Goal: Information Seeking & Learning: Check status

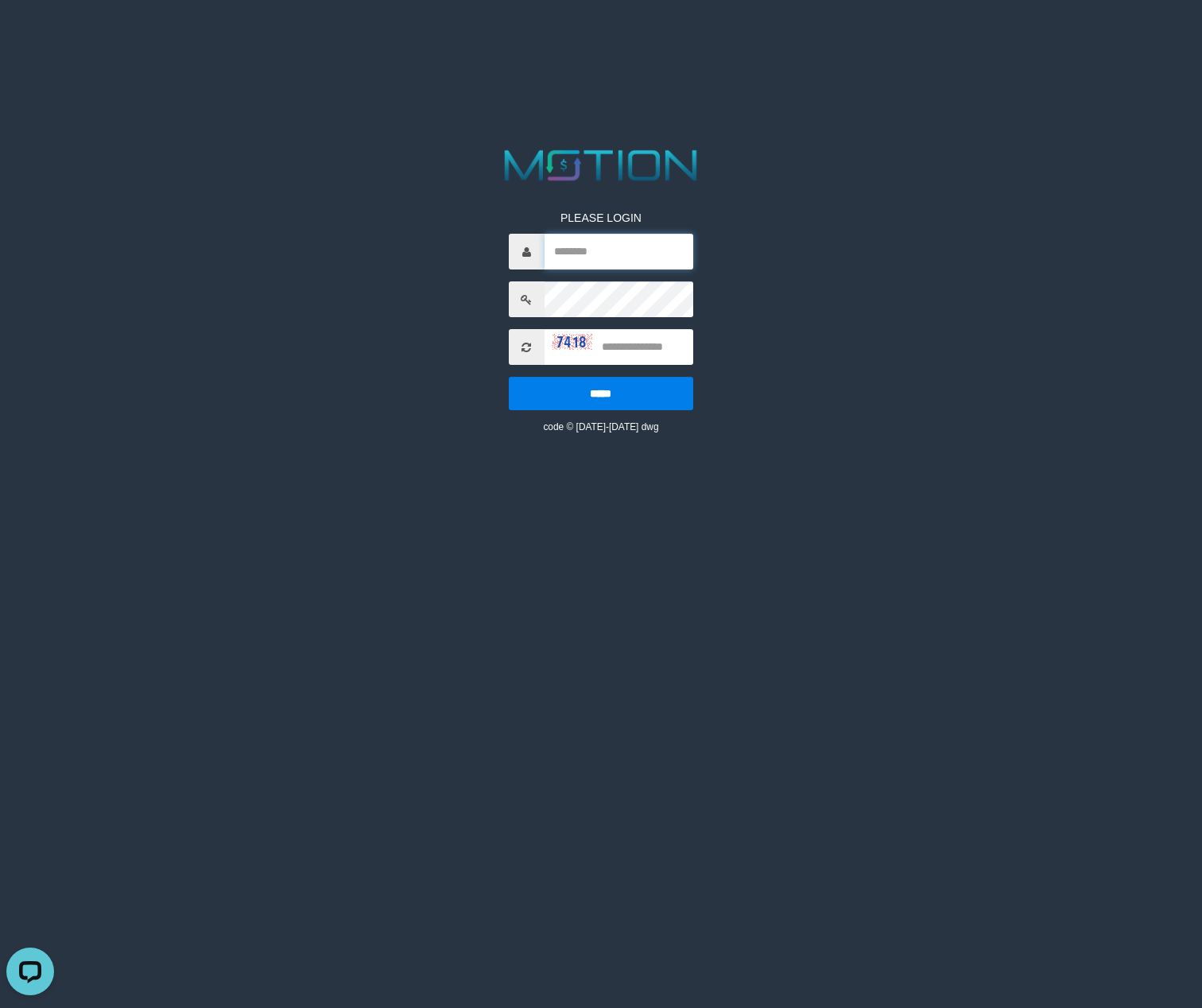
click at [652, 265] on input "text" at bounding box center [619, 251] width 149 height 36
paste input "*********"
type input "*********"
type input "****"
click at [509, 377] on input "*****" at bounding box center [600, 394] width 184 height 33
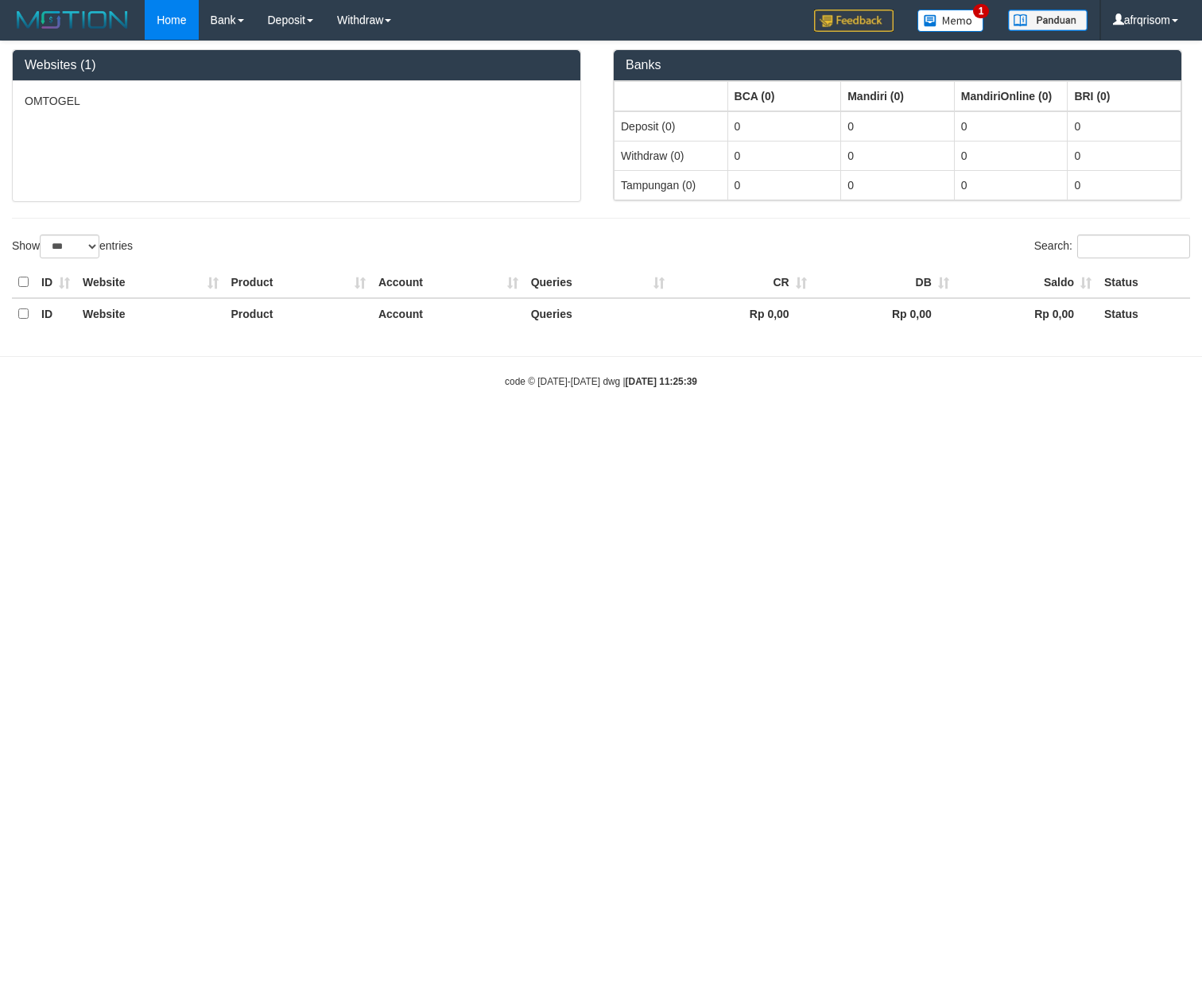
select select "***"
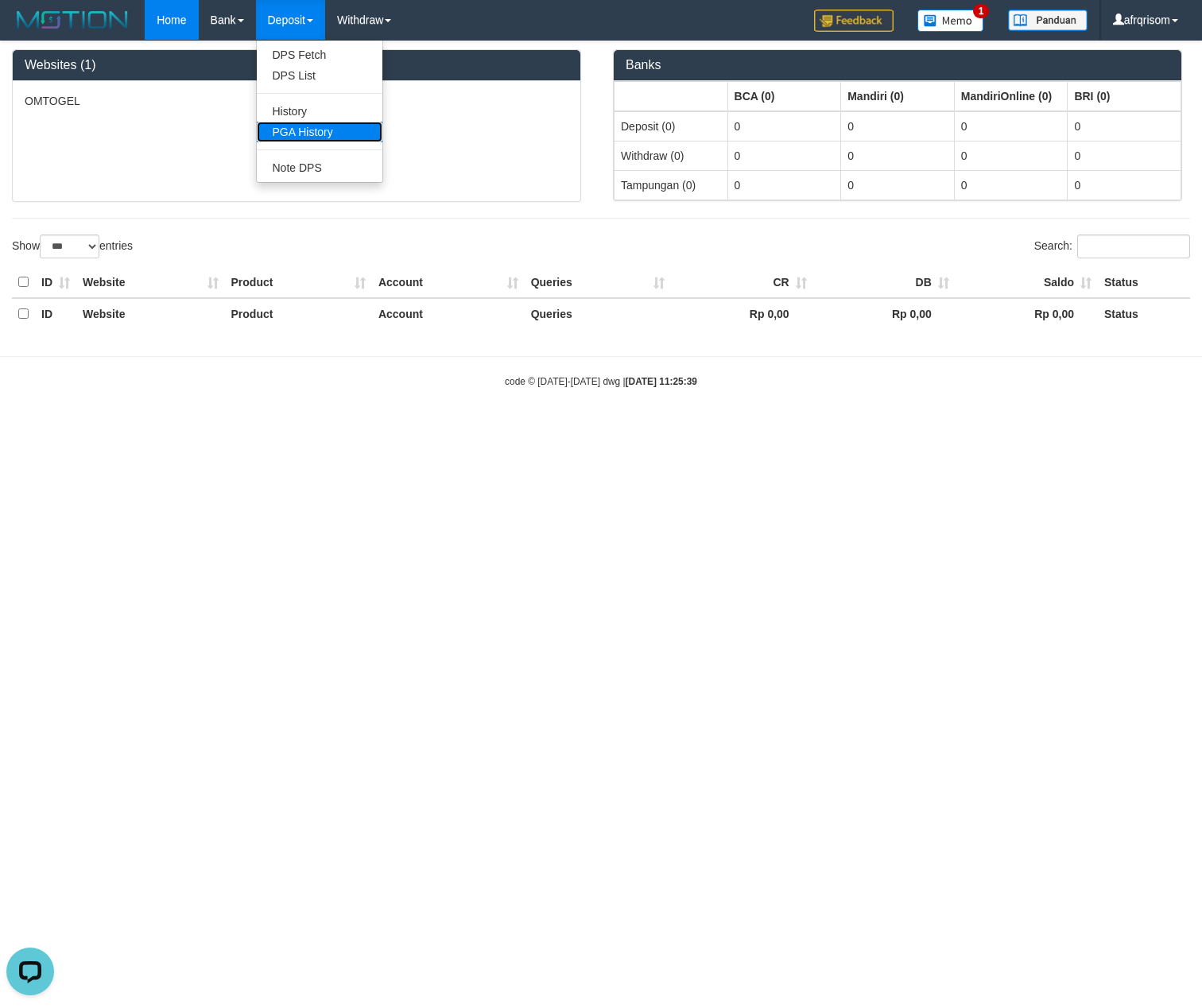
click at [309, 131] on link "PGA History" at bounding box center [320, 132] width 126 height 21
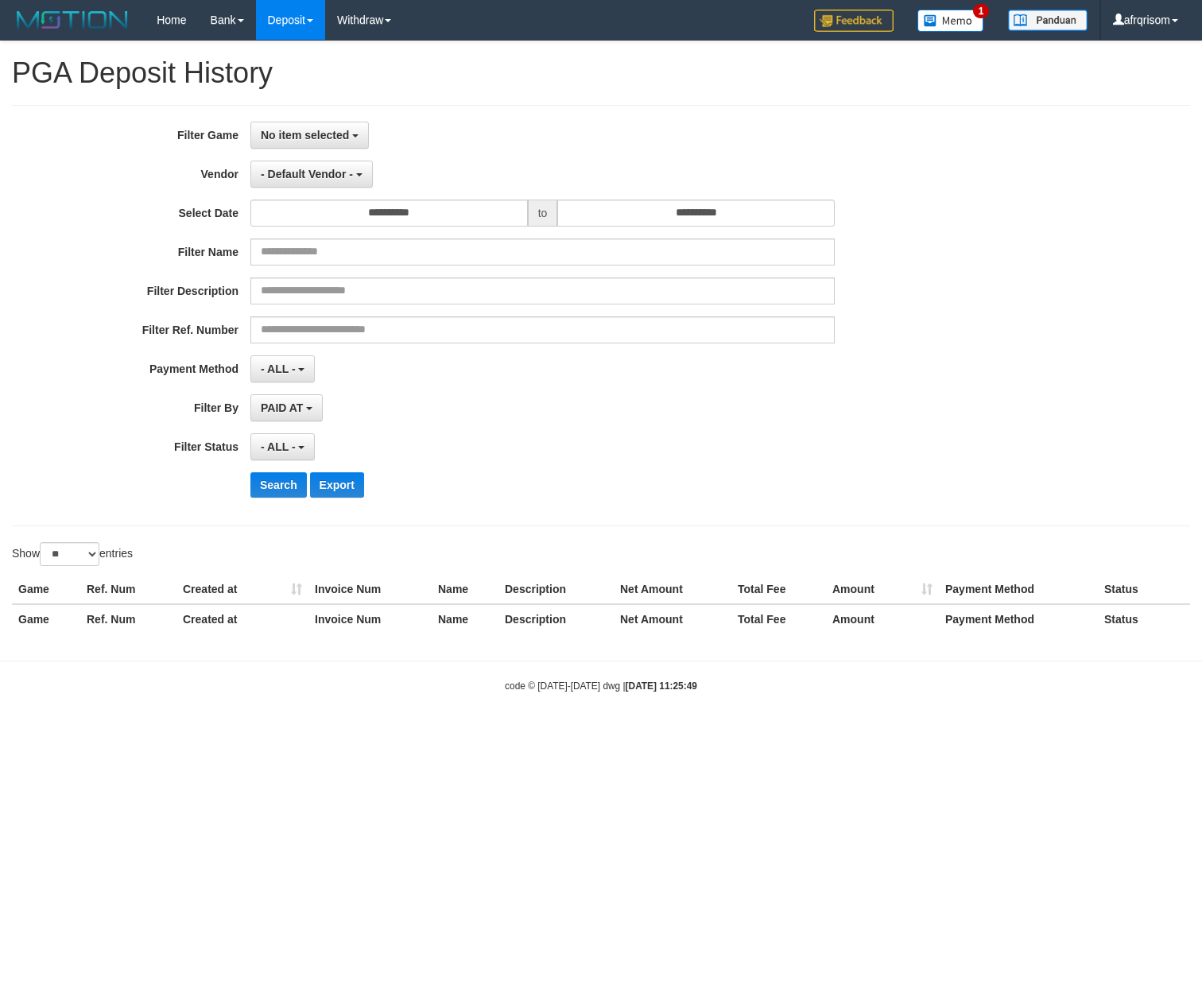
select select
select select "**"
click at [300, 123] on button "No item selected" at bounding box center [309, 135] width 119 height 27
click at [312, 210] on label "[ITOTO] OMTOGEL" at bounding box center [352, 217] width 202 height 24
select select "***"
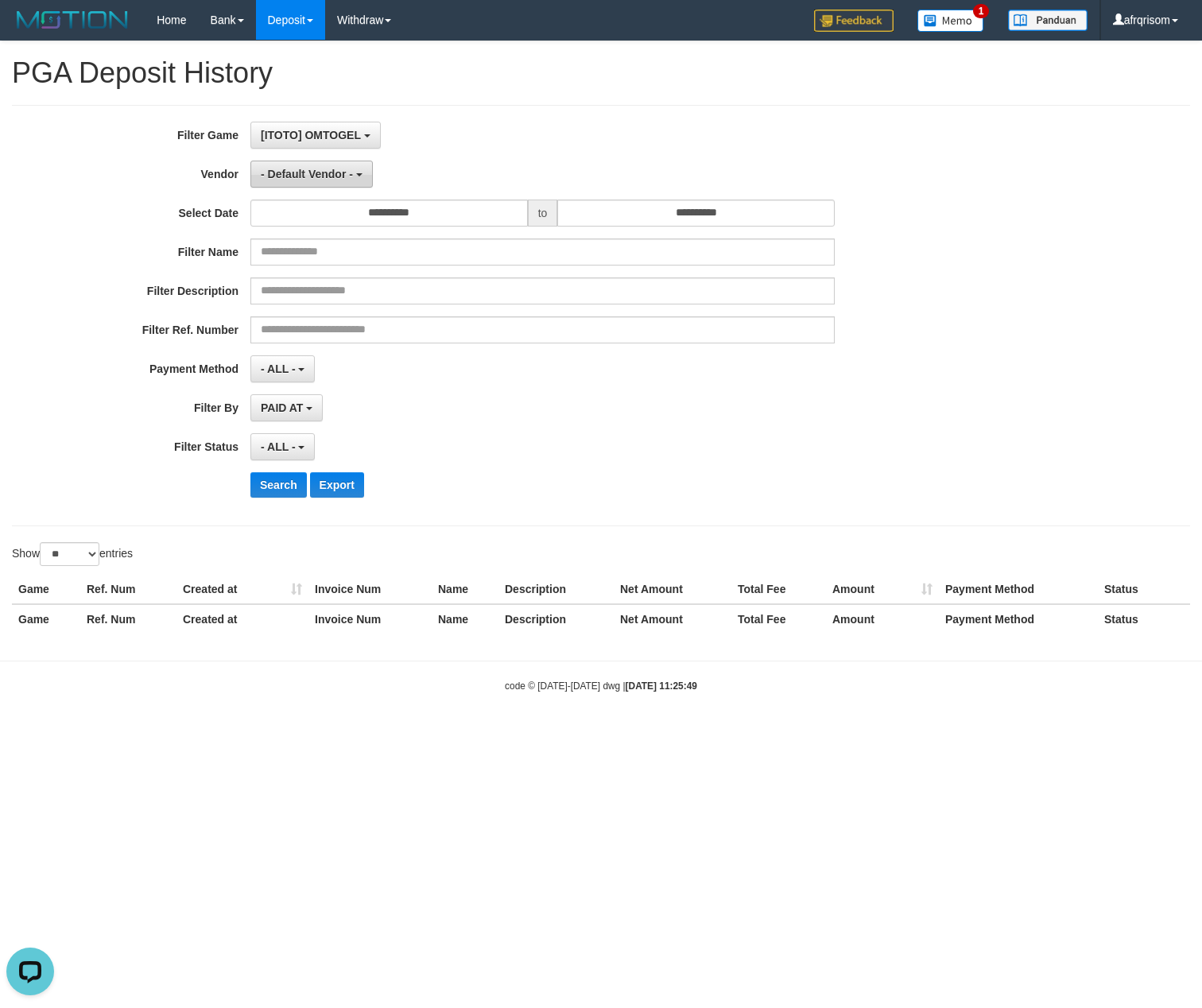
click at [294, 178] on span "- Default Vendor -" at bounding box center [307, 174] width 92 height 13
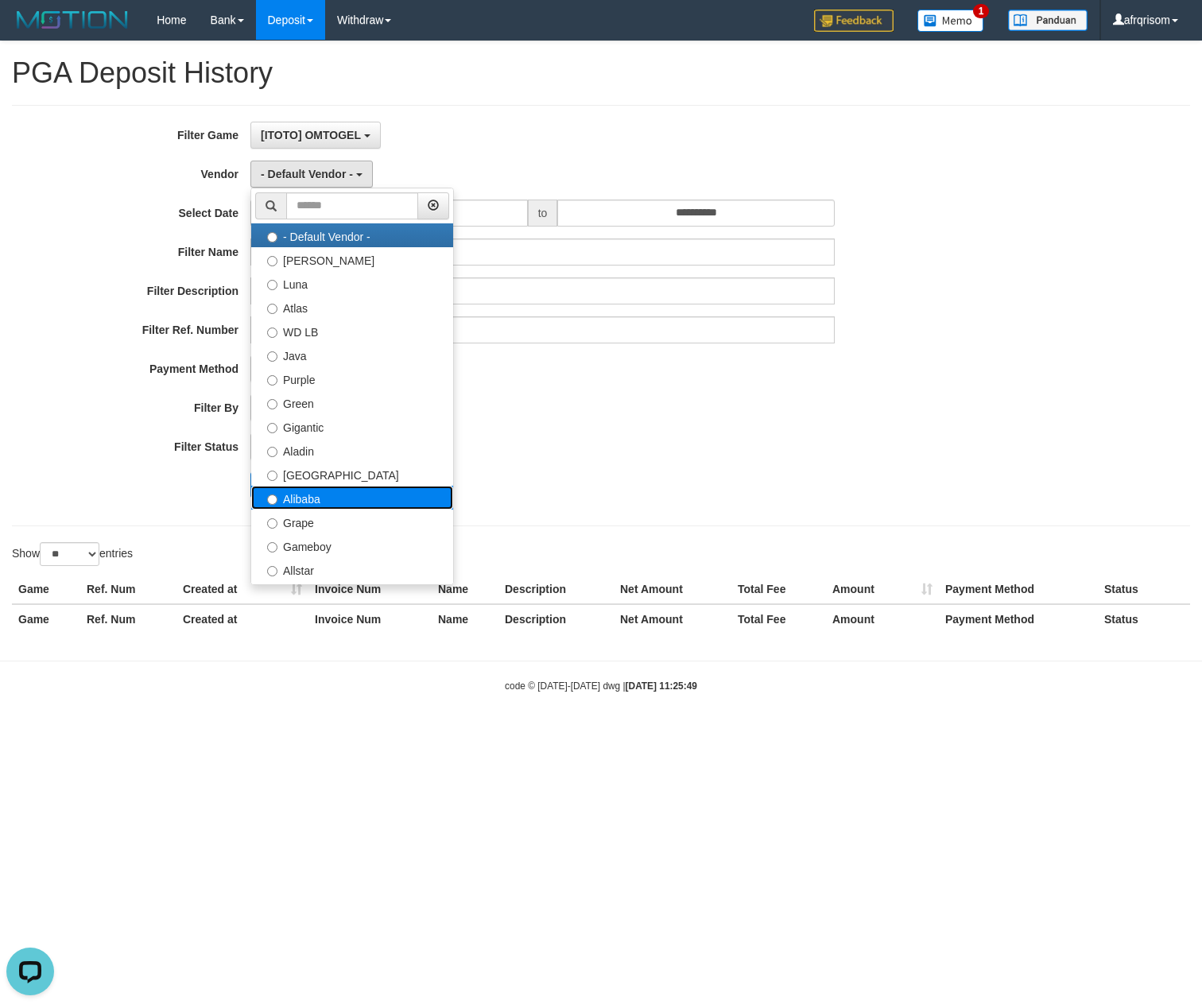
click at [323, 491] on label "Alibaba" at bounding box center [352, 498] width 202 height 24
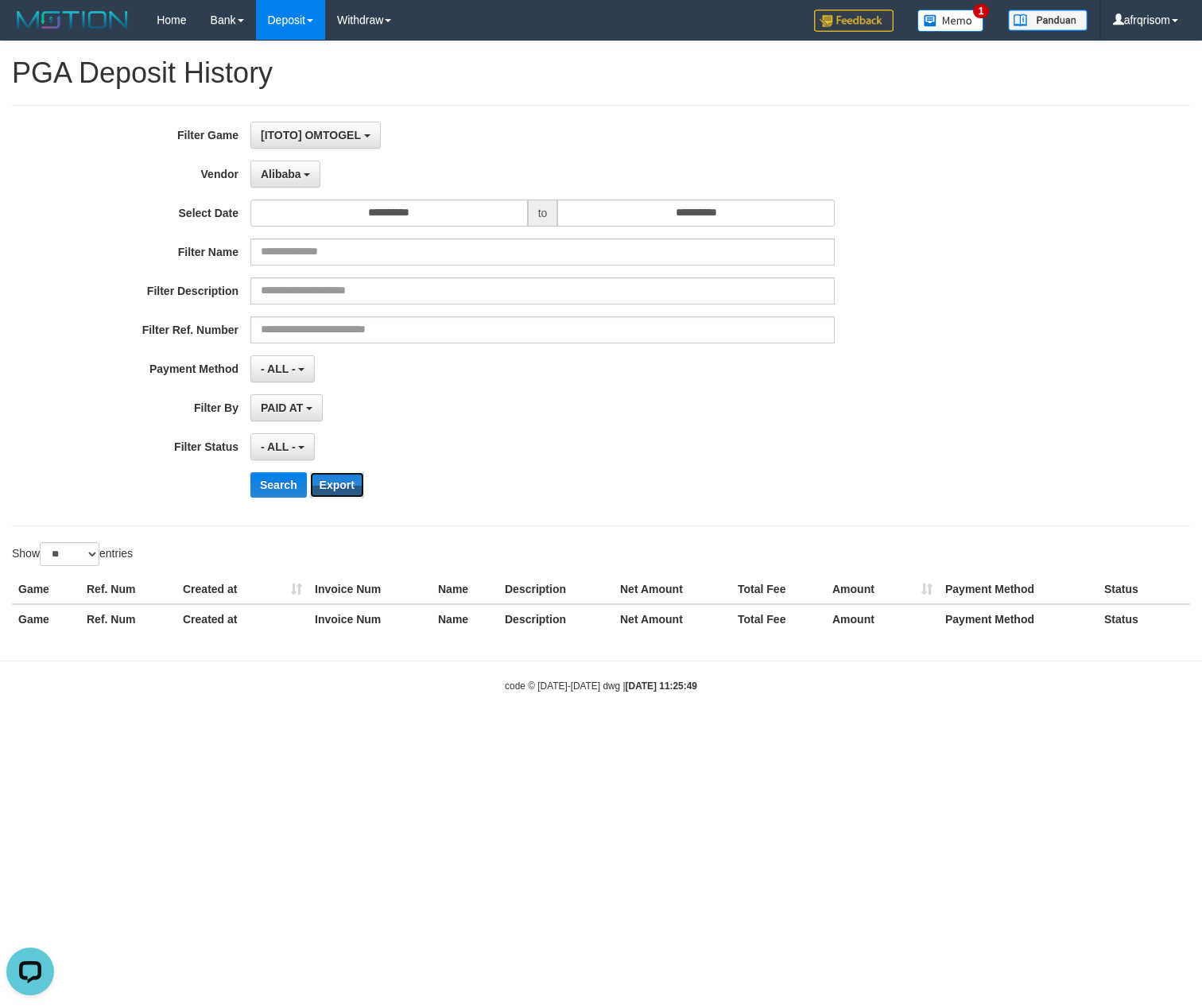
drag, startPoint x: 323, startPoint y: 491, endPoint x: 526, endPoint y: 386, distance: 228.5
click at [526, 386] on div "**********" at bounding box center [501, 316] width 1002 height 388
click at [285, 160] on div "**********" at bounding box center [501, 316] width 1002 height 388
click at [285, 172] on span "Alibaba" at bounding box center [281, 174] width 41 height 13
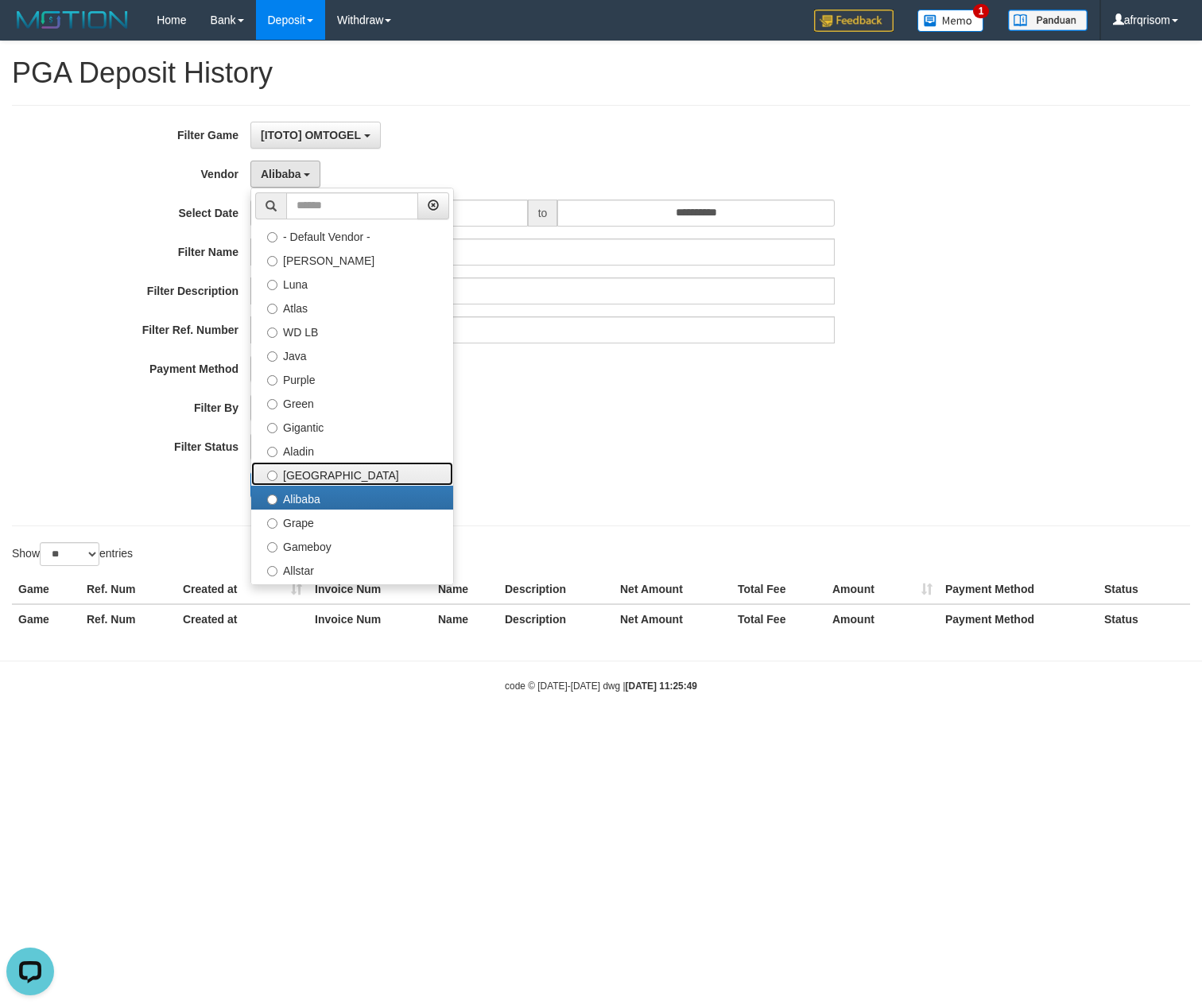
drag, startPoint x: 293, startPoint y: 476, endPoint x: 283, endPoint y: 474, distance: 10.2
click at [290, 476] on label "Dubai" at bounding box center [352, 474] width 202 height 24
select select "**********"
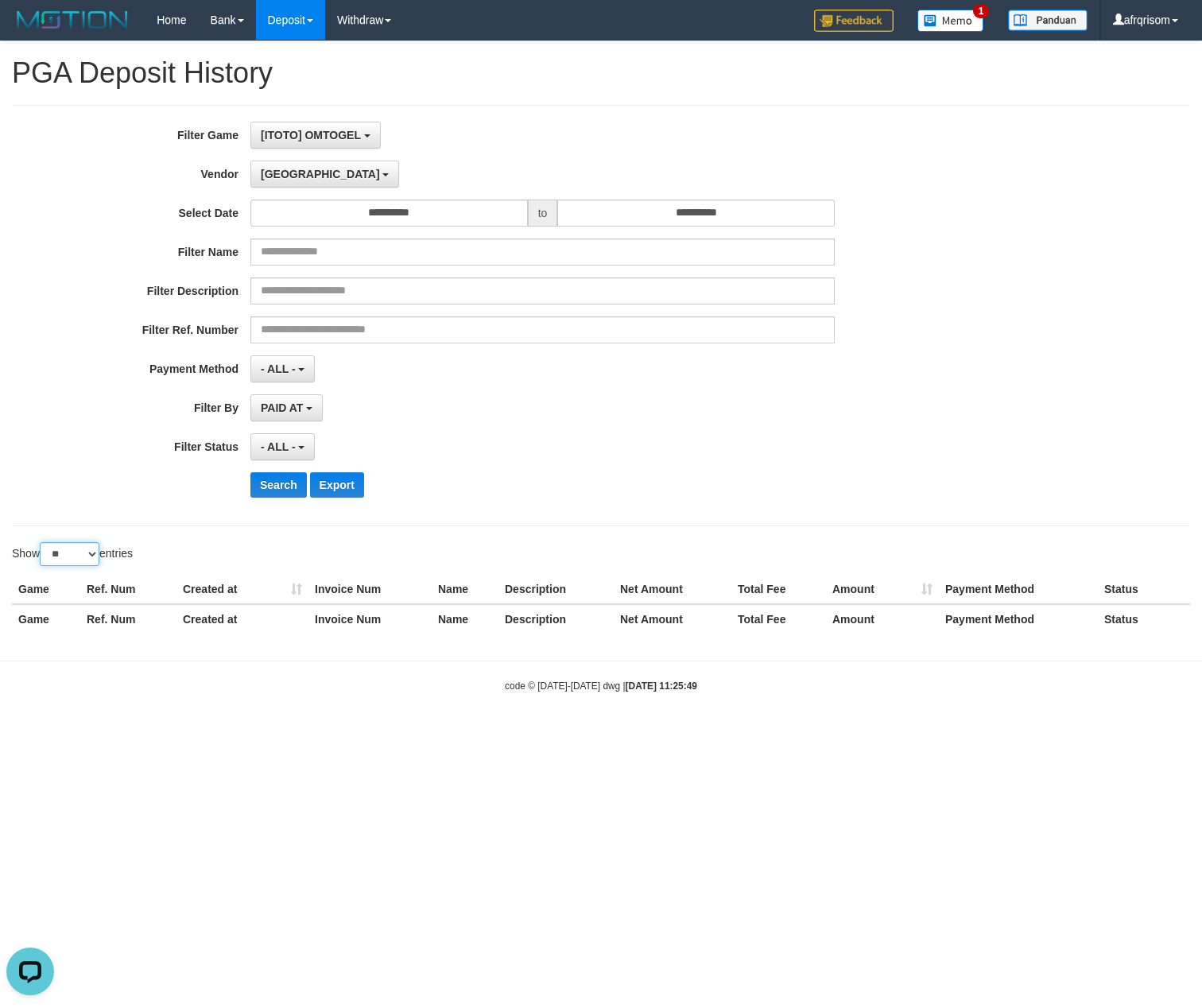
click at [99, 564] on select "** ** ** ***" at bounding box center [69, 554] width 60 height 24
select select "***"
click at [42, 545] on select "** ** ** ***" at bounding box center [69, 554] width 60 height 24
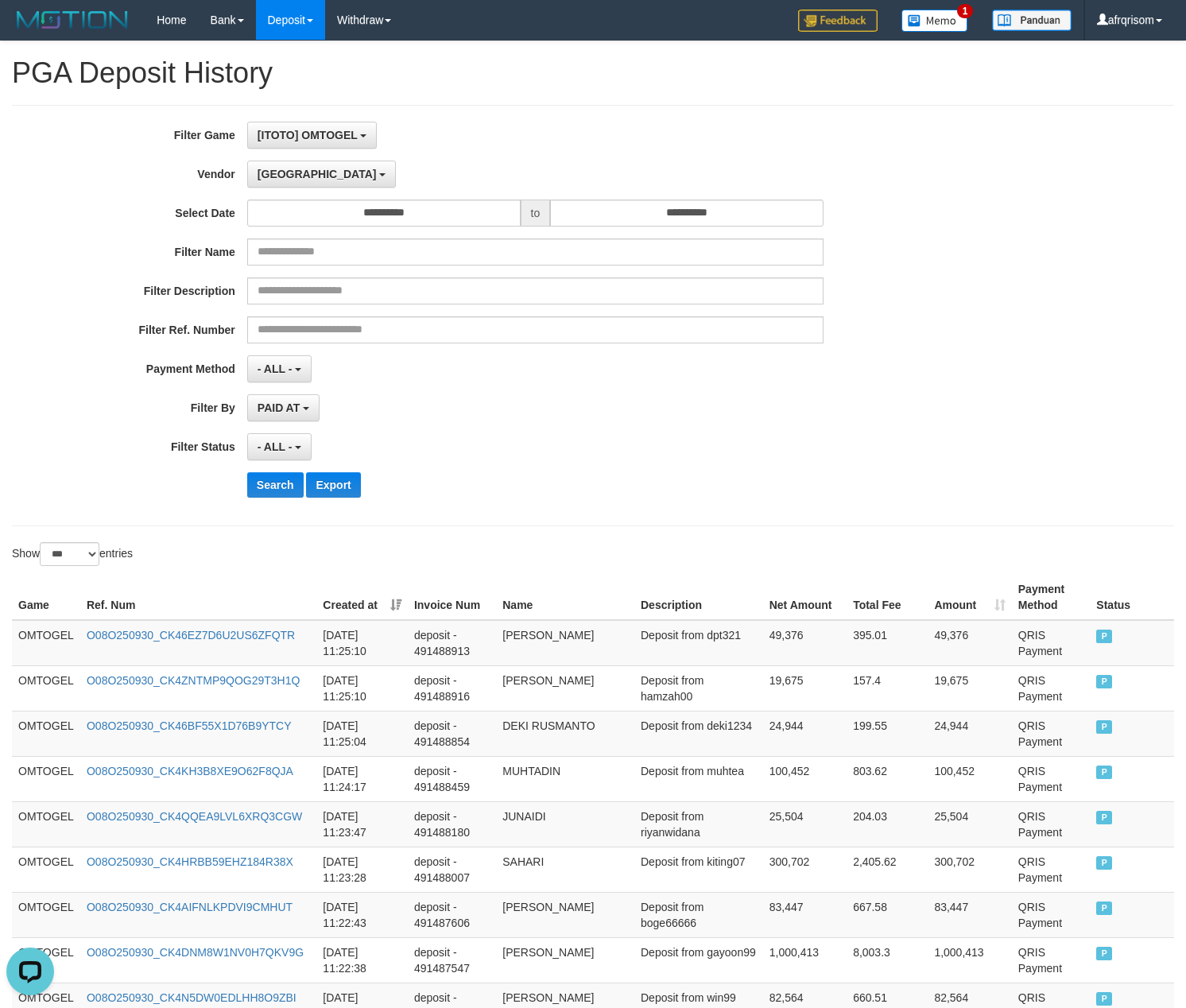
click at [401, 602] on th "Created at" at bounding box center [362, 597] width 92 height 45
click at [399, 605] on th "Created at" at bounding box center [363, 597] width 91 height 45
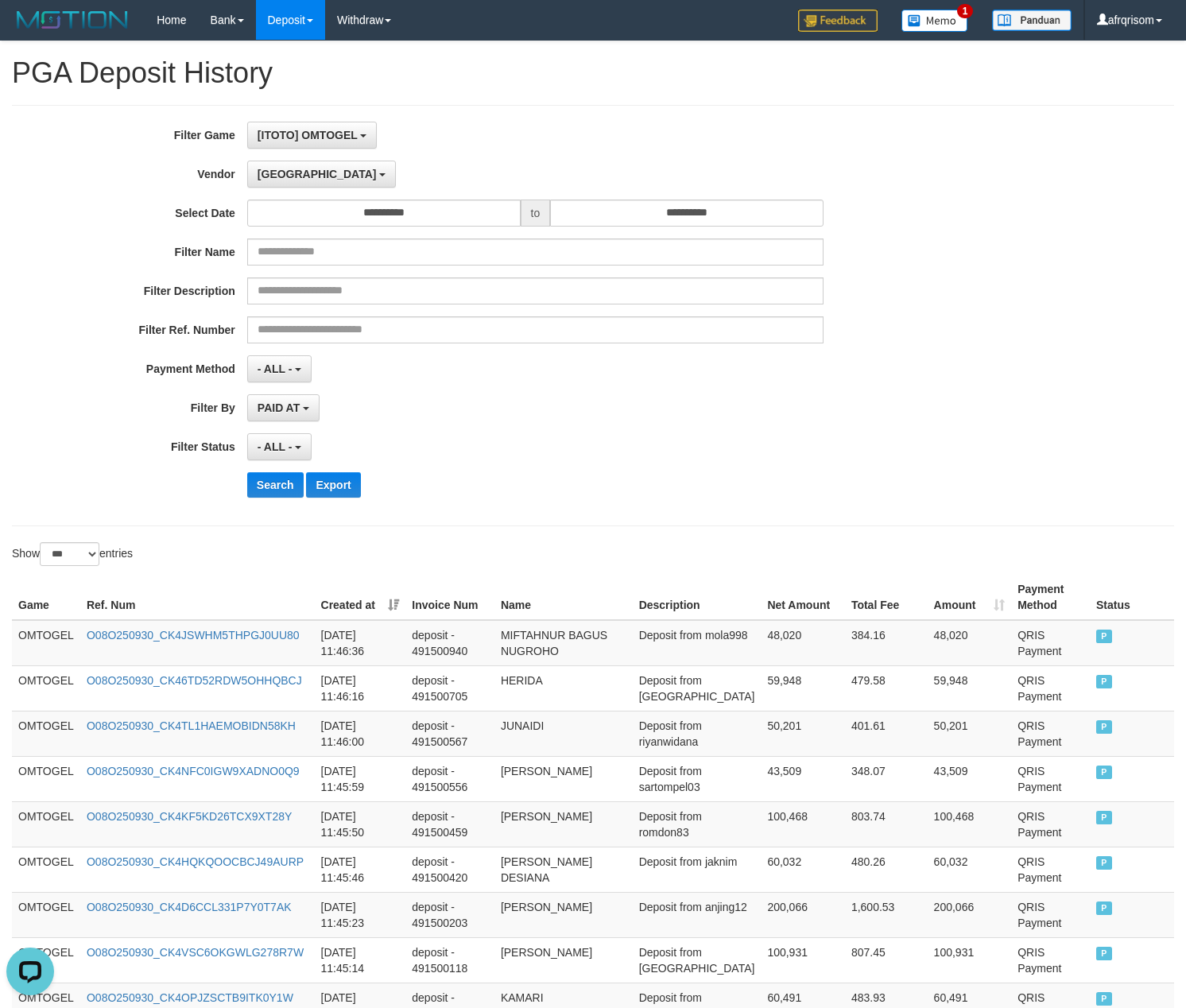
click at [399, 605] on th "Created at" at bounding box center [360, 597] width 92 height 45
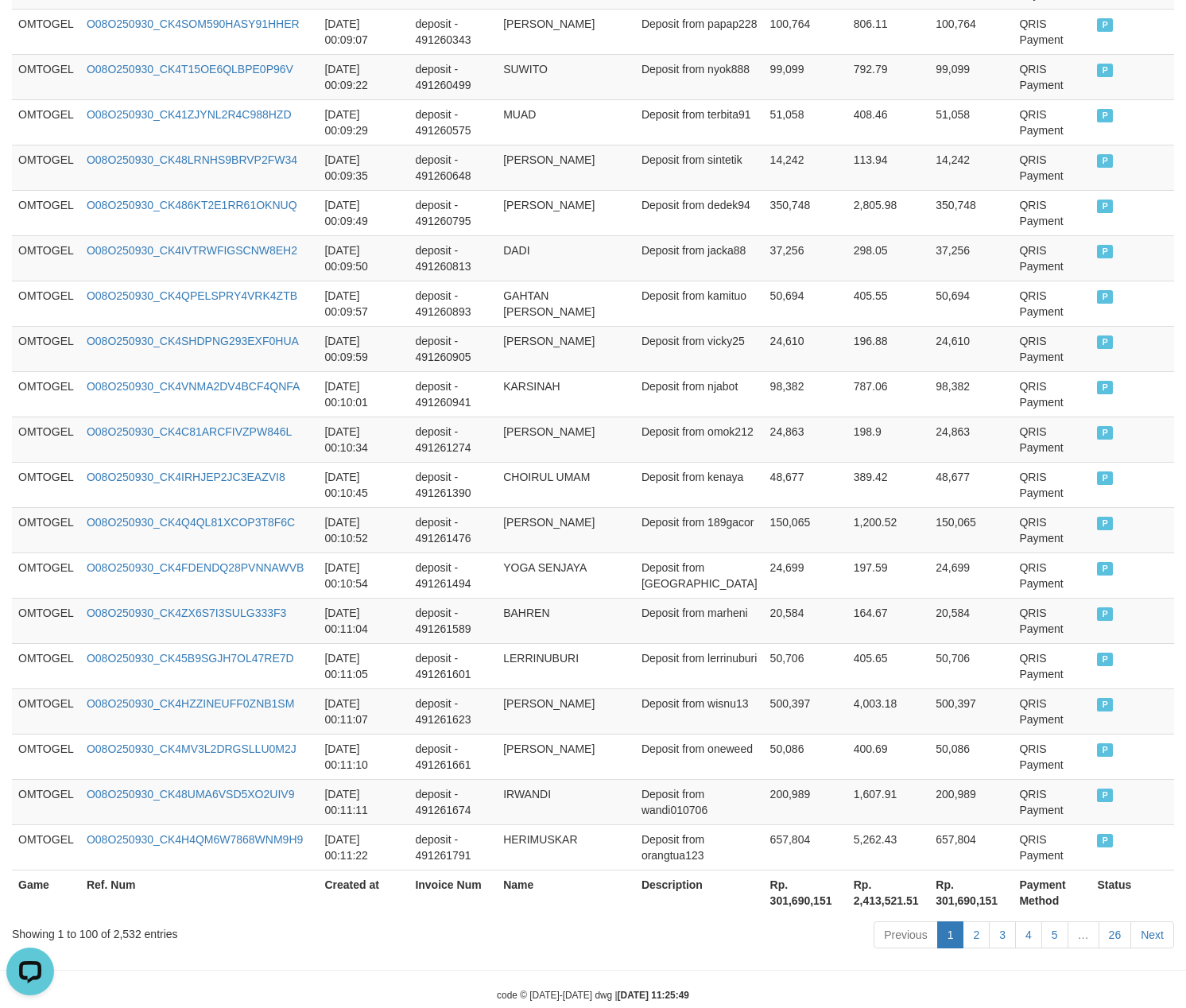
scroll to position [4345, 0]
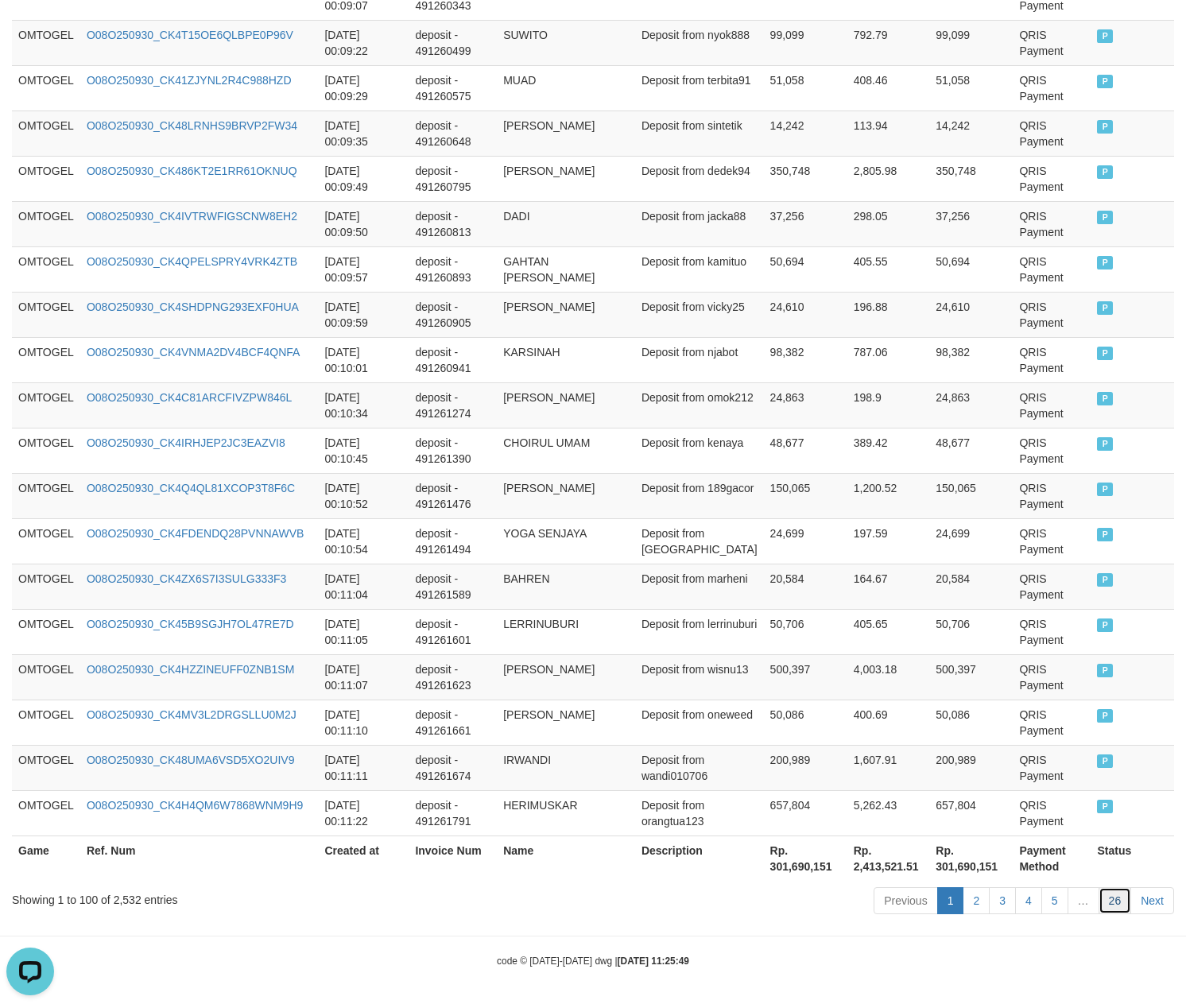
click at [1114, 901] on link "26" at bounding box center [1116, 900] width 33 height 27
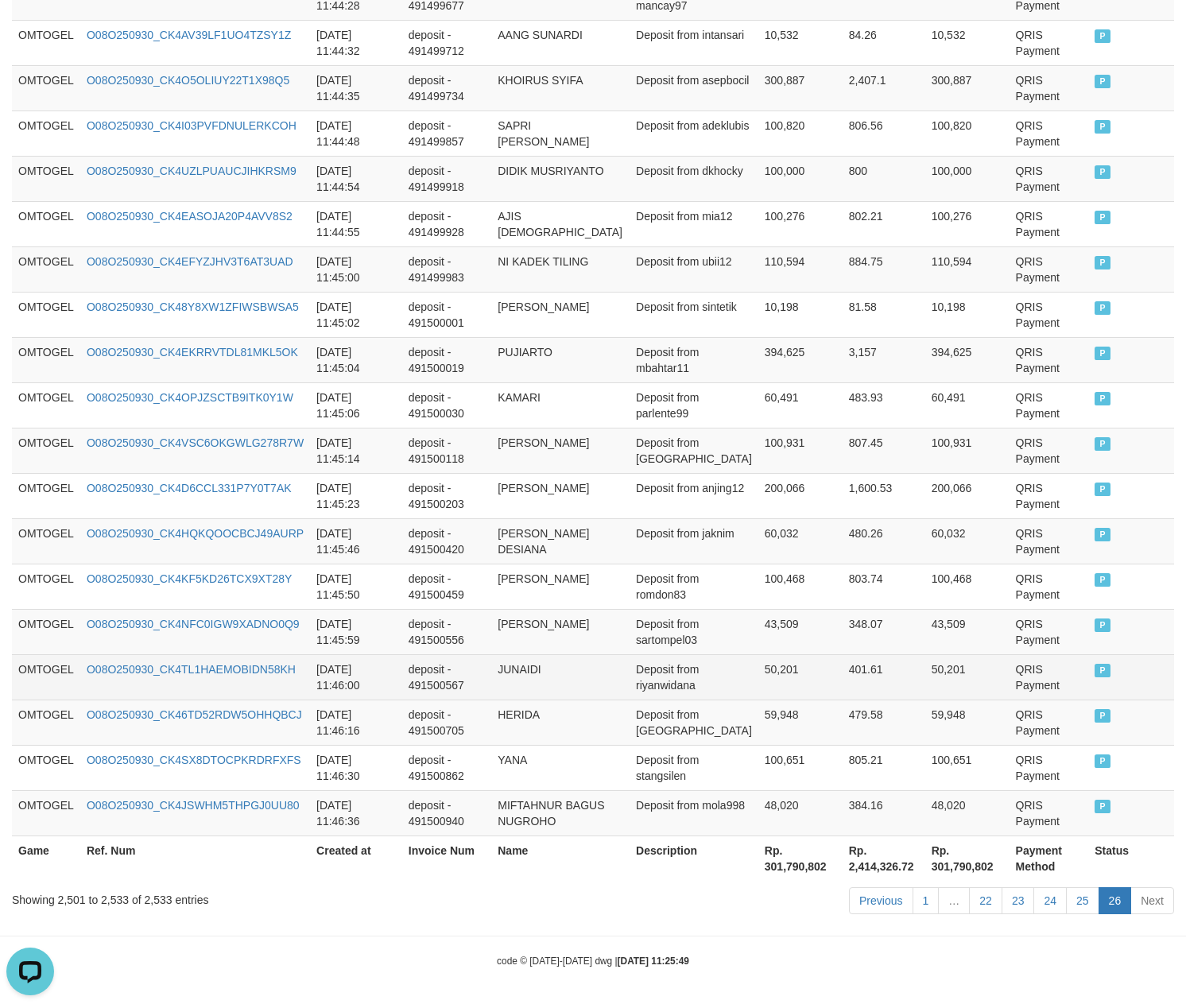
click at [872, 677] on td "401.61" at bounding box center [884, 677] width 83 height 45
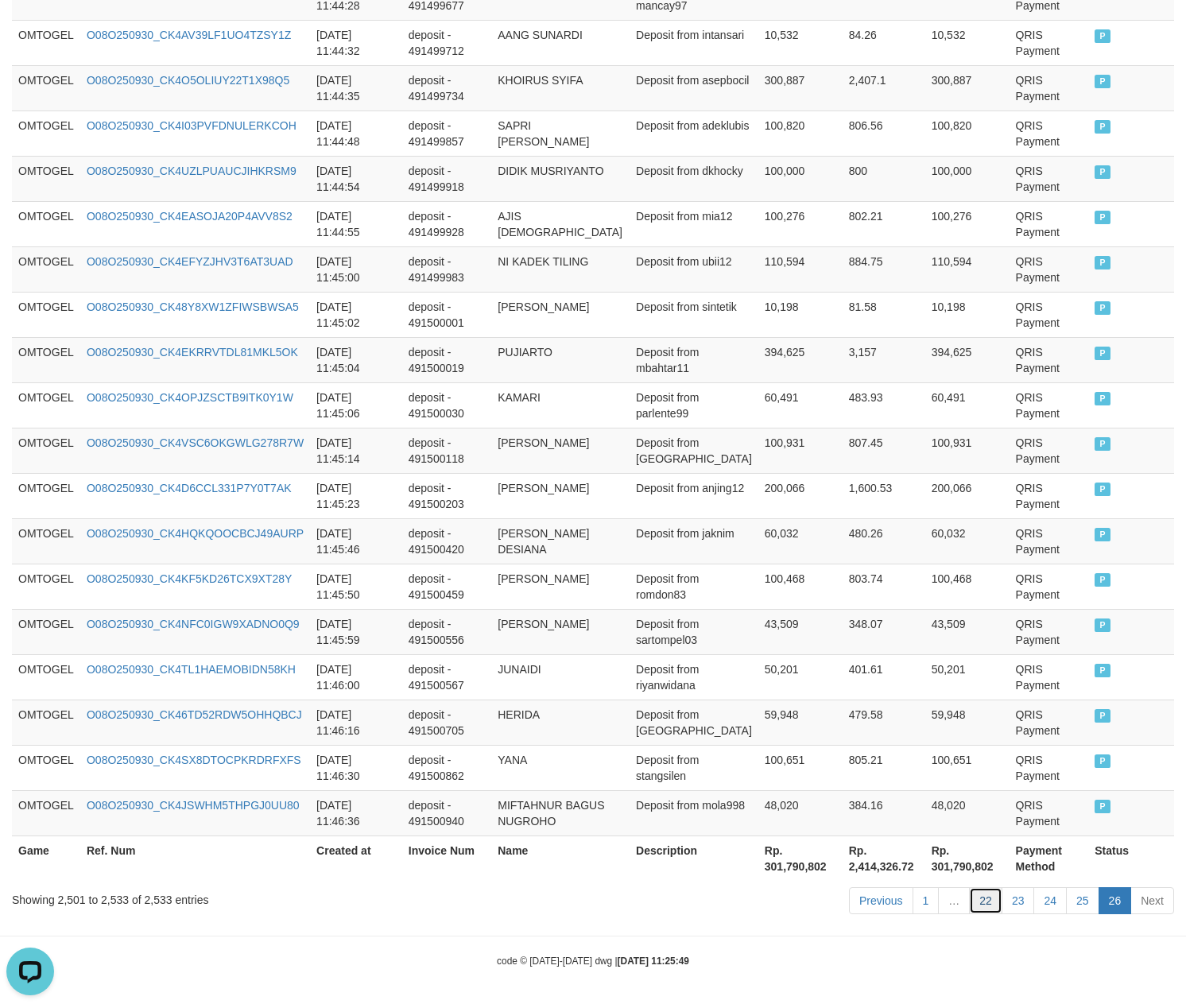
click at [991, 900] on link "22" at bounding box center [986, 900] width 33 height 27
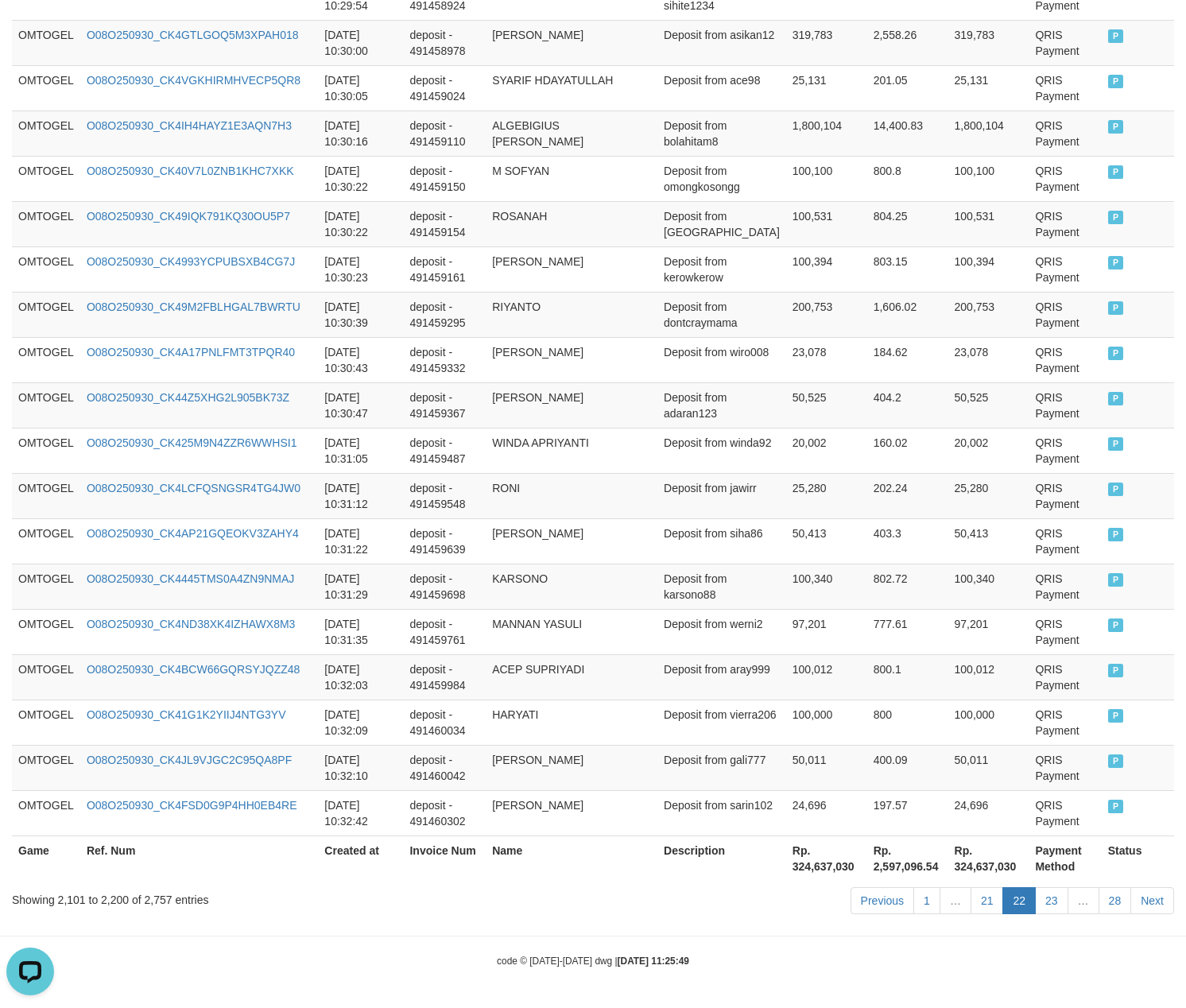
click at [971, 887] on link "21" at bounding box center [988, 900] width 33 height 27
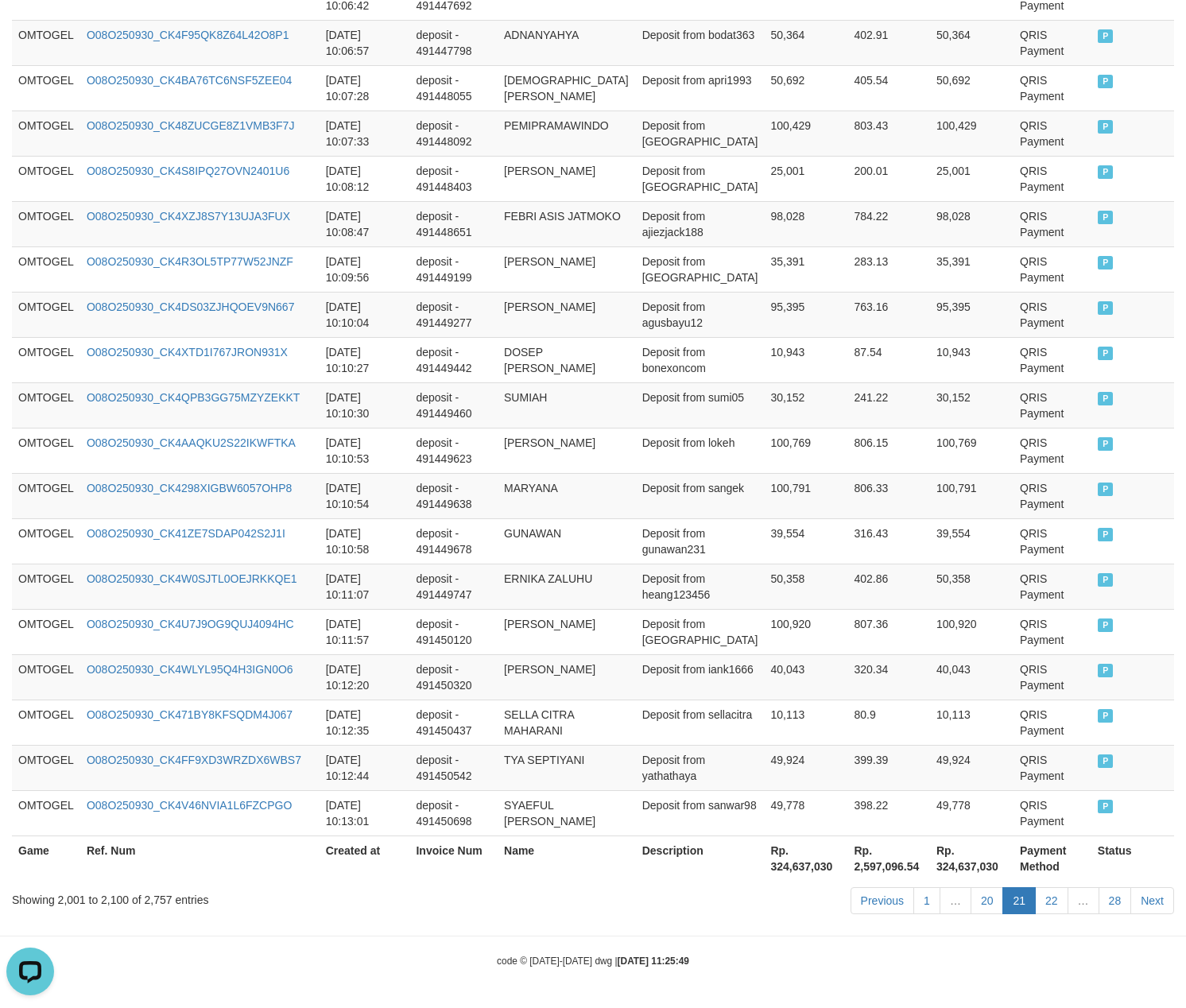
click at [971, 887] on link "20" at bounding box center [988, 900] width 33 height 27
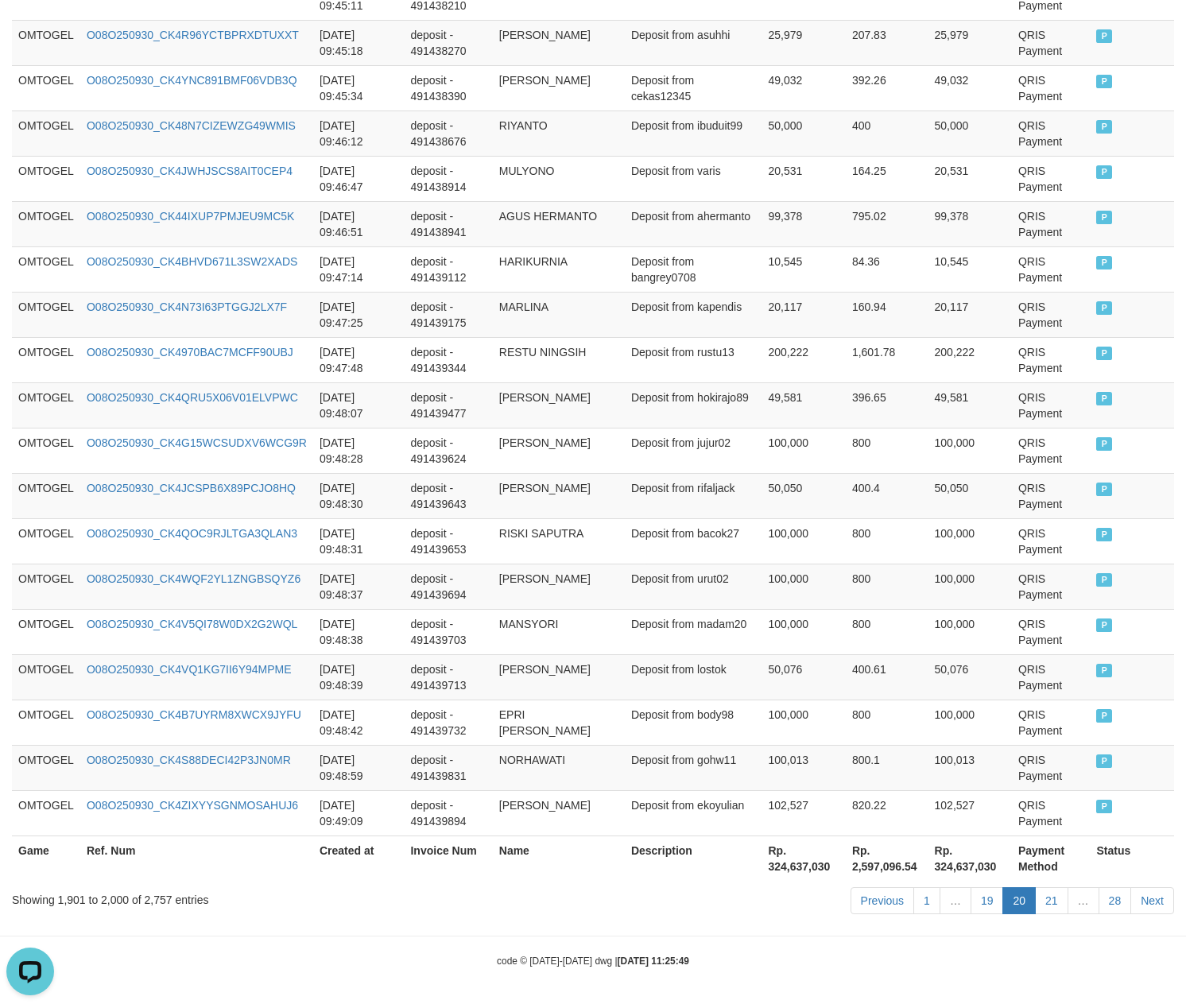
click at [971, 887] on link "19" at bounding box center [988, 900] width 33 height 27
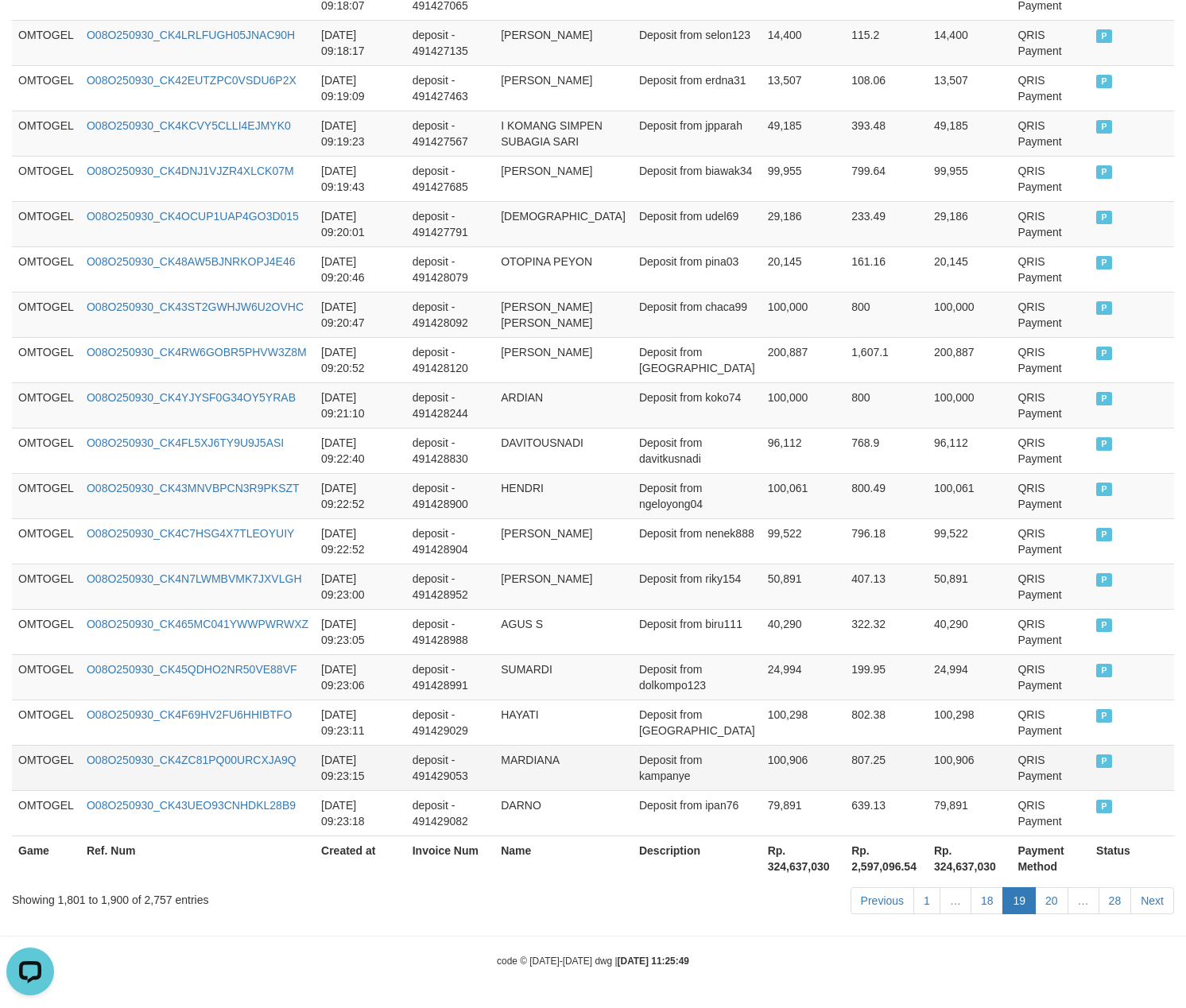
click at [716, 778] on td "Deposit from kampanye" at bounding box center [697, 767] width 129 height 45
click at [988, 904] on link "18" at bounding box center [988, 900] width 33 height 27
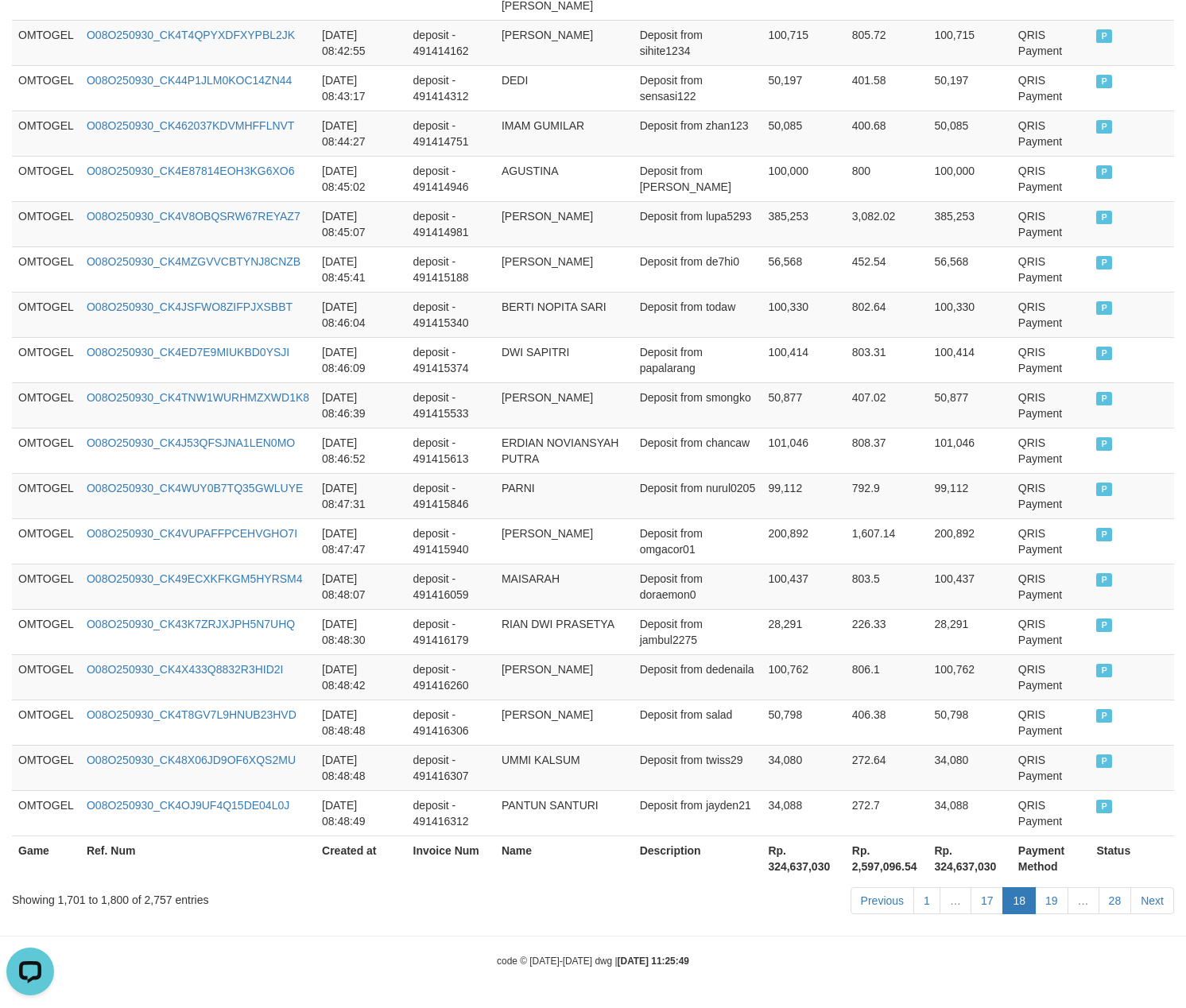
scroll to position [4345, 0]
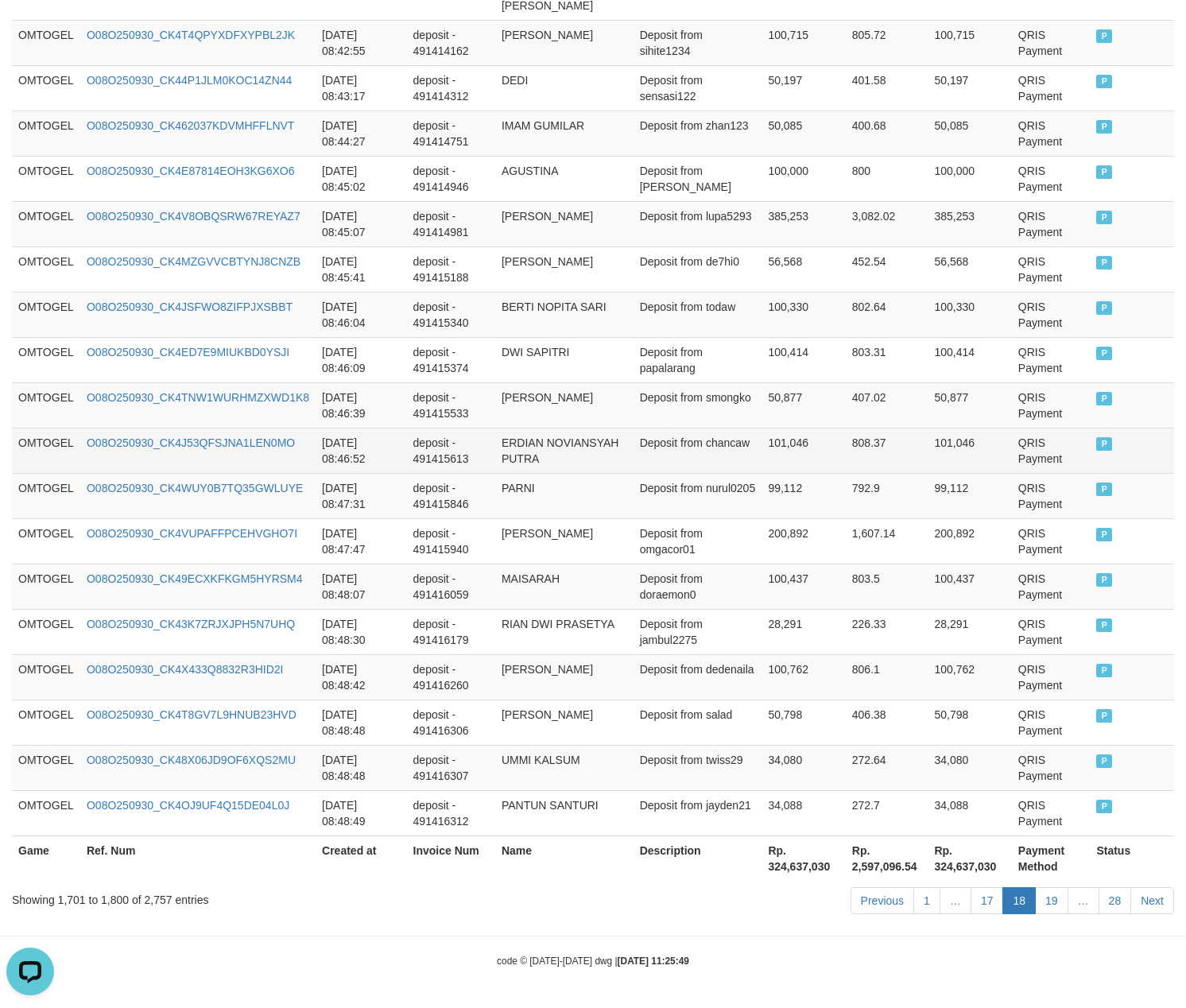
click at [516, 462] on td "ERDIAN NOVIANSYAH PUTRA" at bounding box center [564, 450] width 139 height 45
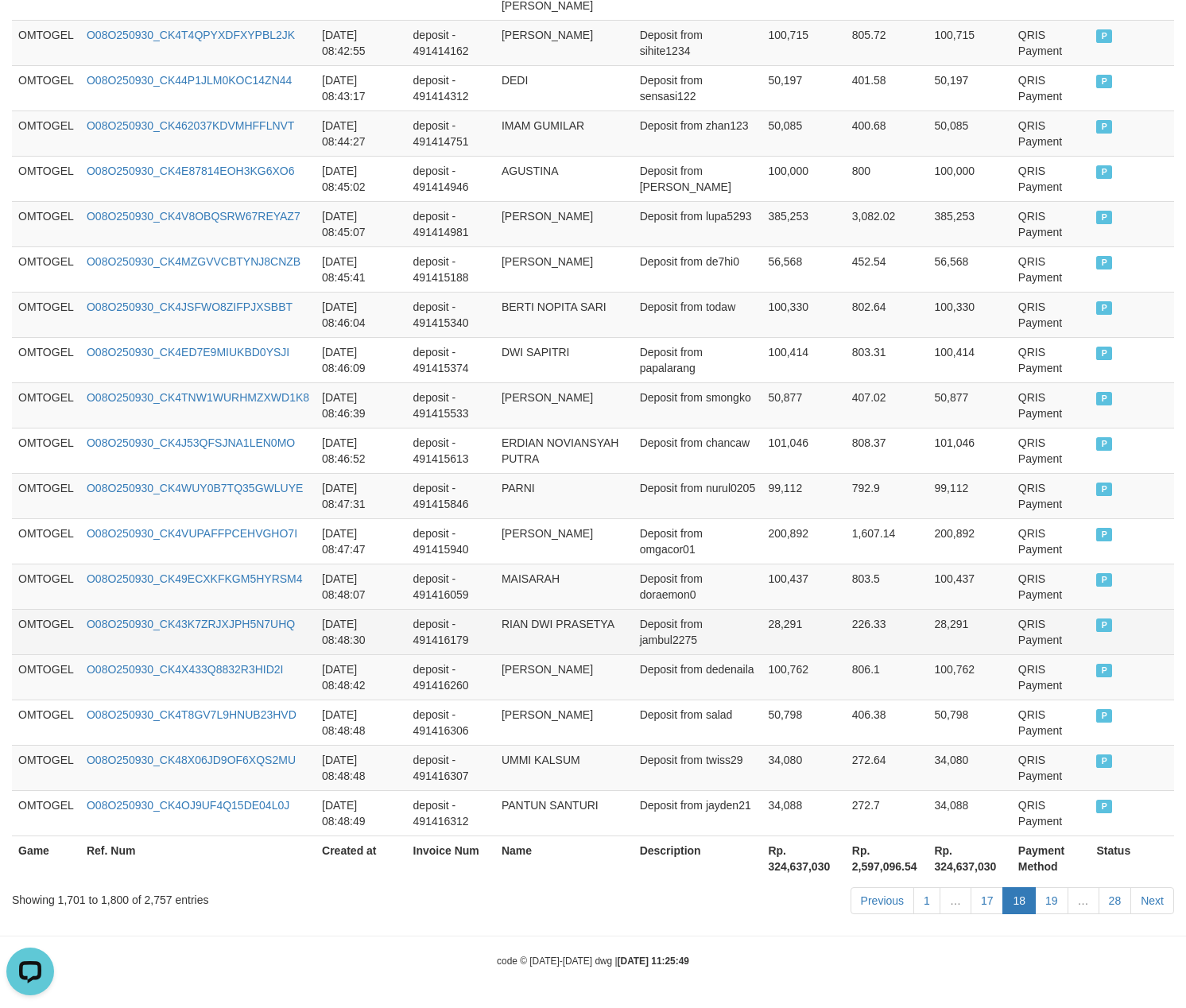
click at [711, 630] on td "Deposit from jambul2275" at bounding box center [698, 631] width 129 height 45
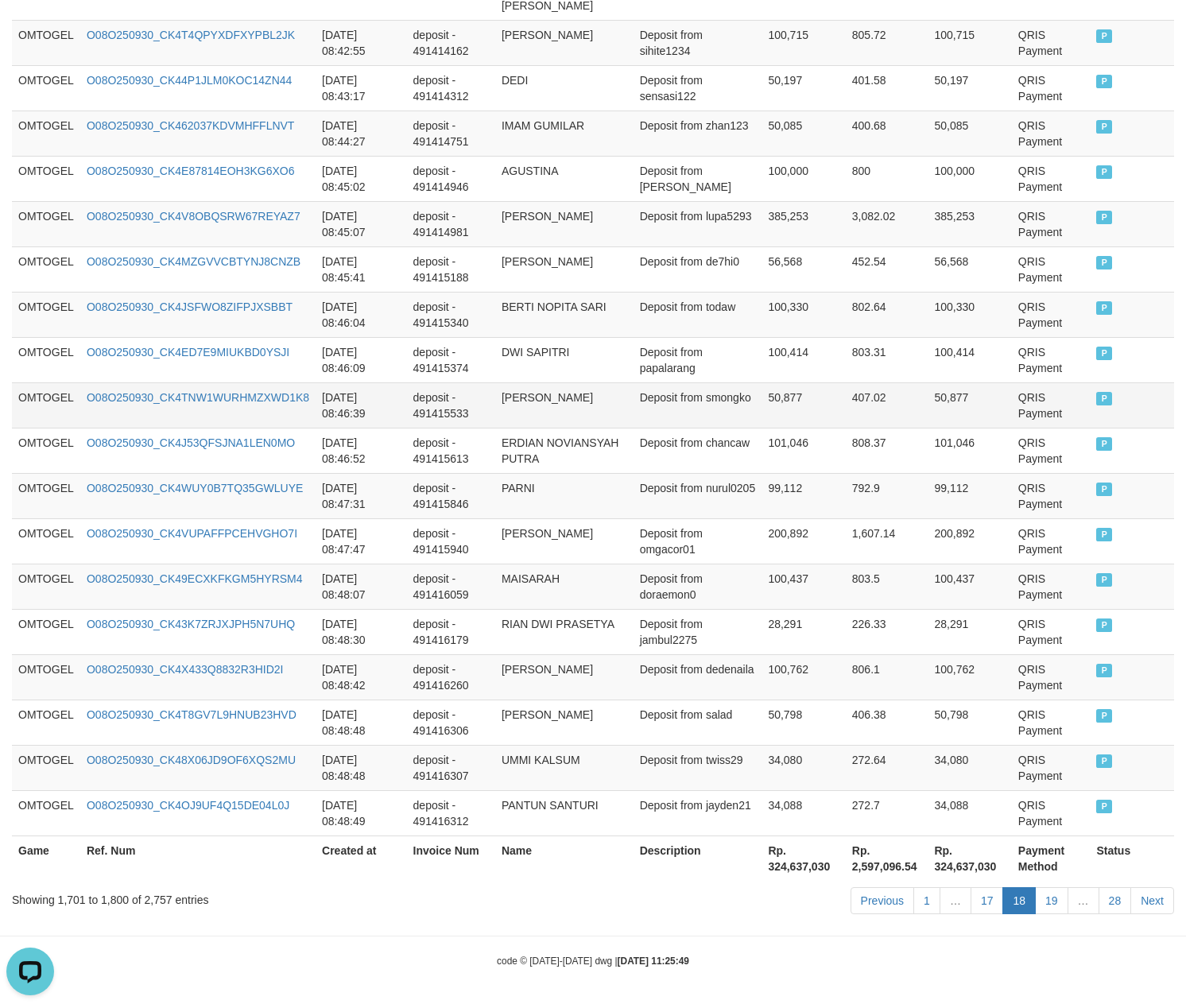
click at [764, 390] on td "50,877" at bounding box center [803, 405] width 84 height 45
click at [450, 484] on td "deposit - 491415846" at bounding box center [451, 496] width 88 height 45
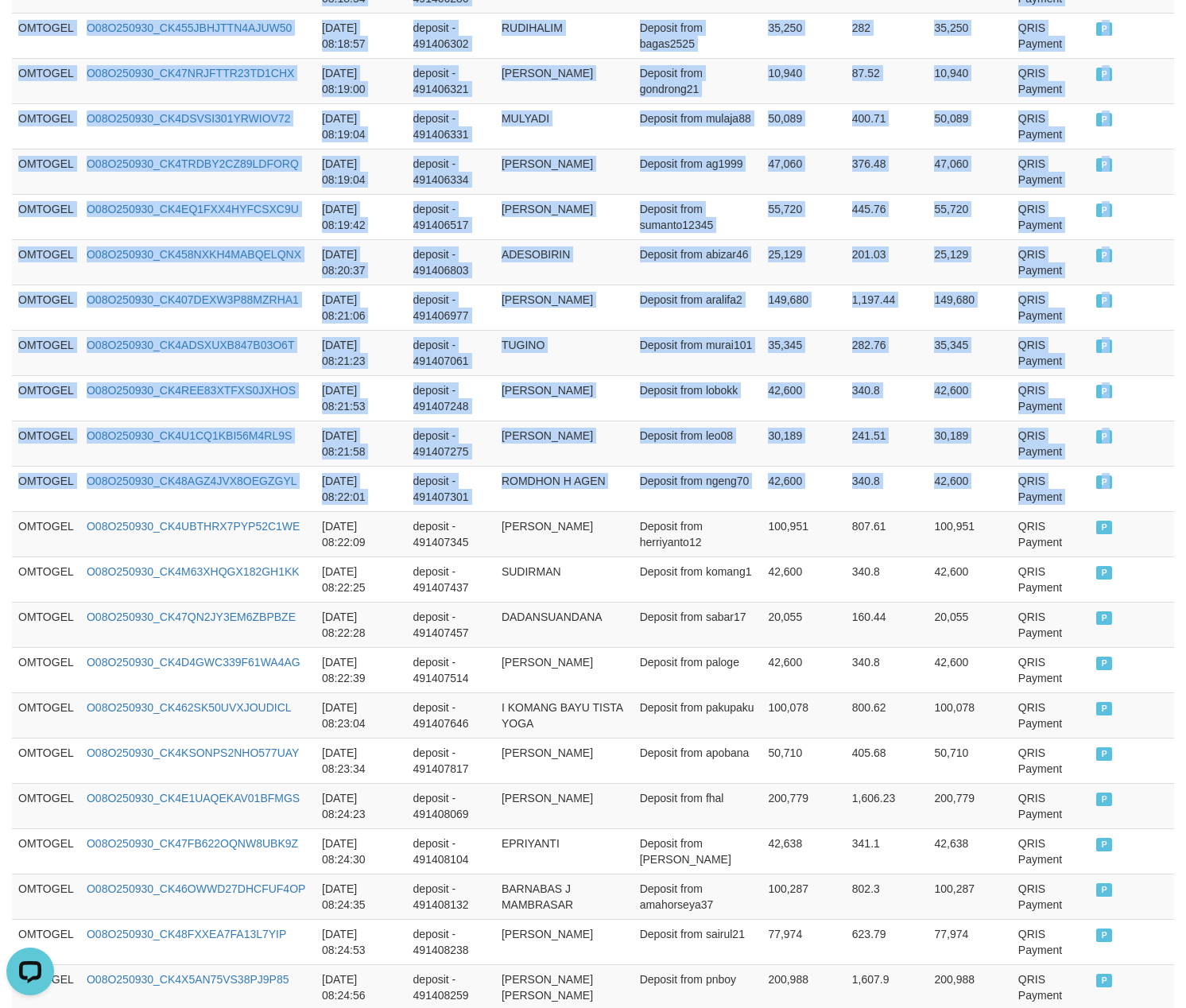
drag, startPoint x: 19, startPoint y: 538, endPoint x: 1209, endPoint y: 531, distance: 1190.0
copy table "Game Ref. Num Created at Invoice Num Name Description Net Amount Total Fee Amou…"
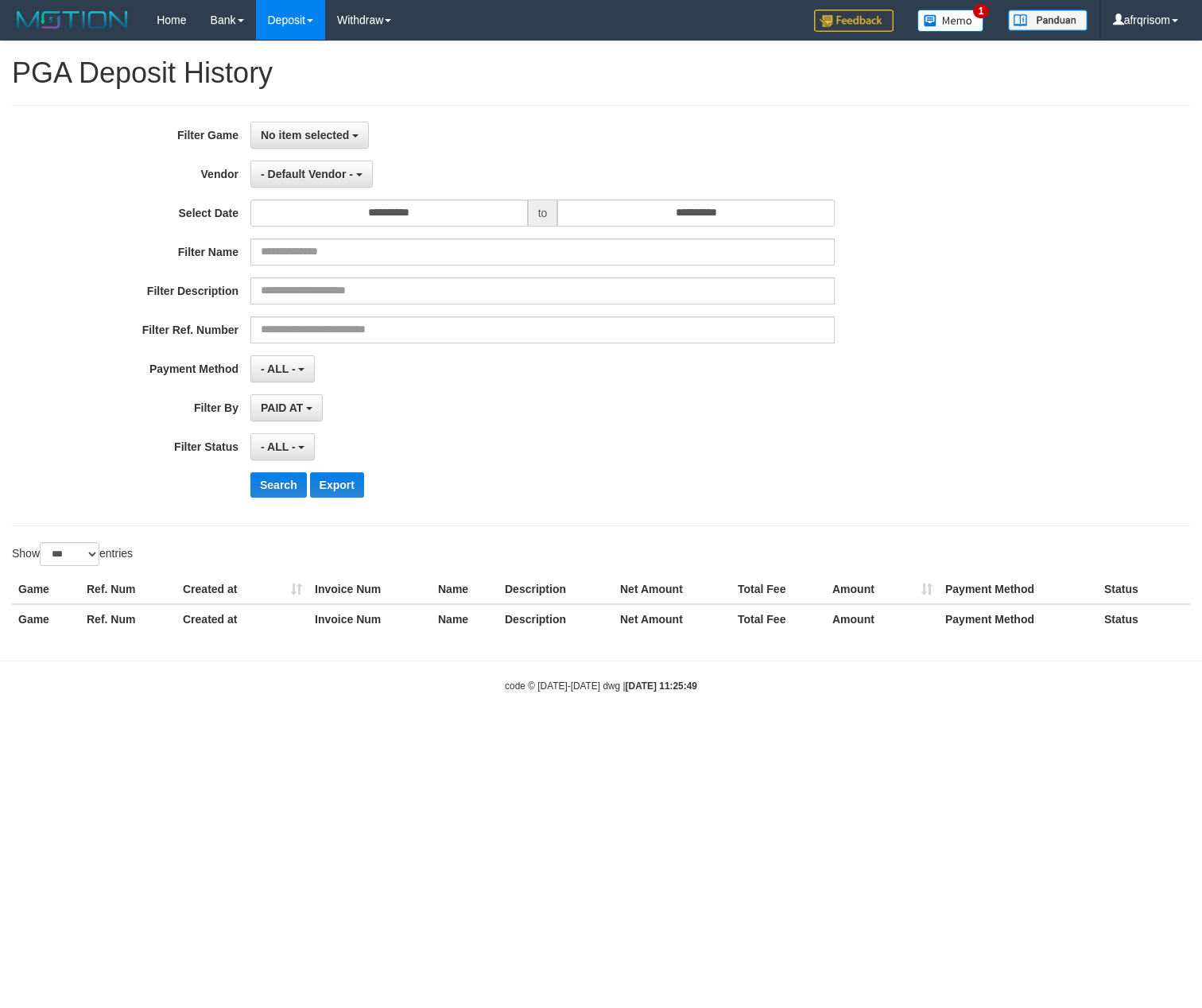
select select "**********"
select select "***"
click at [306, 128] on link "PGA History" at bounding box center [320, 132] width 126 height 21
select select
select select "**"
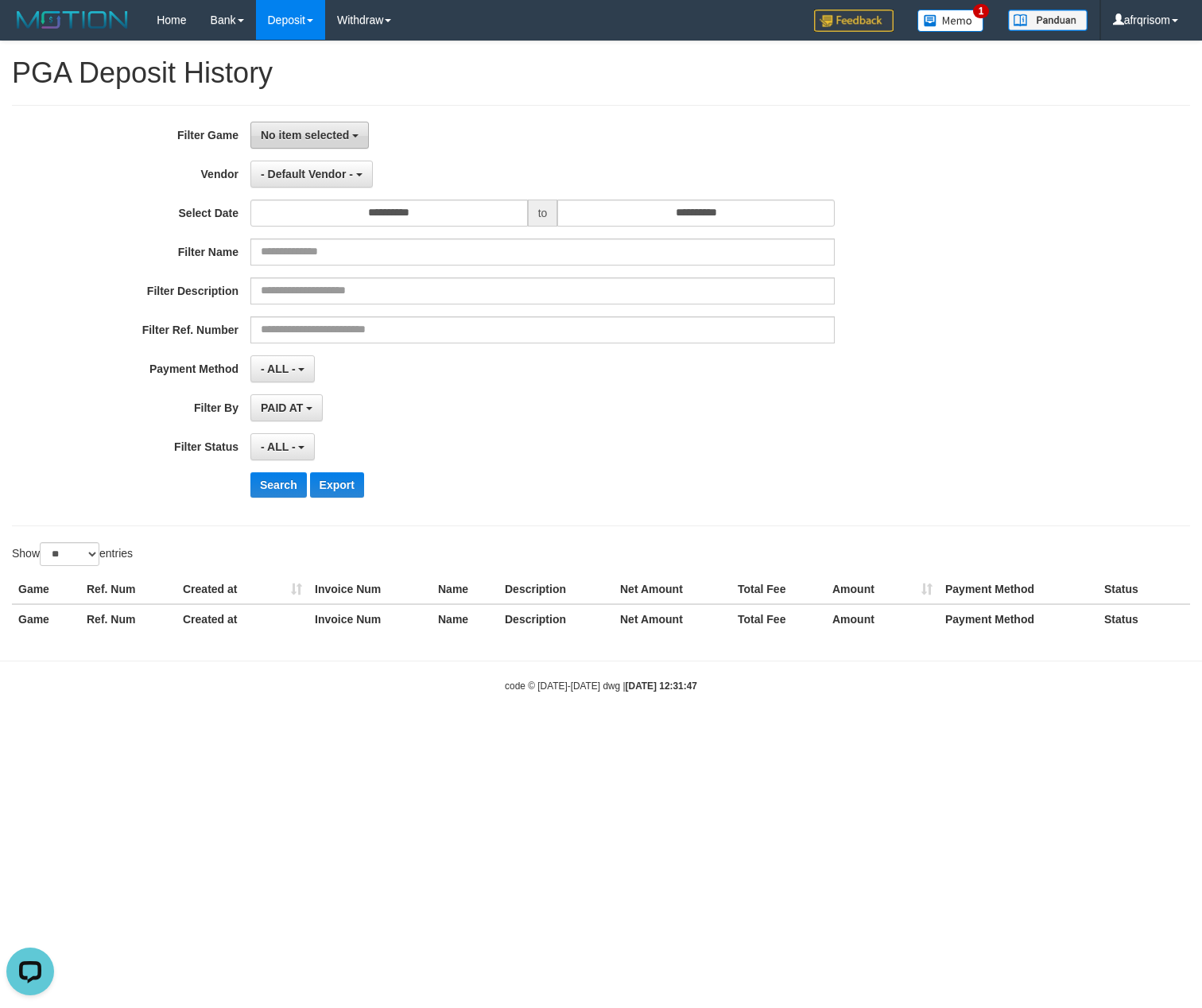
click at [299, 124] on button "No item selected" at bounding box center [309, 135] width 119 height 27
click at [350, 226] on label "[ITOTO] OMTOGEL" at bounding box center [352, 217] width 202 height 24
select select "***"
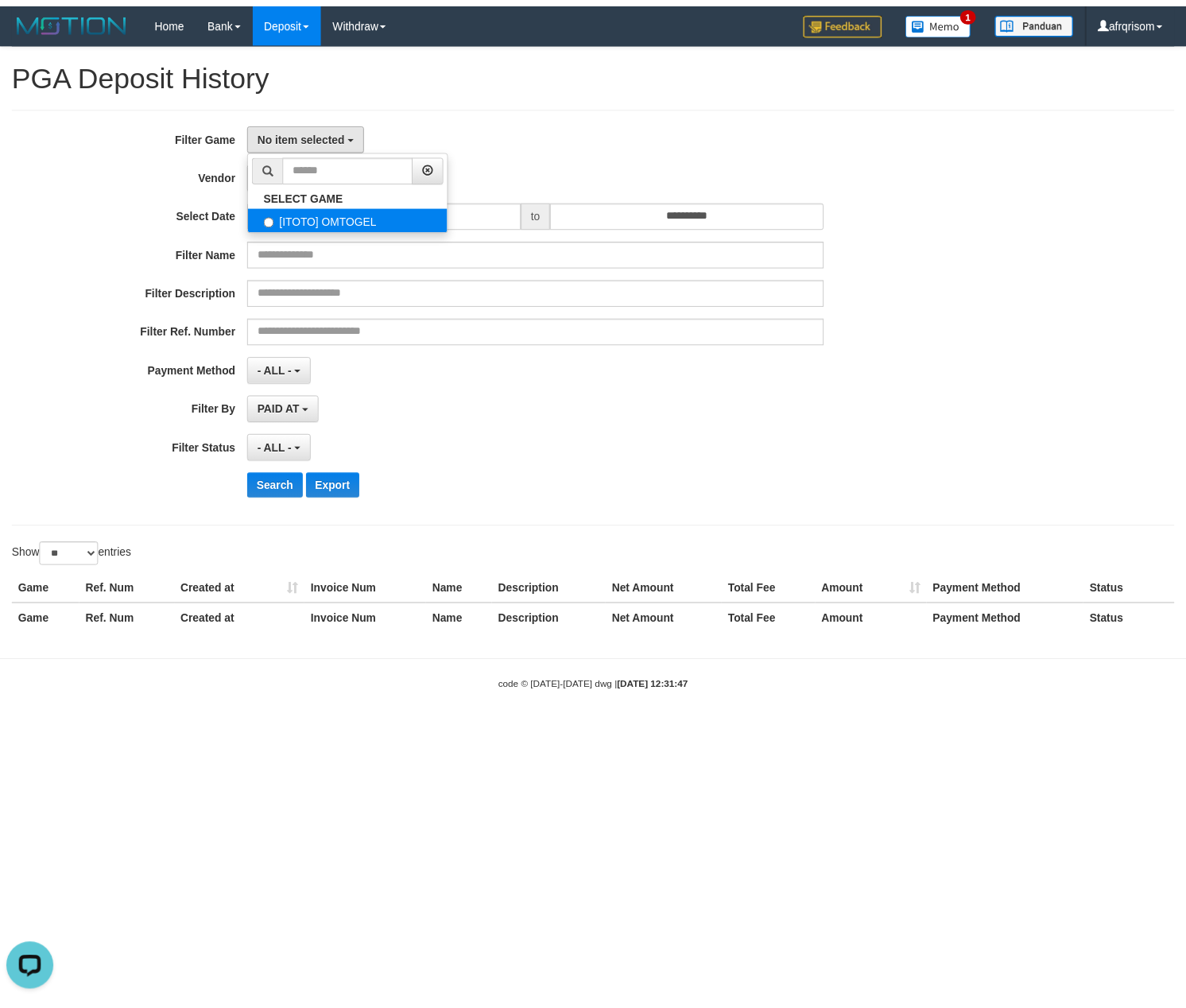
scroll to position [14, 0]
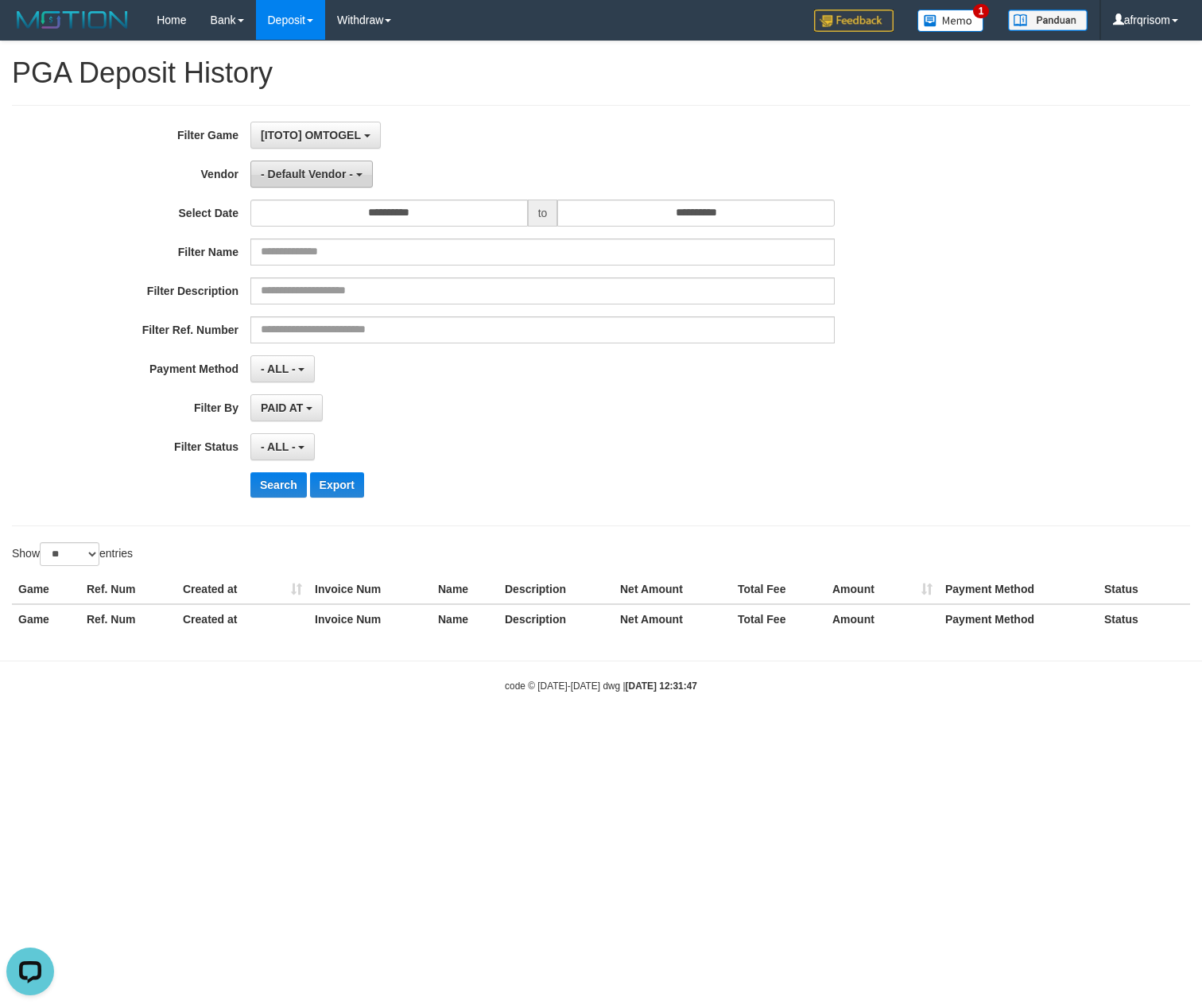
click at [305, 175] on span "- Default Vendor -" at bounding box center [307, 174] width 92 height 13
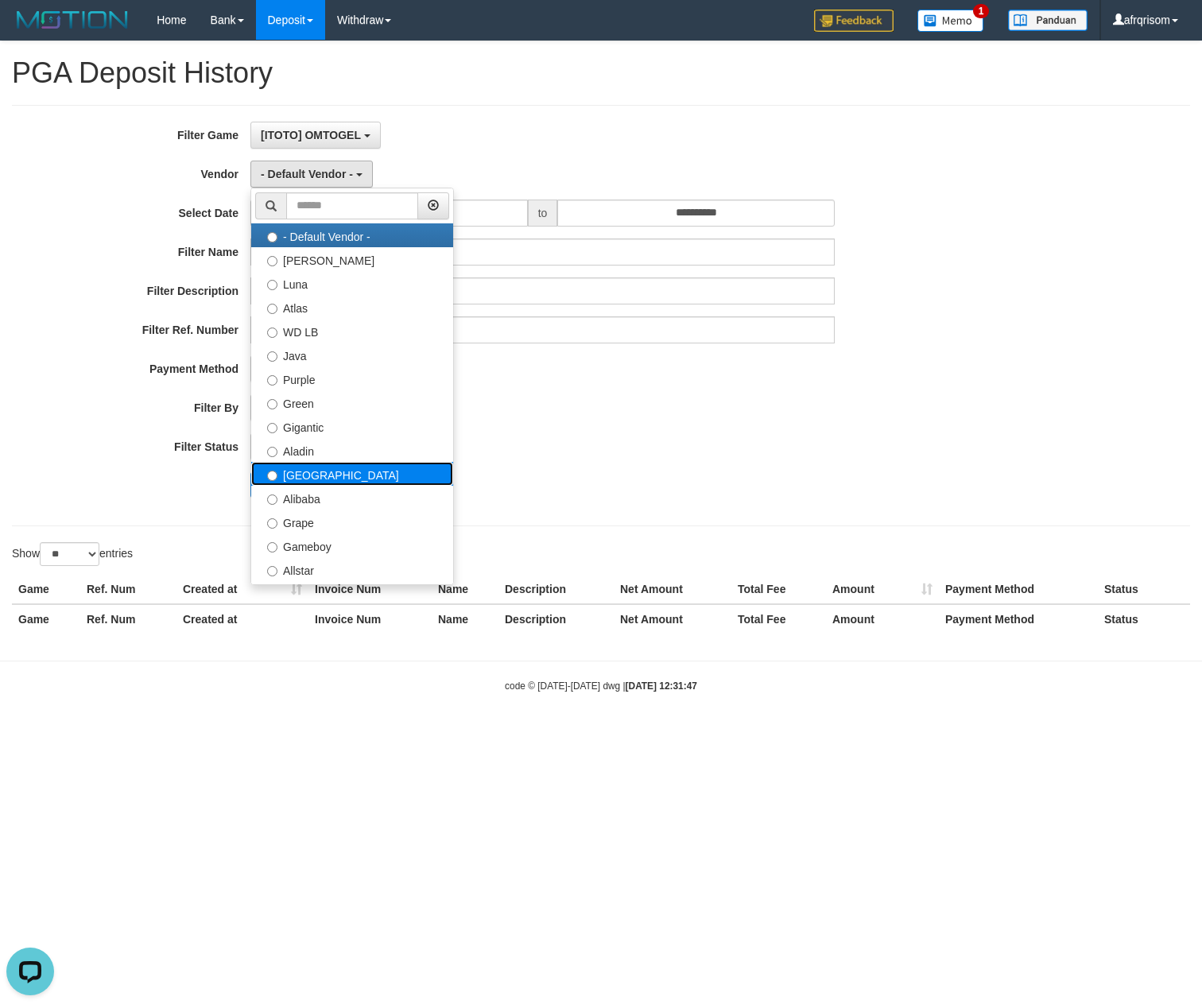
click at [310, 486] on label "[GEOGRAPHIC_DATA]" at bounding box center [352, 474] width 202 height 24
select select "**********"
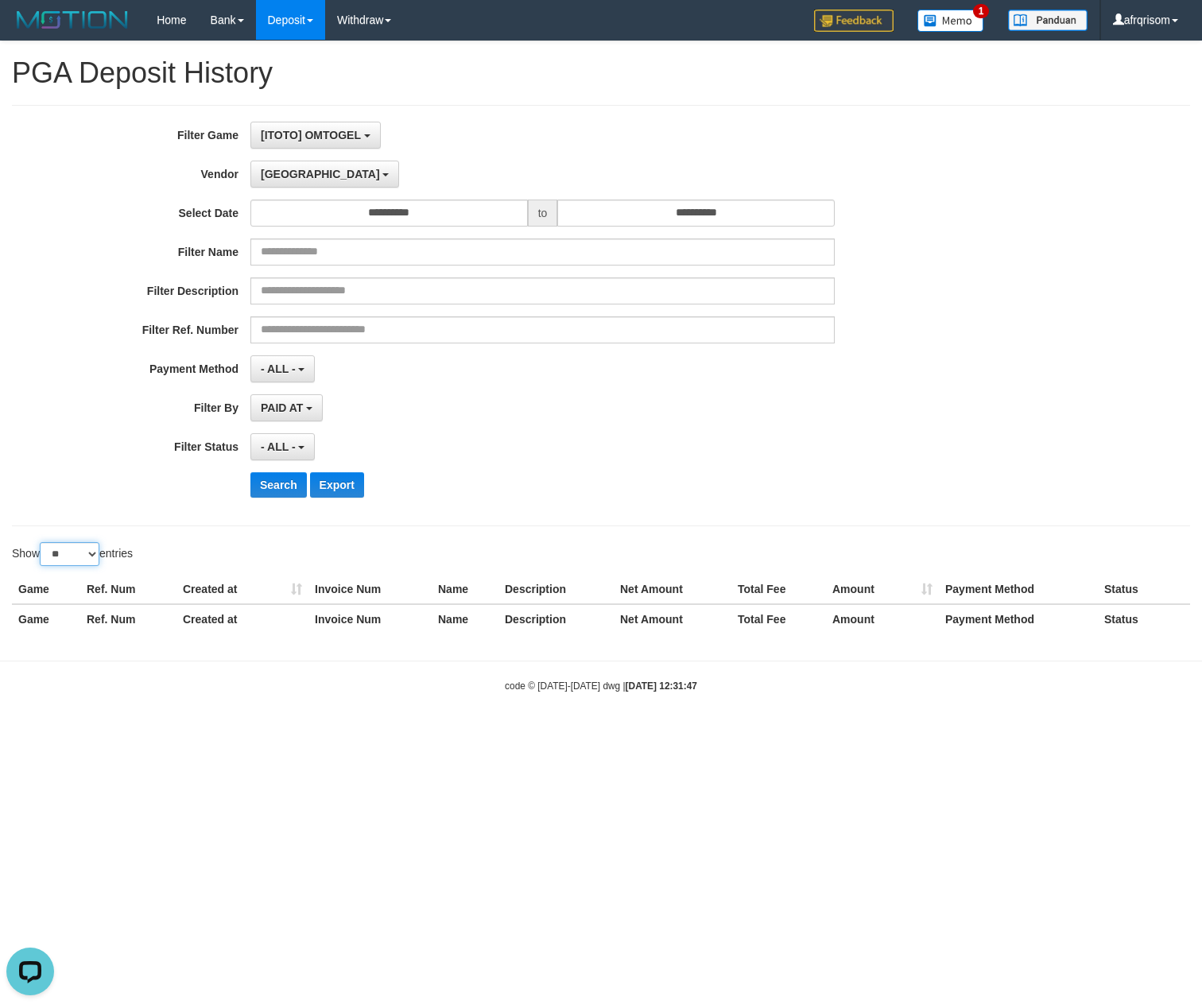
click at [93, 554] on select "** ** ** ***" at bounding box center [69, 554] width 60 height 24
select select "***"
click at [42, 545] on select "** ** ** ***" at bounding box center [69, 554] width 60 height 24
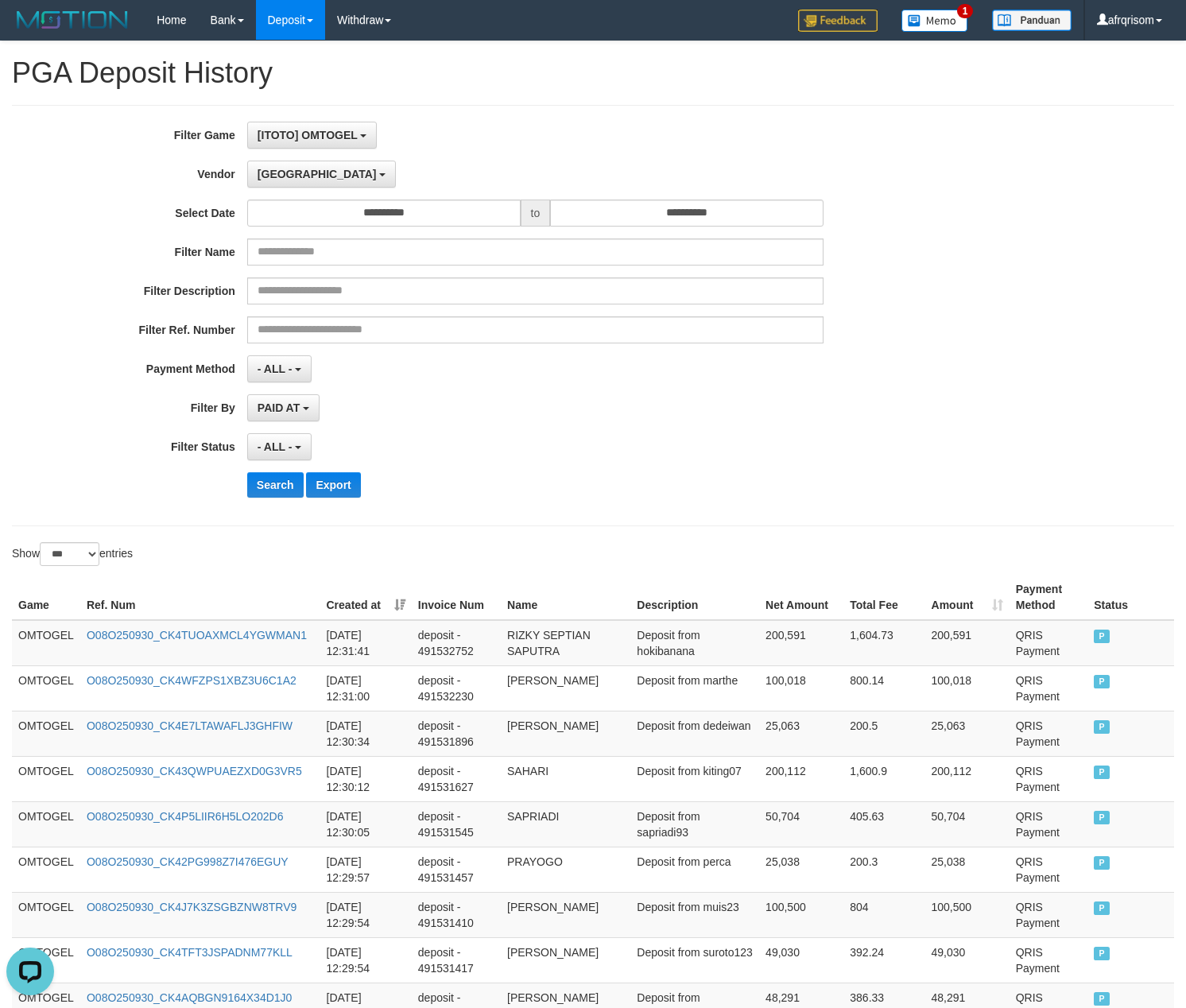
click at [396, 606] on th "Created at" at bounding box center [366, 597] width 92 height 45
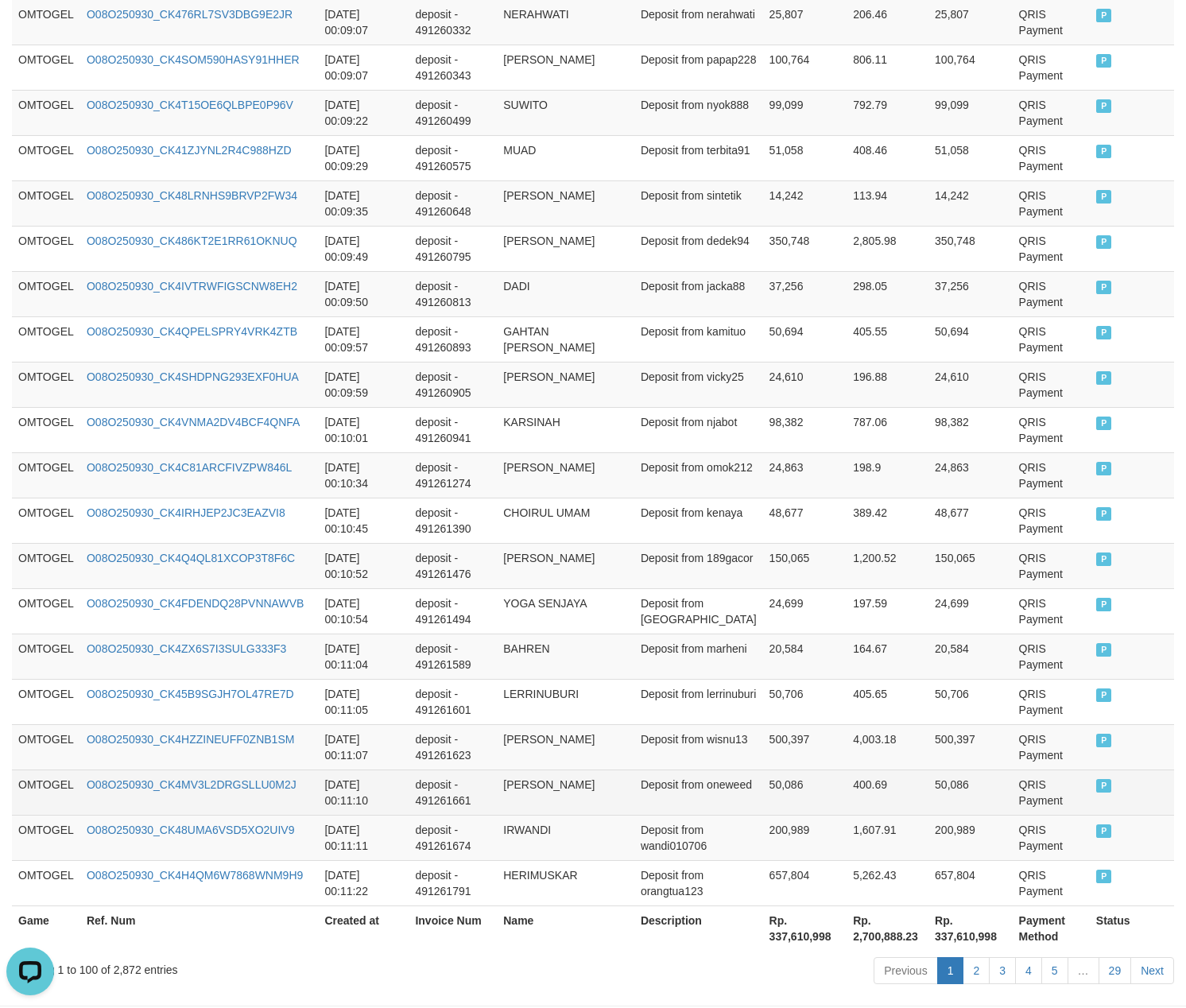
scroll to position [4345, 0]
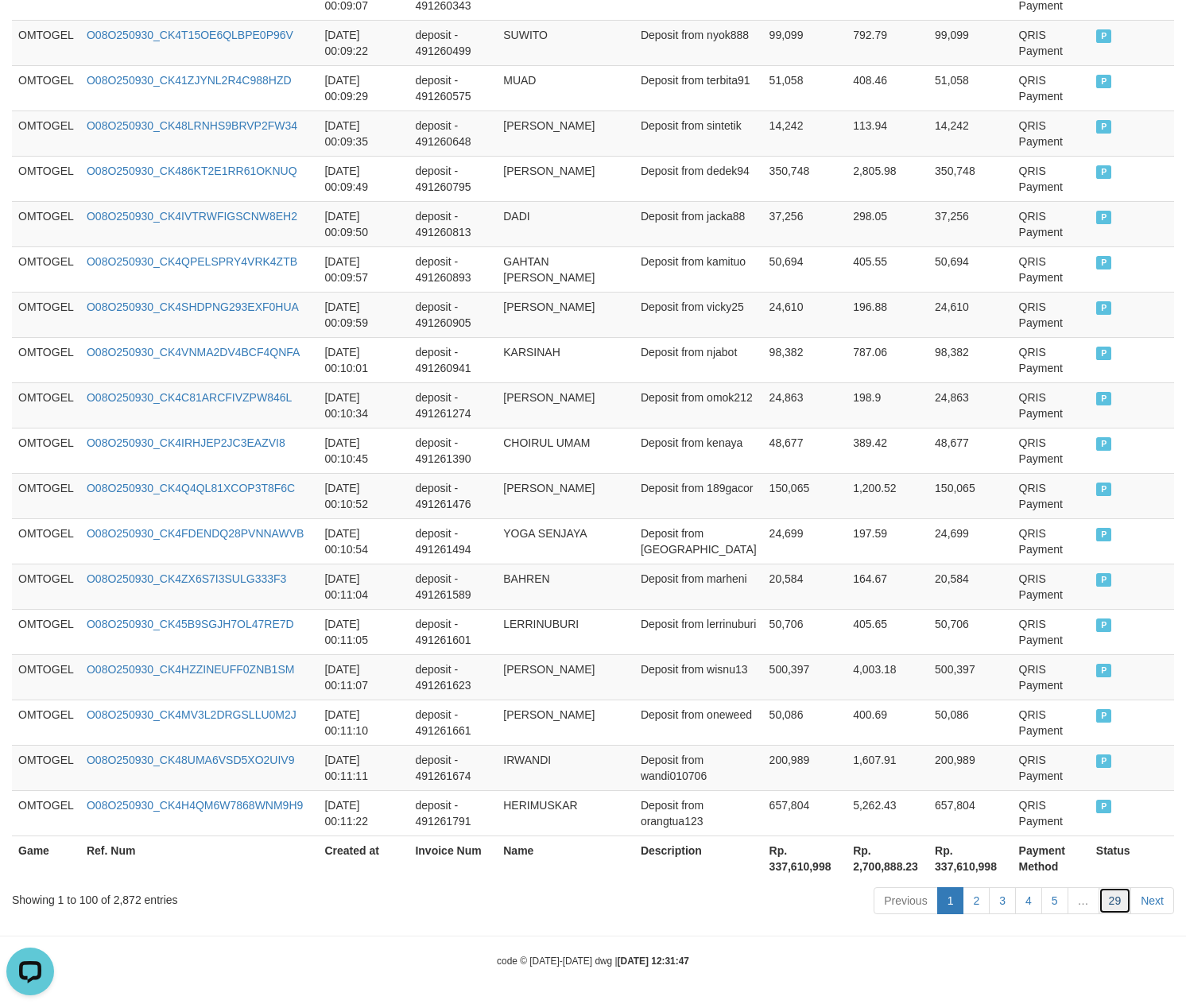
click at [1111, 895] on link "29" at bounding box center [1116, 900] width 33 height 27
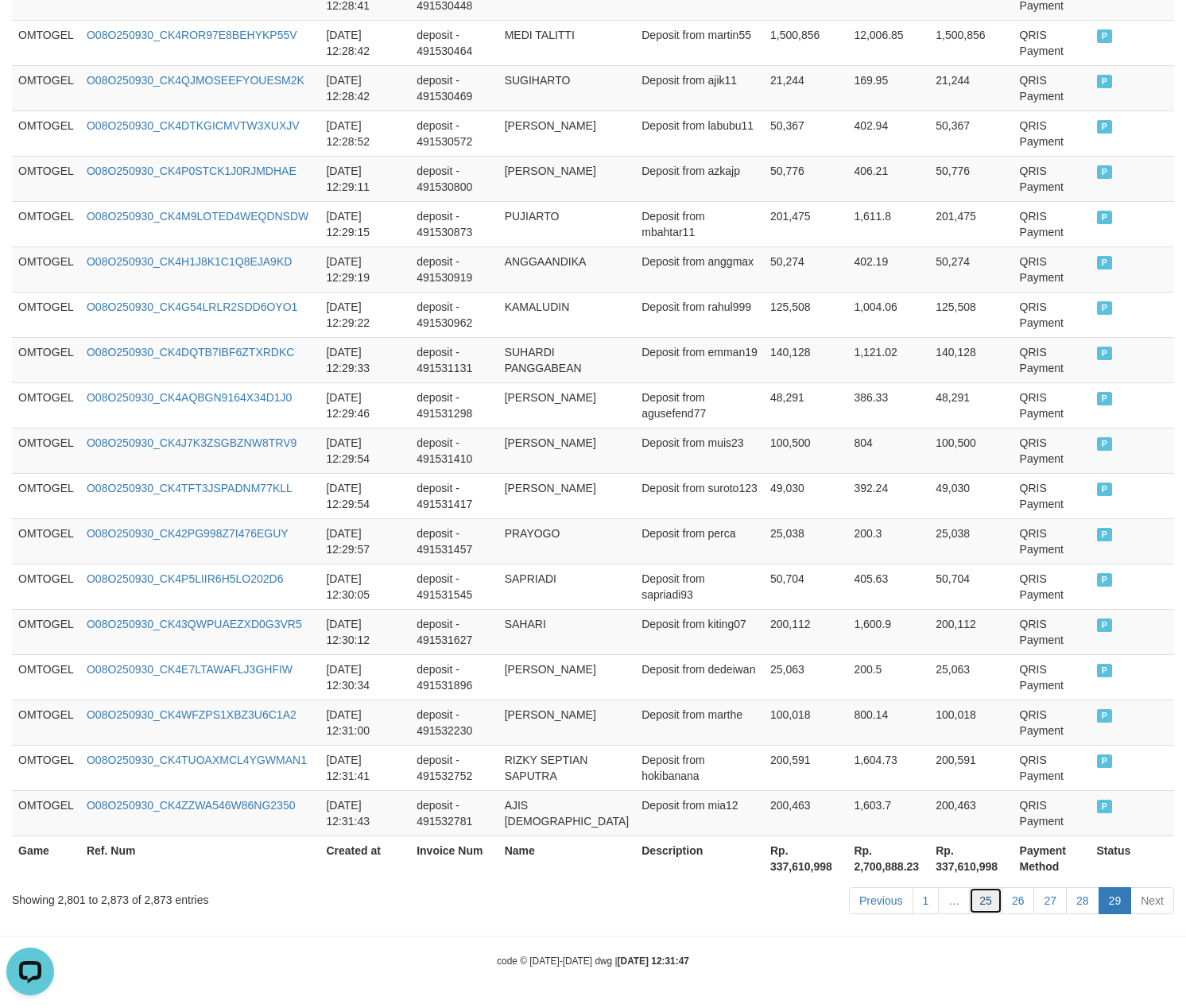
click at [988, 895] on link "25" at bounding box center [986, 900] width 33 height 27
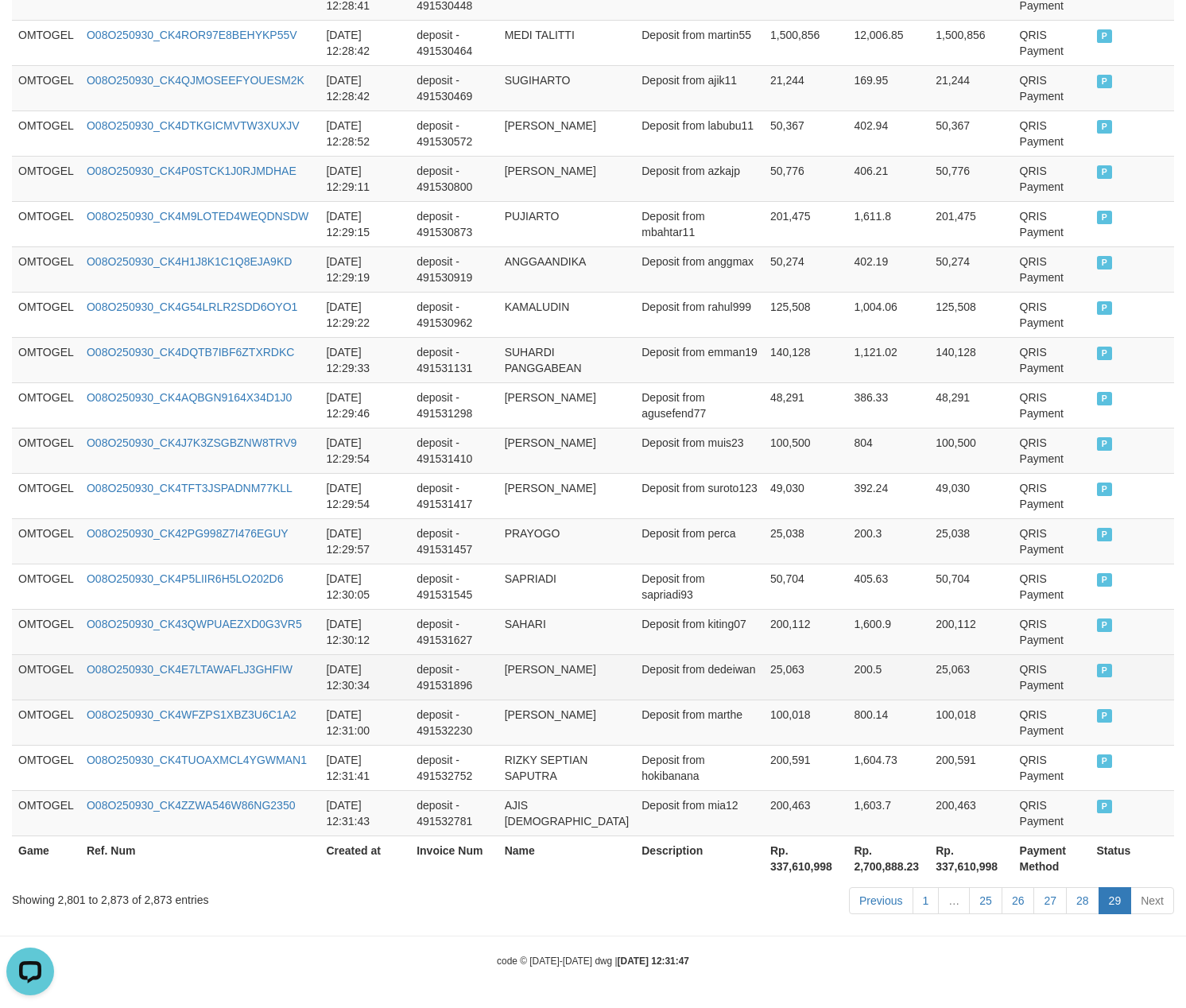
click at [863, 685] on td "200.5" at bounding box center [888, 677] width 82 height 45
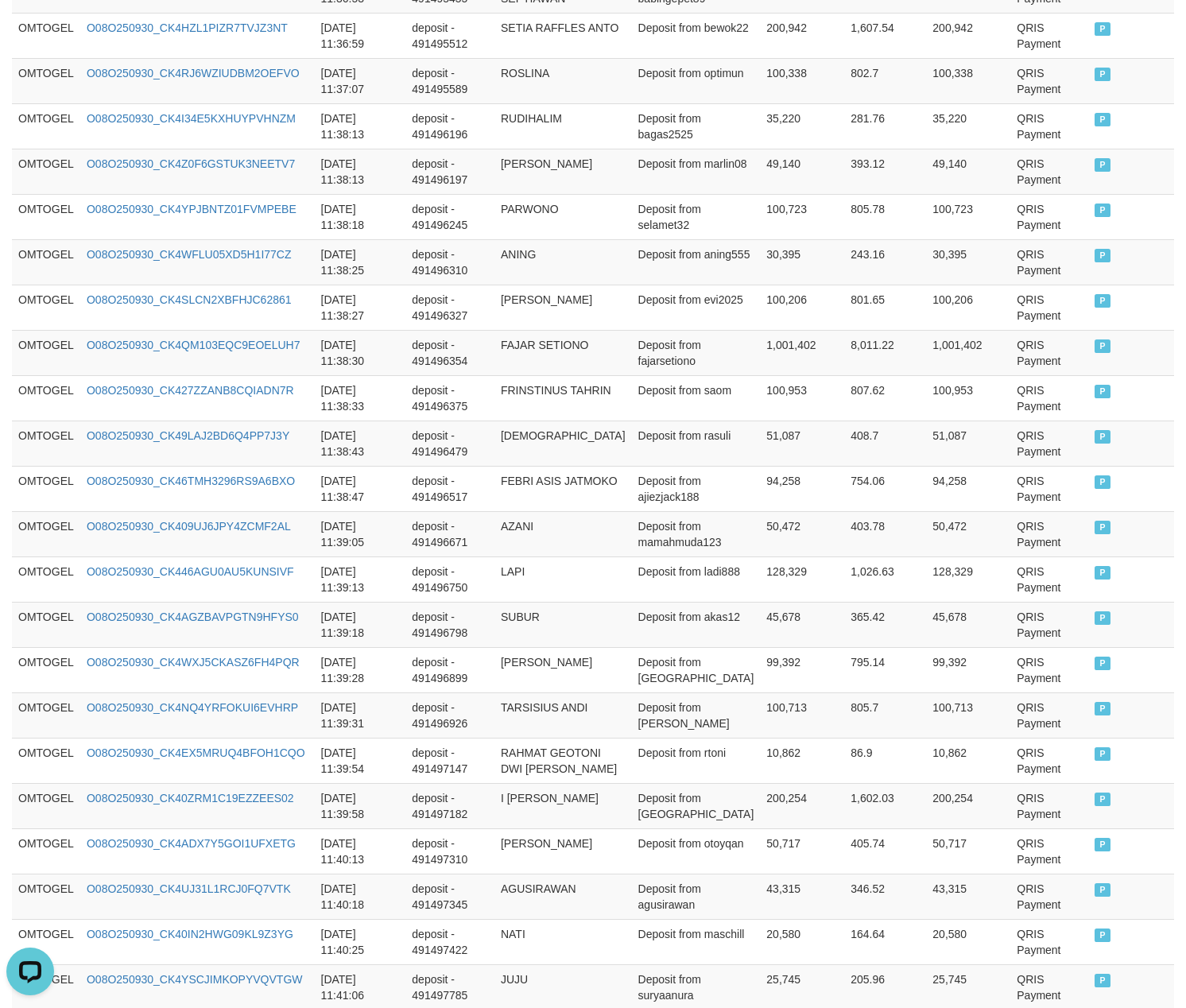
scroll to position [4345, 0]
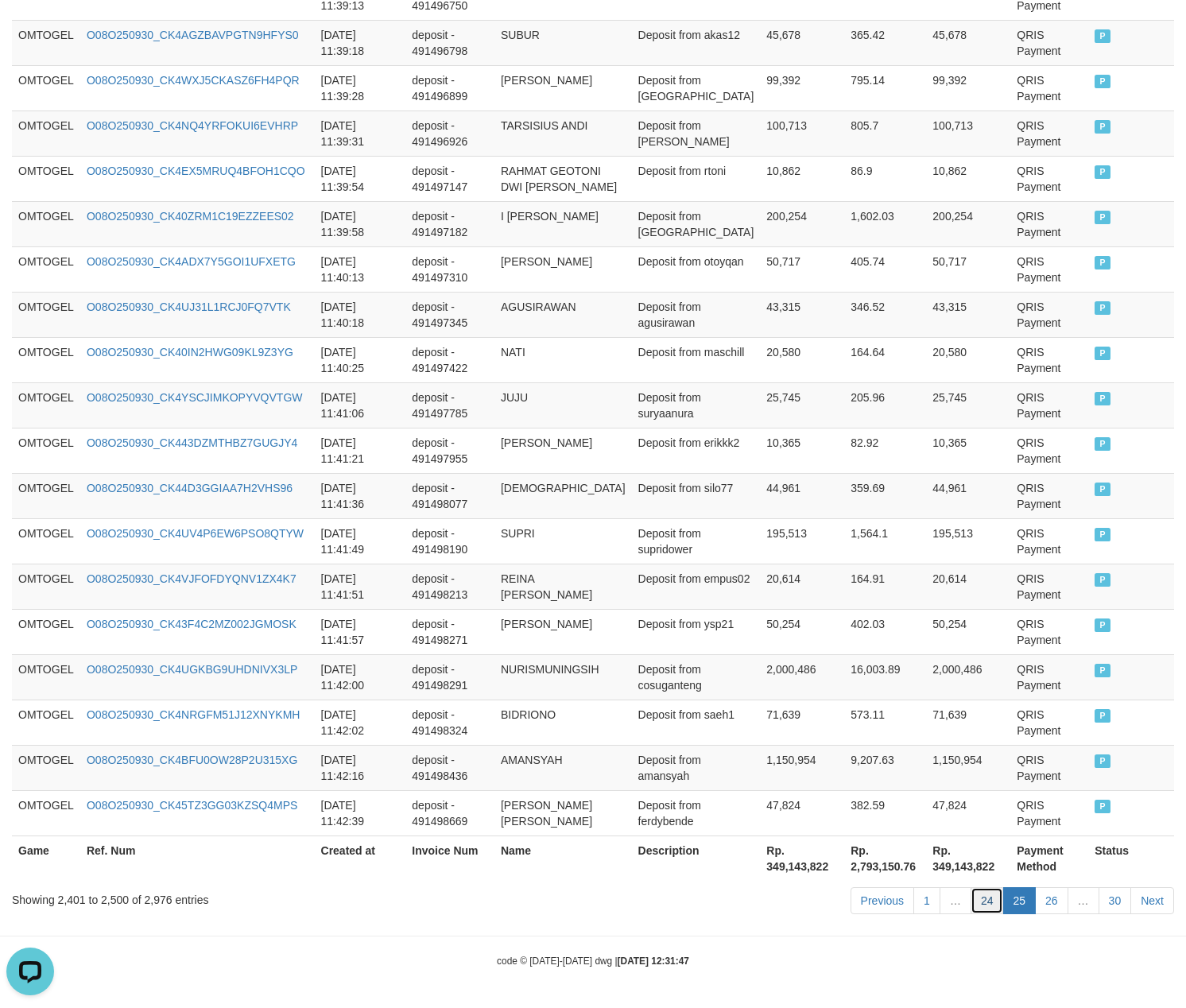
click at [975, 904] on link "24" at bounding box center [988, 900] width 33 height 27
click at [666, 682] on td "Deposit from cosuganteng" at bounding box center [697, 677] width 129 height 45
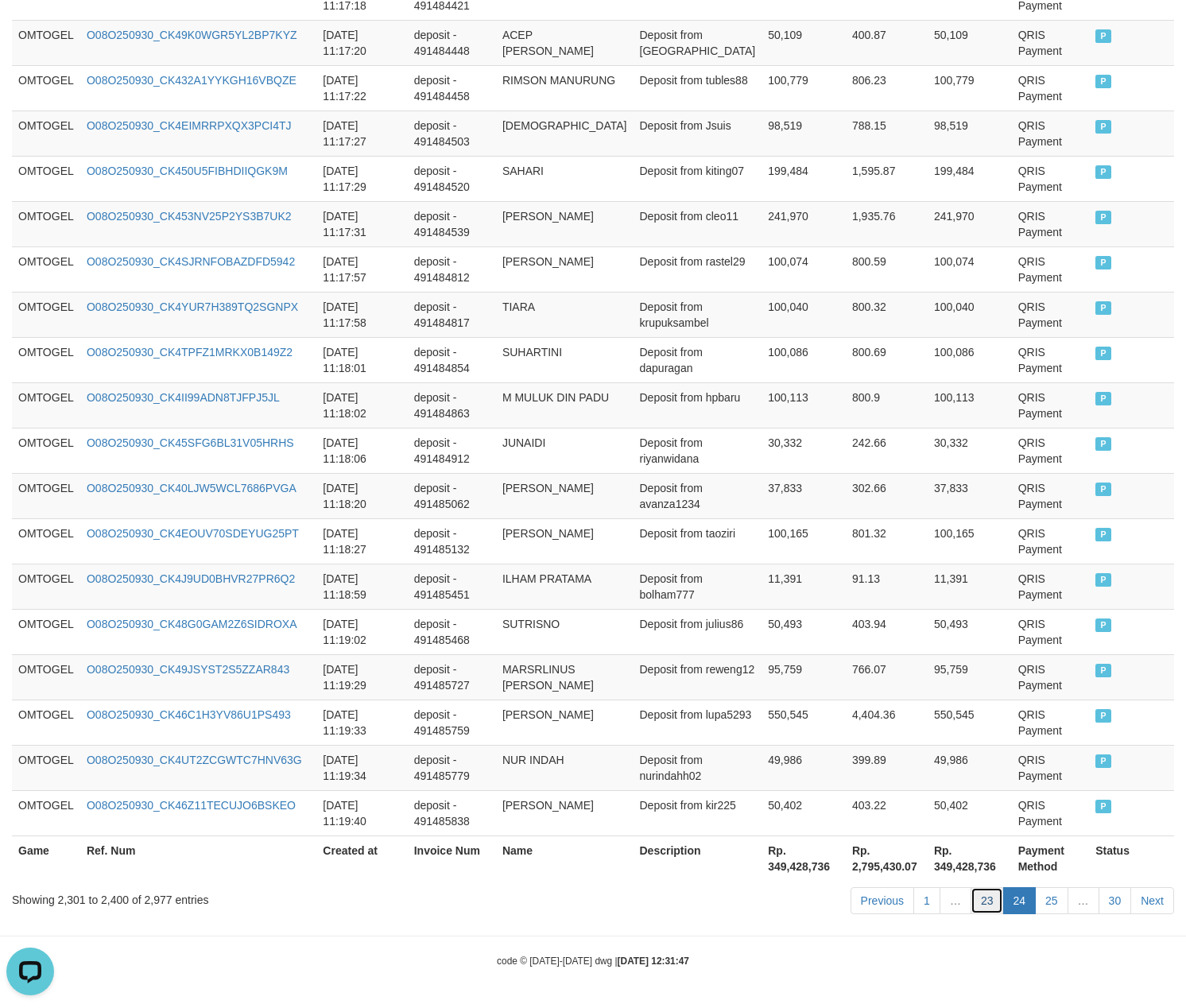
click at [980, 906] on link "23" at bounding box center [988, 900] width 33 height 27
click at [719, 696] on td "Deposit from reweng12" at bounding box center [698, 677] width 129 height 45
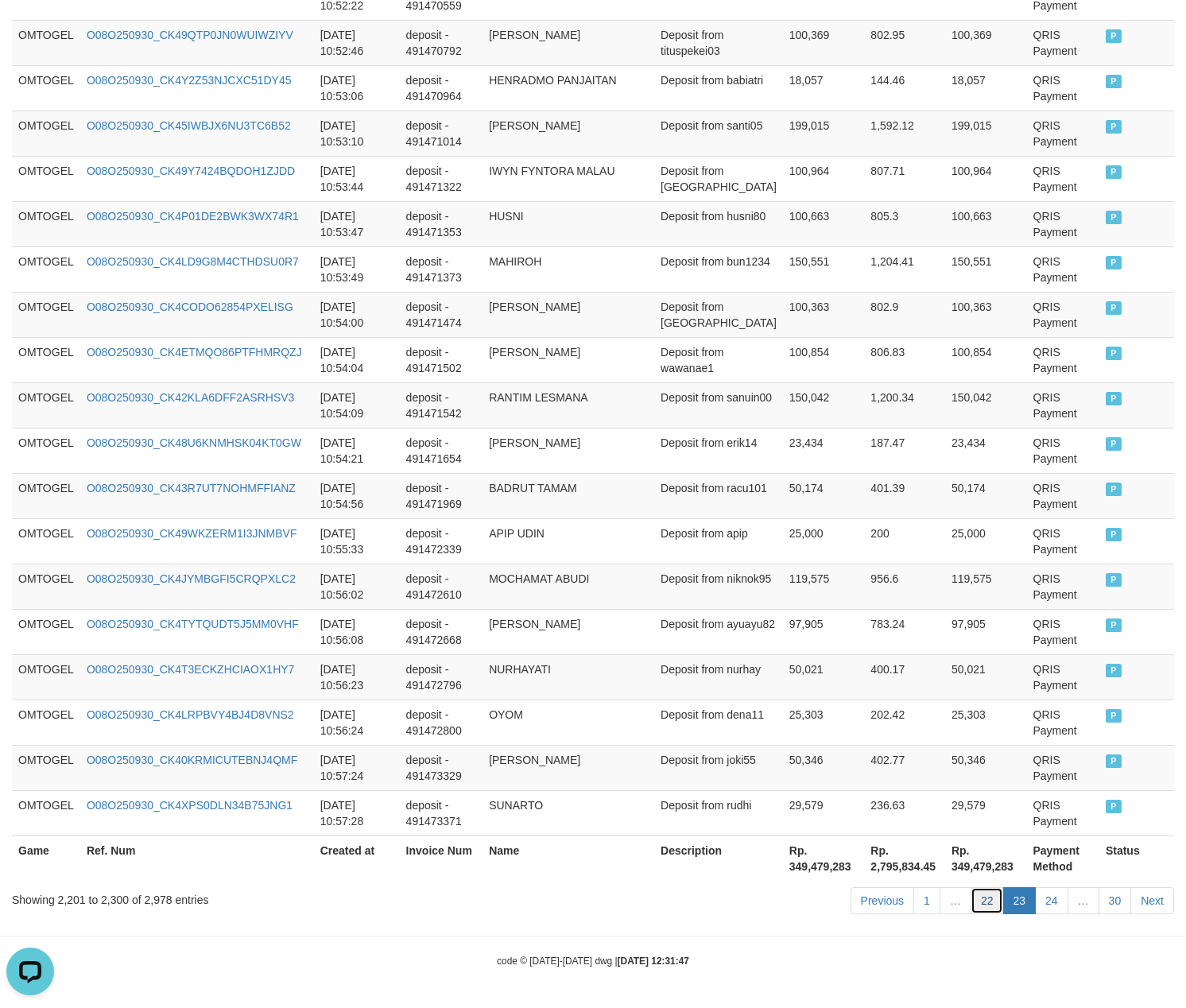
click at [980, 903] on link "22" at bounding box center [988, 900] width 33 height 27
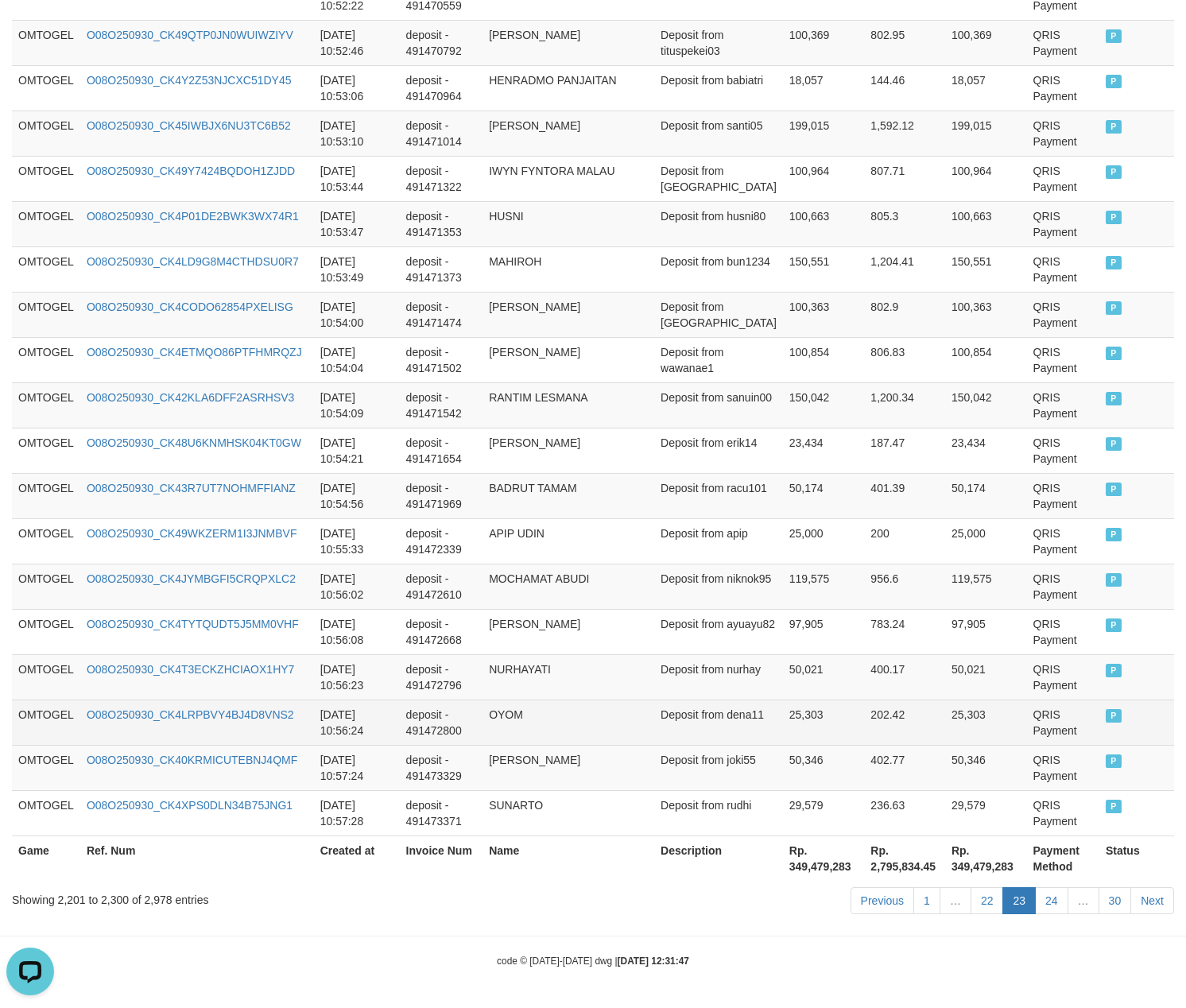
click at [803, 710] on td "25,303" at bounding box center [824, 722] width 82 height 45
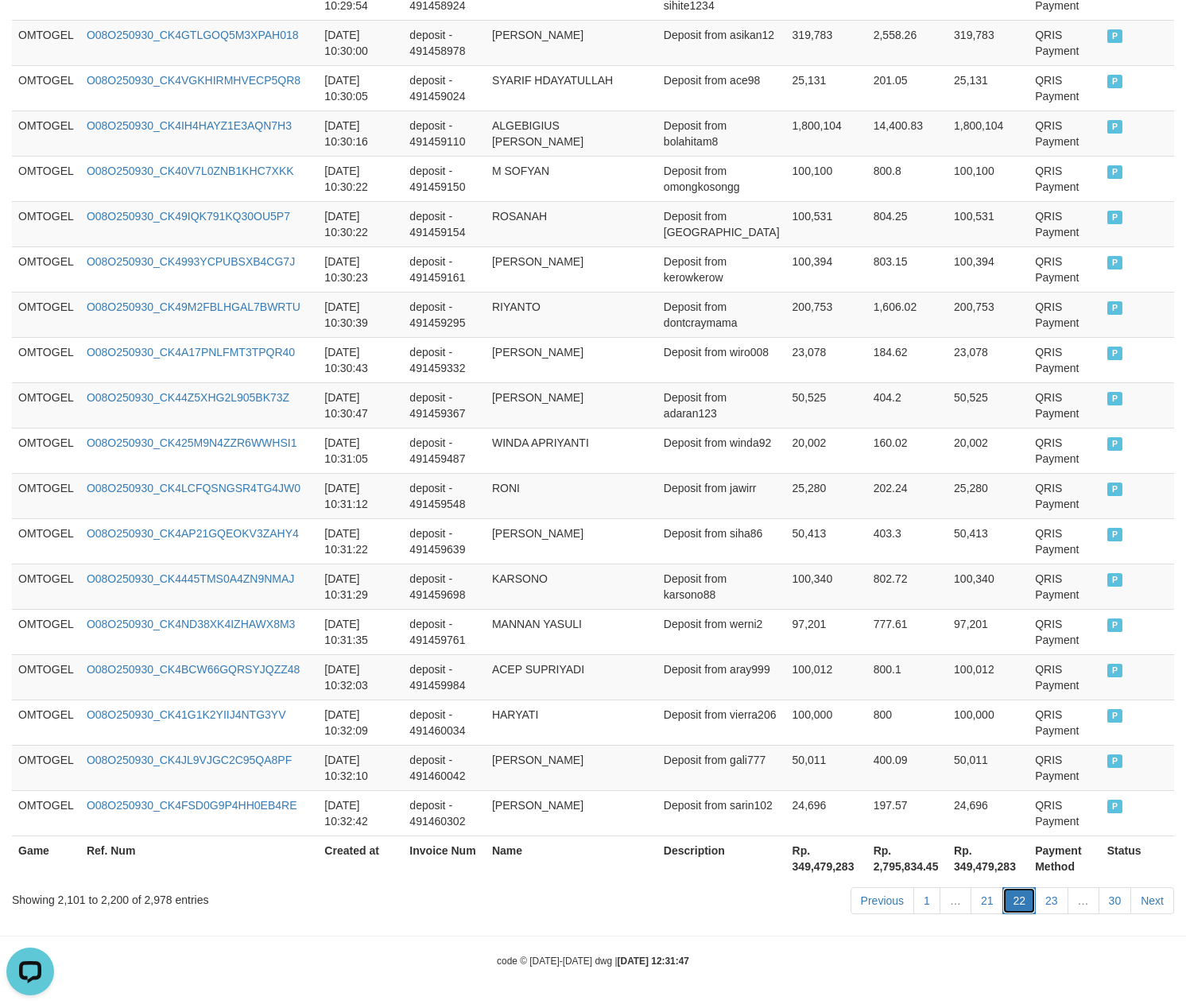
click at [1008, 901] on link "22" at bounding box center [1019, 900] width 33 height 27
click at [987, 901] on link "21" at bounding box center [988, 900] width 33 height 27
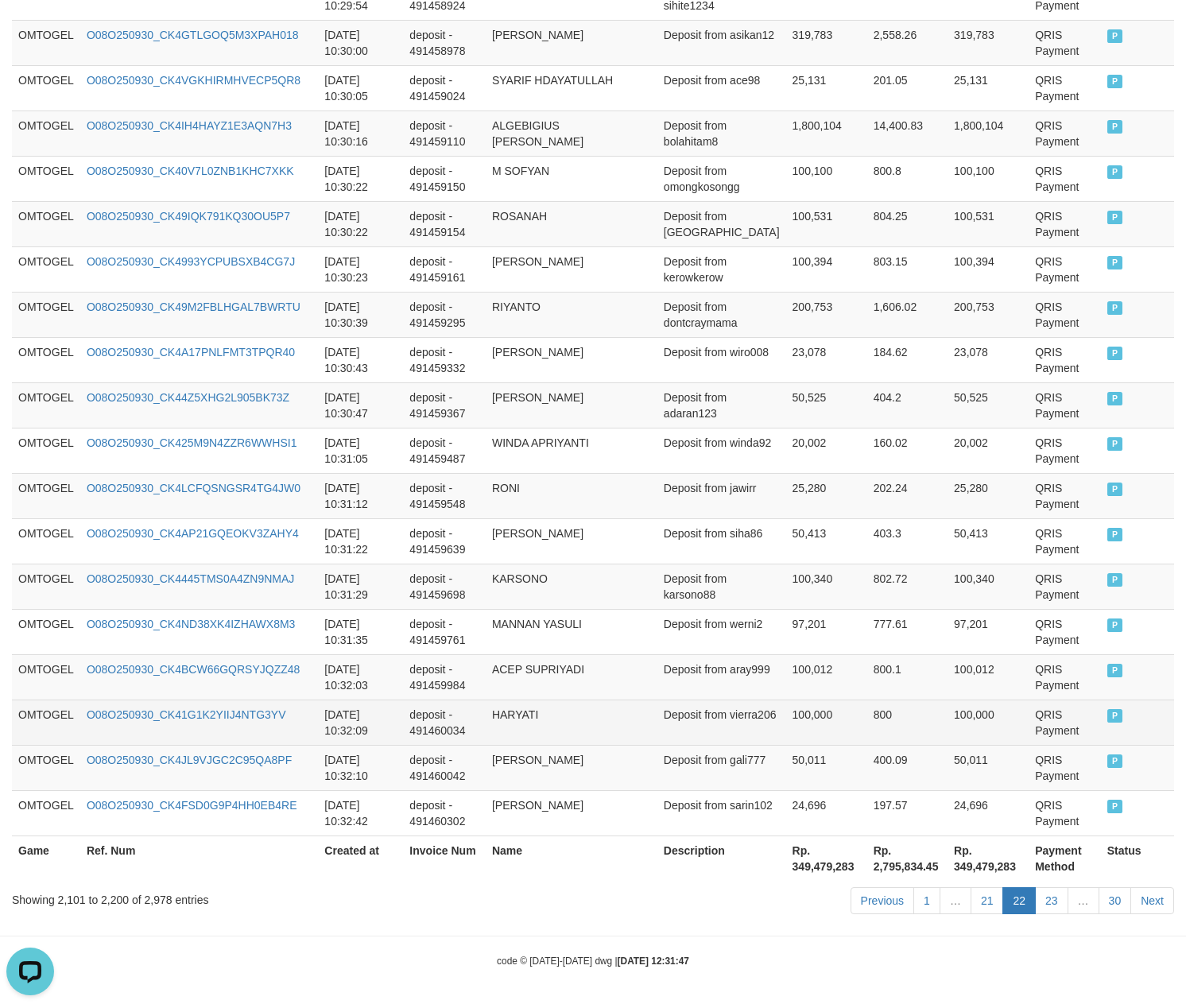
click at [873, 706] on td "800" at bounding box center [907, 722] width 81 height 45
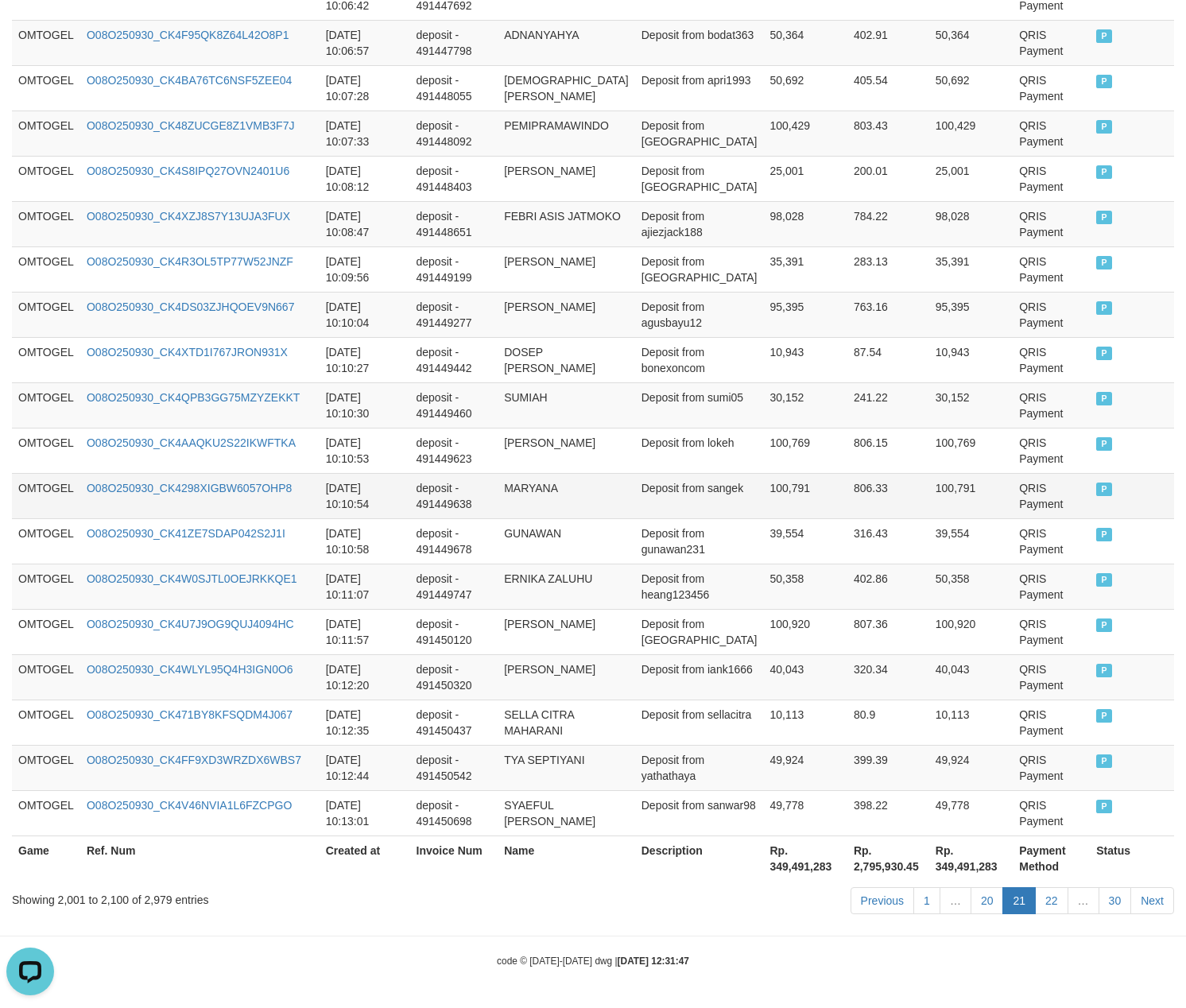
click at [626, 477] on td "MARYANA" at bounding box center [566, 496] width 138 height 45
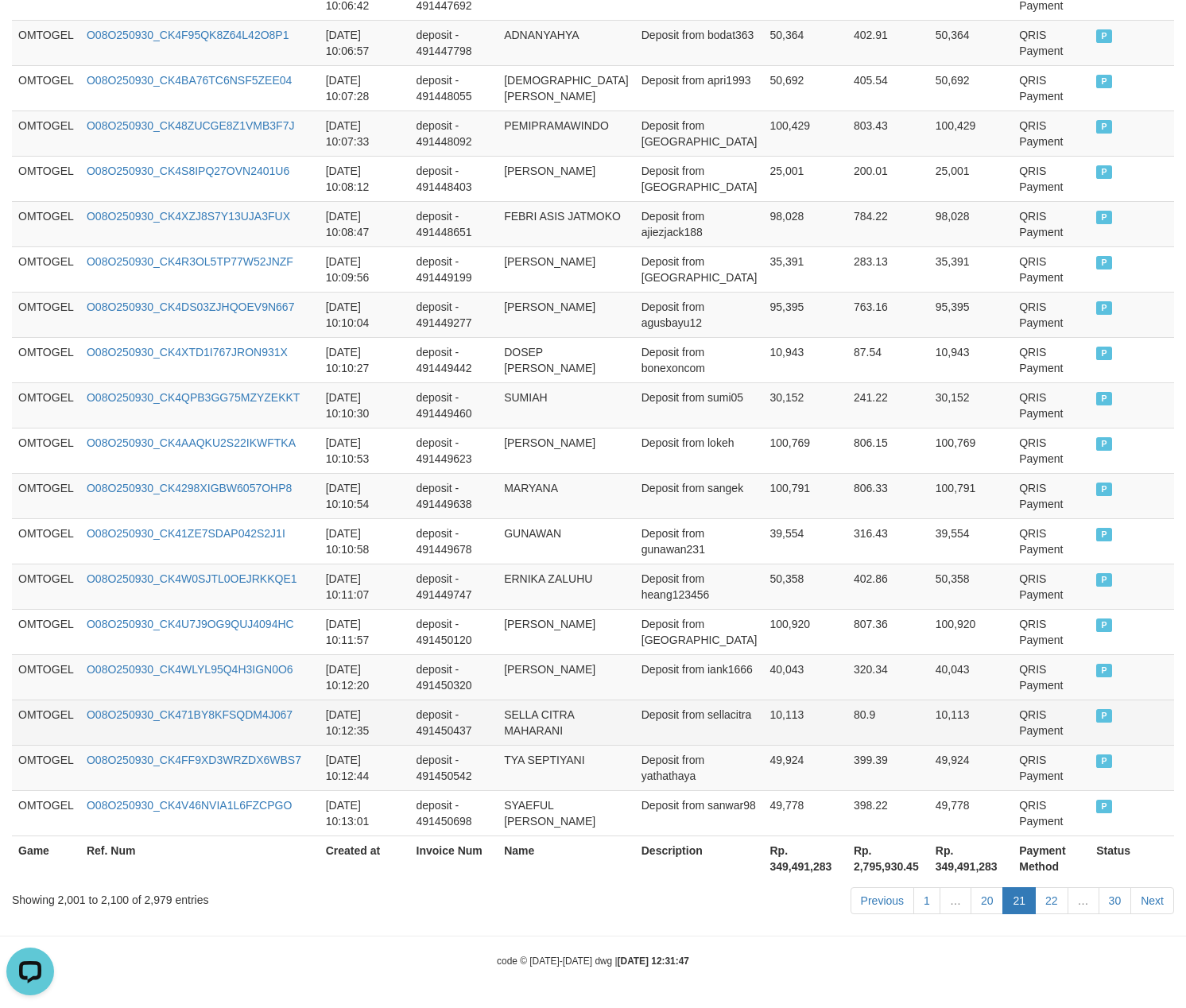
click at [593, 700] on td "SELLA CITRA MAHARANI" at bounding box center [566, 722] width 138 height 45
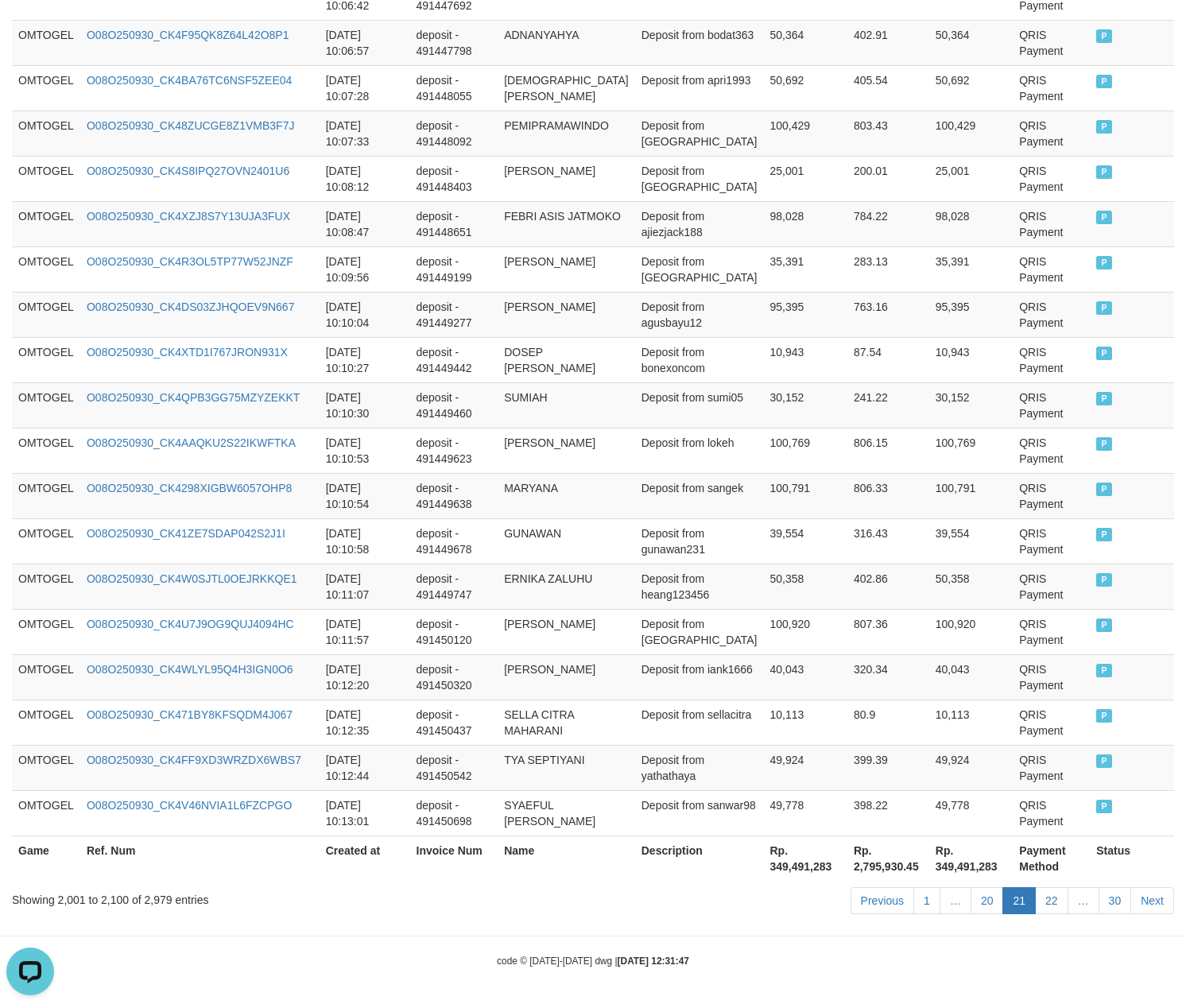
scroll to position [331, 0]
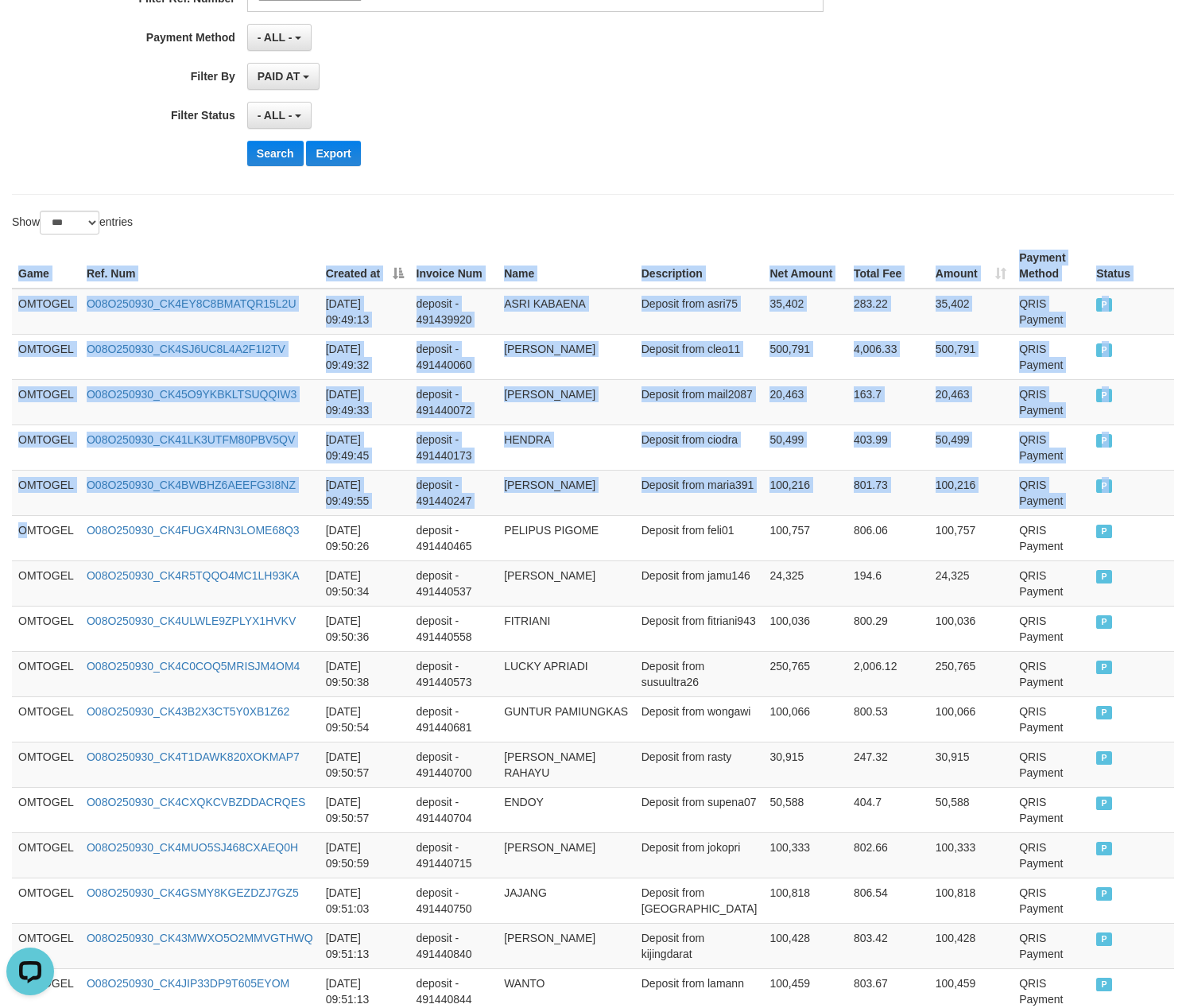
drag, startPoint x: 27, startPoint y: 544, endPoint x: 1209, endPoint y: 492, distance: 1183.1
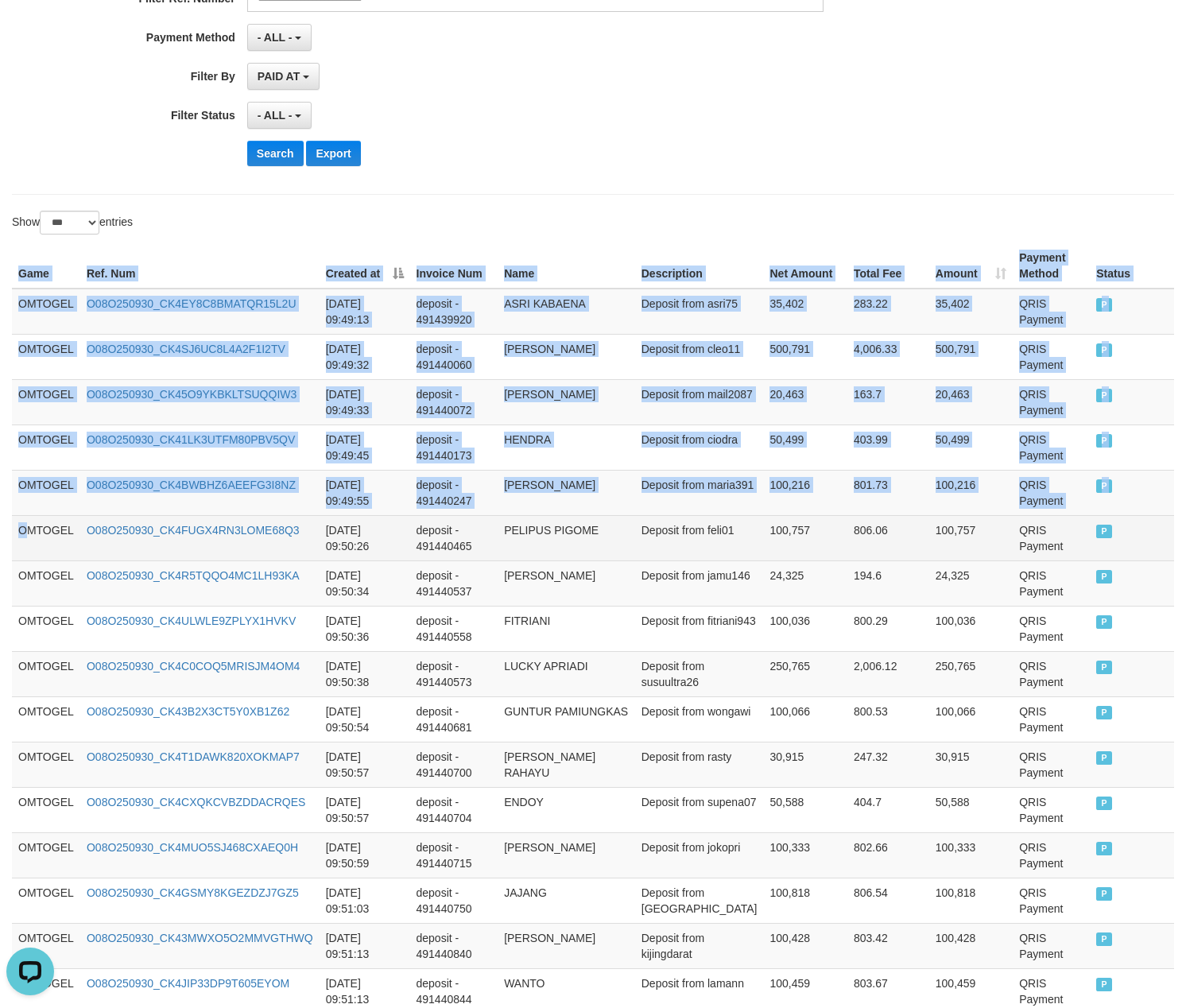
copy table "Game Ref. Num Created at Invoice Num Name Description Net Amount Total Fee Amou…"
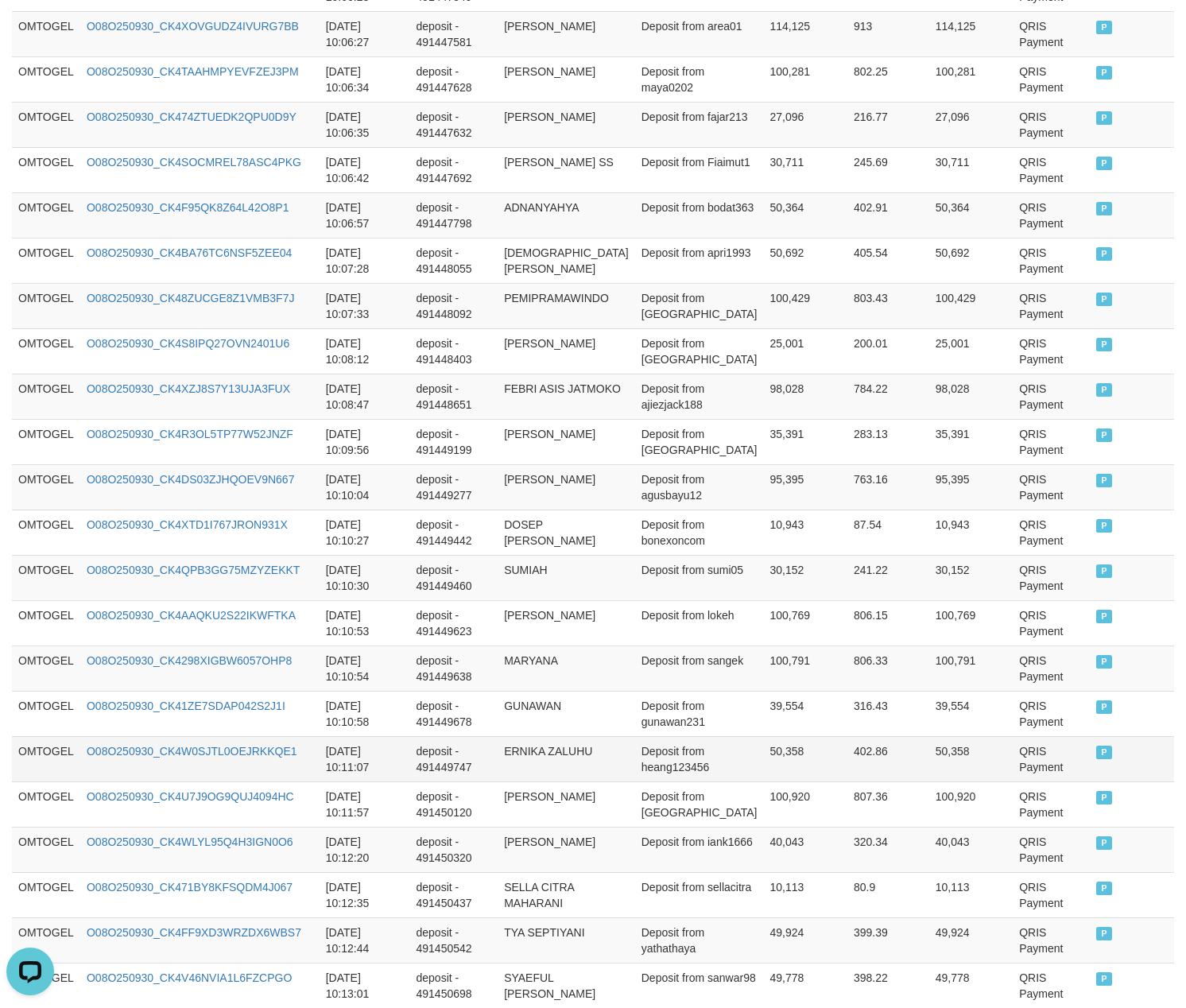
scroll to position [4345, 0]
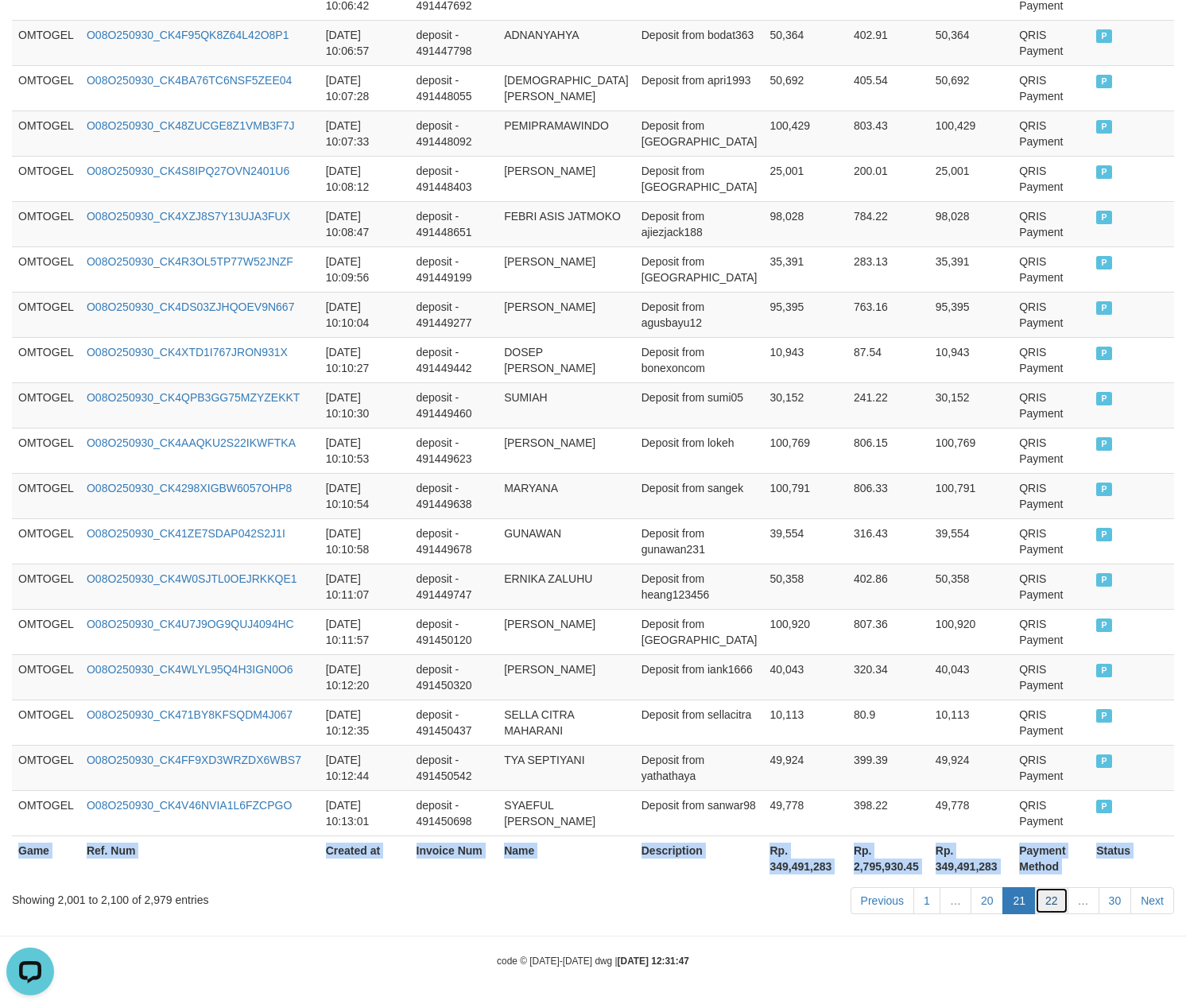
click at [1047, 897] on link "22" at bounding box center [1052, 900] width 33 height 27
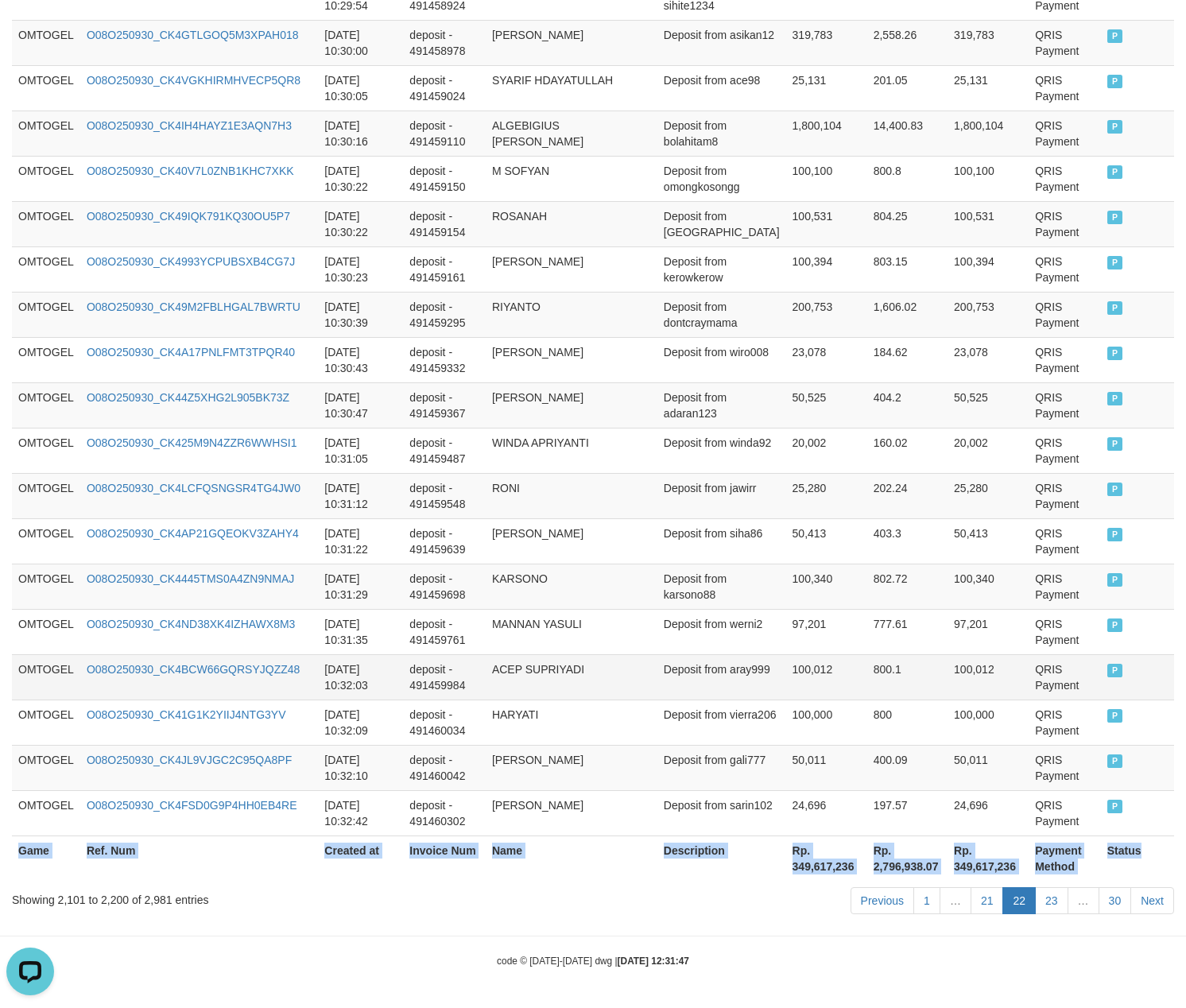
copy table "Game Ref. Num Created at Invoice Num Name Description Net Amount Total Fee Amou…"
click at [1047, 887] on link "23" at bounding box center [1052, 900] width 33 height 27
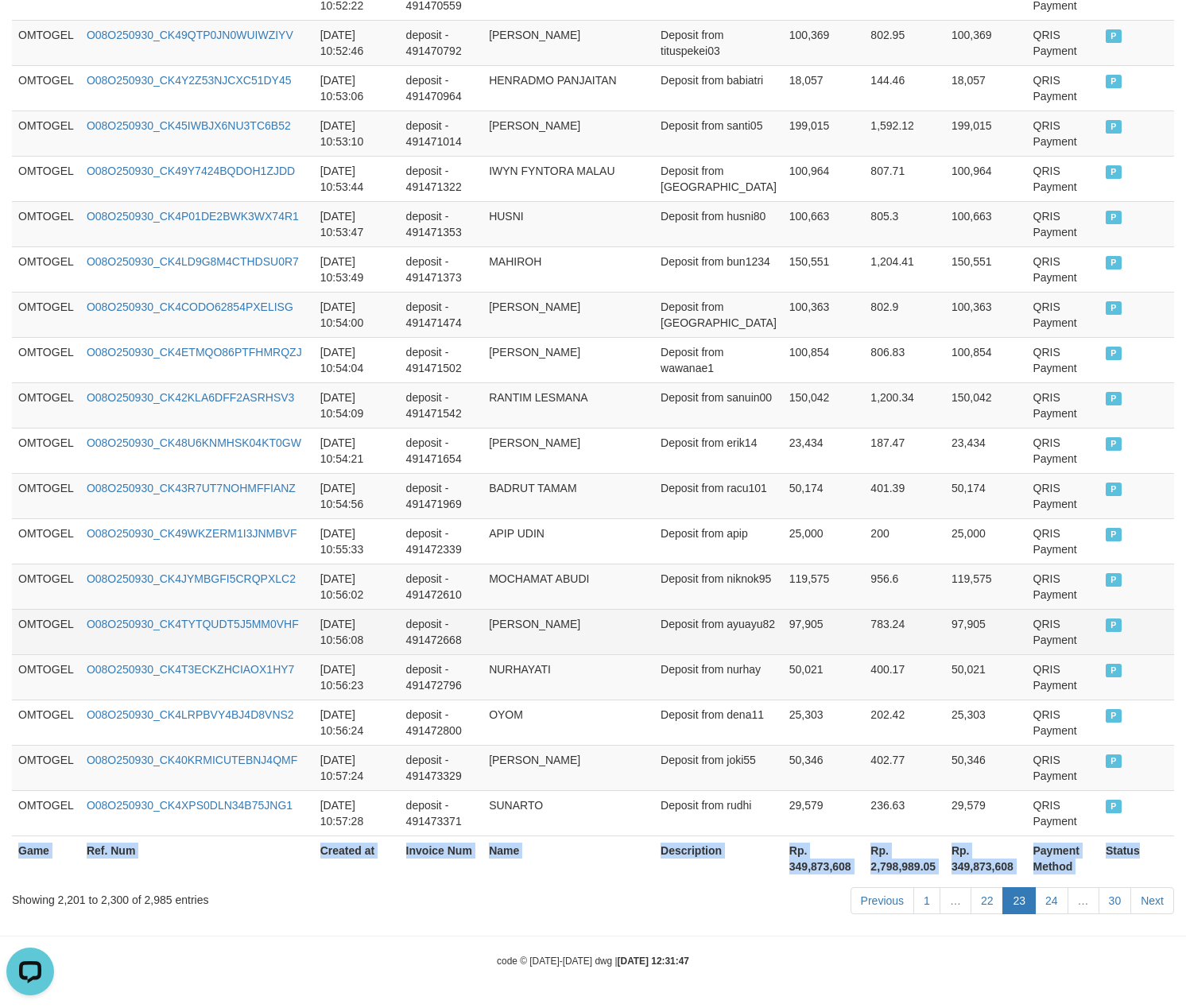
copy table "Game Ref. Num Created at Invoice Num Name Description Net Amount Total Fee Amou…"
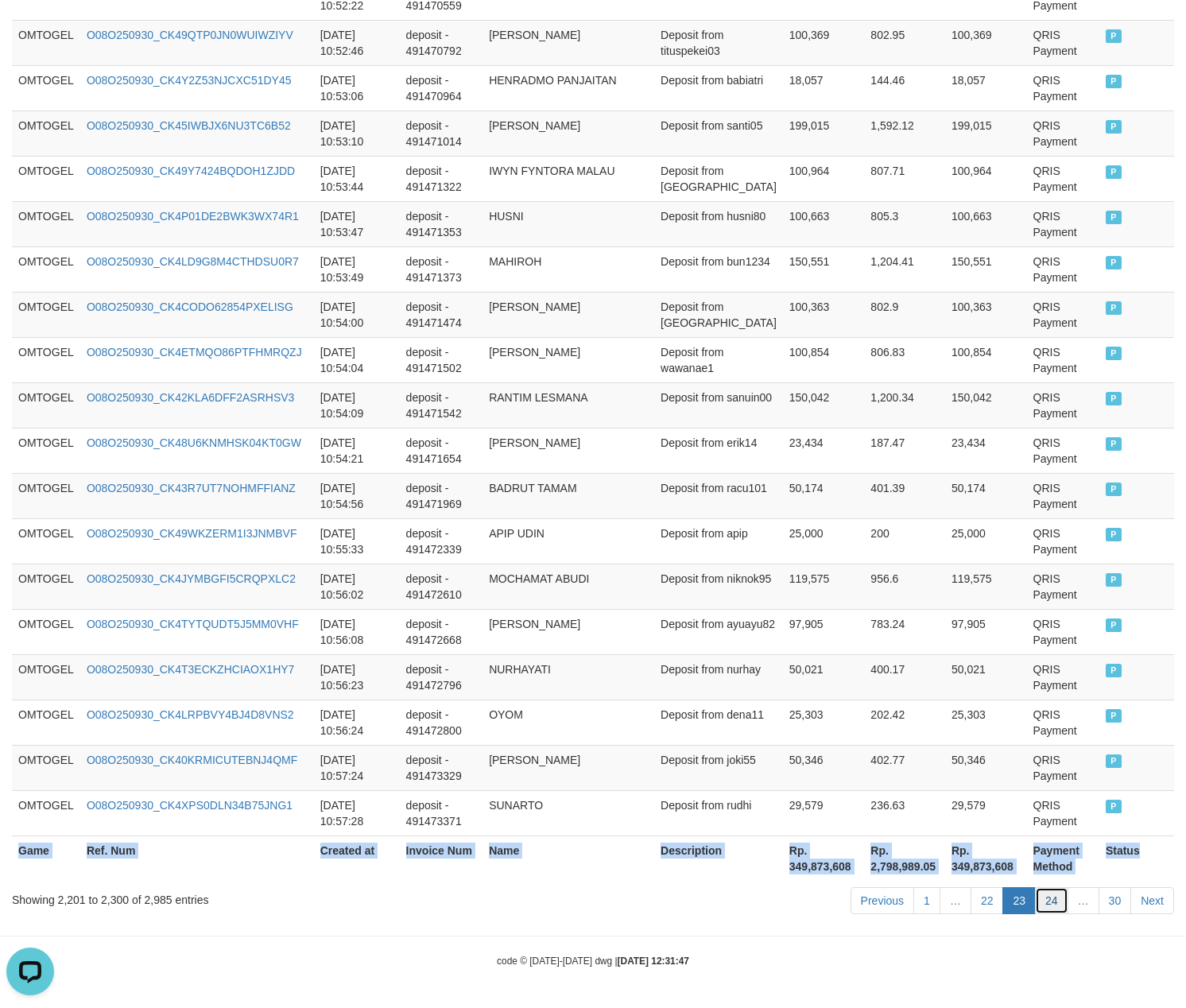
click at [1047, 908] on link "24" at bounding box center [1052, 900] width 33 height 27
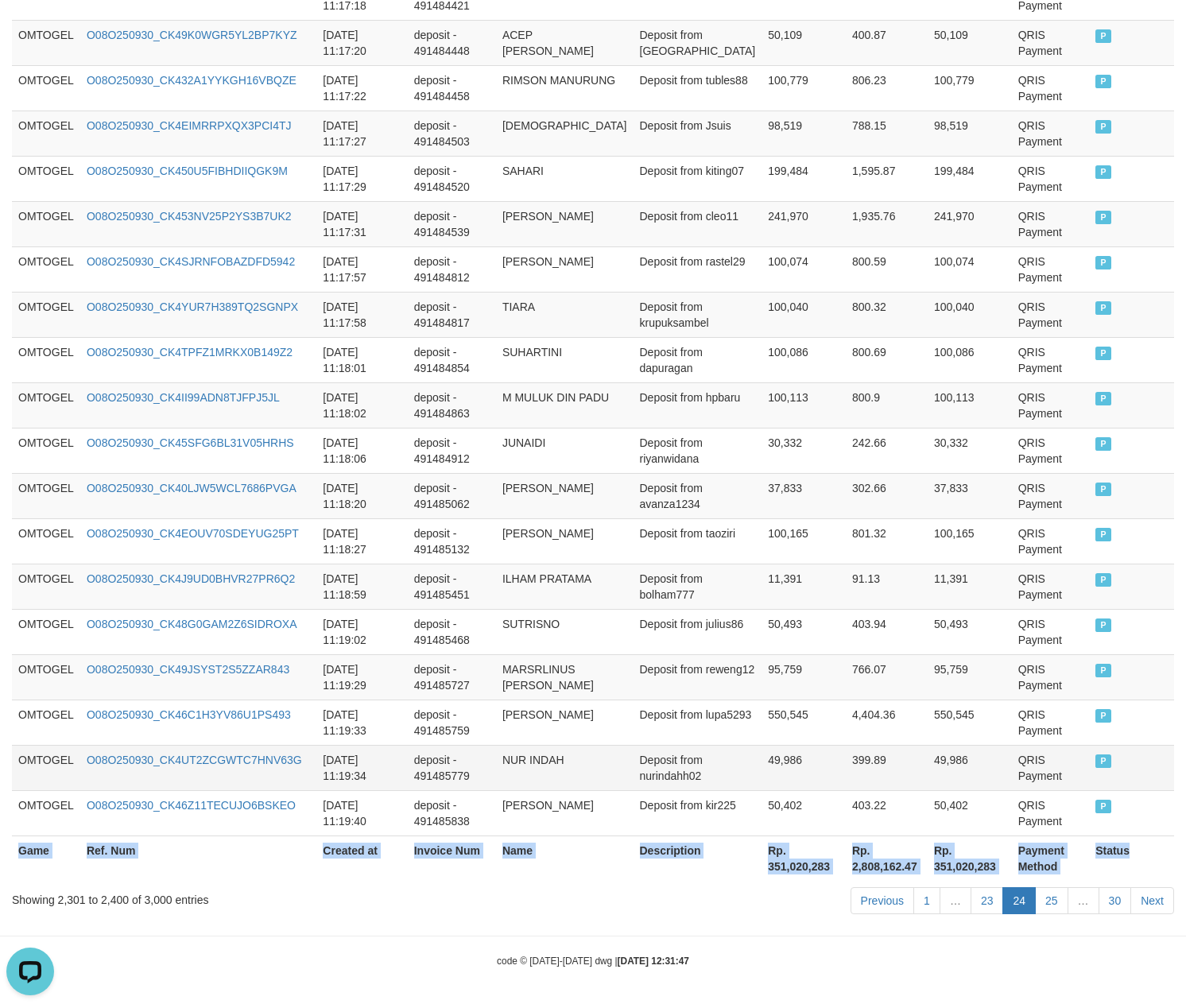
copy table "Game Ref. Num Created at Invoice Num Name Description Net Amount Total Fee Amou…"
click at [1042, 906] on link "25" at bounding box center [1052, 900] width 33 height 27
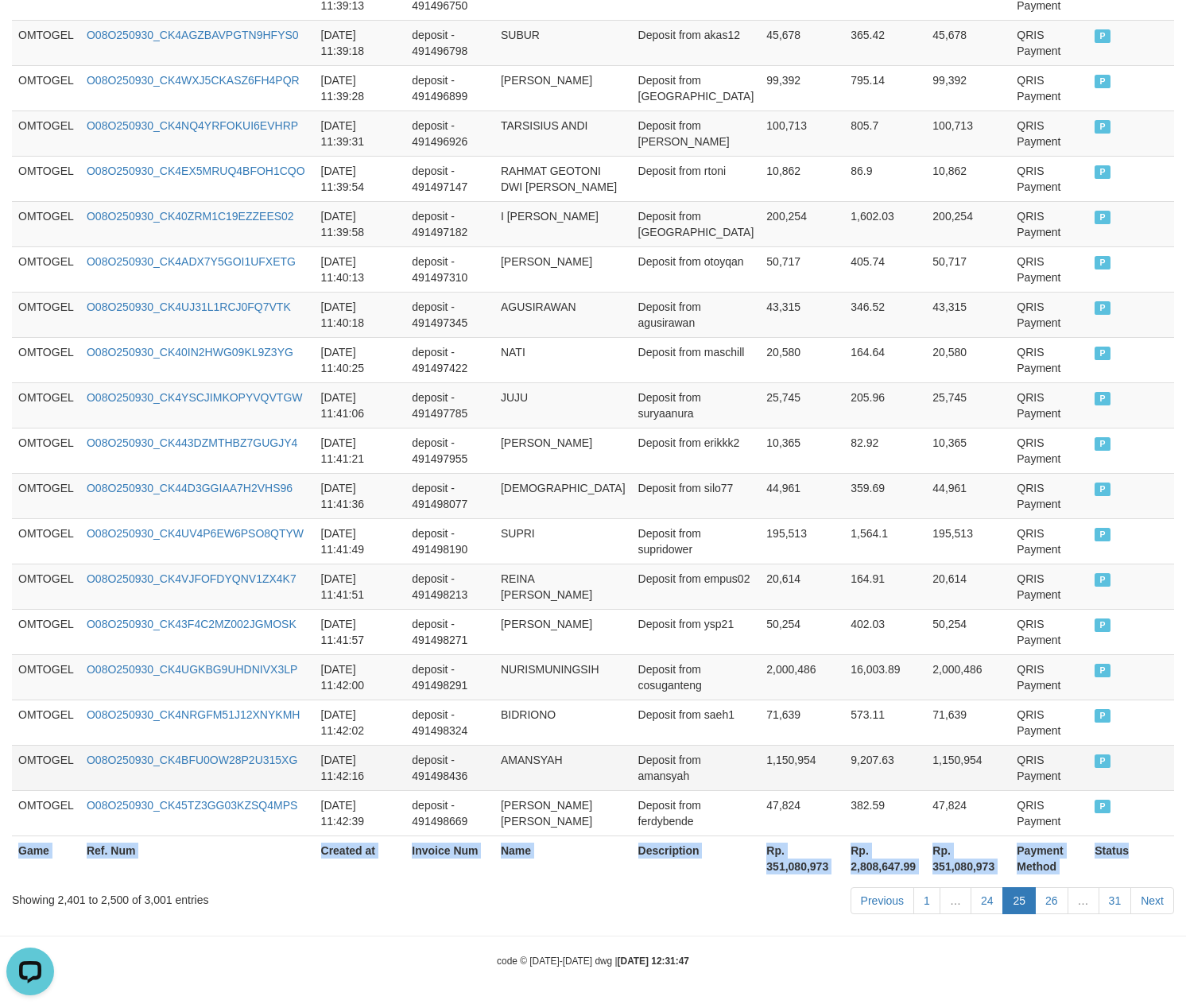
copy table "Game Ref. Num Created at Invoice Num Name Description Net Amount Total Fee Amou…"
click at [1045, 897] on link "26" at bounding box center [1052, 900] width 33 height 27
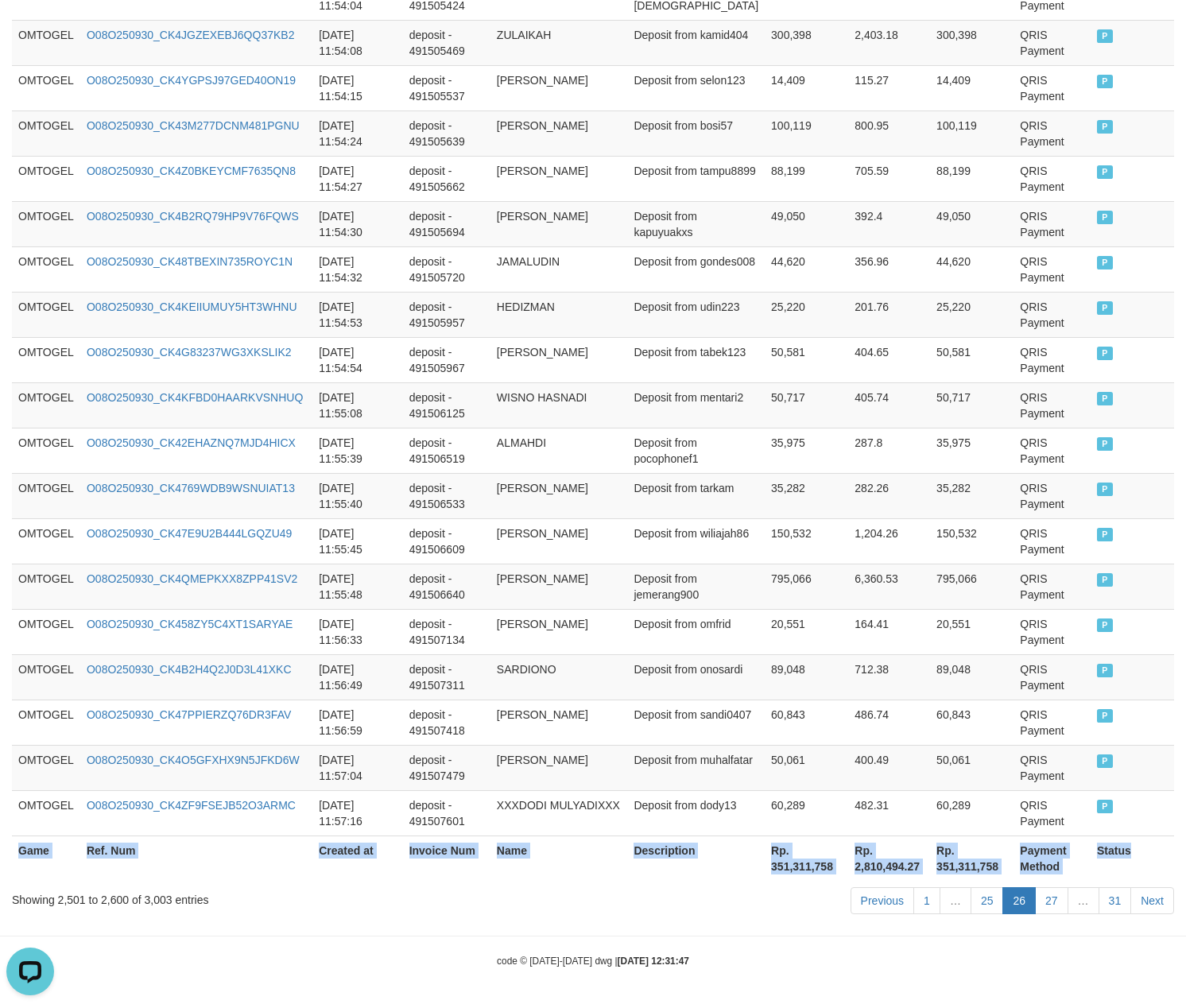
copy table "Game Ref. Num Created at Invoice Num Name Description Net Amount Total Fee Amou…"
click at [1061, 896] on link "27" at bounding box center [1052, 900] width 33 height 27
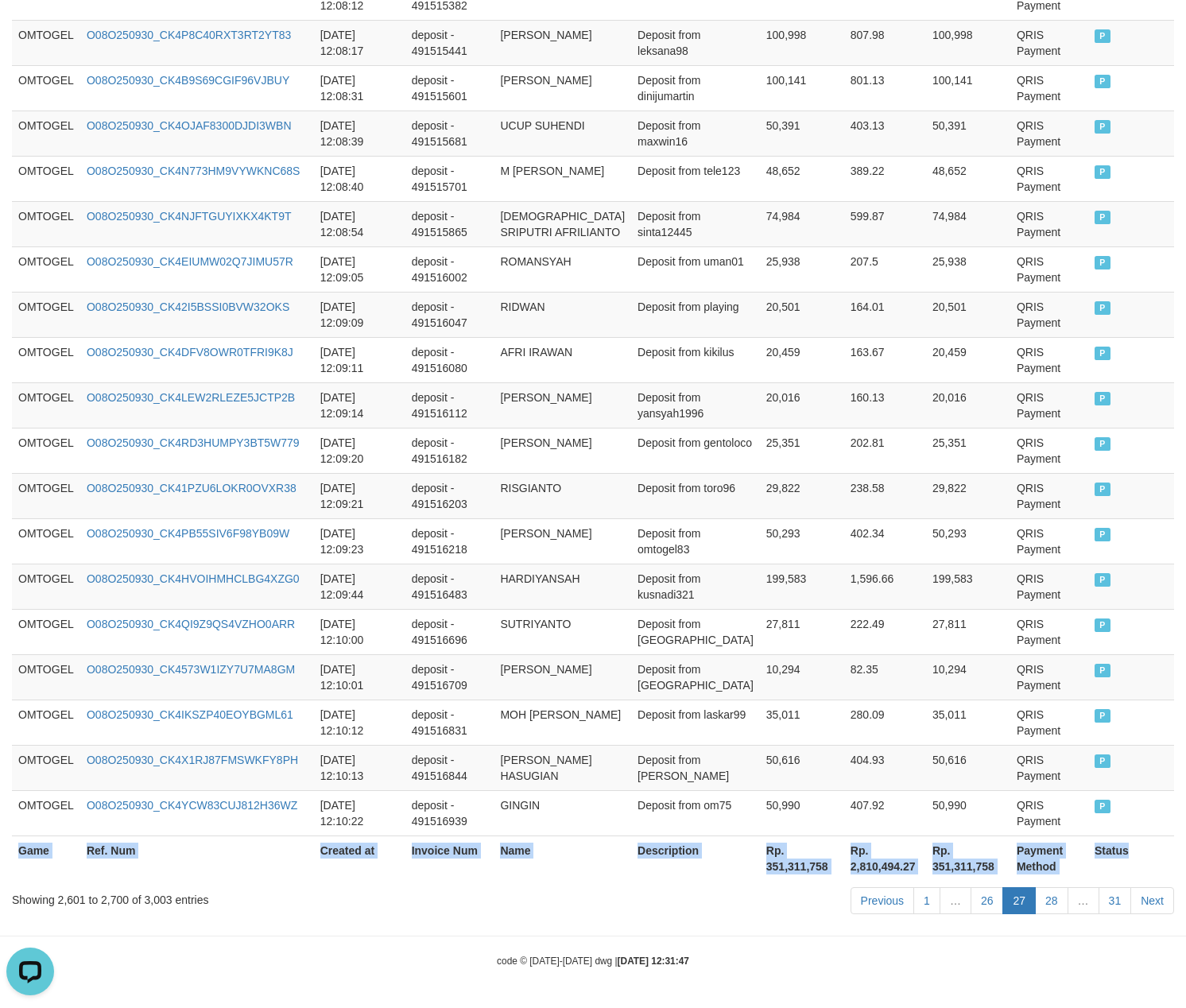
scroll to position [4361, 0]
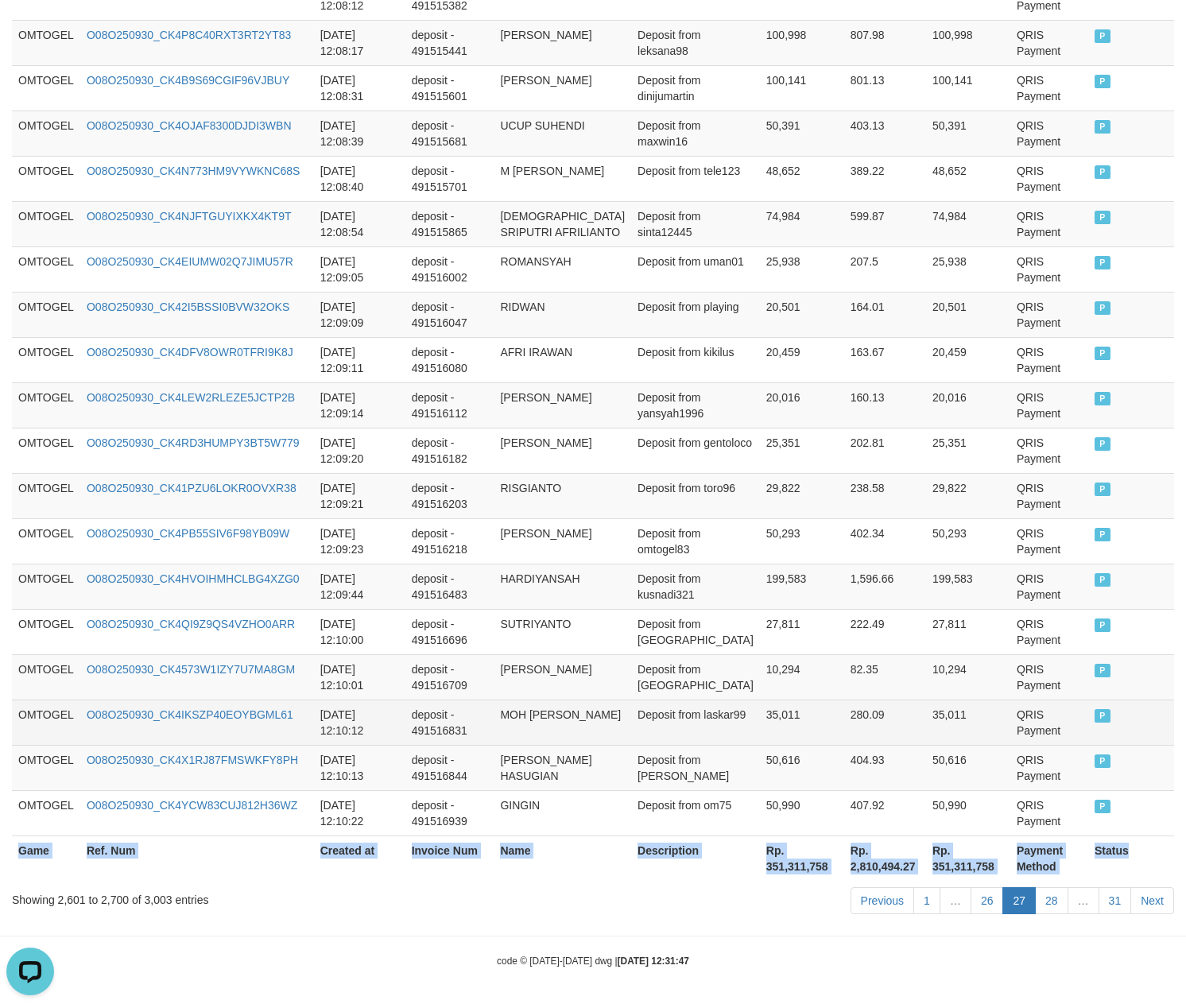
copy table "Game Ref. Num Created at Invoice Num Name Description Net Amount Total Fee Amou…"
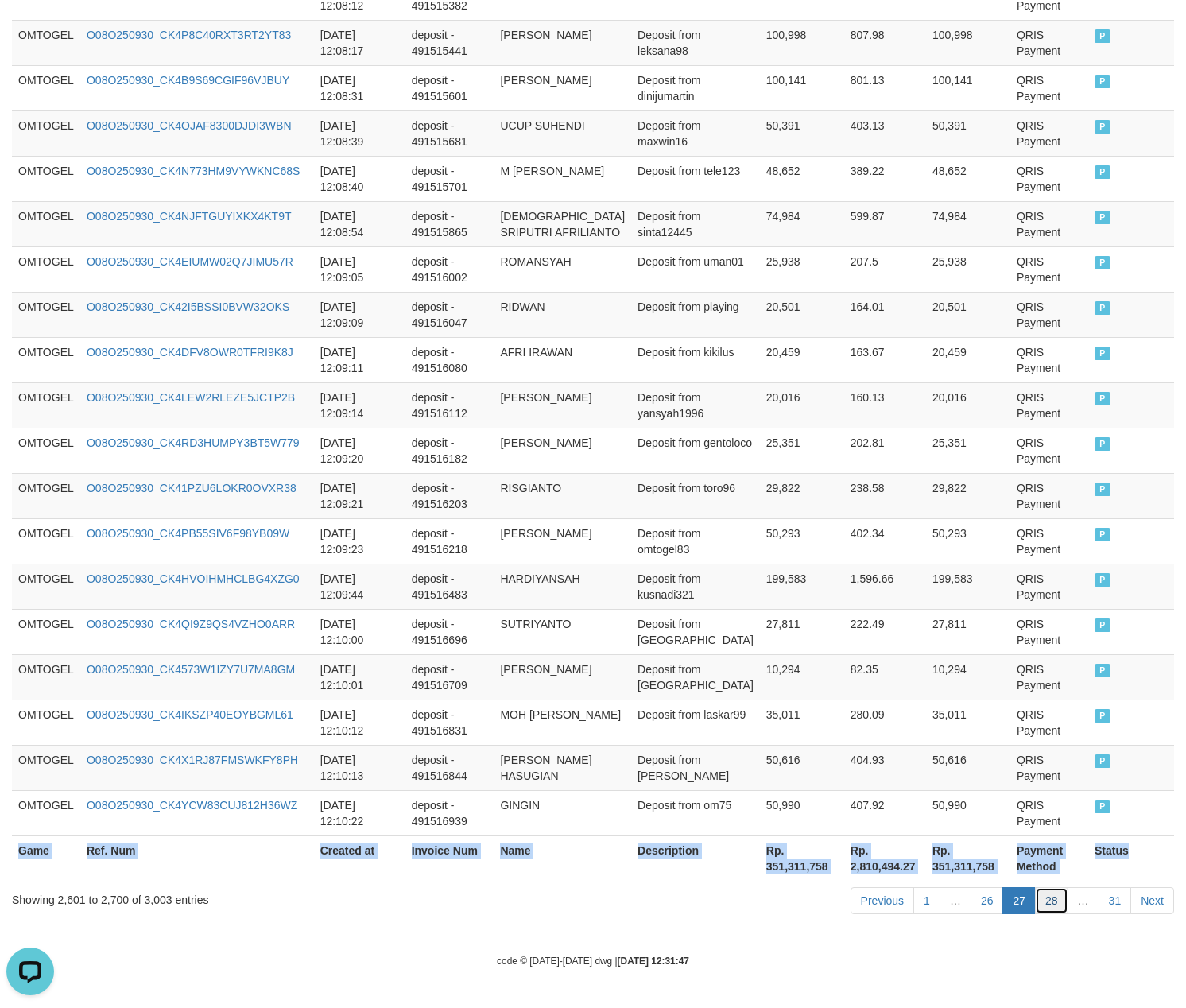
click at [1058, 903] on link "28" at bounding box center [1052, 900] width 33 height 27
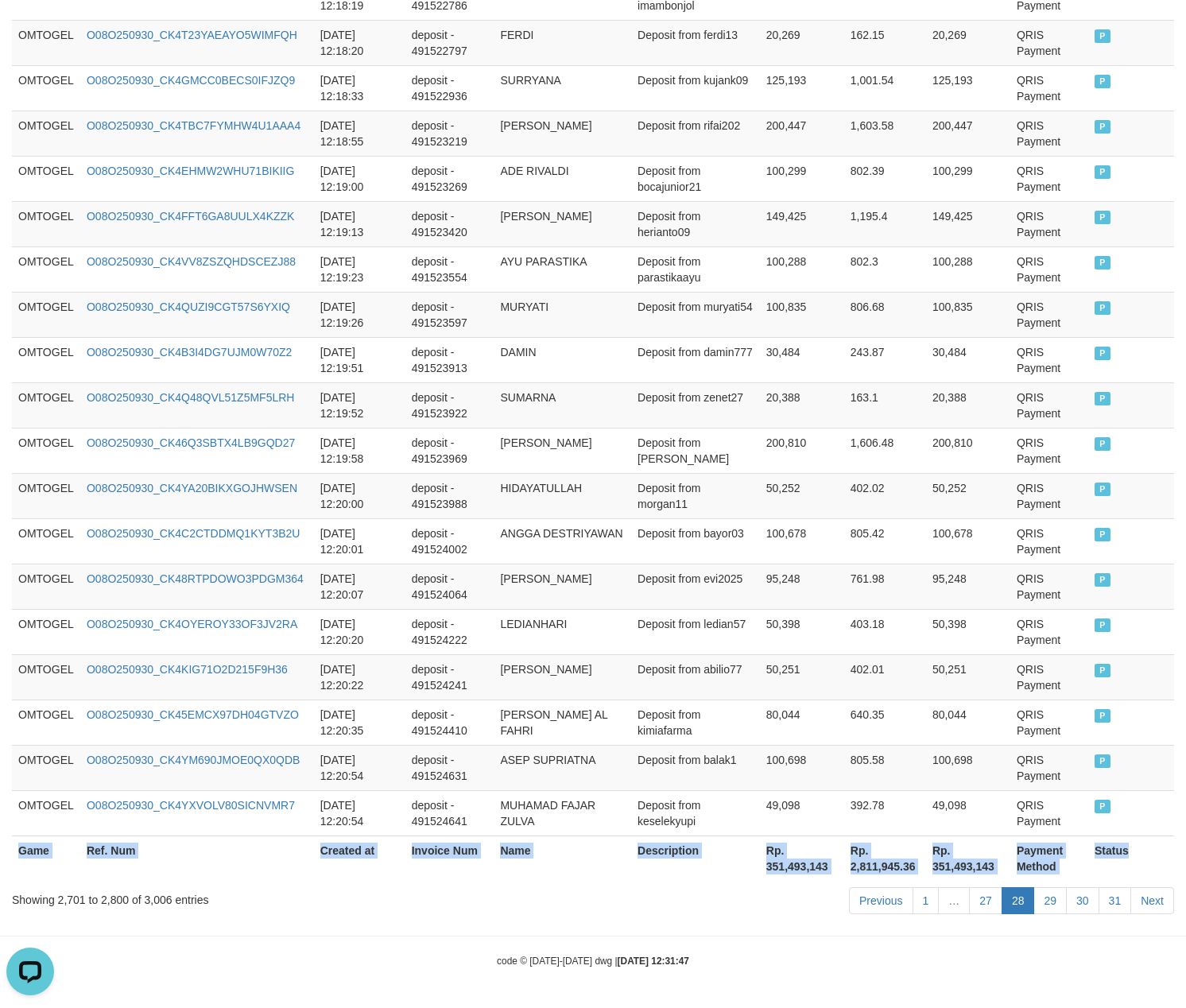
scroll to position [4345, 0]
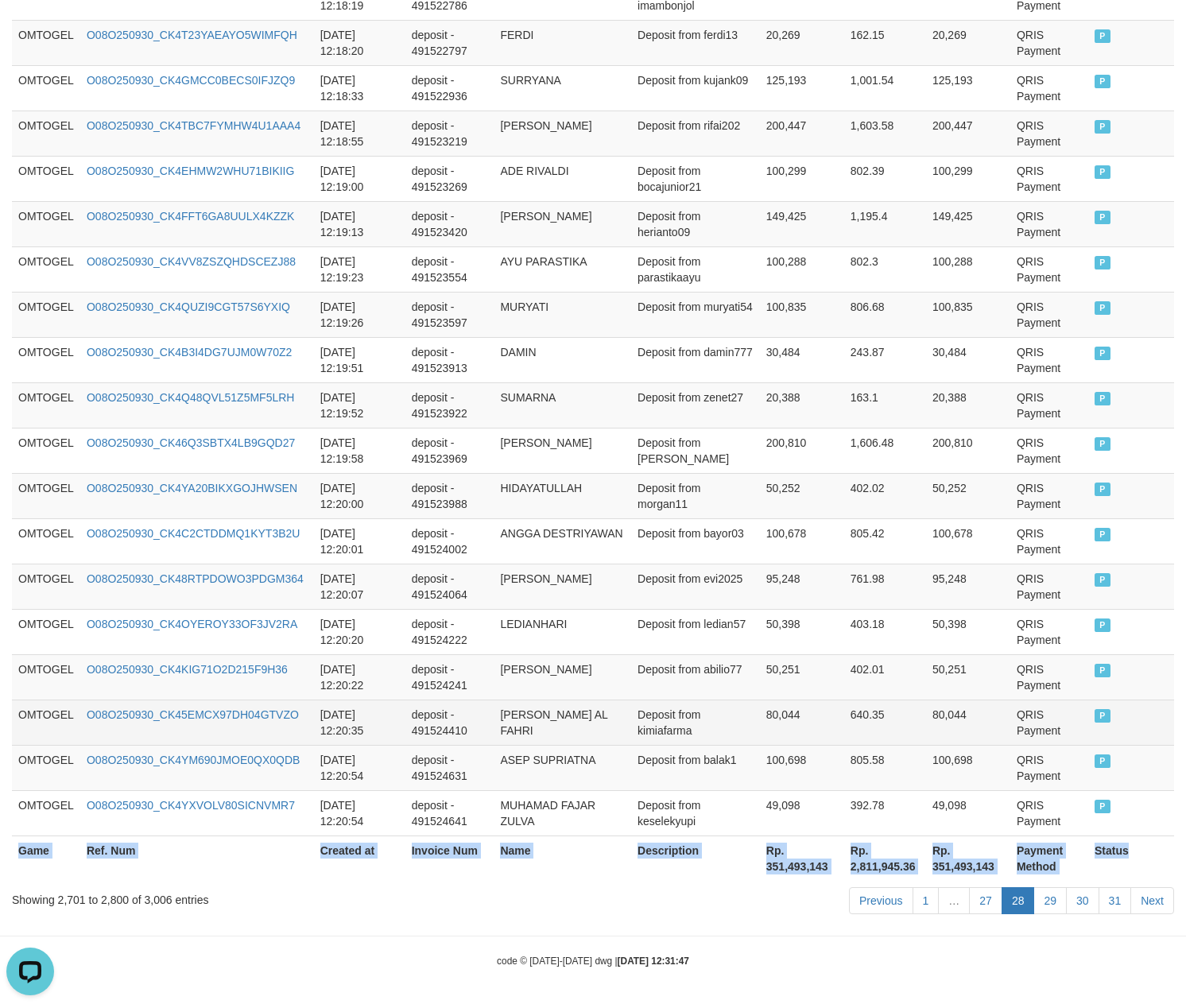
copy table "Game Ref. Num Created at Invoice Num Name Description Net Amount Total Fee Amou…"
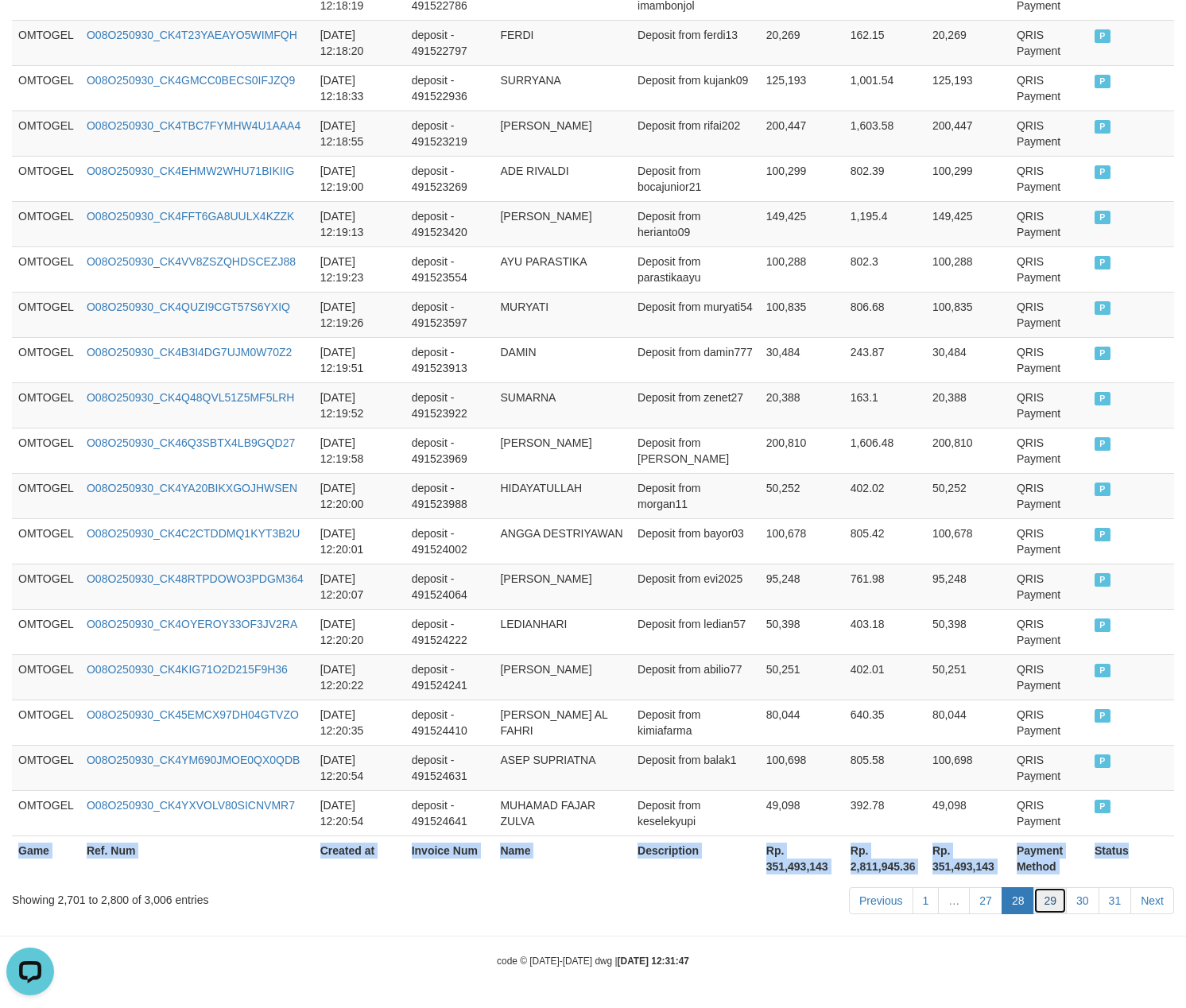
click at [1044, 898] on link "29" at bounding box center [1051, 900] width 33 height 27
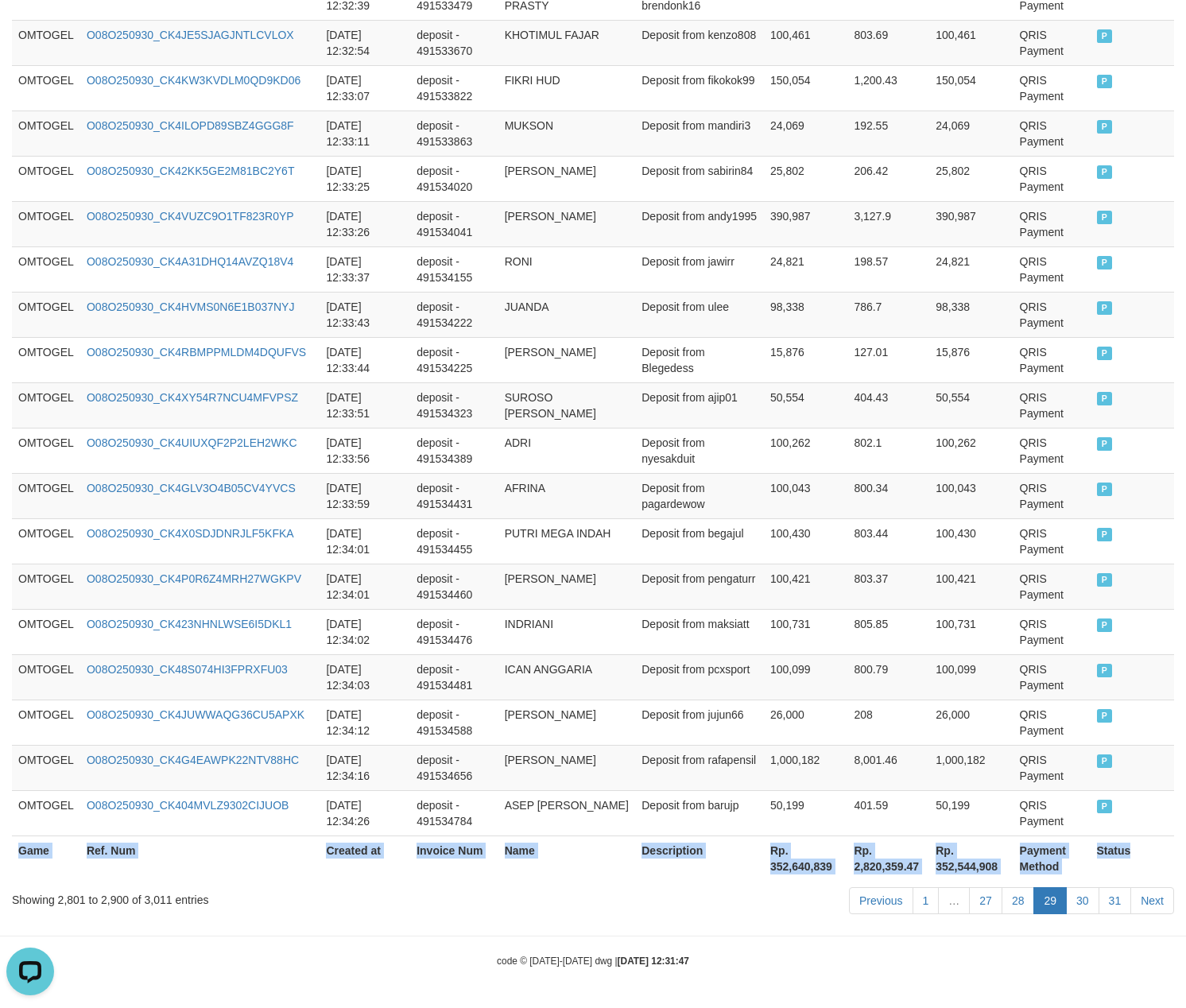
copy table "Game Ref. Num Created at Invoice Num Name Description Net Amount Total Fee Amou…"
click at [1095, 901] on link "30" at bounding box center [1083, 900] width 33 height 27
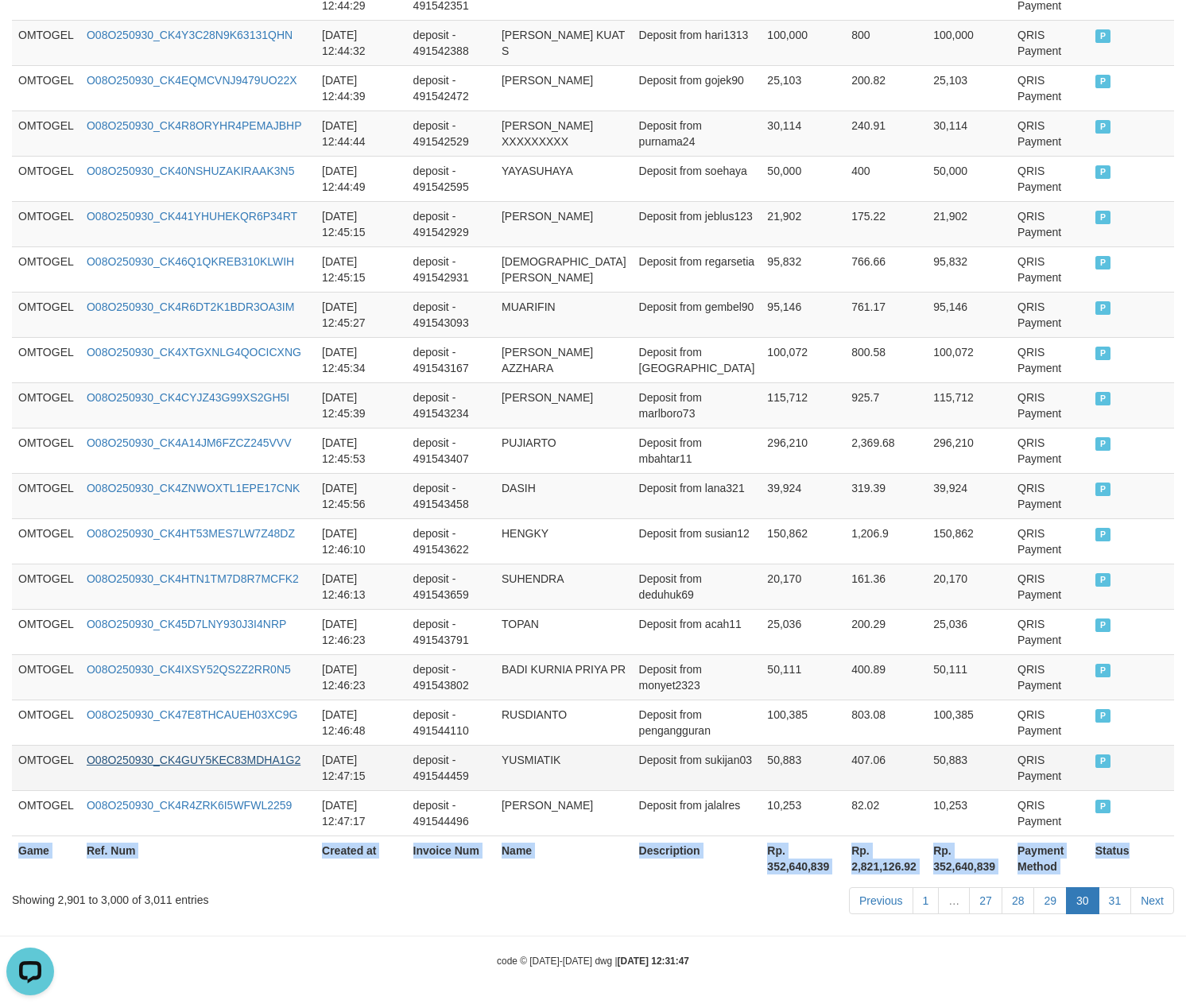
copy table "Game Ref. Num Created at Invoice Num Name Description Net Amount Total Fee Amou…"
click at [1104, 900] on link "31" at bounding box center [1116, 900] width 33 height 27
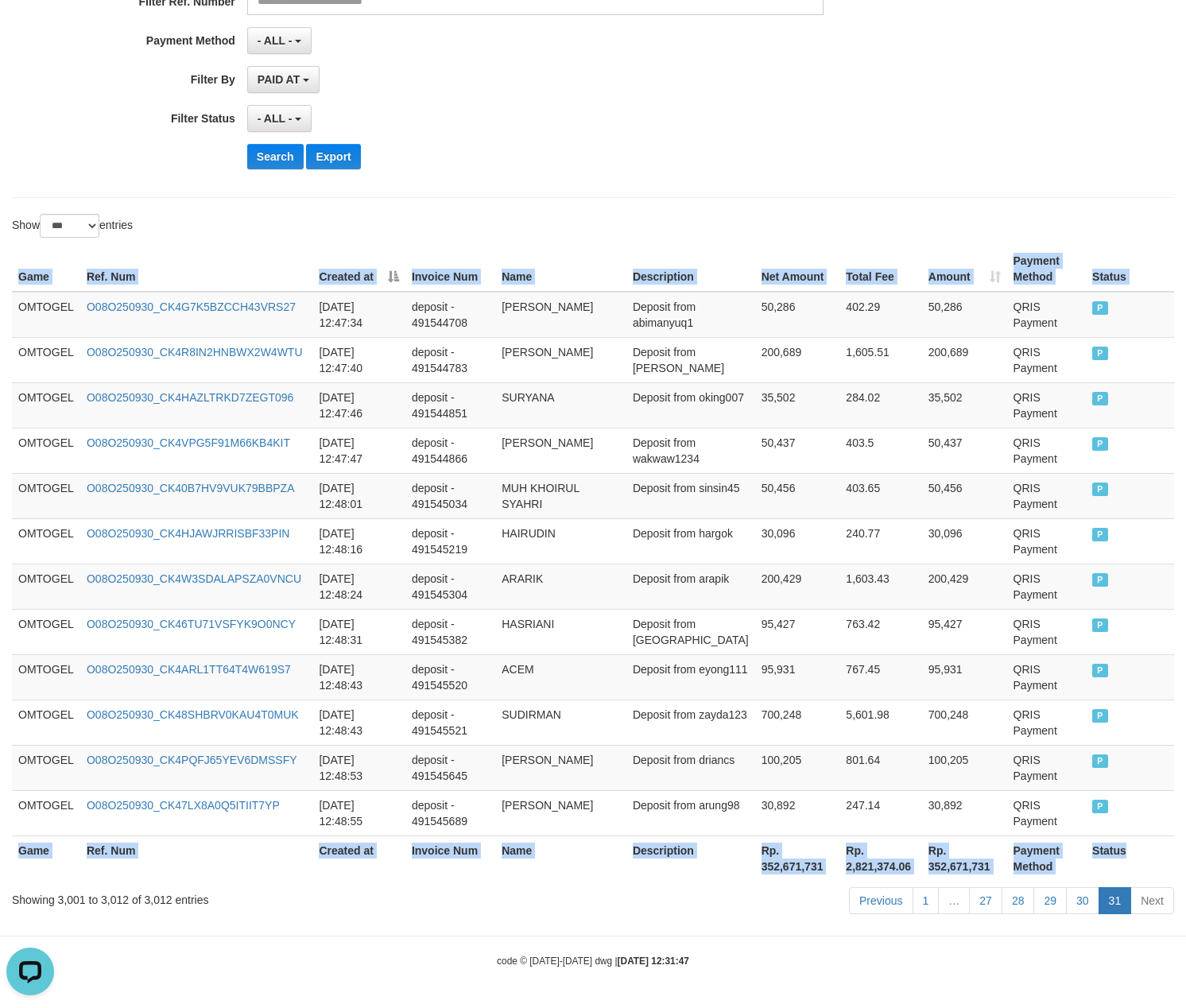
scroll to position [335, 0]
drag, startPoint x: 929, startPoint y: 824, endPoint x: 977, endPoint y: 849, distance: 54.1
click at [929, 824] on td "30,892" at bounding box center [964, 813] width 85 height 45
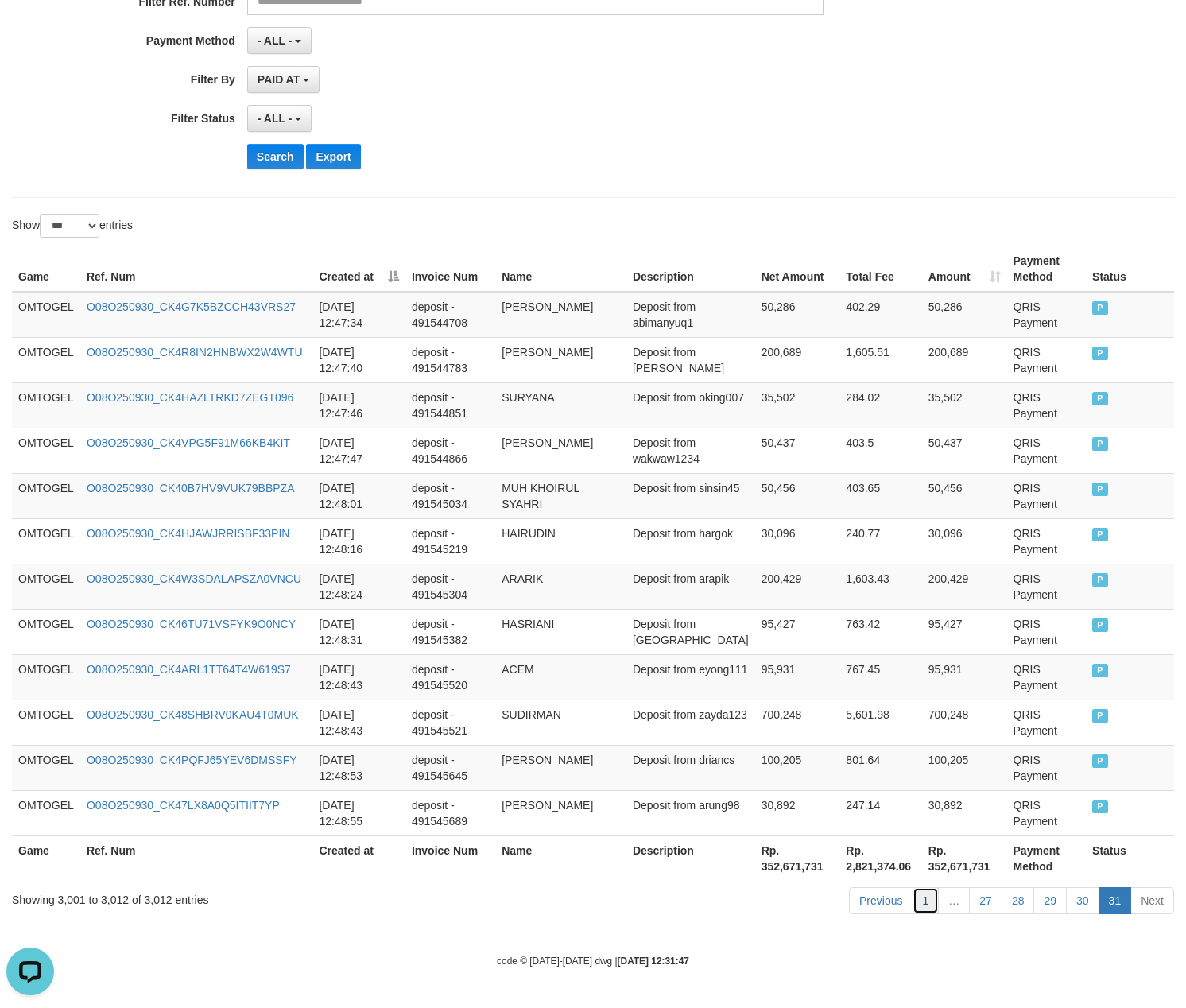
click at [929, 901] on link "1" at bounding box center [926, 900] width 27 height 27
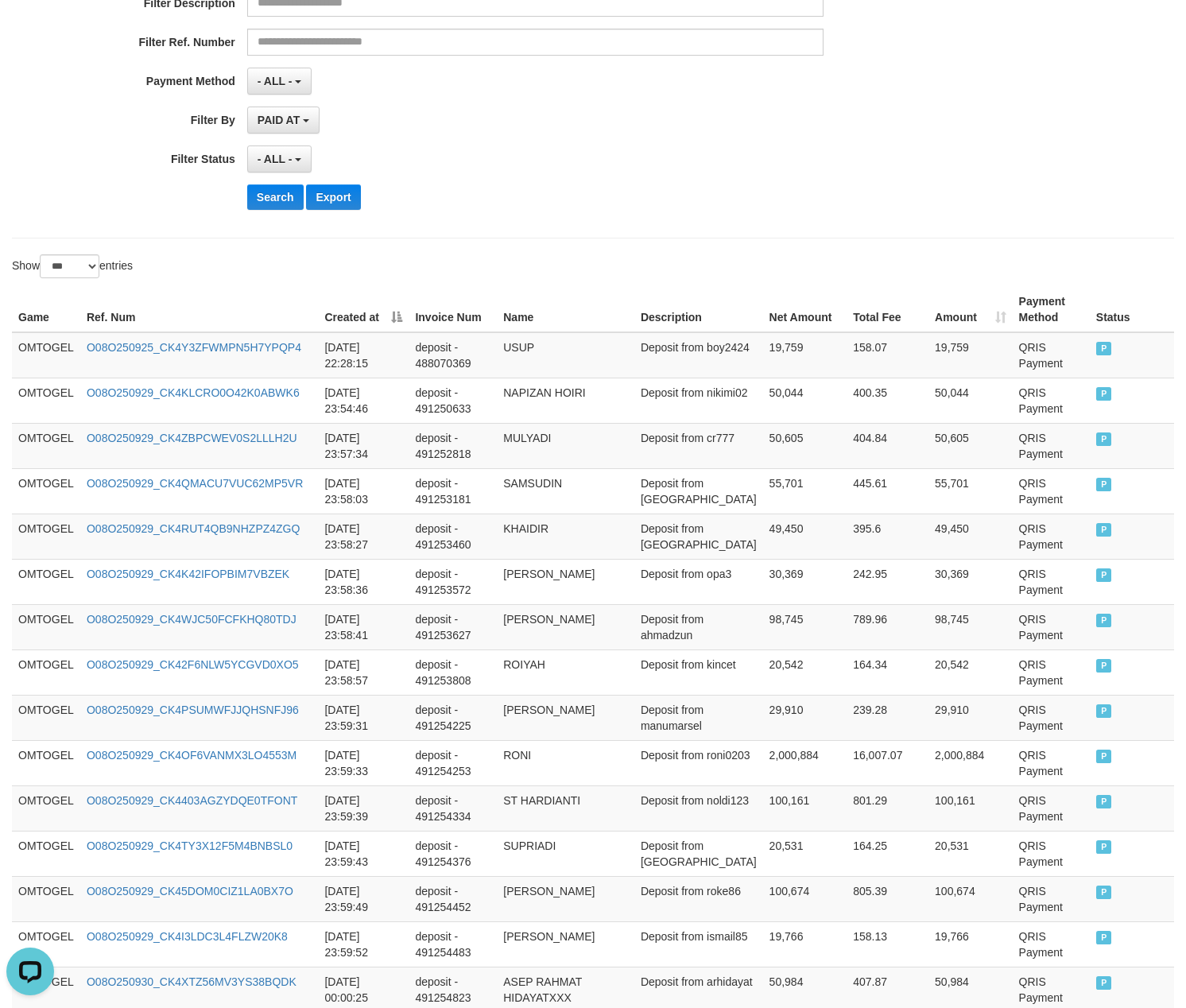
scroll to position [106, 0]
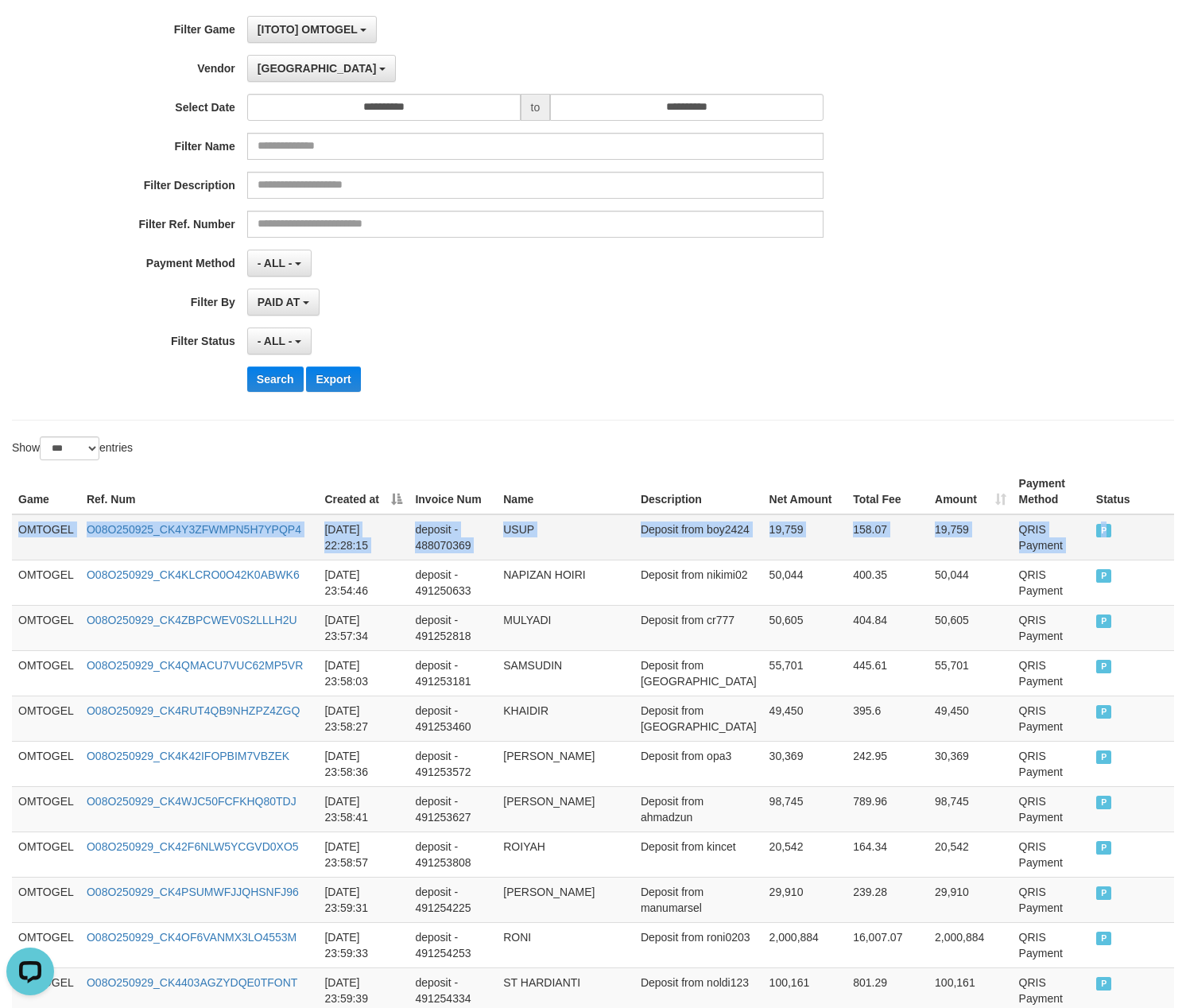
drag, startPoint x: 18, startPoint y: 532, endPoint x: 1121, endPoint y: 522, distance: 1103.0
click at [1121, 522] on tr "OMTOGEL O08O250925_CK4Y3ZFWMPN5H7YPQP4 [DATE] 22:28:15 deposit - 488070369 USUP…" at bounding box center [593, 537] width 1162 height 46
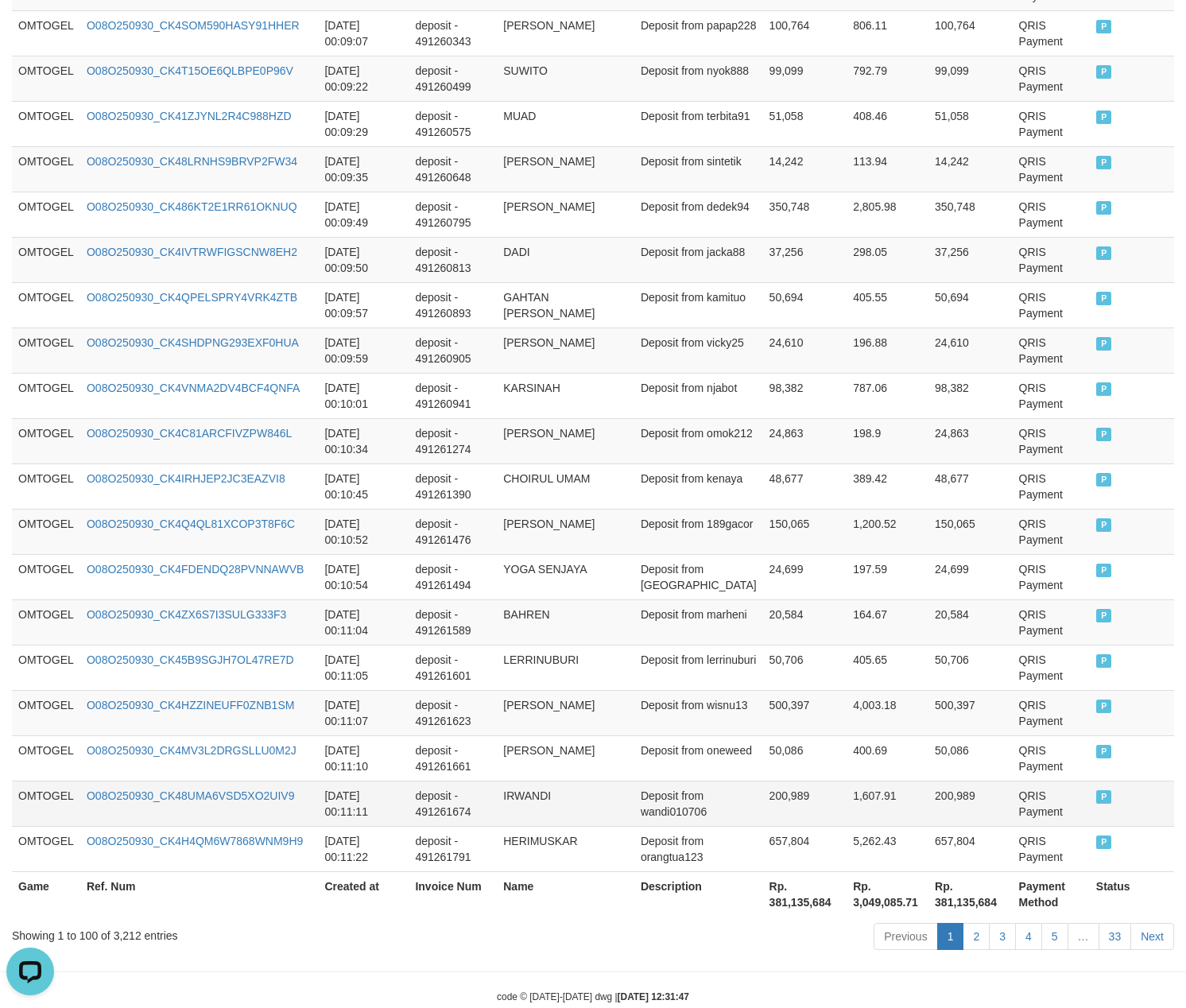
scroll to position [4345, 0]
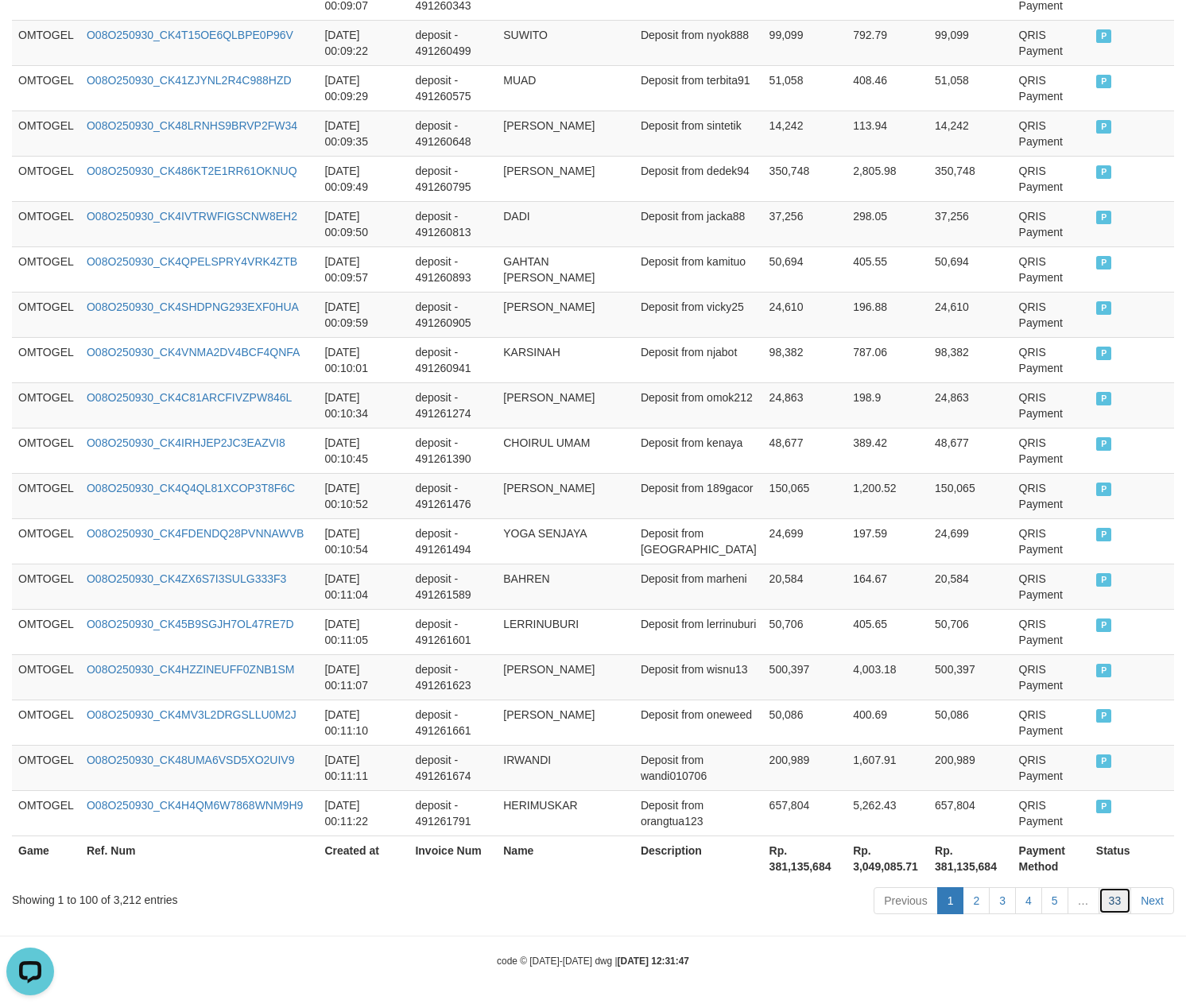
click at [1105, 901] on link "33" at bounding box center [1116, 900] width 33 height 27
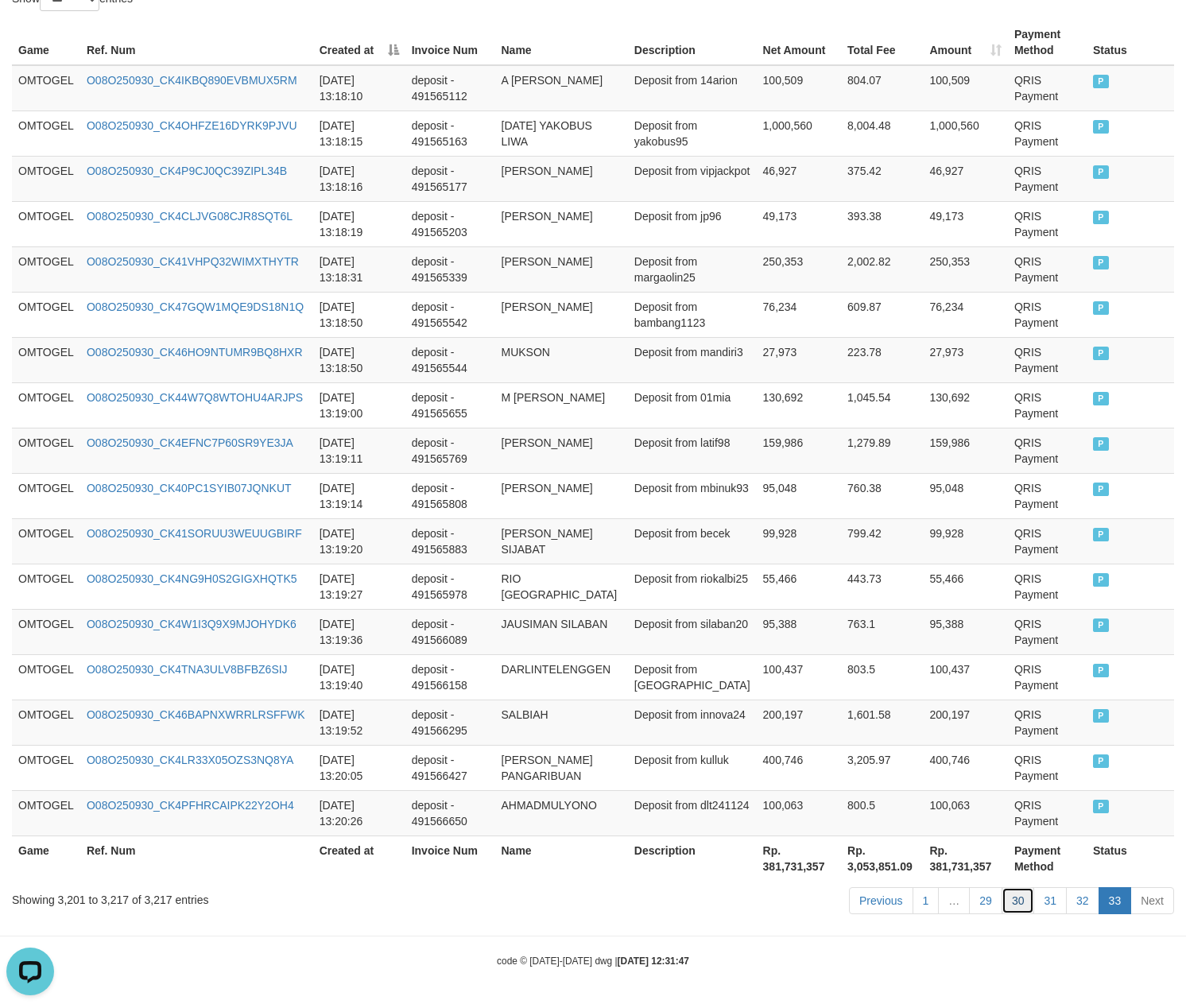
click at [1019, 913] on link "30" at bounding box center [1019, 900] width 33 height 27
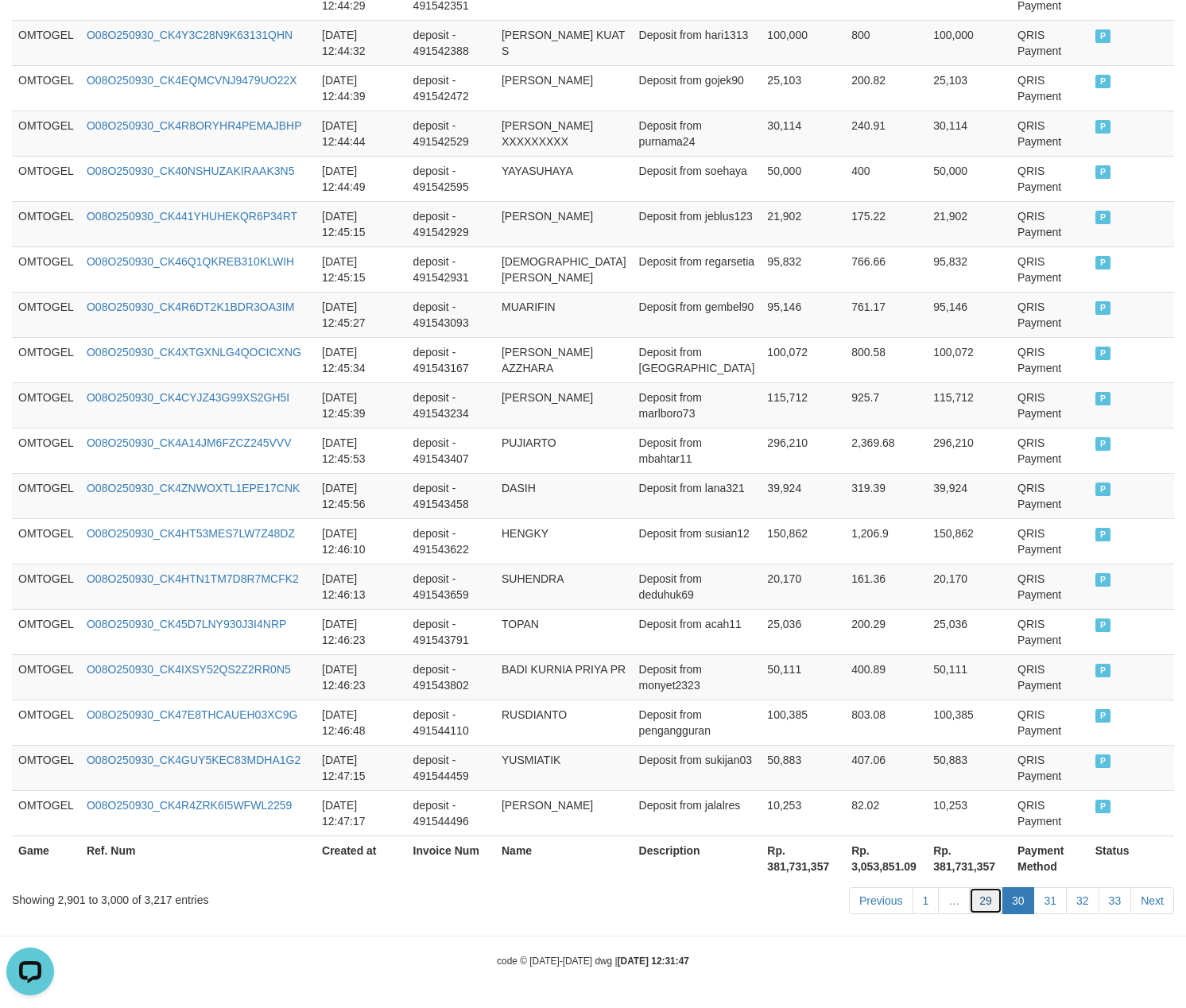
click at [988, 898] on link "29" at bounding box center [986, 900] width 33 height 27
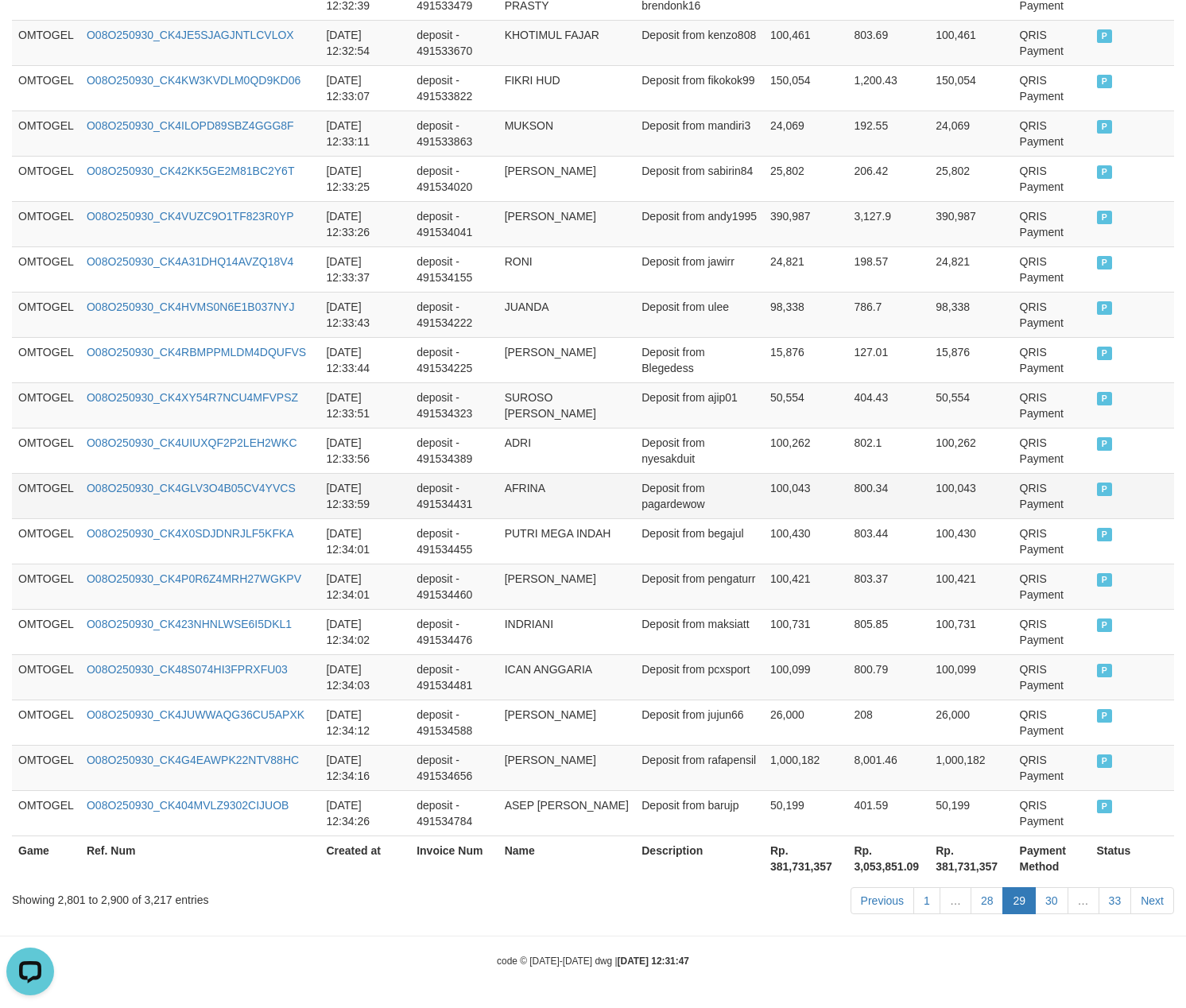
click at [724, 500] on td "Deposit from pagardewow" at bounding box center [700, 496] width 129 height 45
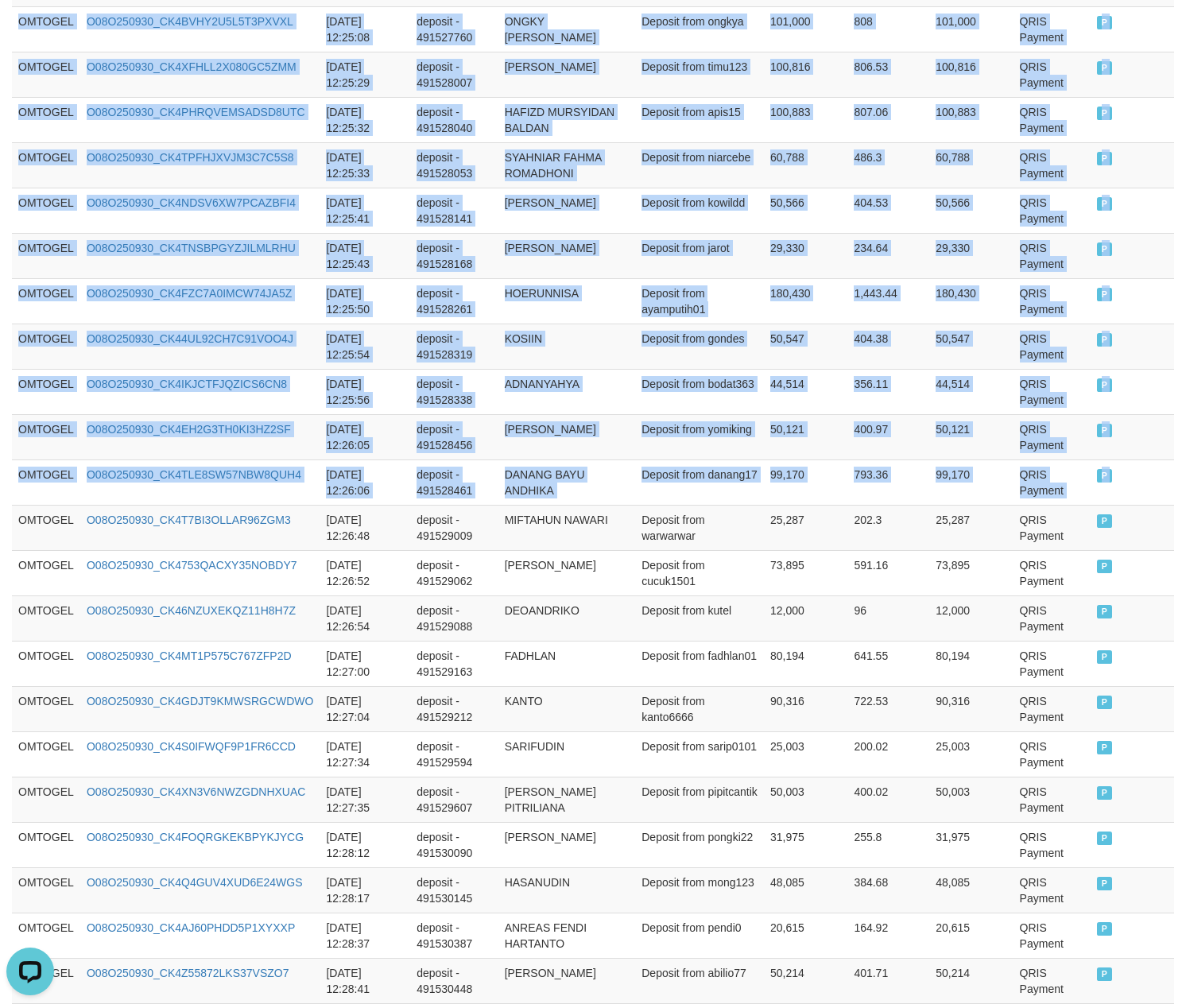
drag, startPoint x: 19, startPoint y: 544, endPoint x: 1209, endPoint y: 538, distance: 1190.0
click at [1186, 538] on html "Toggle navigation Home Bank Account List Load By Website Group [ITOTO] OMTOGEL …" at bounding box center [593, 552] width 1186 height 5324
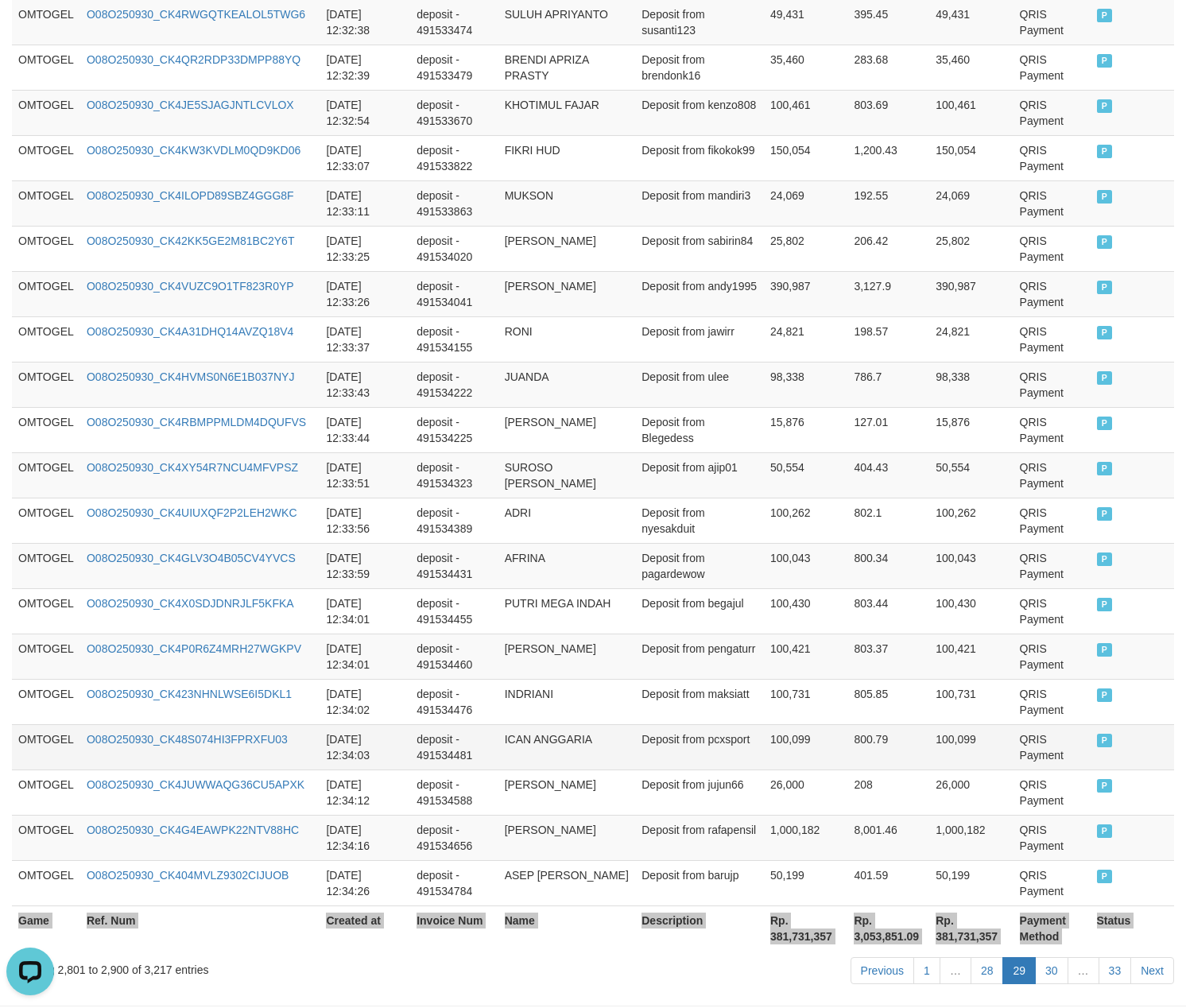
scroll to position [4345, 0]
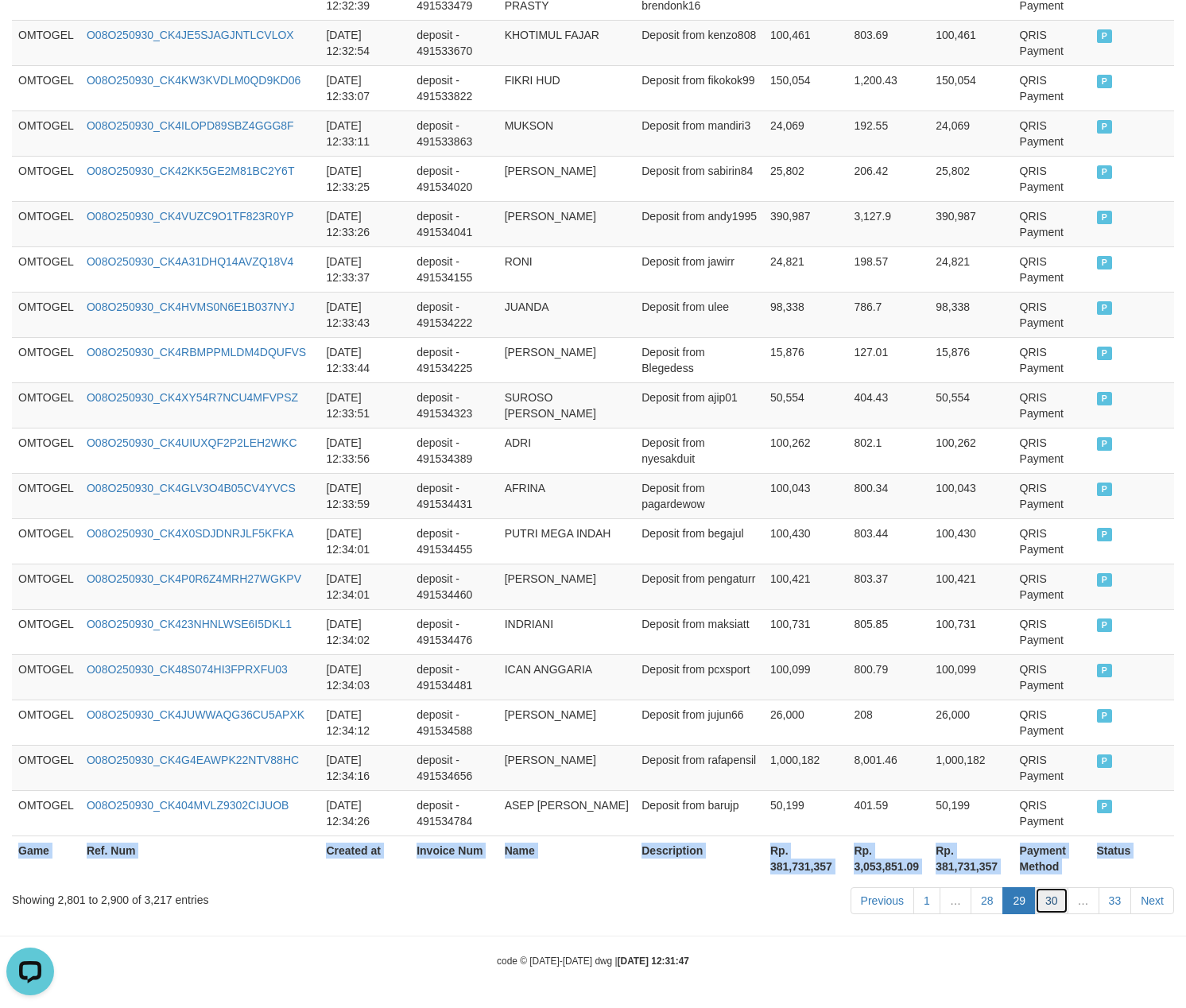
click at [1035, 900] on link "30" at bounding box center [1052, 900] width 33 height 27
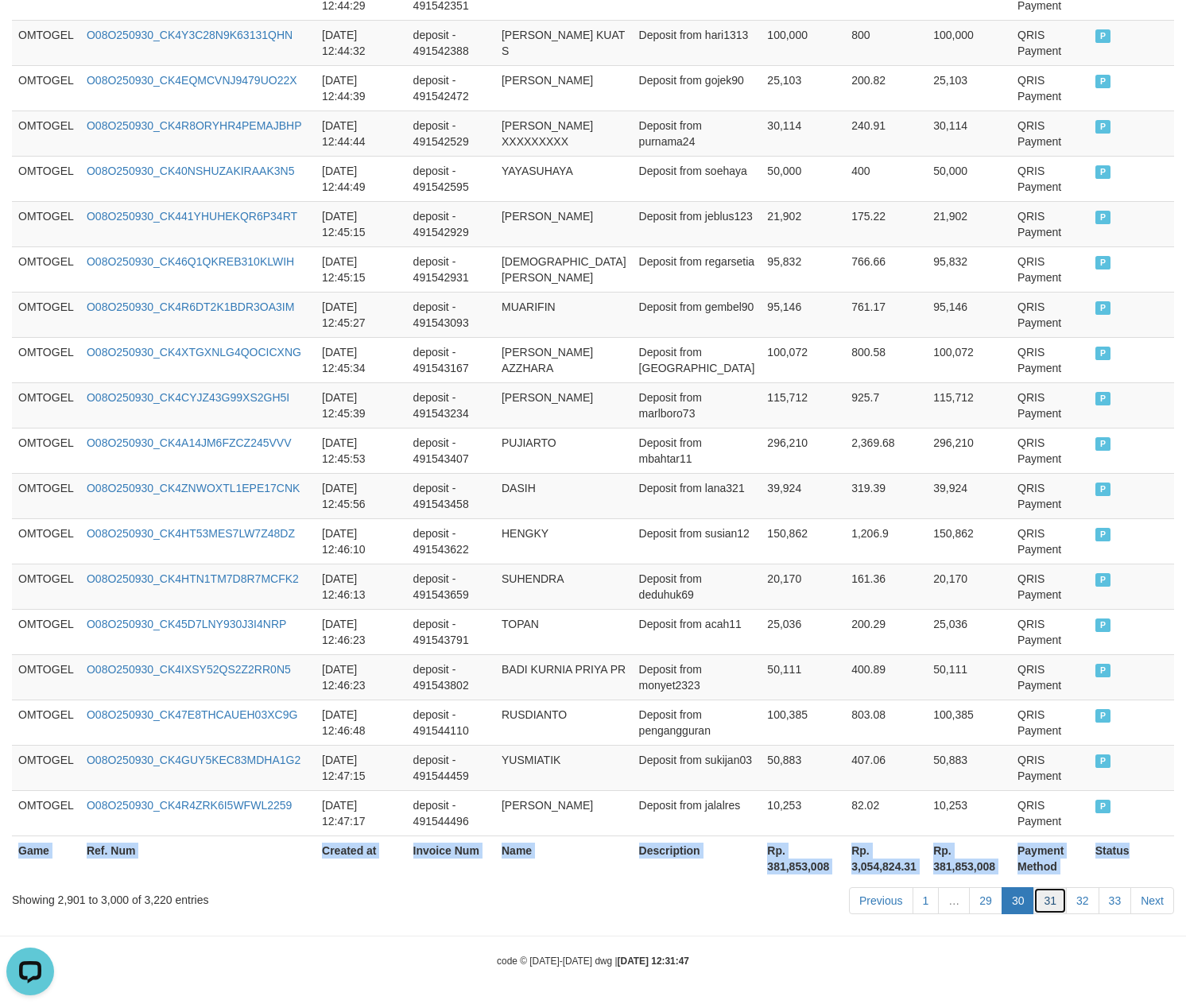
click at [1035, 904] on link "31" at bounding box center [1051, 900] width 33 height 27
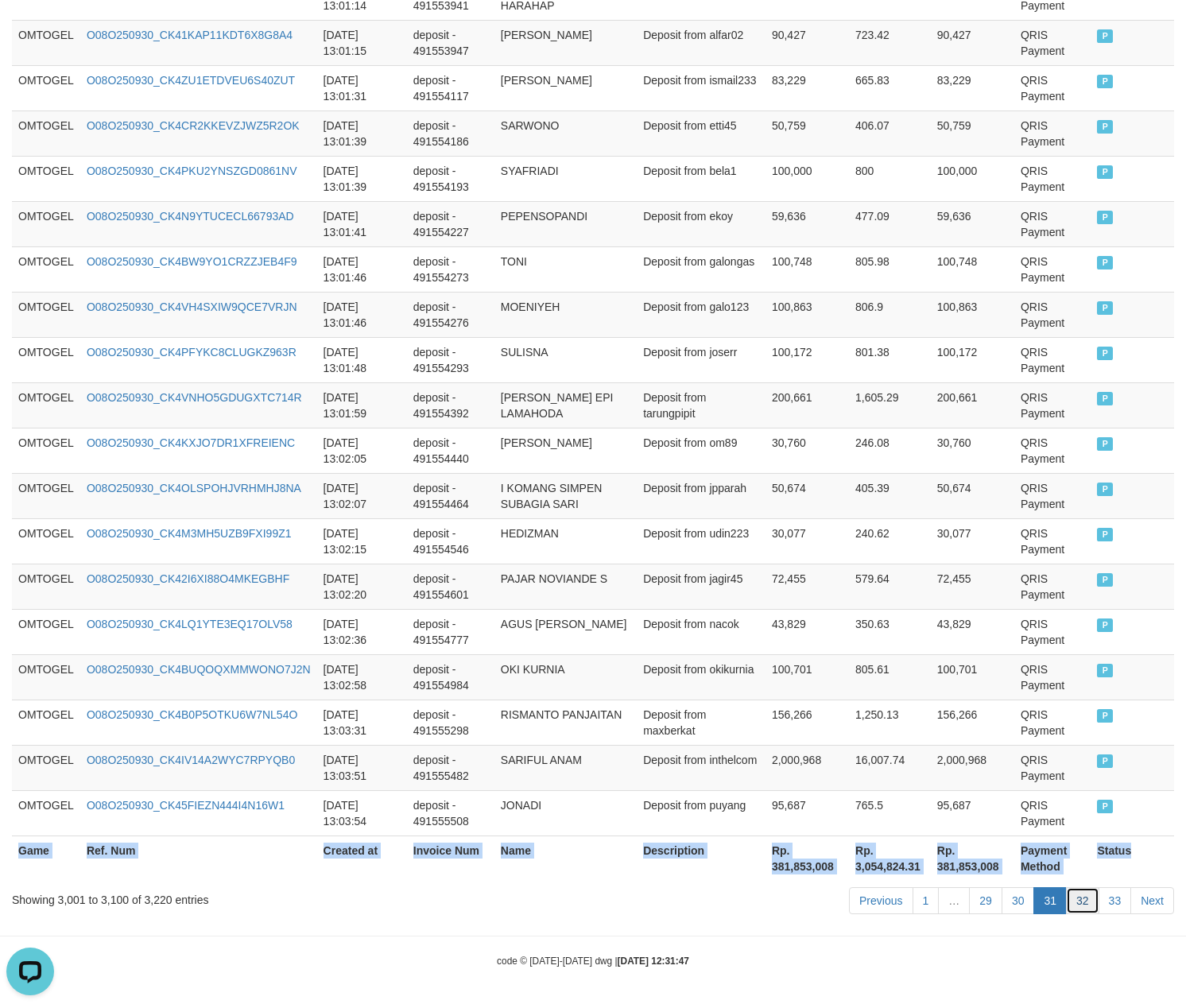
click at [1086, 911] on link "32" at bounding box center [1083, 900] width 33 height 27
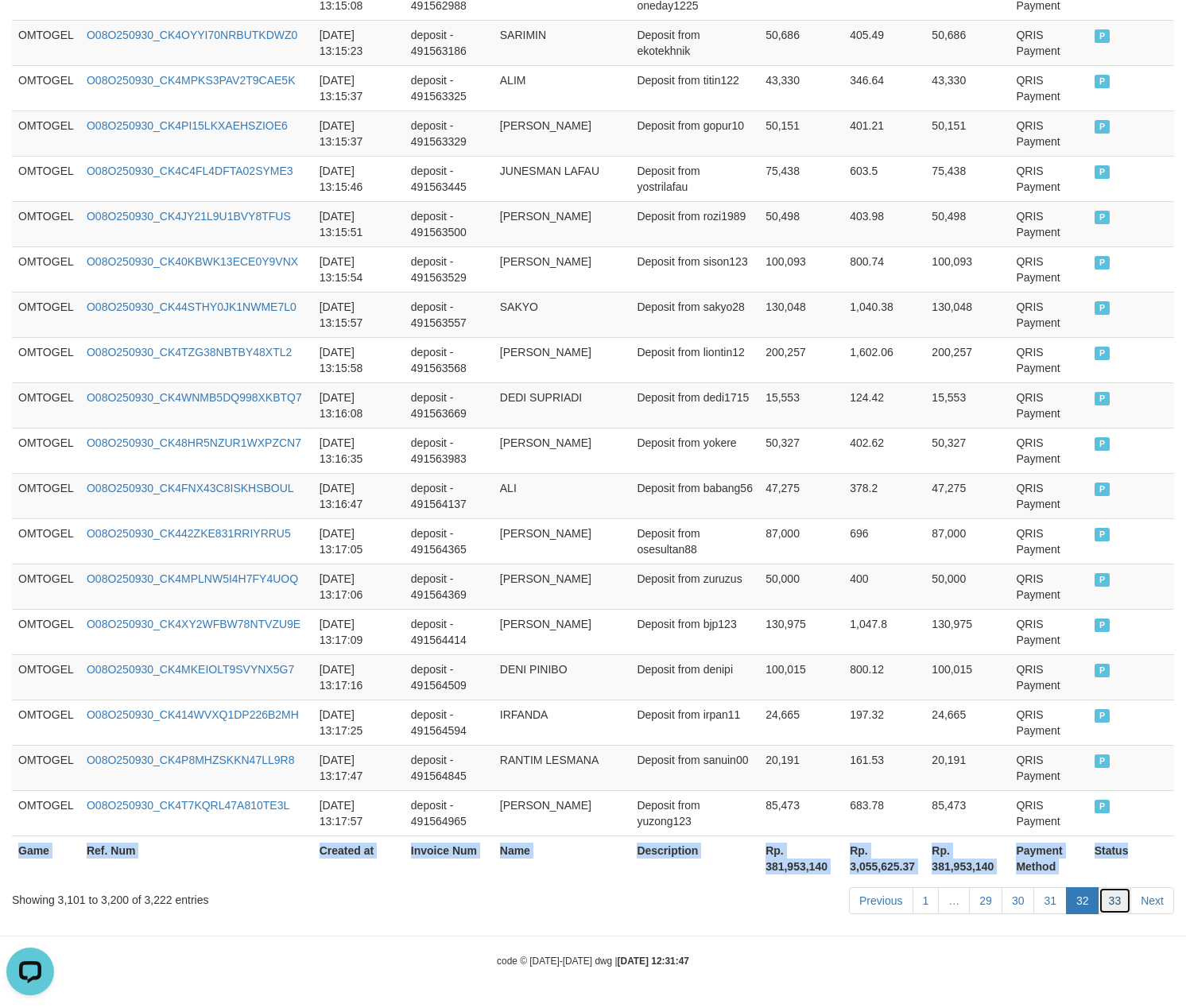
click at [1099, 897] on link "33" at bounding box center [1116, 900] width 33 height 27
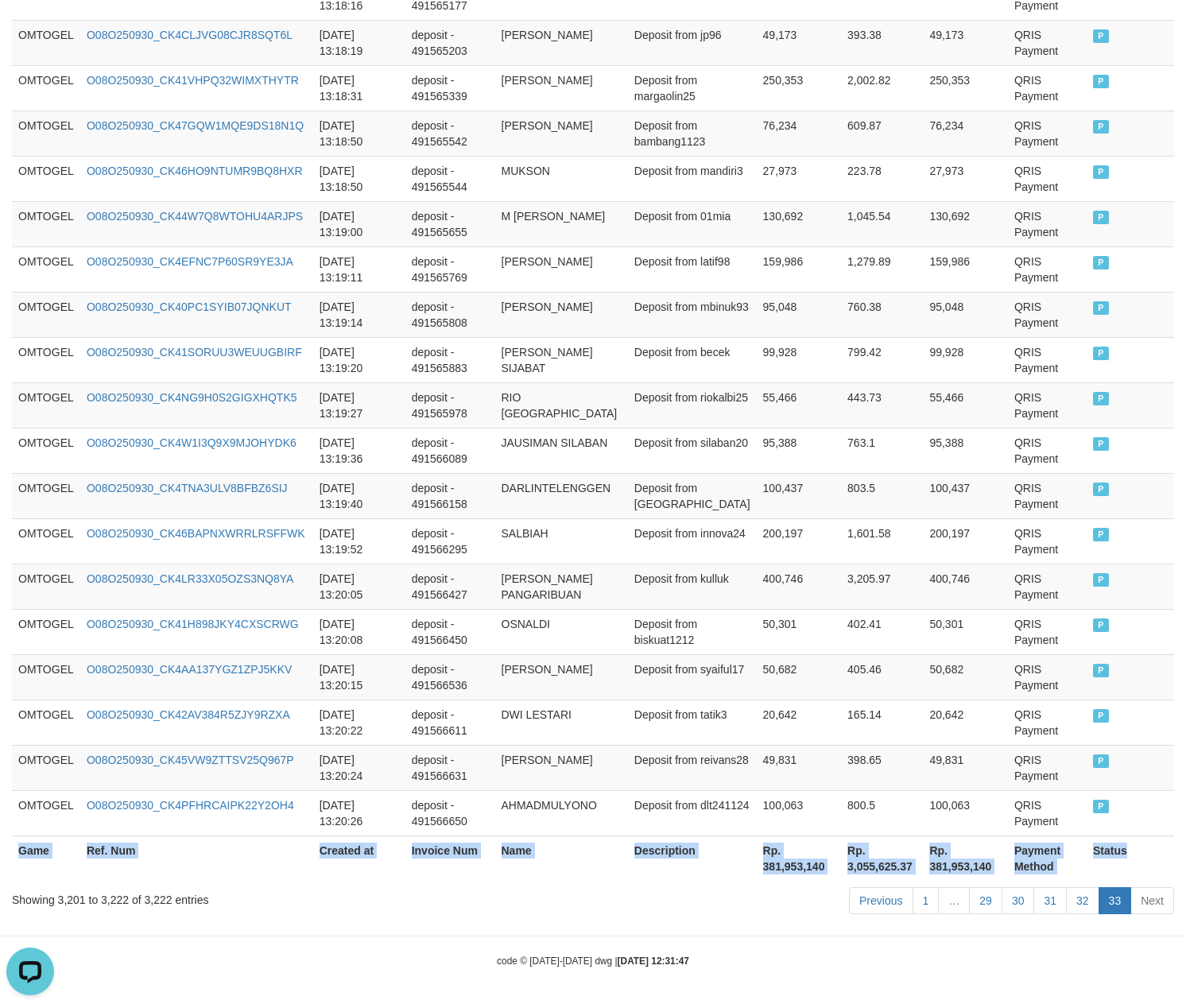
scroll to position [790, 0]
click at [561, 219] on td "M [PERSON_NAME]" at bounding box center [561, 223] width 133 height 45
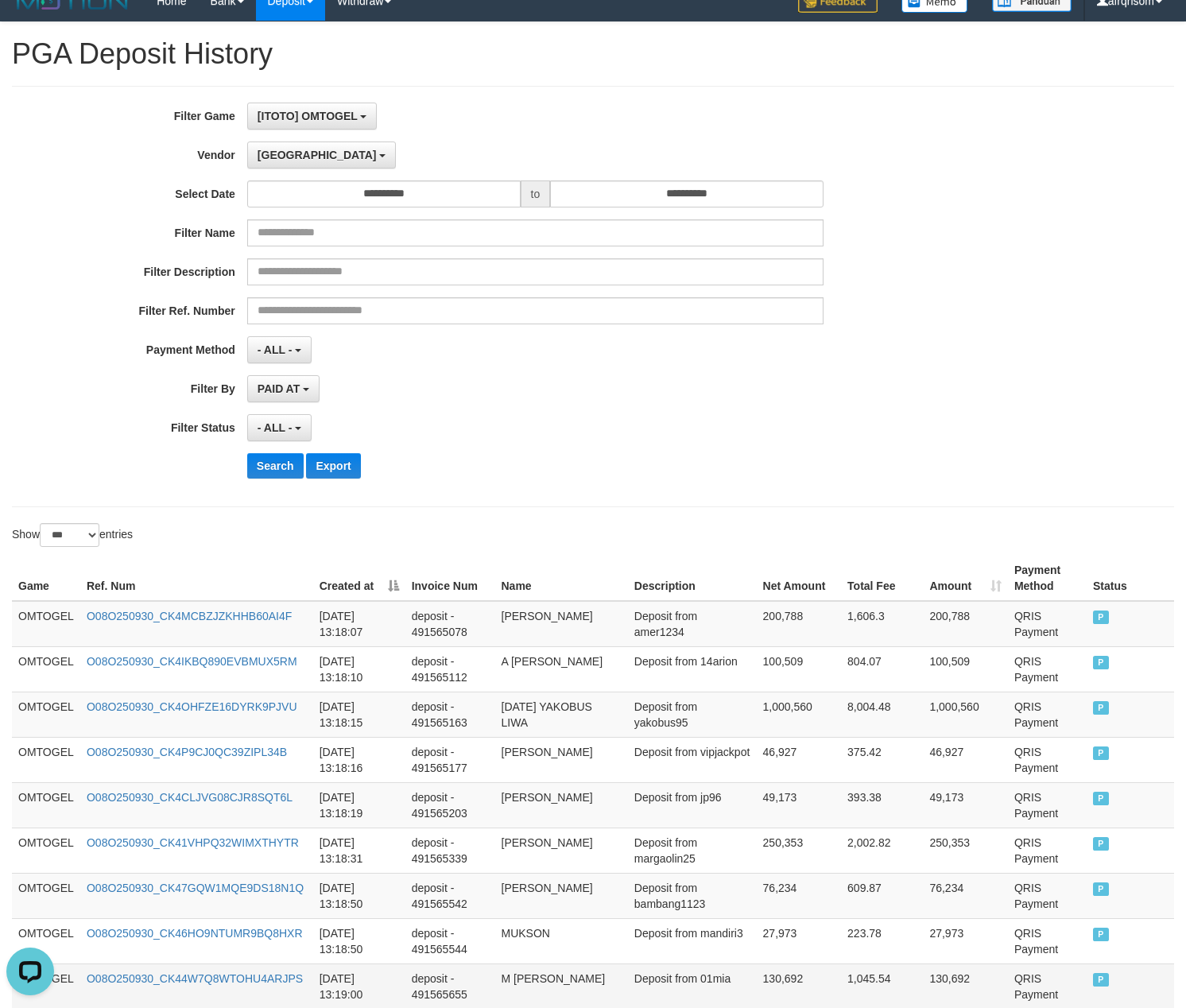
scroll to position [0, 0]
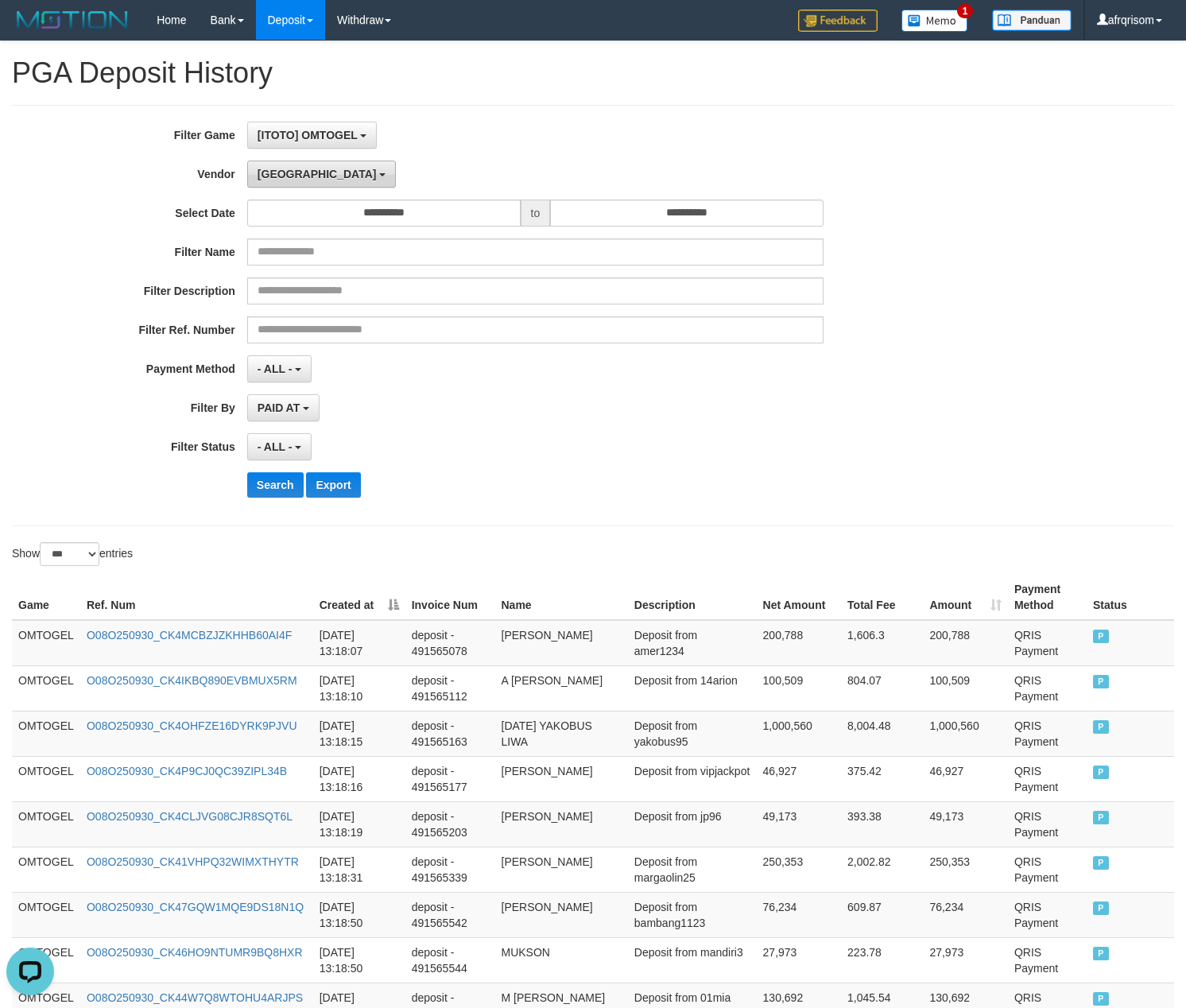
click at [274, 171] on span "[GEOGRAPHIC_DATA]" at bounding box center [317, 174] width 120 height 13
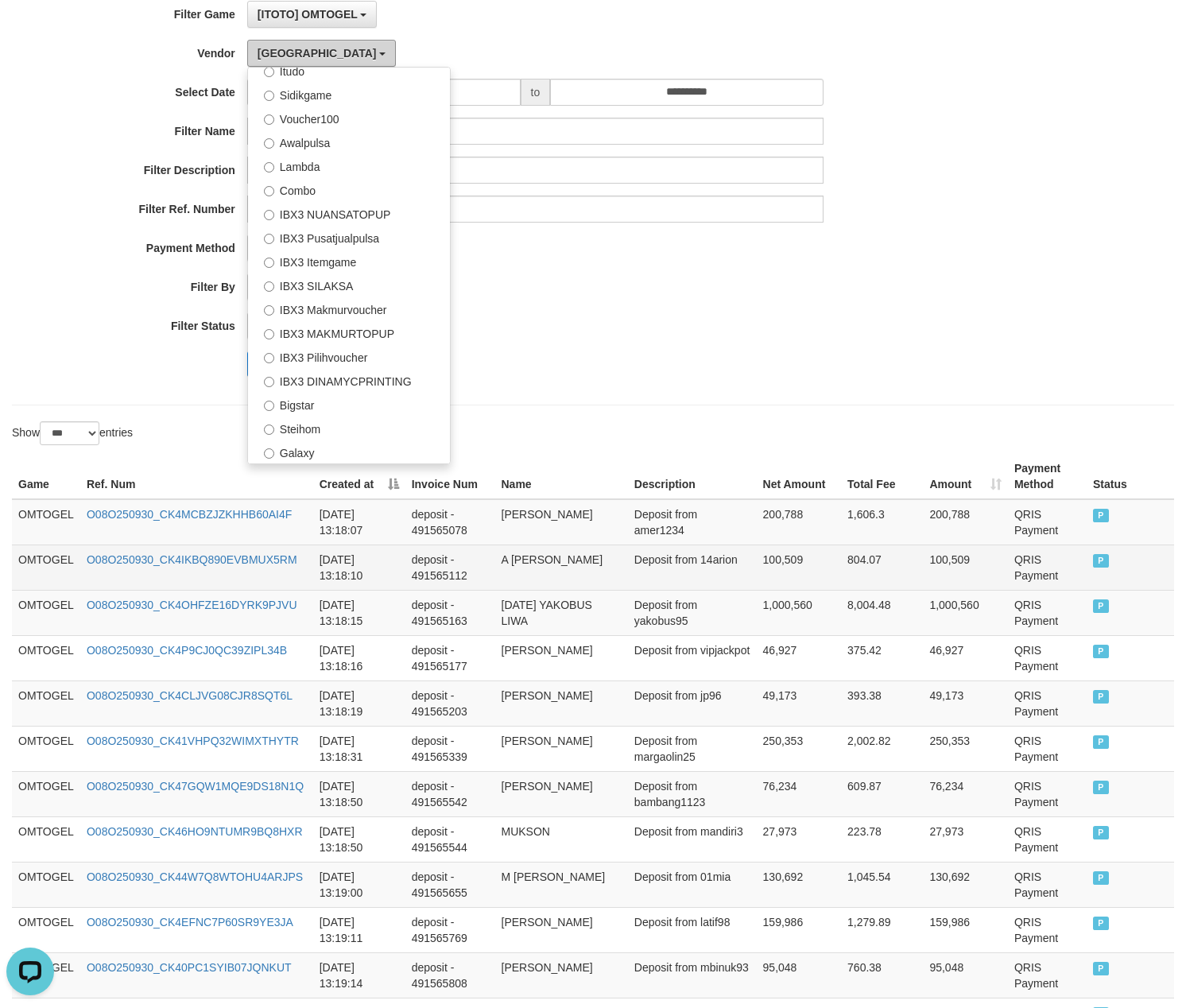
scroll to position [283, 0]
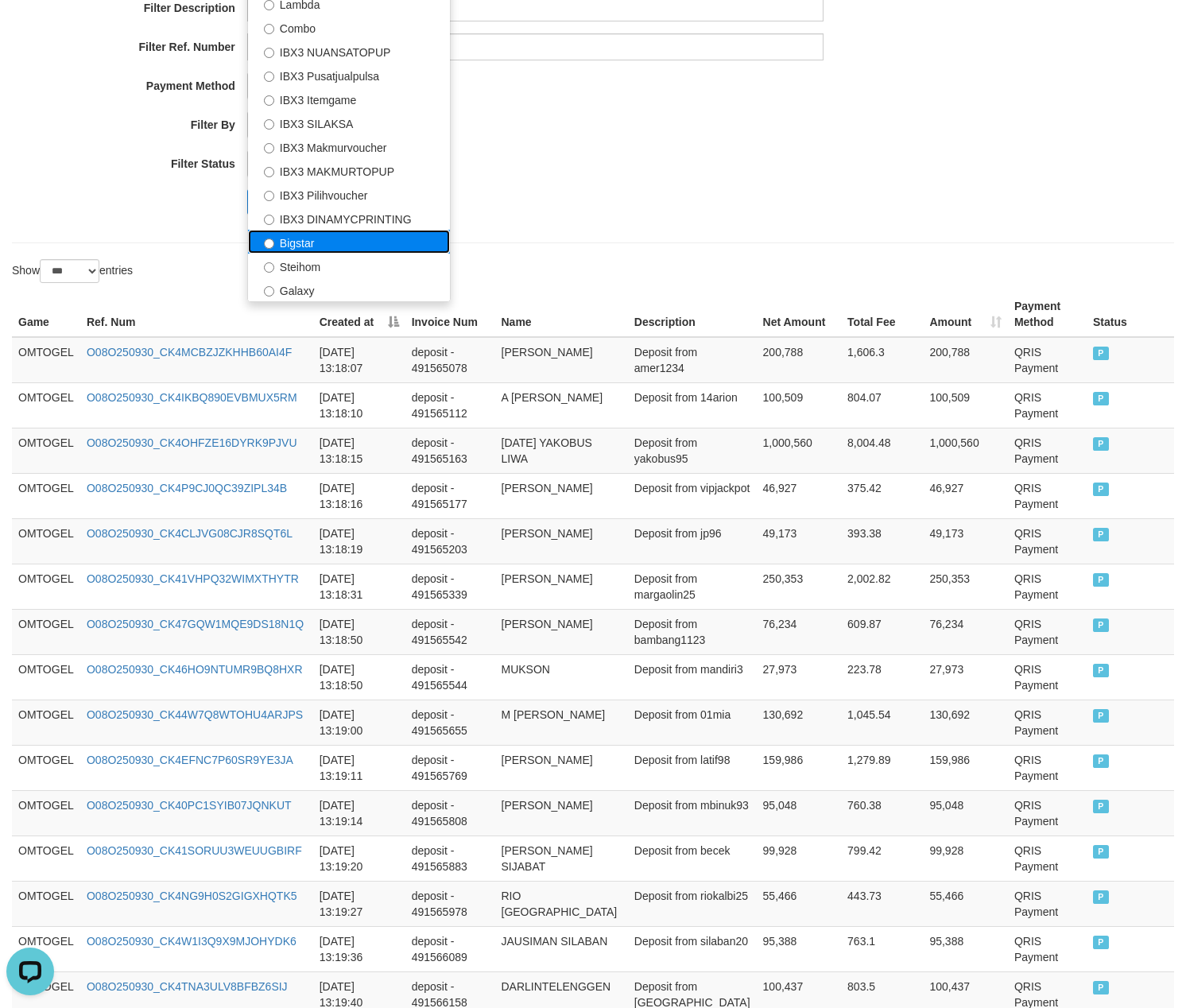
click at [320, 246] on label "Bigstar" at bounding box center [348, 241] width 202 height 24
select select "**********"
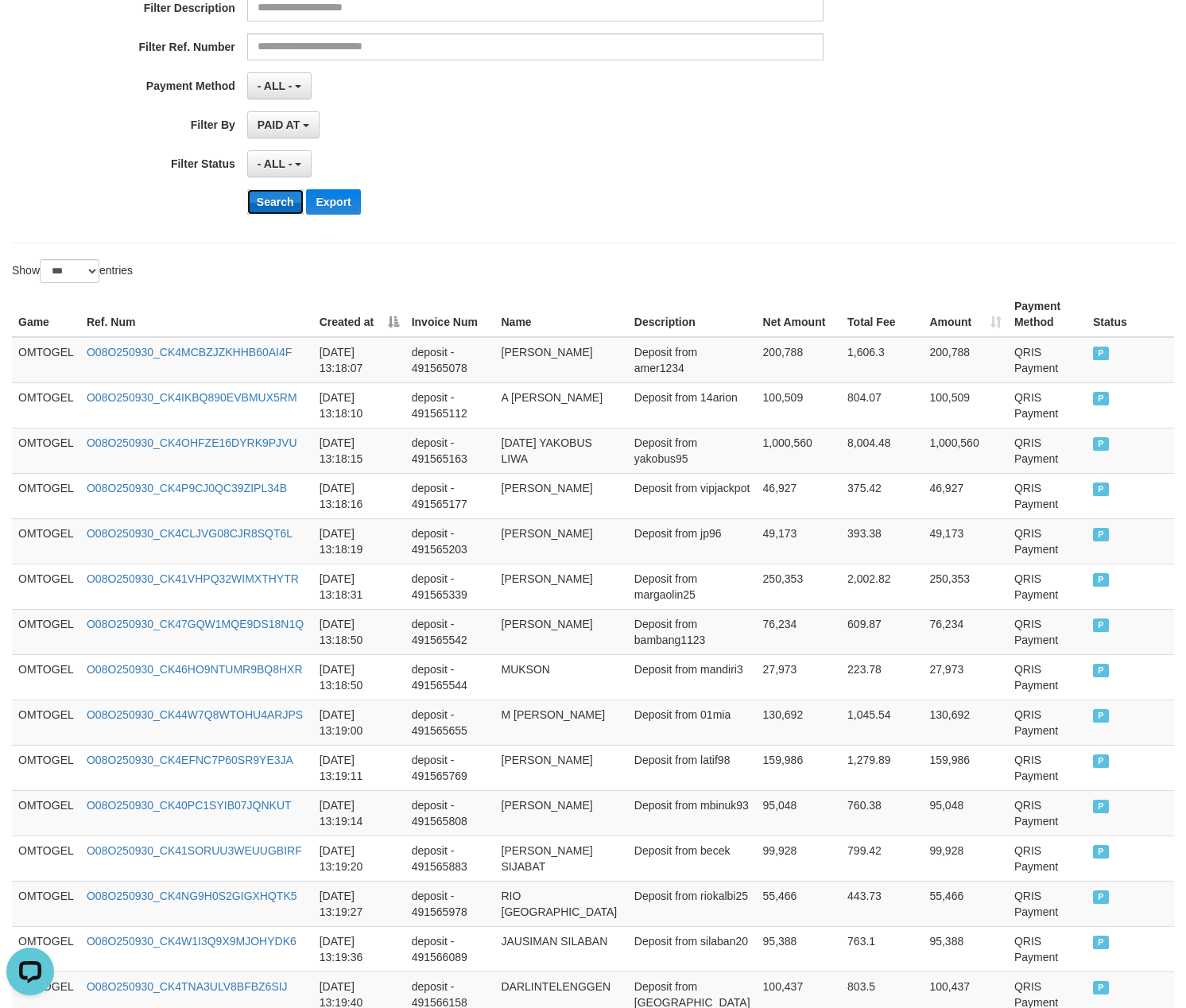
click at [285, 214] on button "Search" at bounding box center [275, 202] width 57 height 25
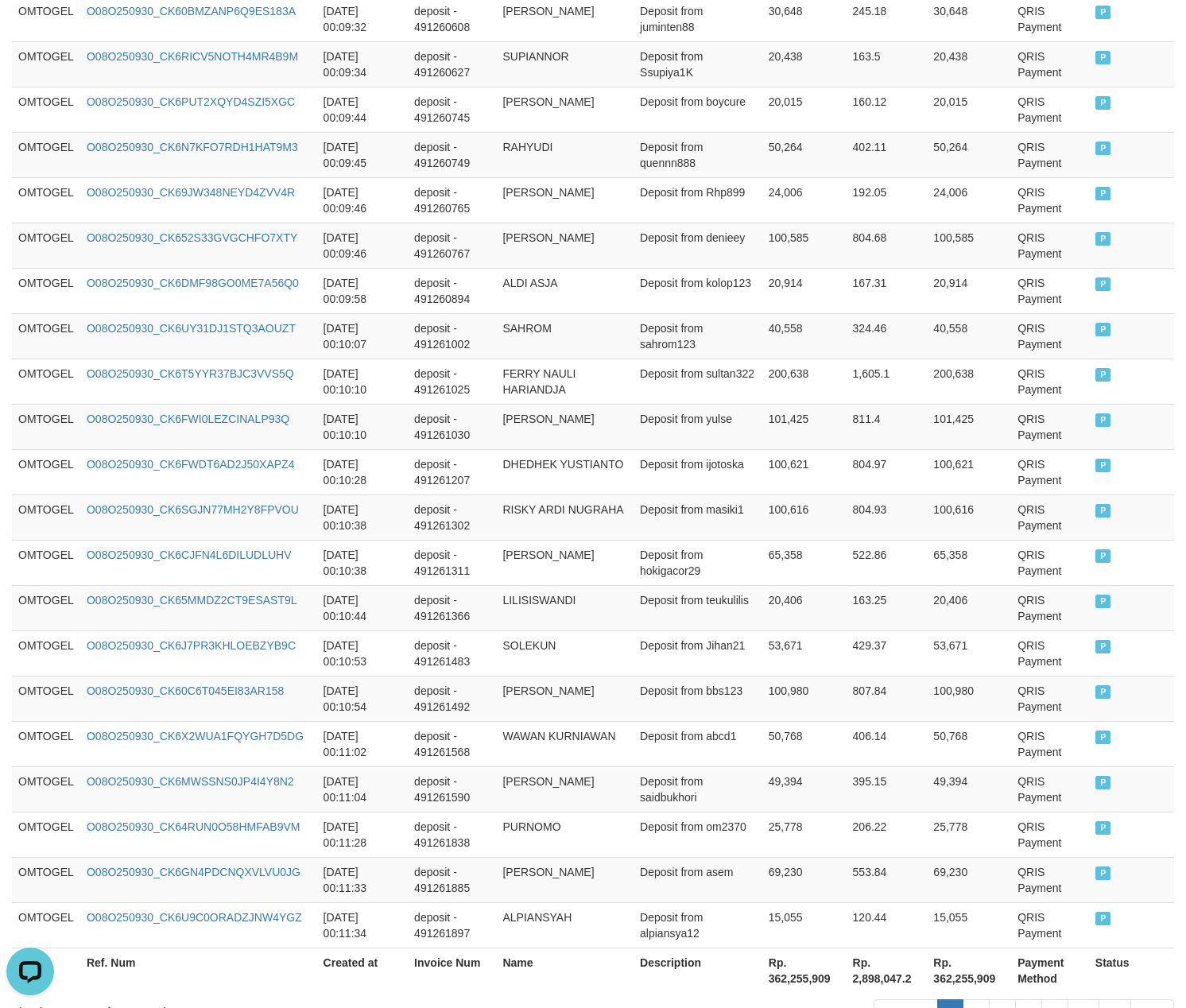
scroll to position [4361, 0]
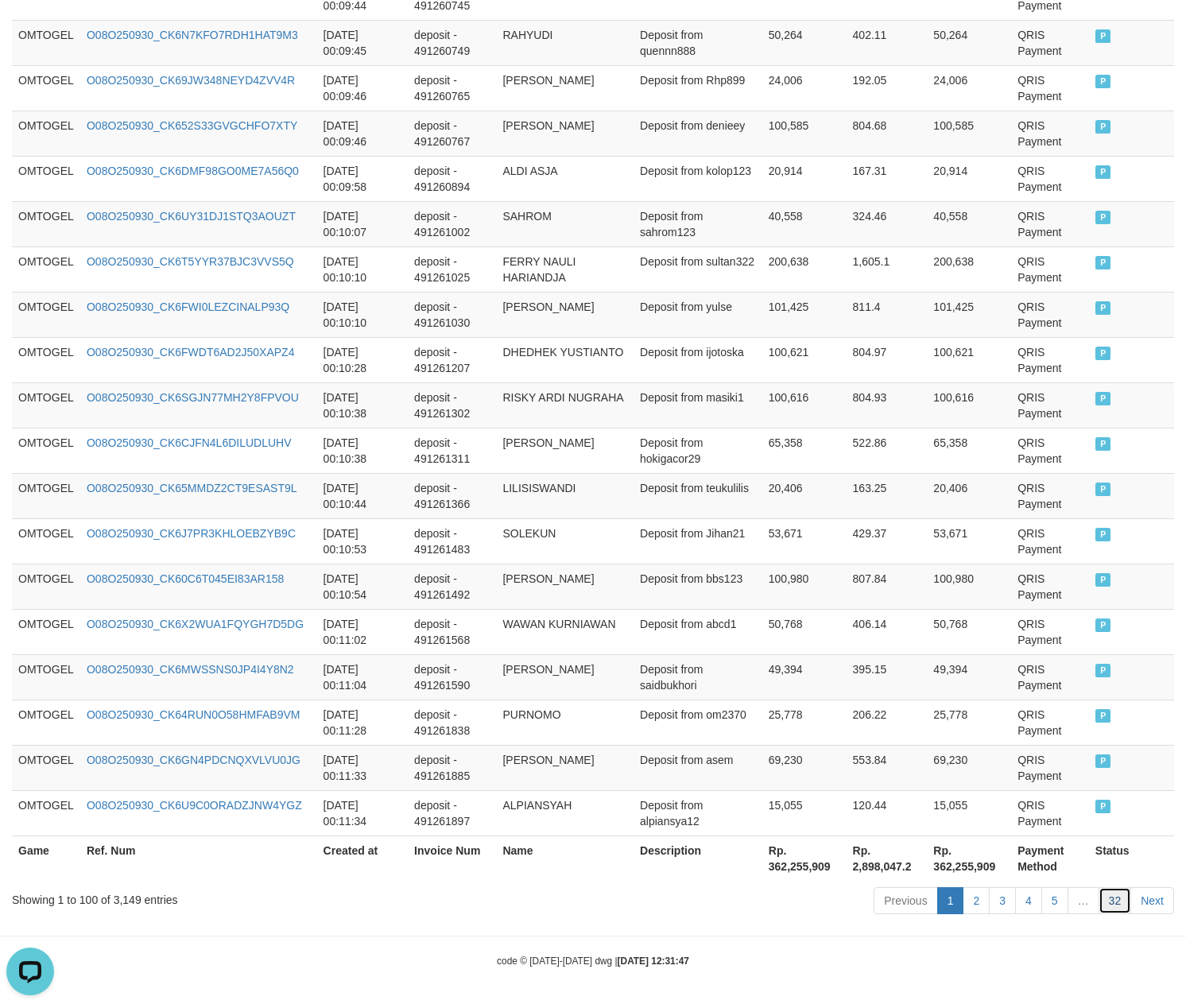
click at [1117, 904] on link "32" at bounding box center [1116, 900] width 33 height 27
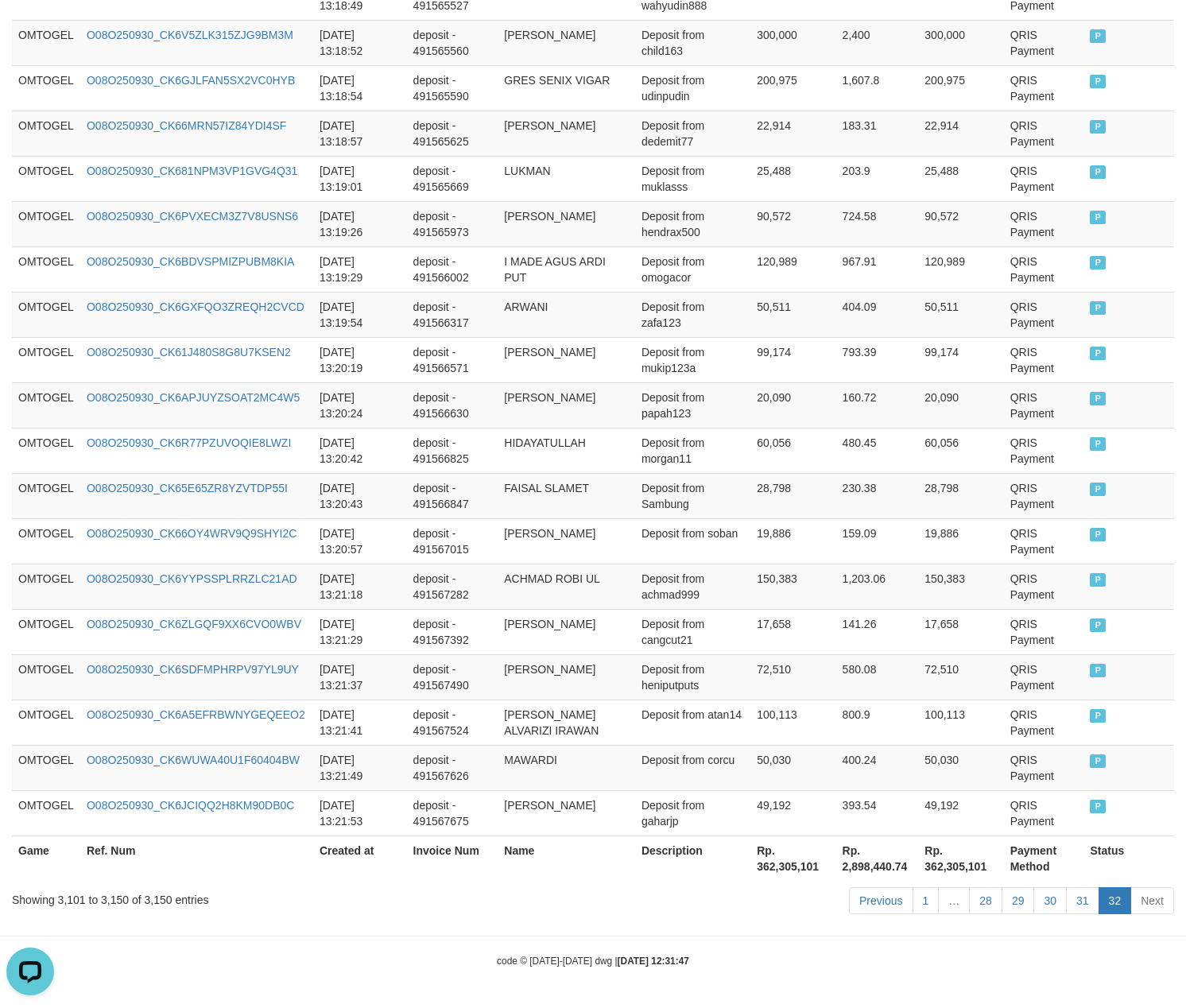
scroll to position [2067, 0]
click at [984, 890] on link "28" at bounding box center [986, 900] width 33 height 27
click at [969, 887] on link "28" at bounding box center [986, 900] width 33 height 27
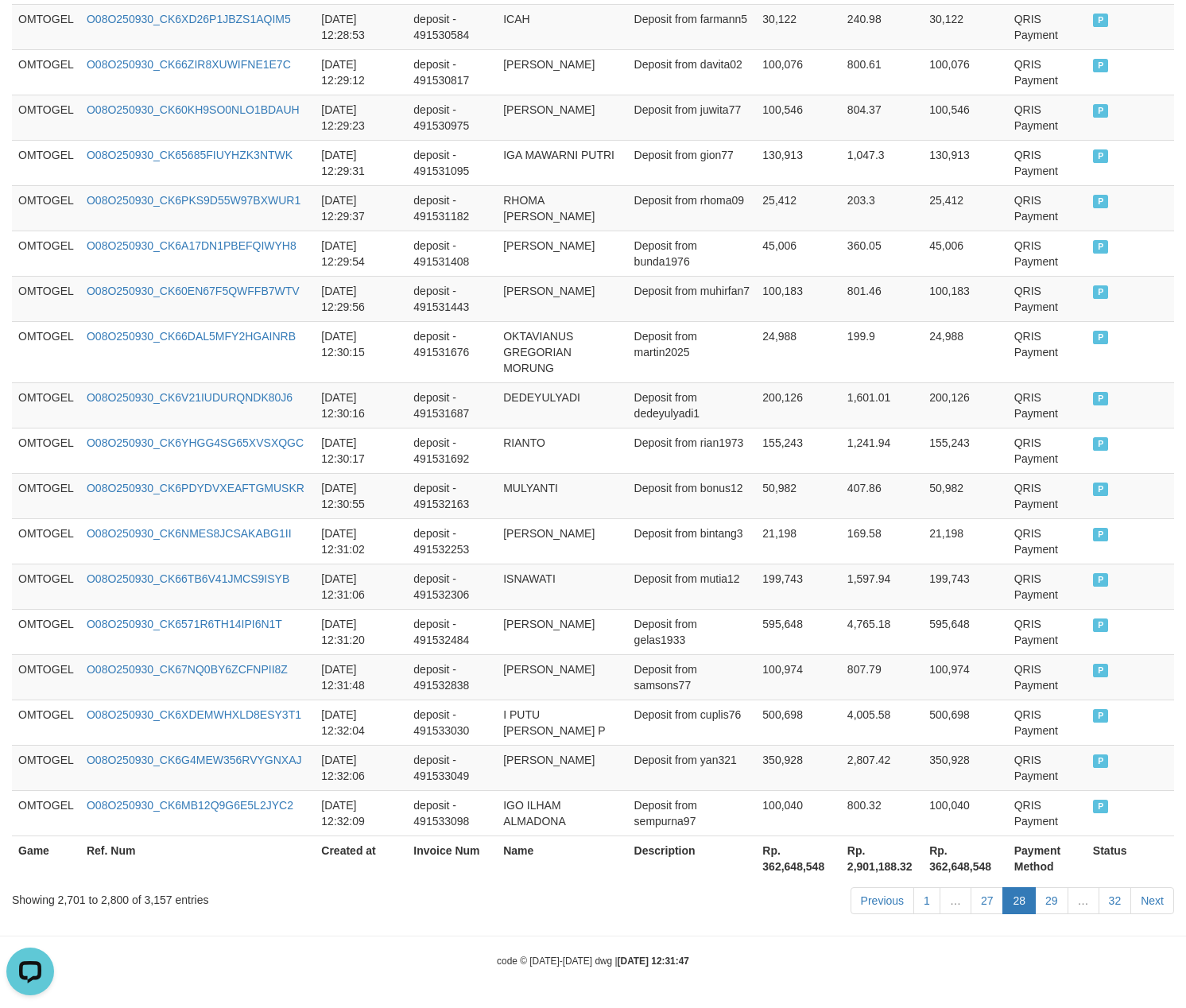
click at [971, 887] on link "27" at bounding box center [988, 900] width 33 height 27
click link "27" at bounding box center [988, 900] width 33 height 27
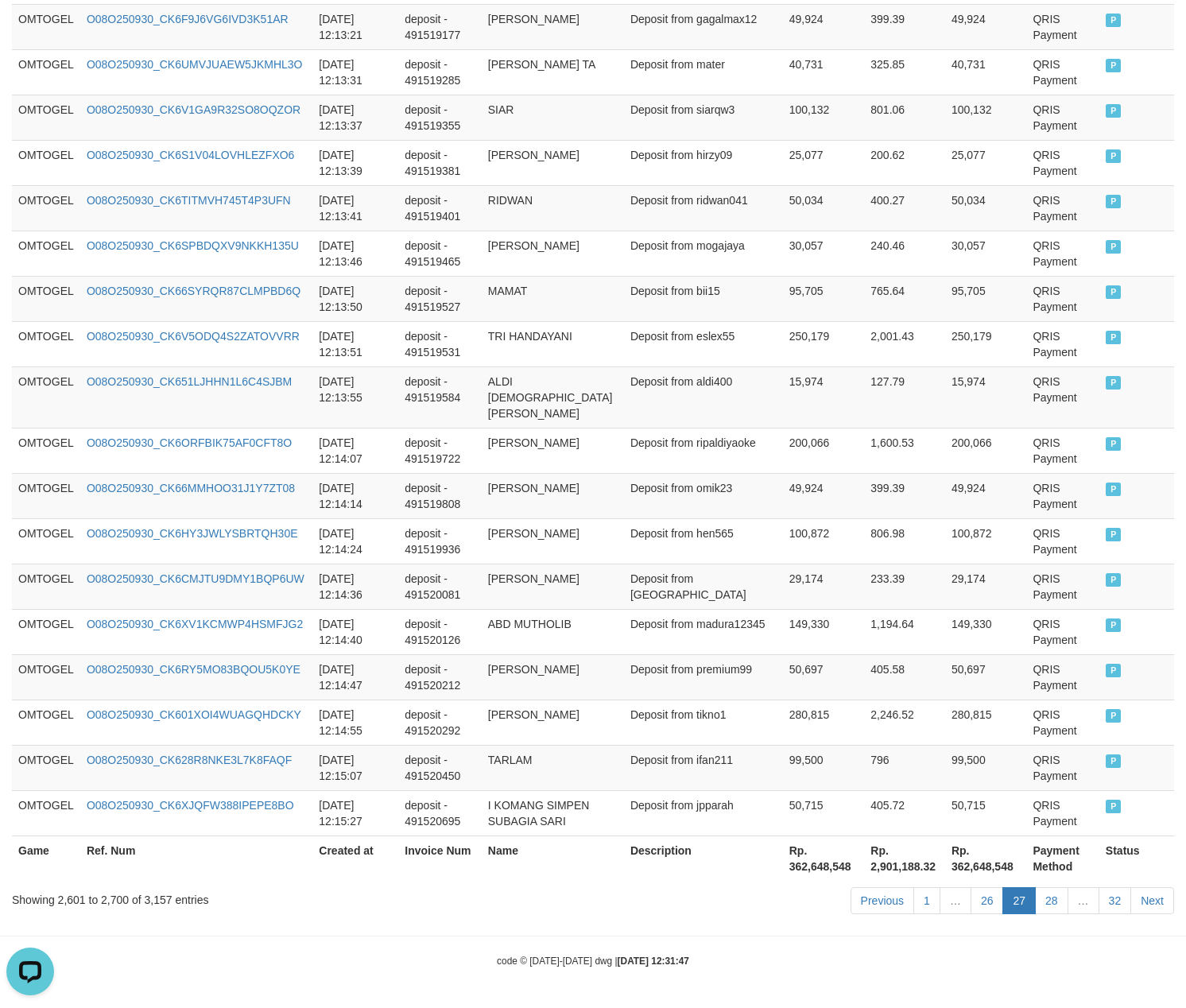
click at [971, 887] on link "26" at bounding box center [988, 900] width 33 height 27
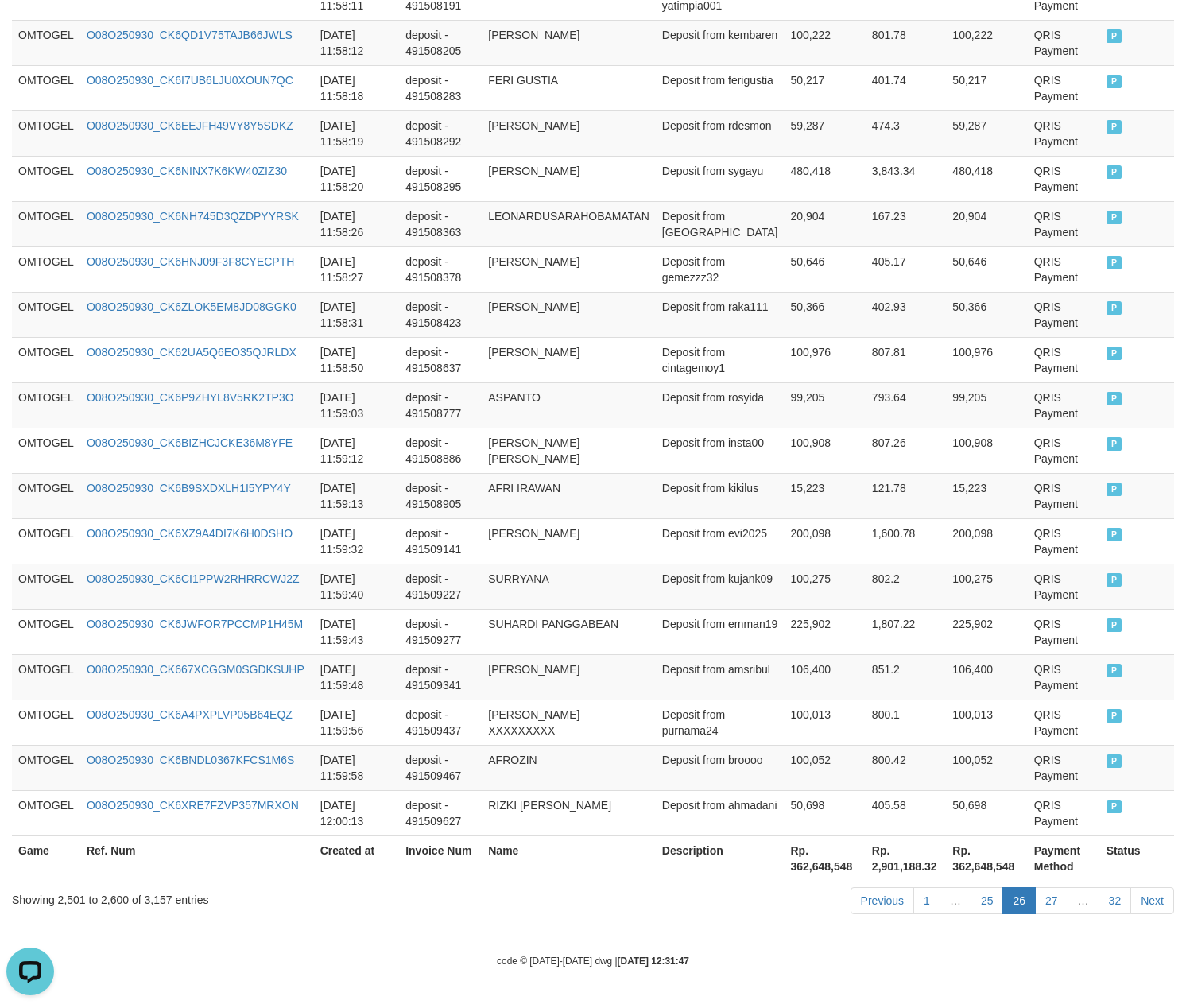
click at [971, 887] on link "25" at bounding box center [988, 900] width 33 height 27
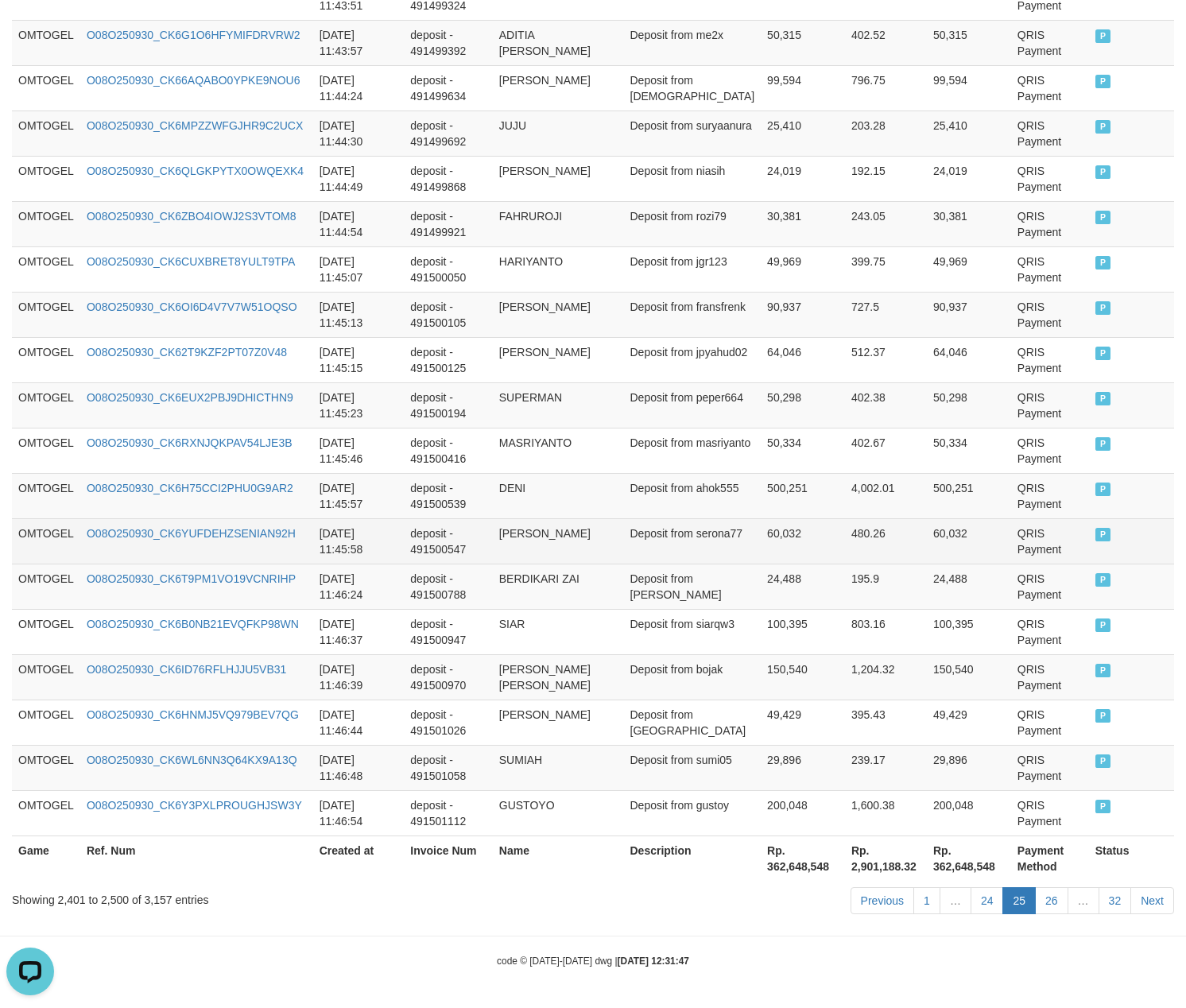
click at [761, 529] on td "60,032" at bounding box center [803, 540] width 84 height 45
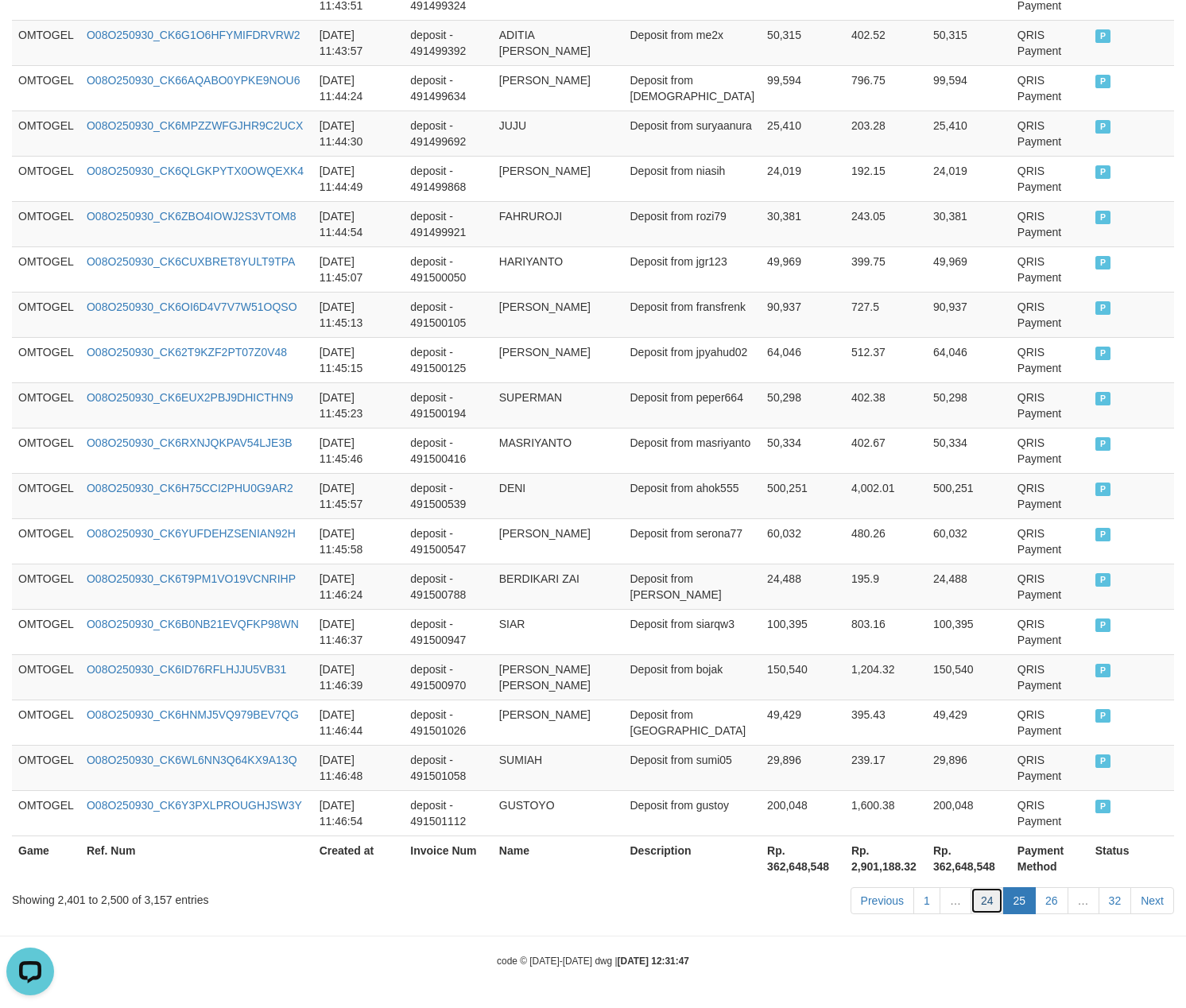
click at [987, 893] on link "24" at bounding box center [988, 900] width 33 height 27
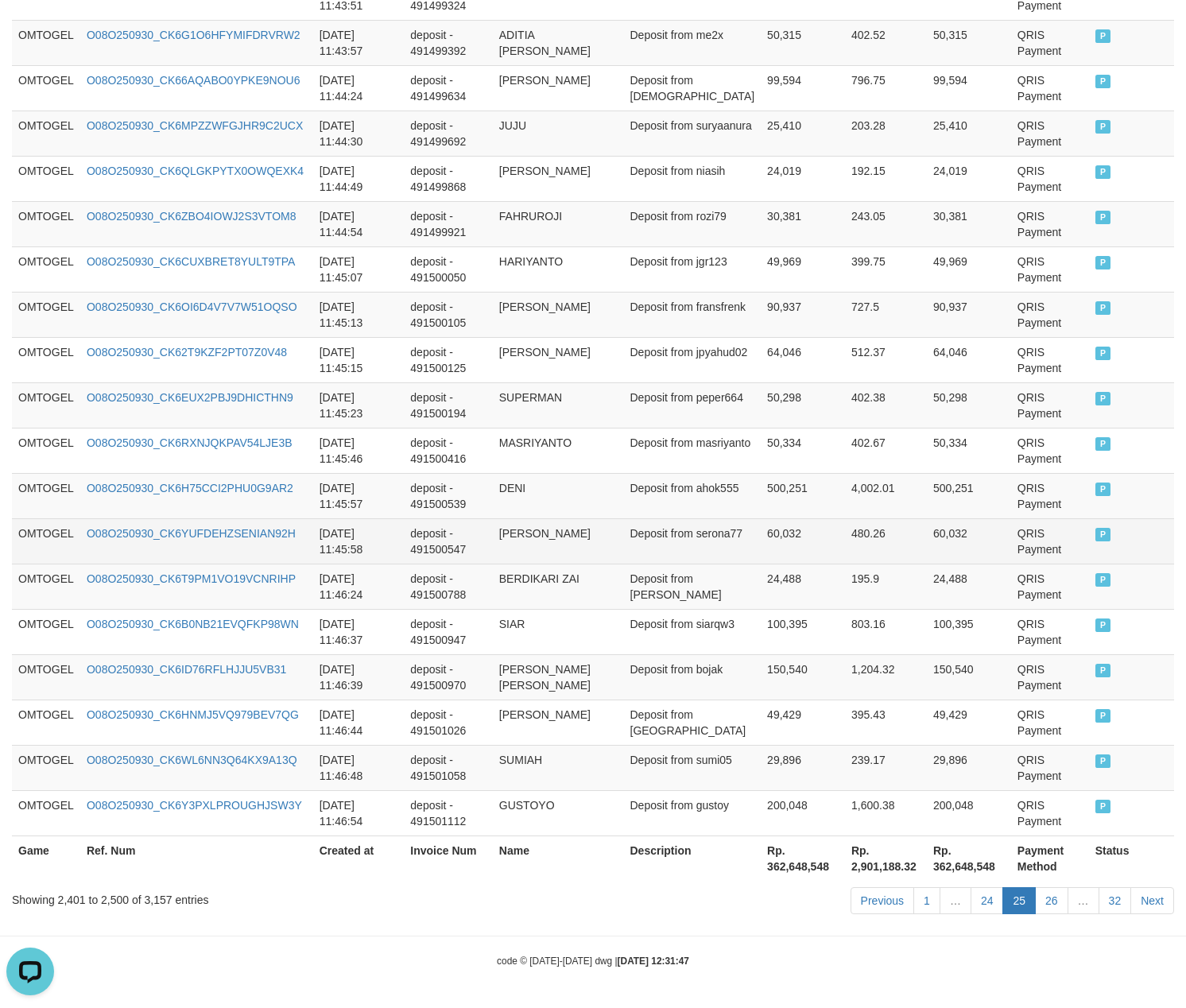
click at [787, 528] on td "60,032" at bounding box center [803, 540] width 84 height 45
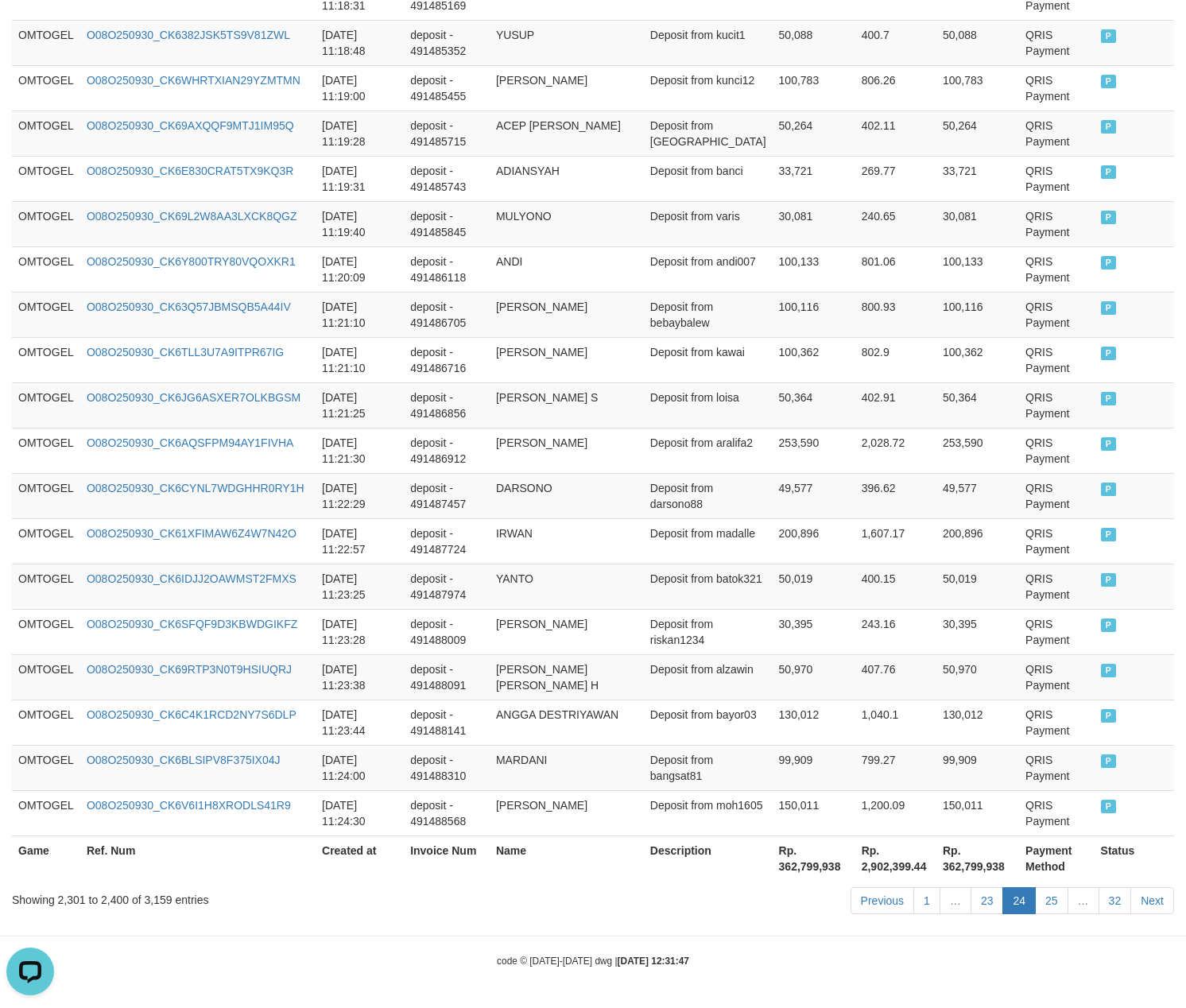
click at [989, 898] on link "23" at bounding box center [988, 900] width 33 height 27
click at [855, 745] on td "799.27" at bounding box center [896, 767] width 81 height 45
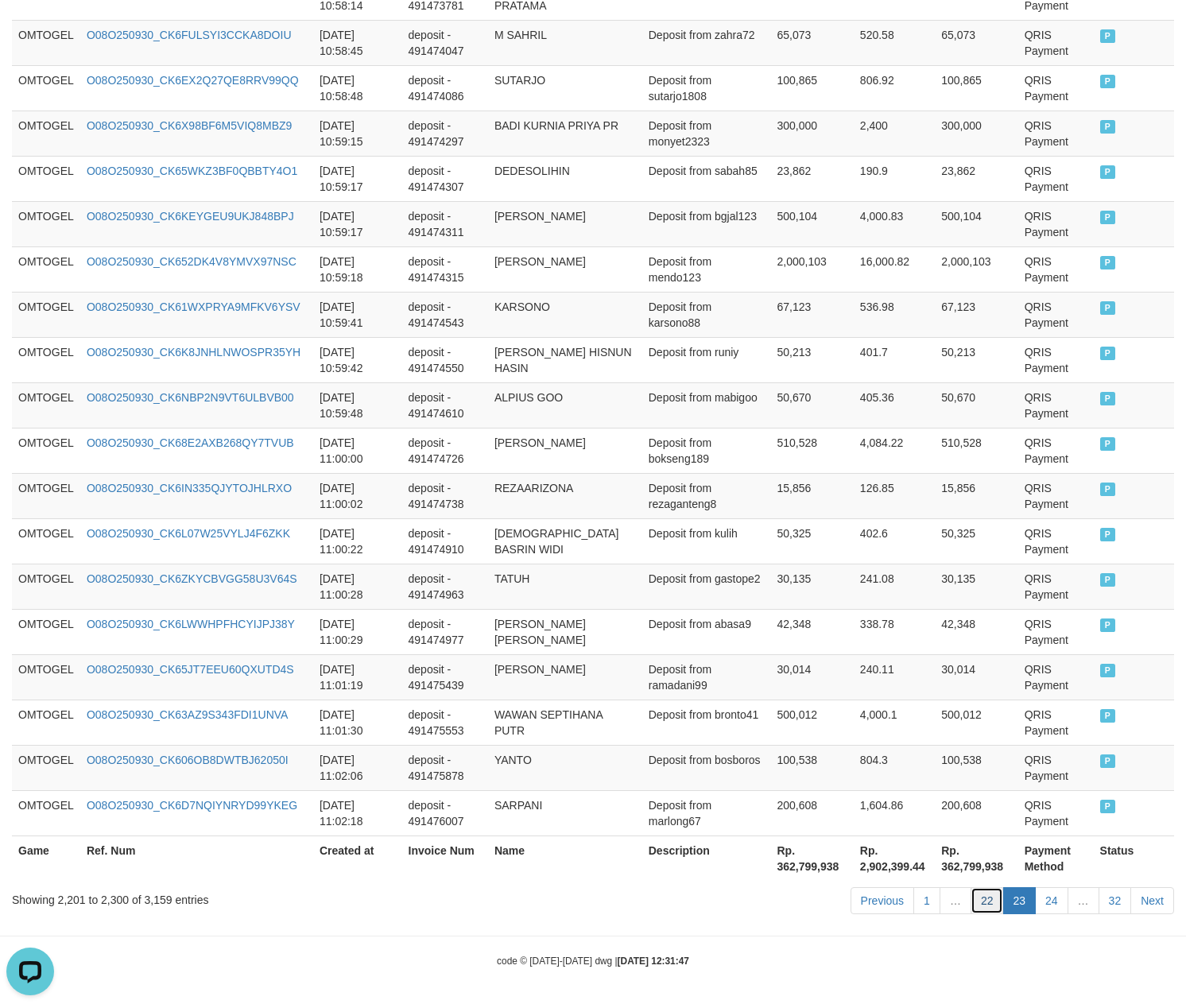
click at [990, 904] on link "22" at bounding box center [988, 900] width 33 height 27
click at [671, 567] on td "Deposit from gastope2" at bounding box center [707, 586] width 129 height 45
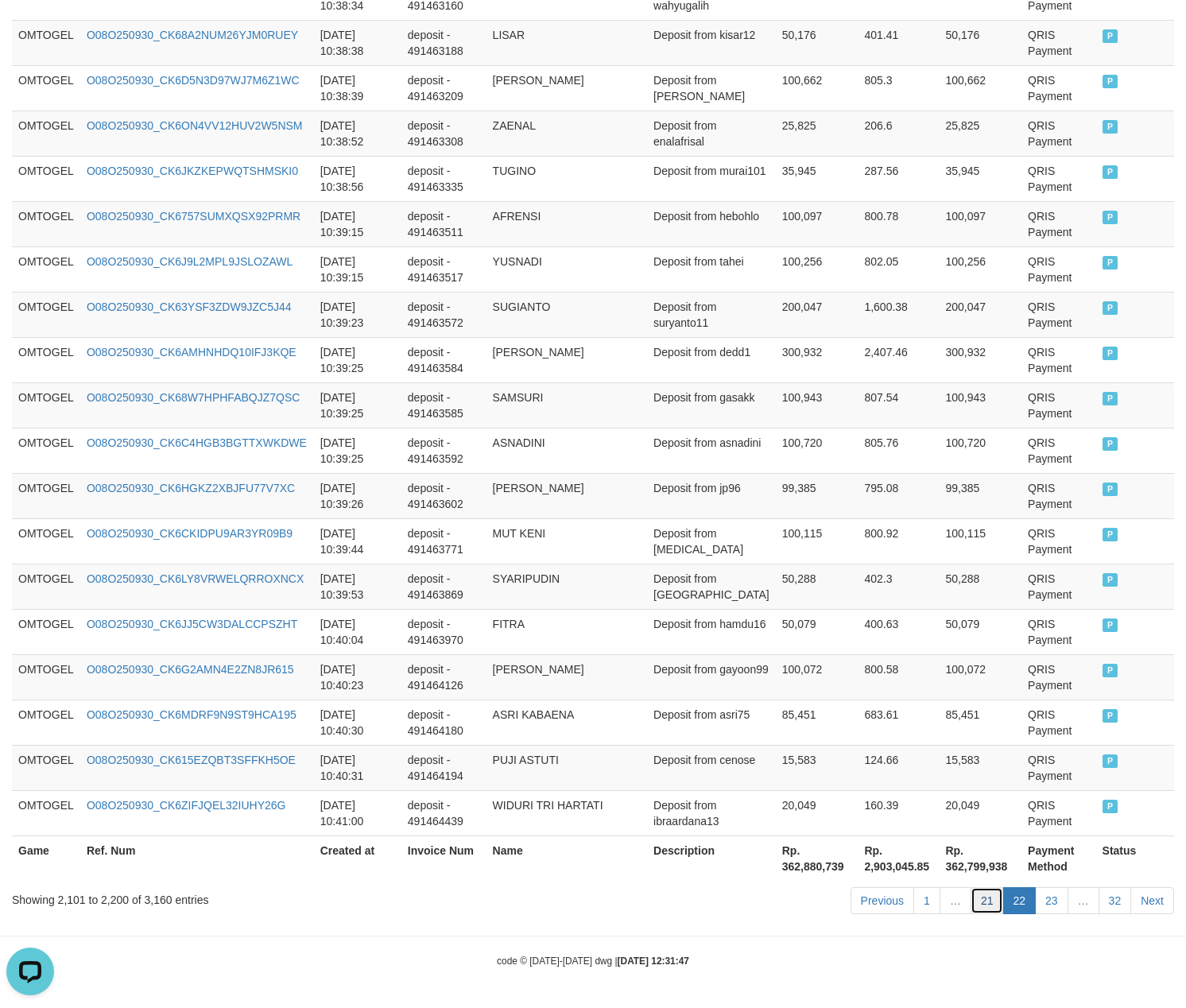
click at [991, 908] on link "21" at bounding box center [988, 900] width 33 height 27
click at [888, 757] on td "124.66" at bounding box center [898, 767] width 81 height 45
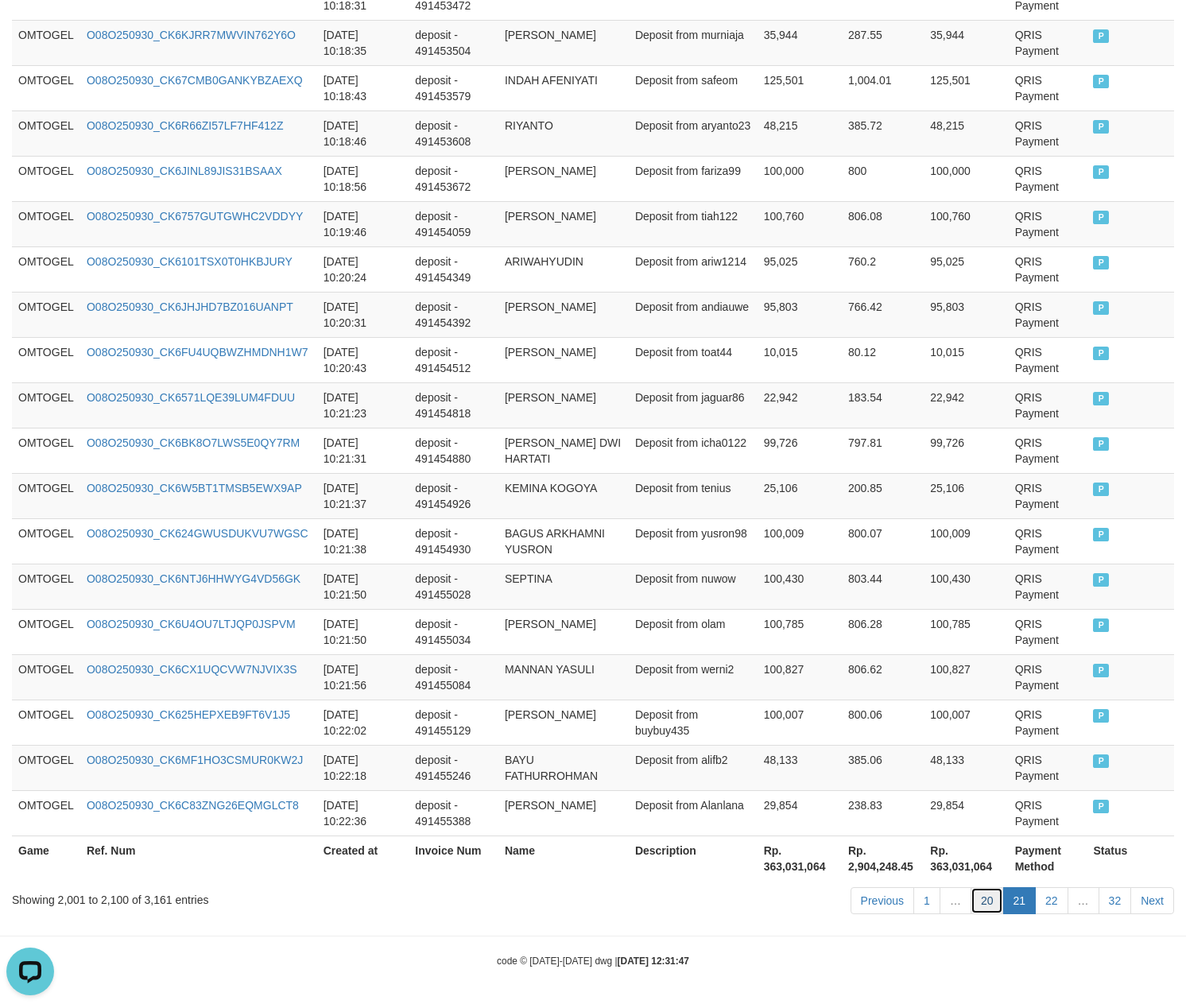
click at [986, 900] on link "20" at bounding box center [988, 900] width 33 height 27
click at [819, 755] on td "48,133" at bounding box center [800, 767] width 84 height 45
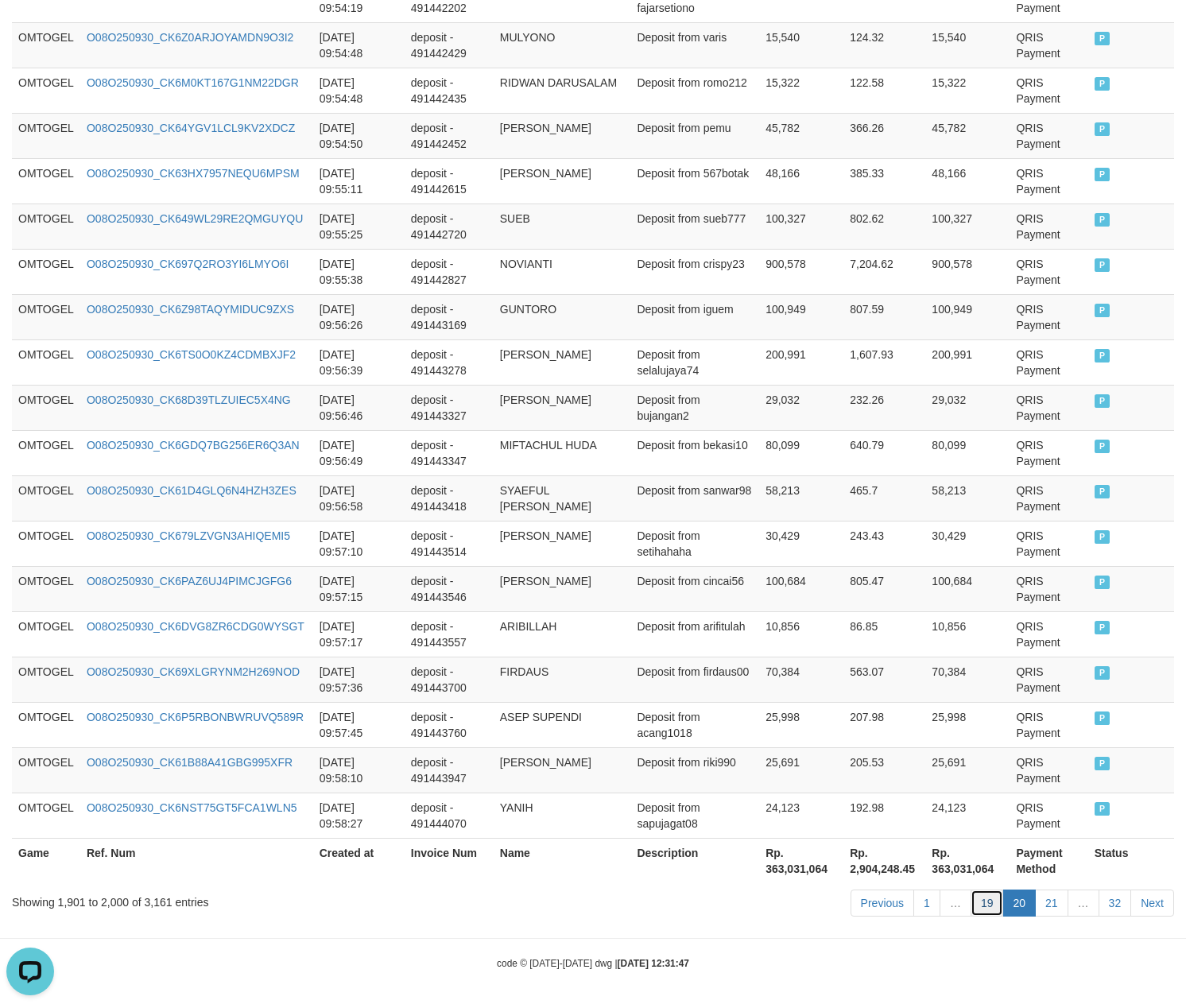
click at [989, 904] on link "19" at bounding box center [988, 903] width 33 height 27
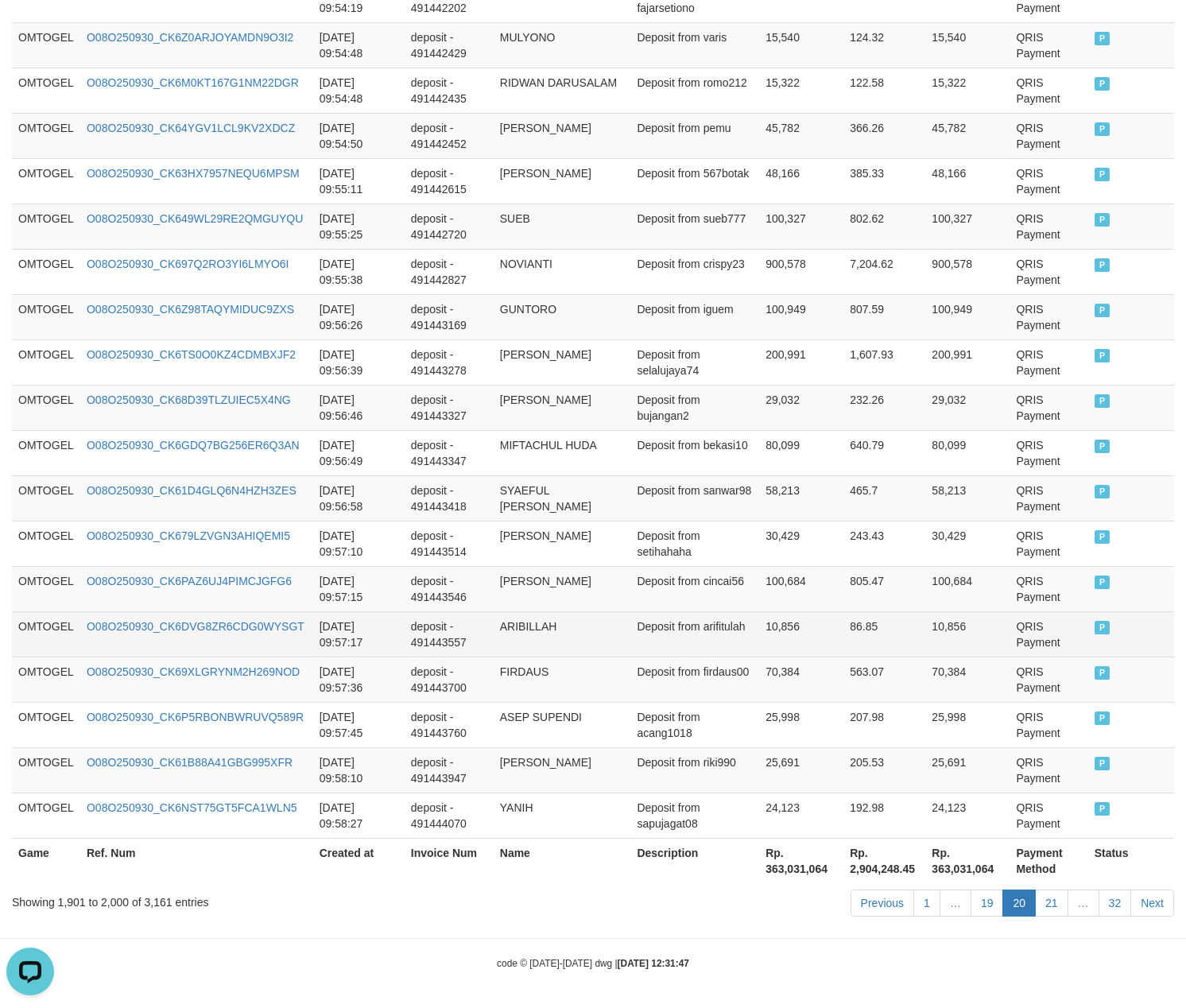
click at [602, 628] on td "ARIBILLAH" at bounding box center [562, 633] width 138 height 45
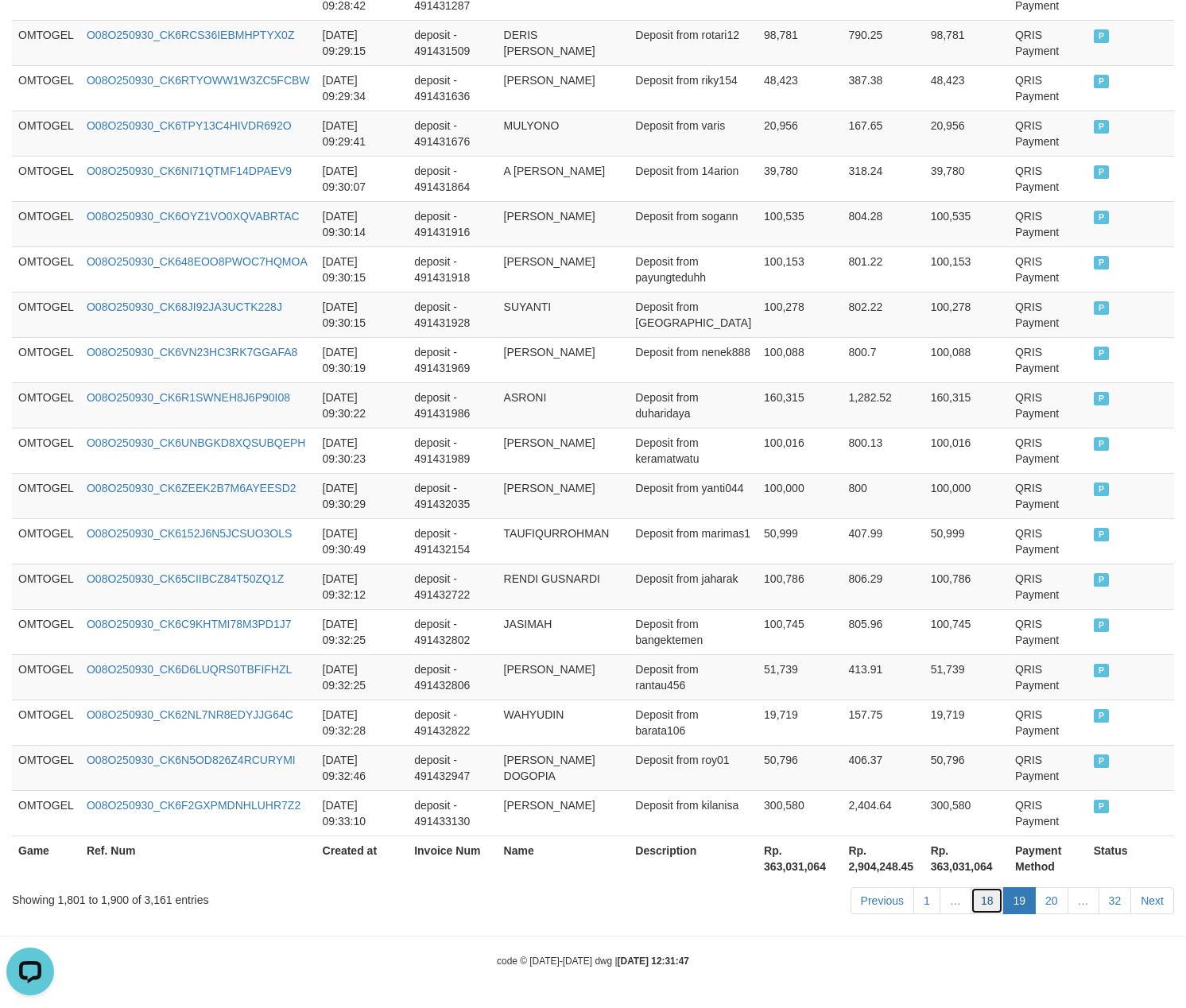
click at [983, 900] on link "18" at bounding box center [988, 900] width 33 height 27
click at [857, 765] on td "406.37" at bounding box center [882, 767] width 82 height 45
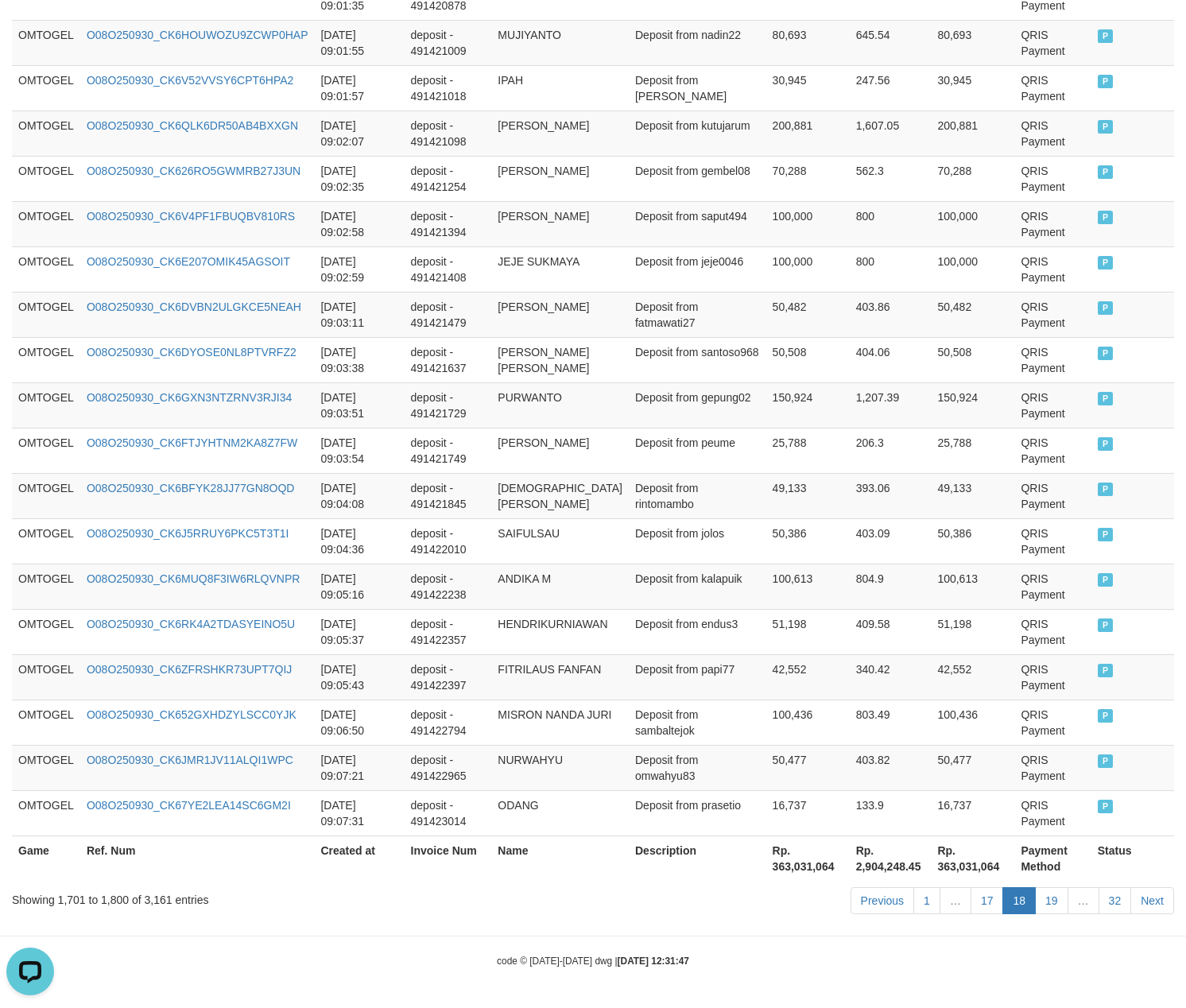
scroll to position [2732, 0]
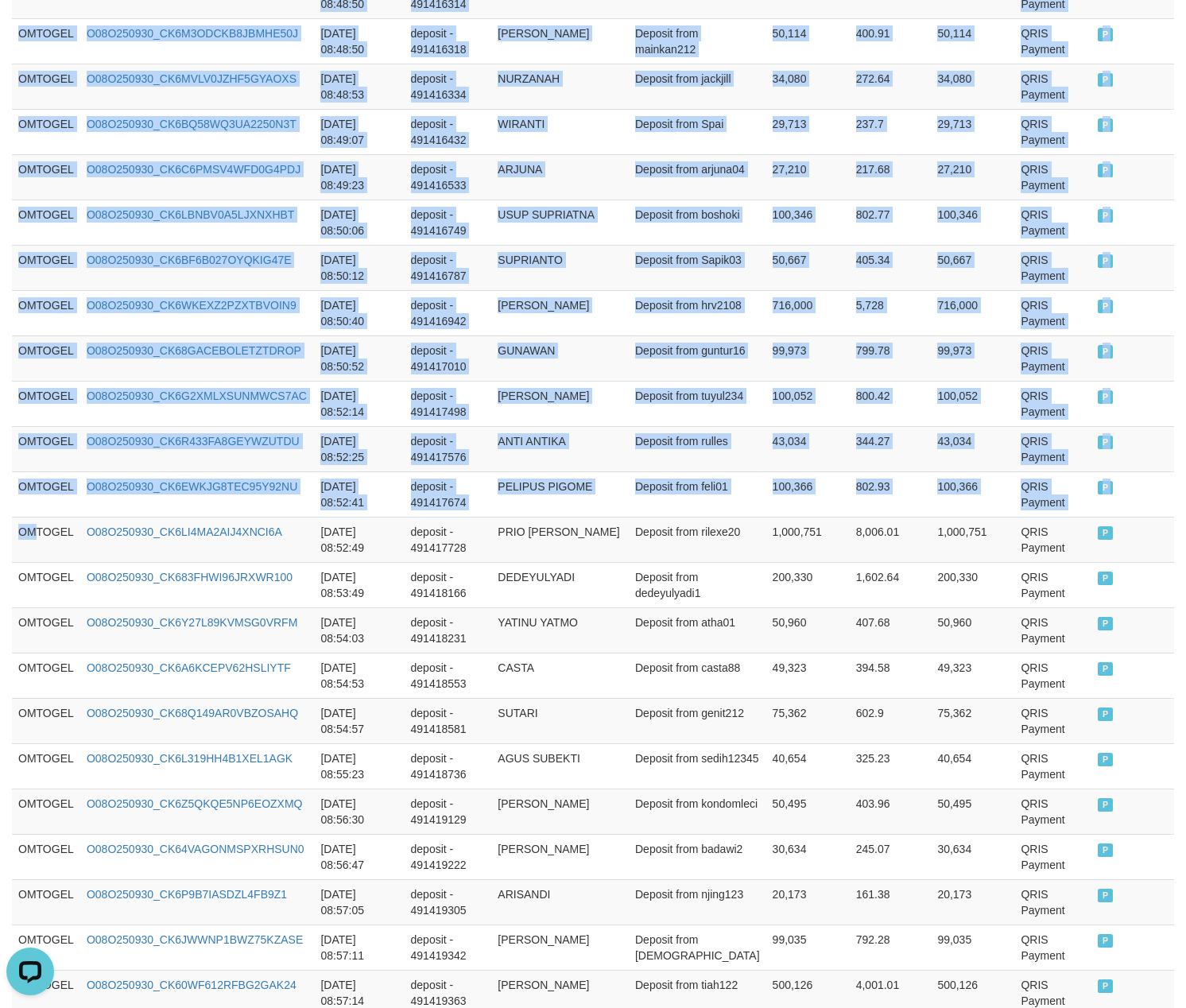
drag, startPoint x: 33, startPoint y: 553, endPoint x: 1209, endPoint y: 553, distance: 1176.0
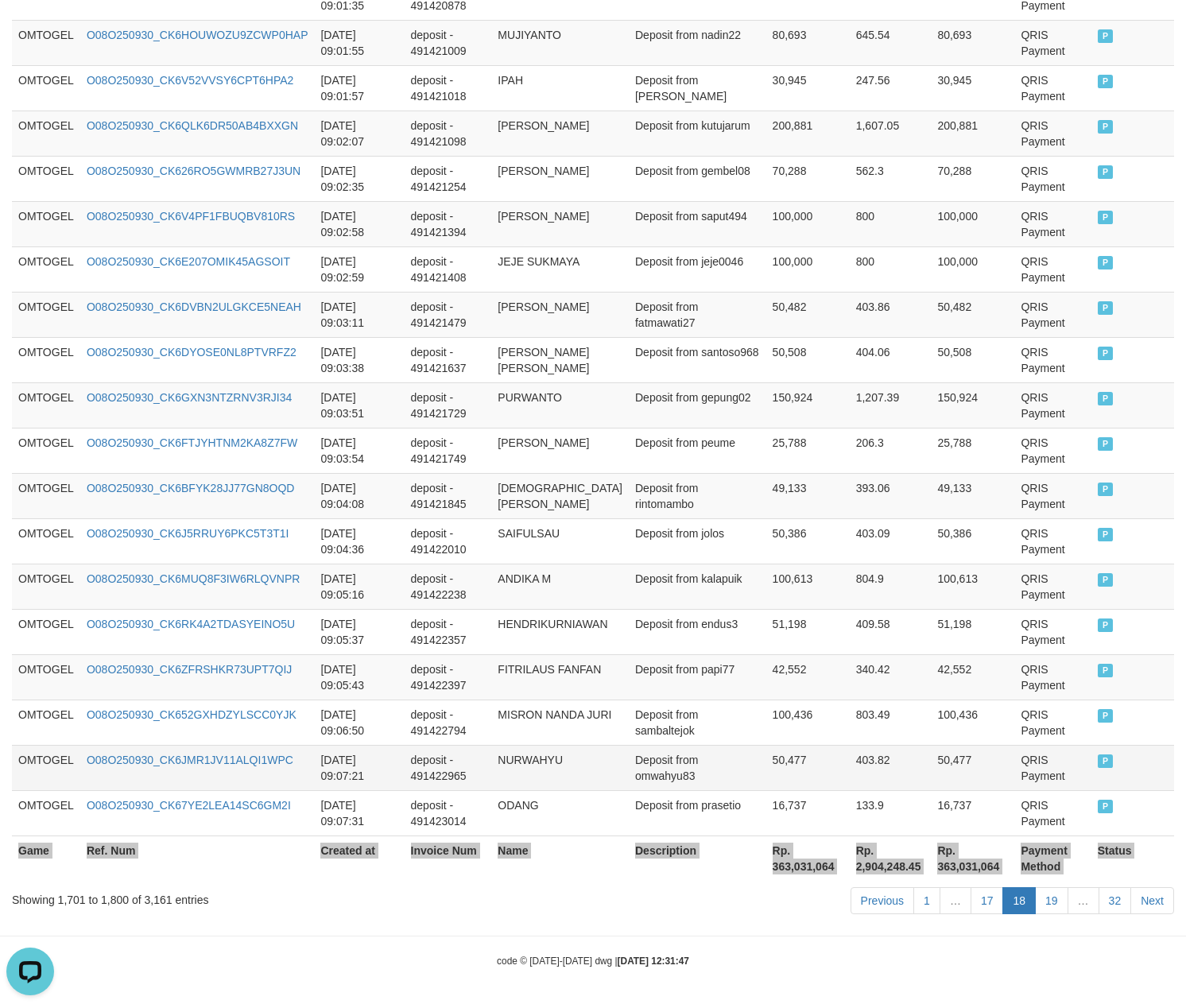
scroll to position [4345, 0]
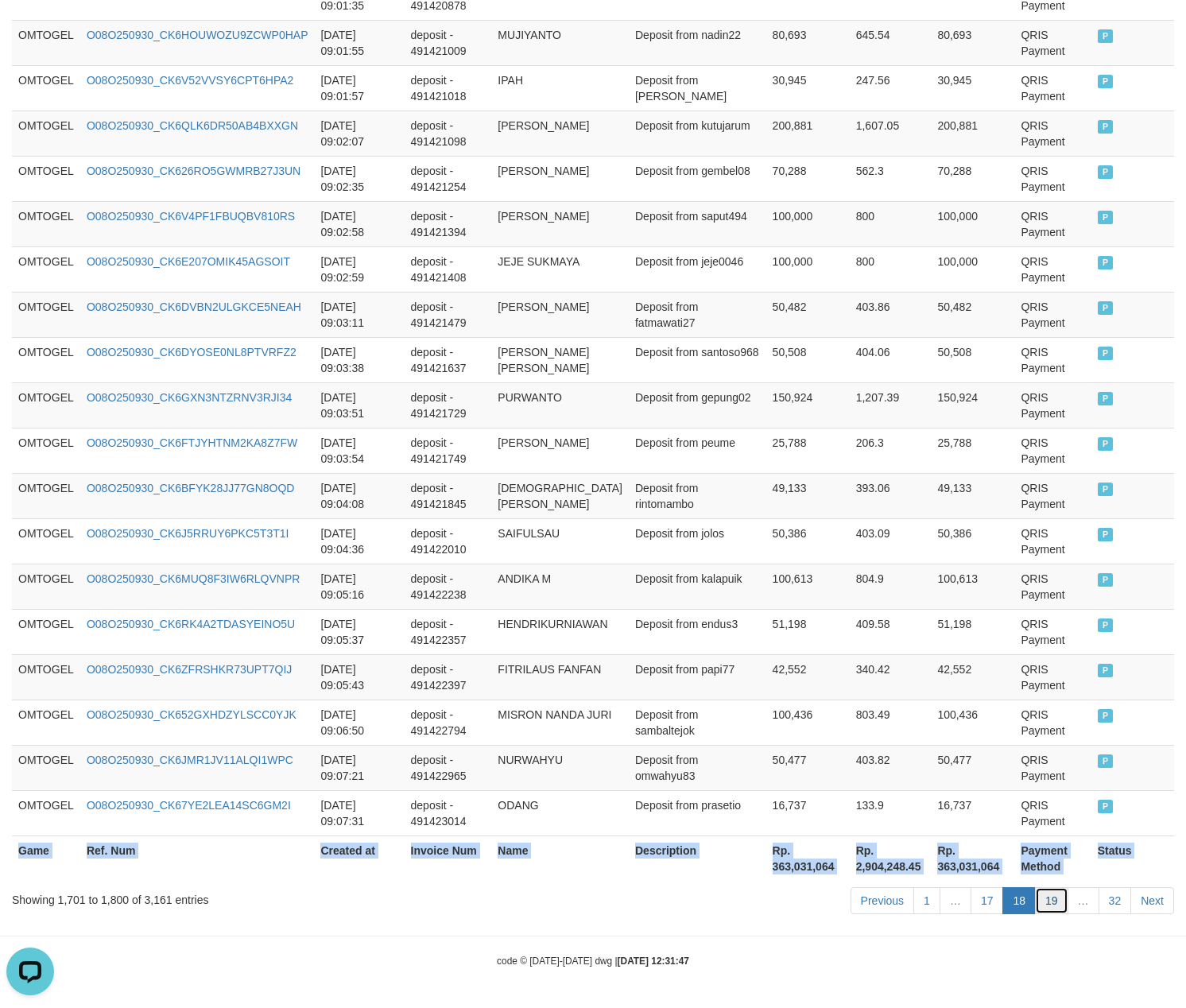
click at [1047, 900] on link "19" at bounding box center [1052, 900] width 33 height 27
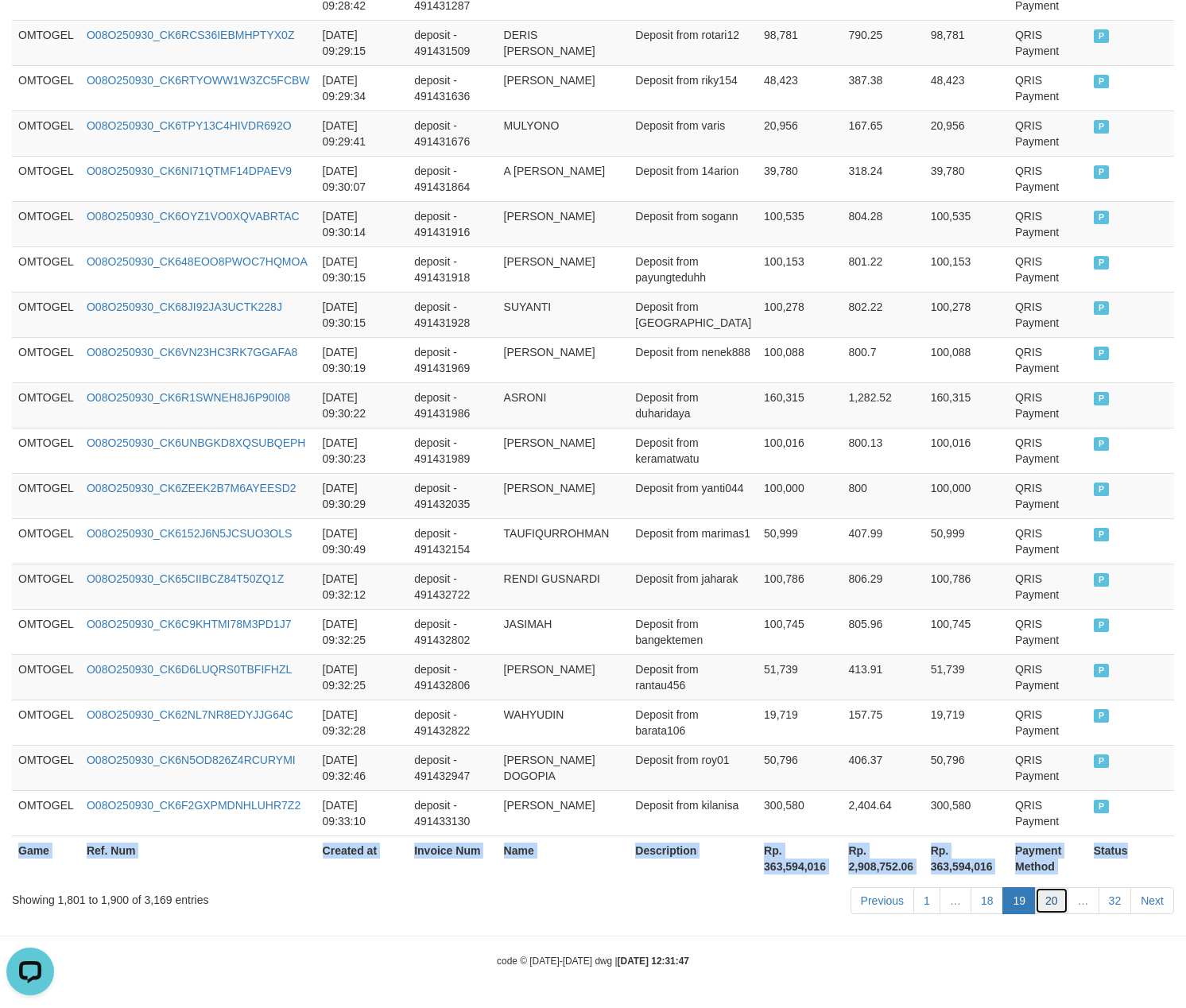
click at [1058, 908] on link "20" at bounding box center [1052, 900] width 33 height 27
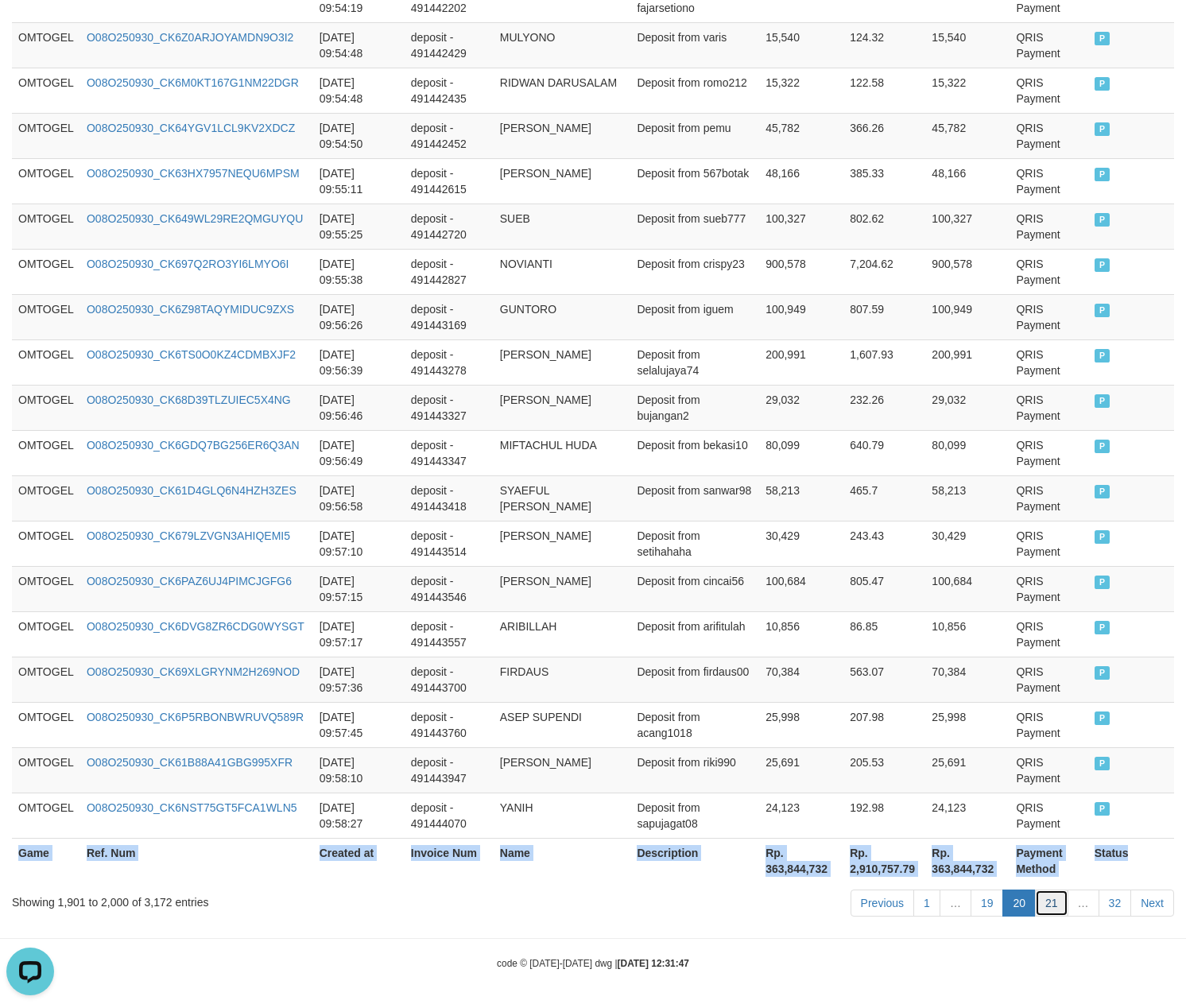
click at [1045, 911] on link "21" at bounding box center [1052, 903] width 33 height 27
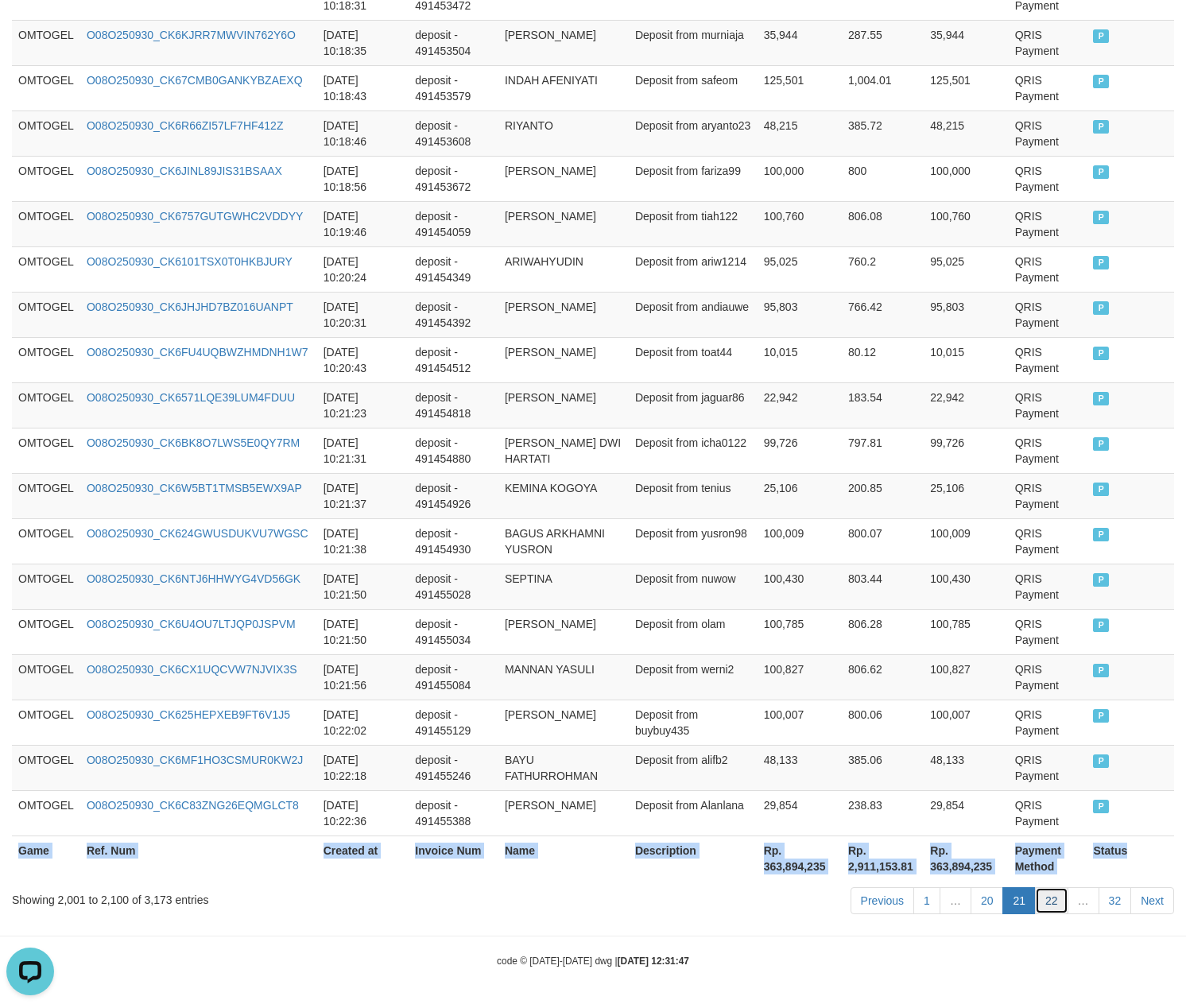
click at [1043, 900] on link "22" at bounding box center [1052, 900] width 33 height 27
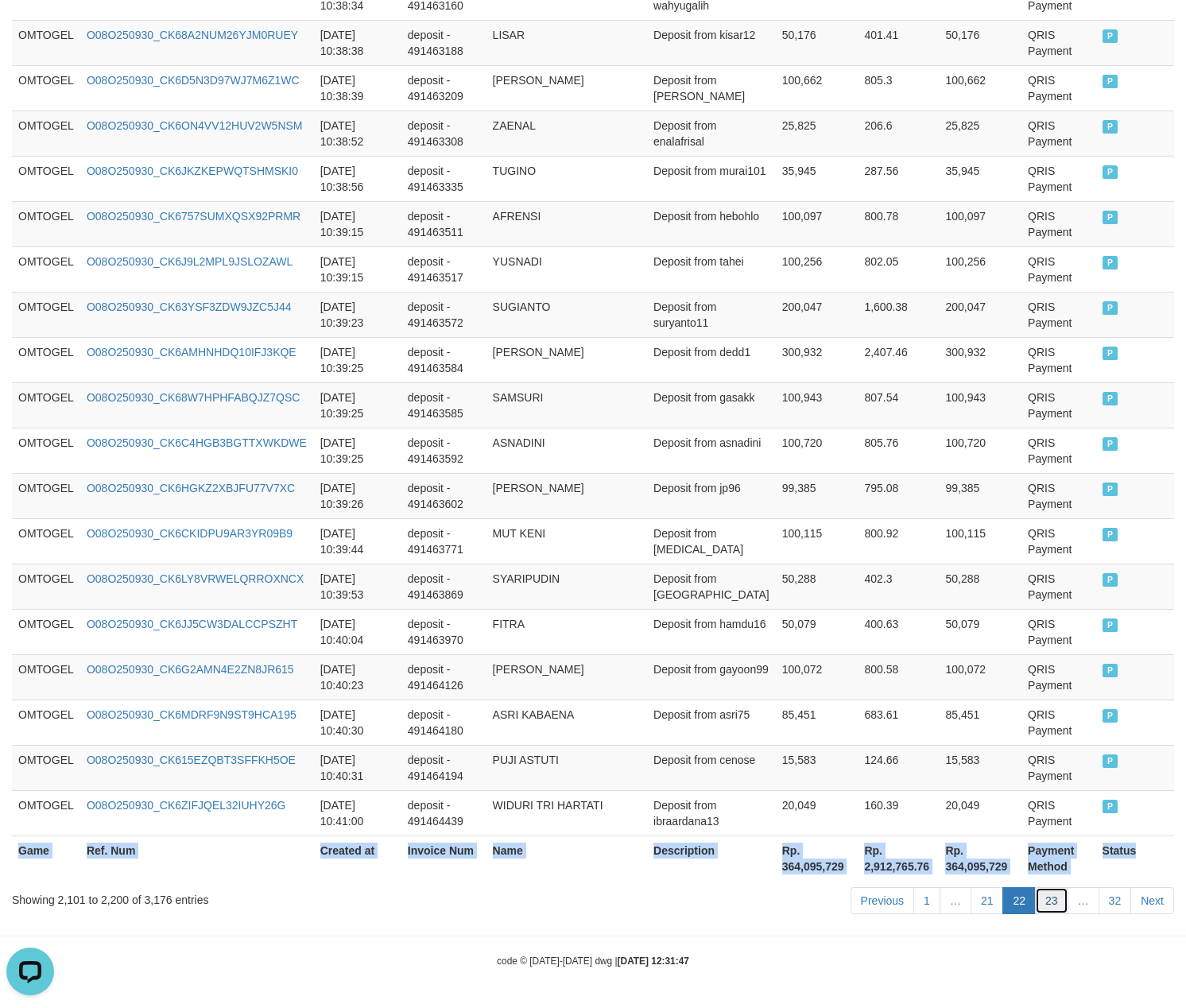
click at [1061, 906] on link "23" at bounding box center [1052, 900] width 33 height 27
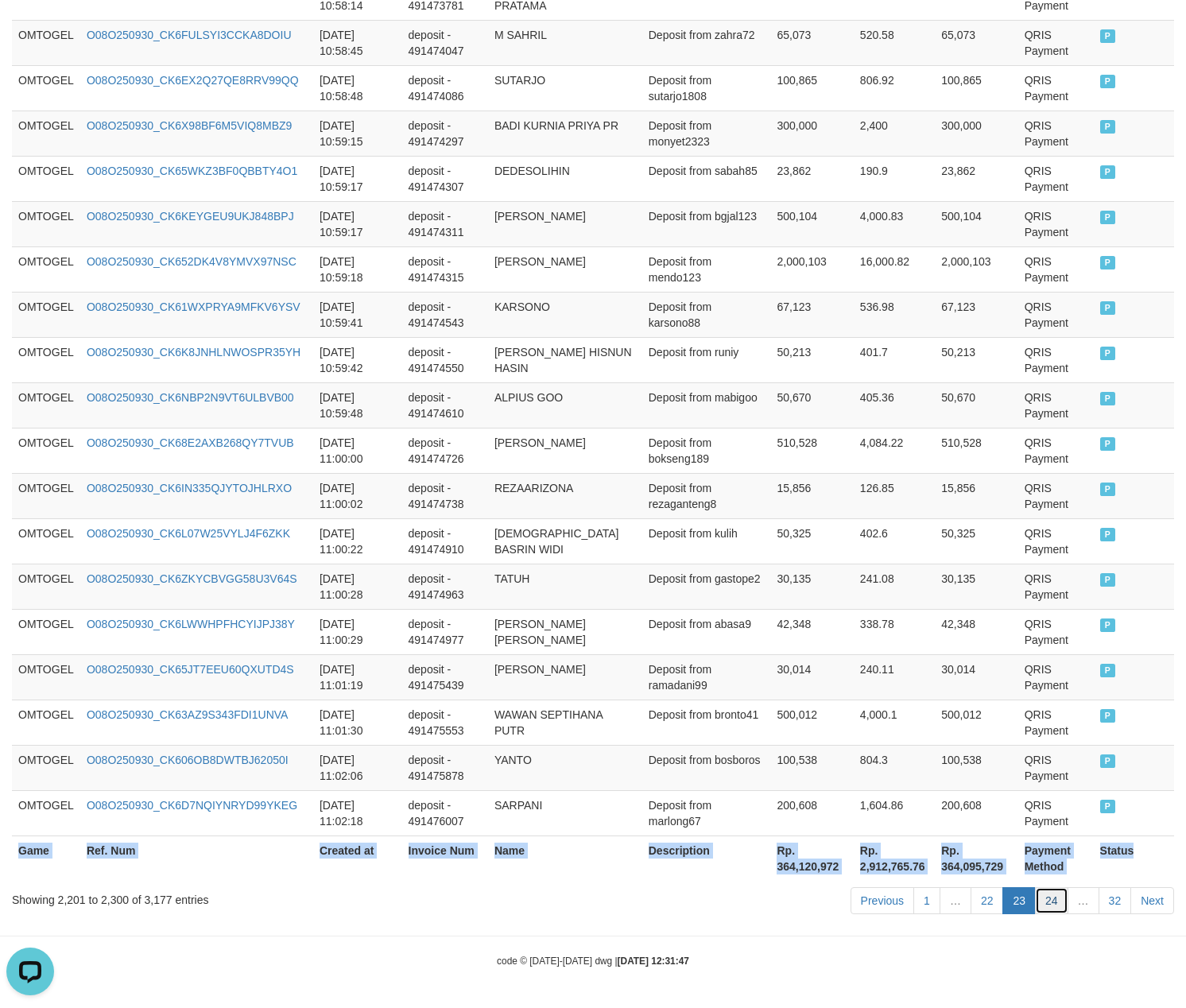
click at [1054, 903] on link "24" at bounding box center [1052, 900] width 33 height 27
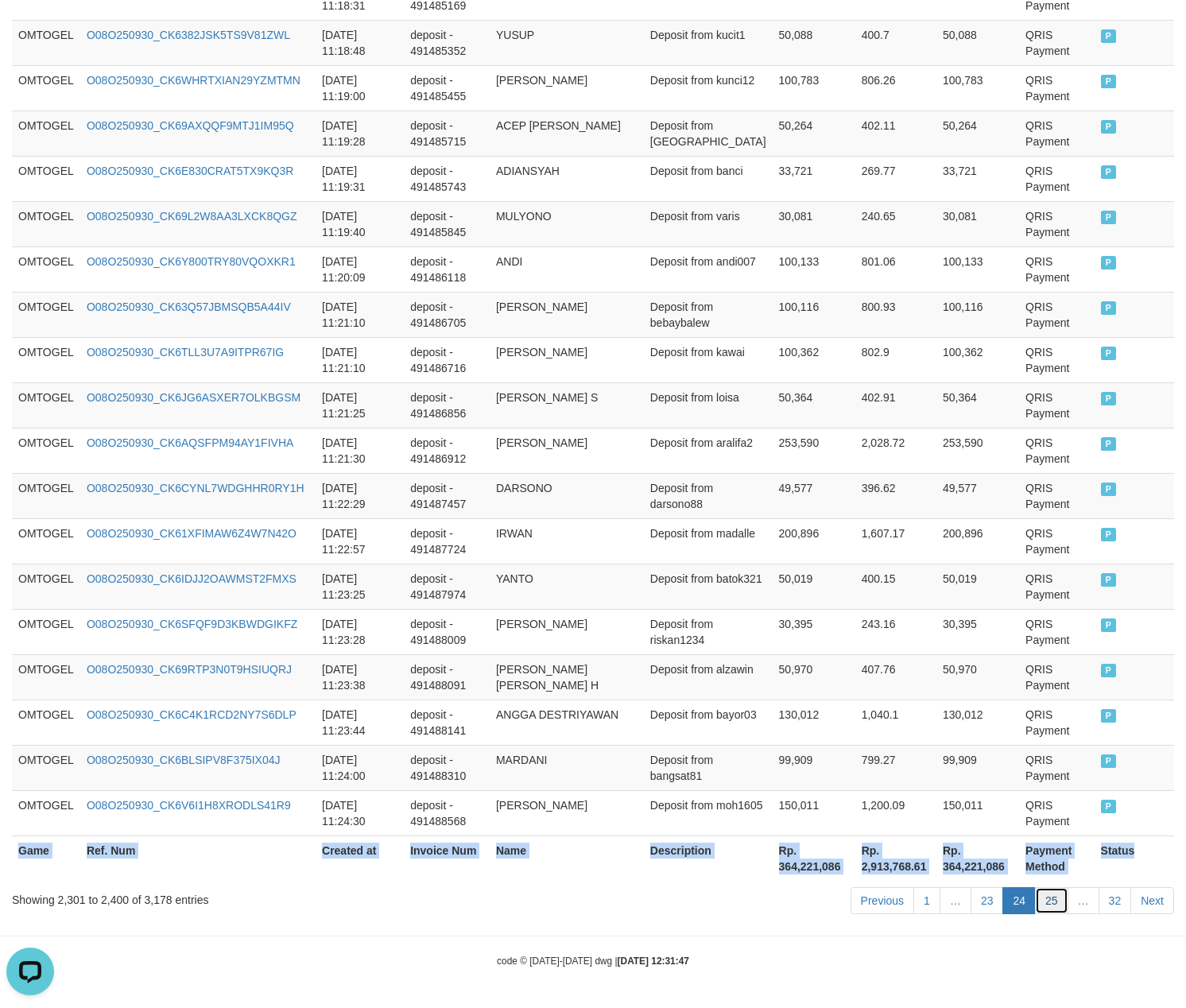
click at [1054, 903] on link "25" at bounding box center [1052, 900] width 33 height 27
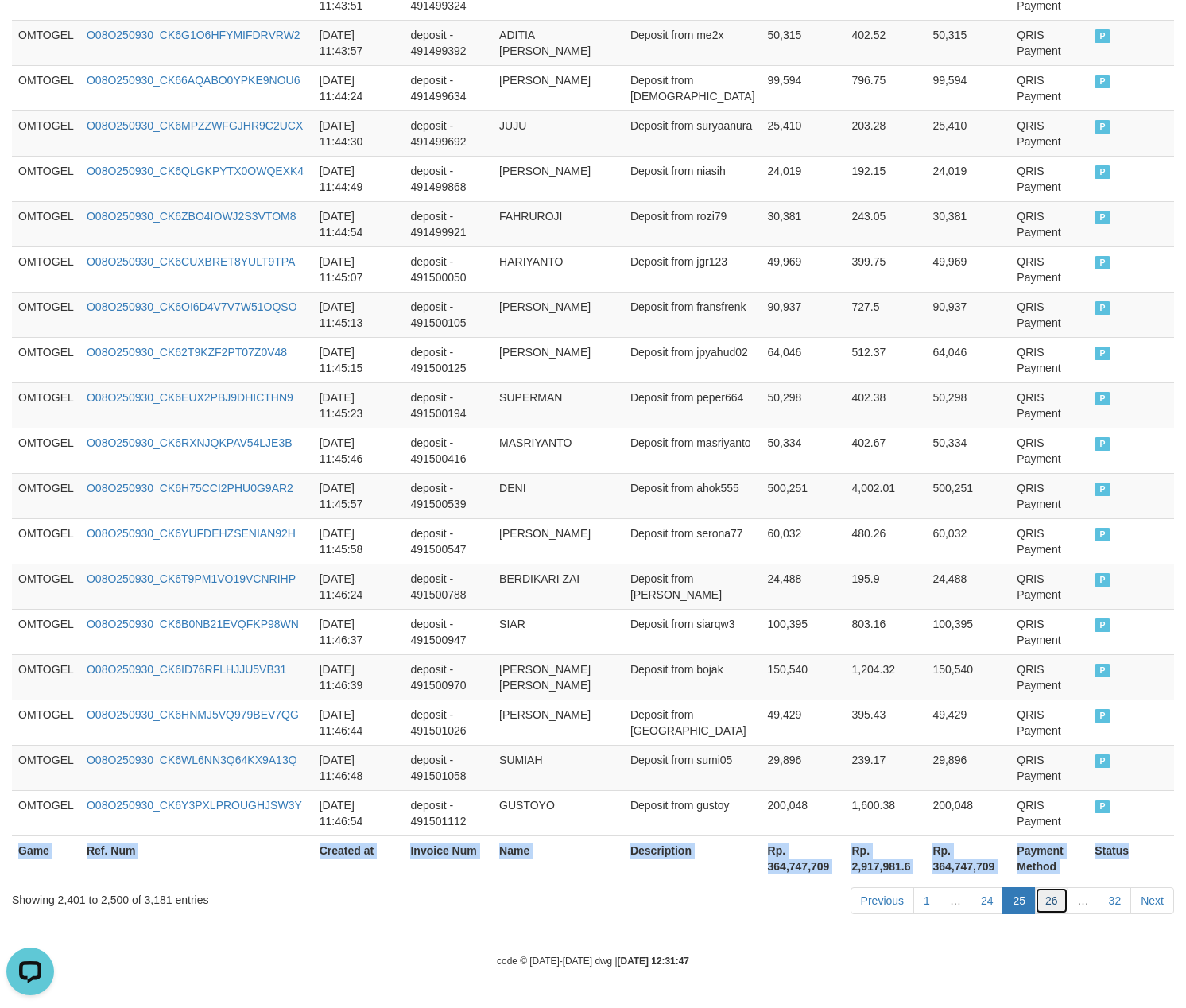
click at [1041, 892] on link "26" at bounding box center [1052, 900] width 33 height 27
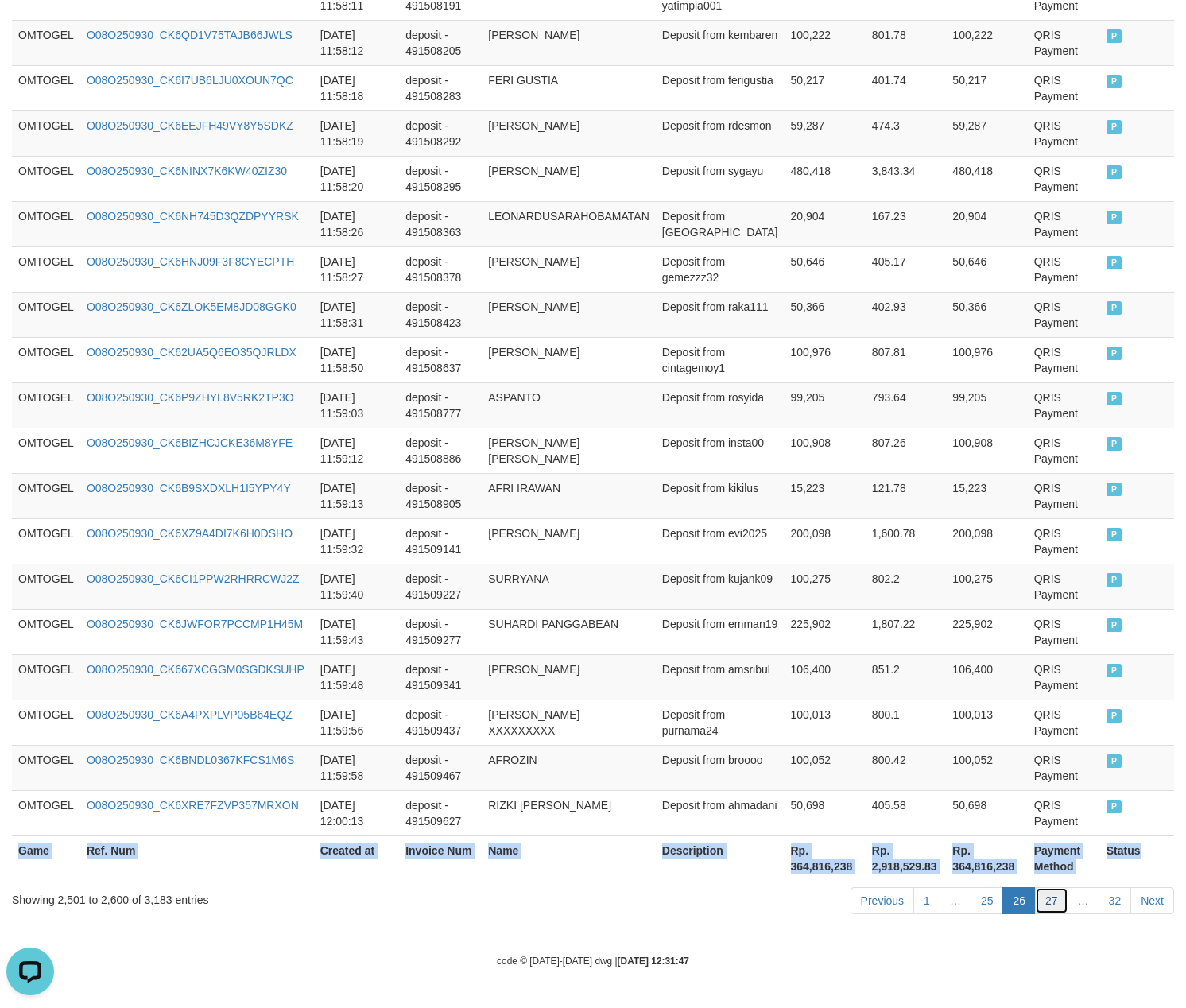
click at [1040, 904] on link "27" at bounding box center [1052, 900] width 33 height 27
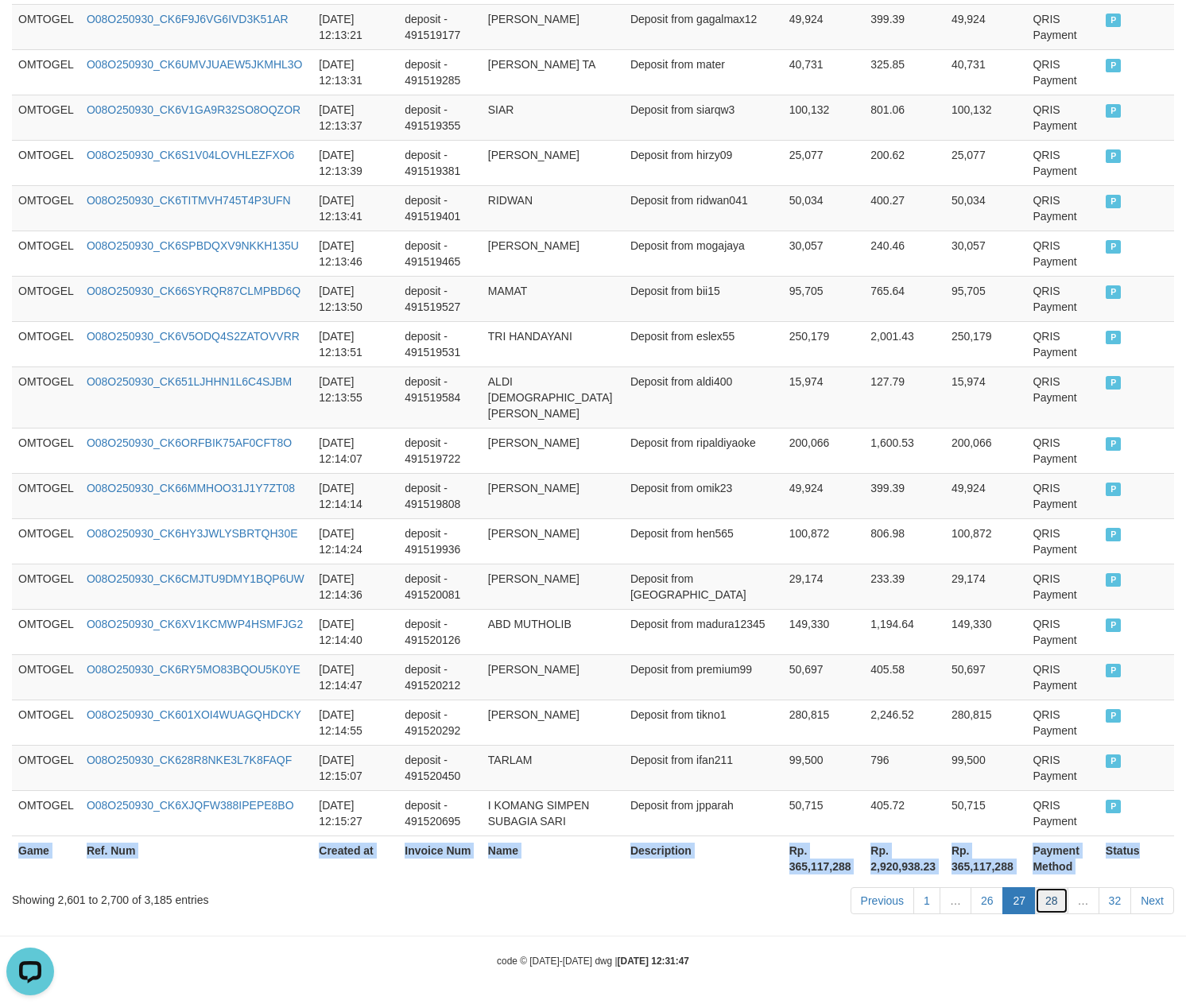
click at [1056, 890] on link "28" at bounding box center [1052, 900] width 33 height 27
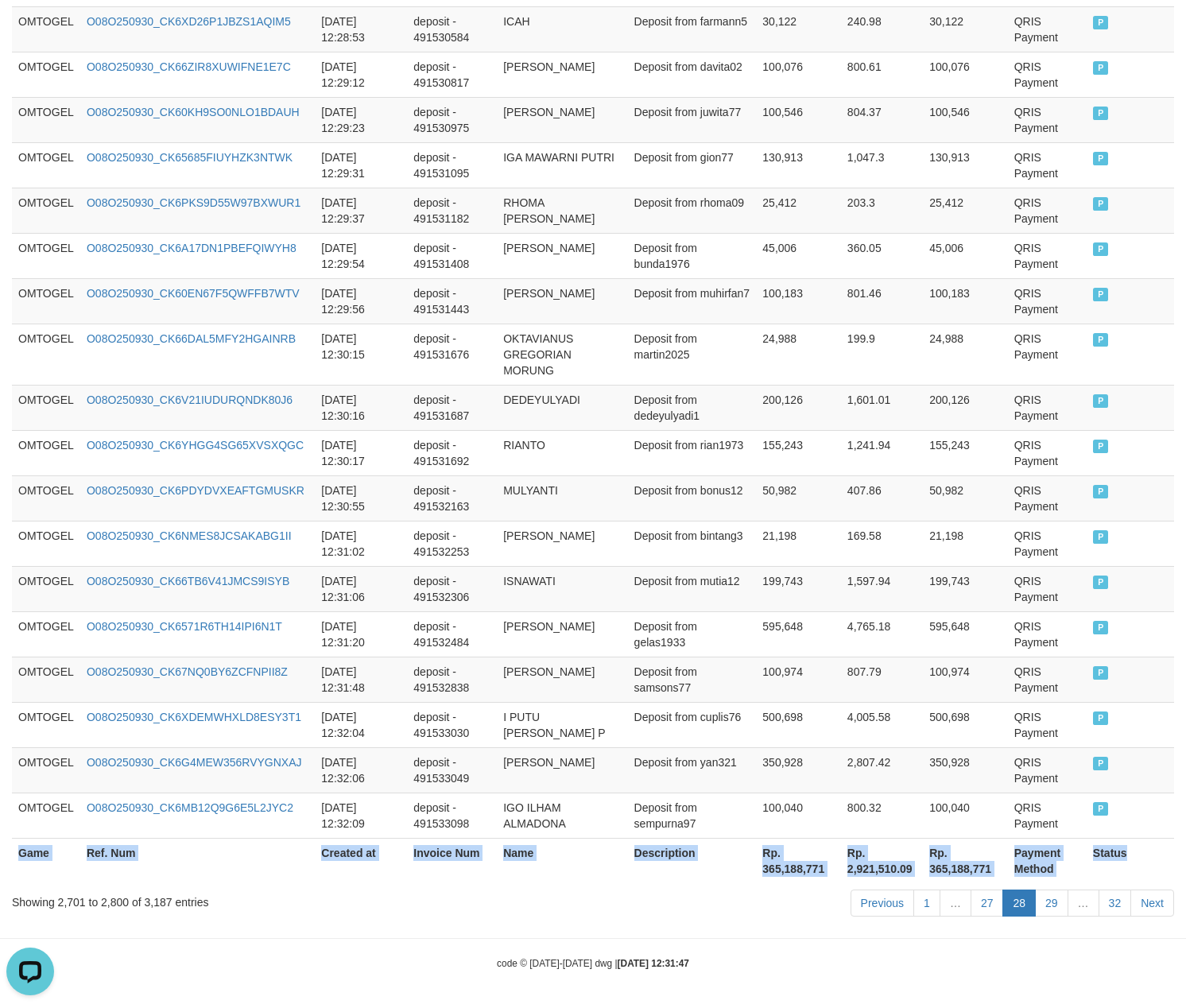
scroll to position [4377, 0]
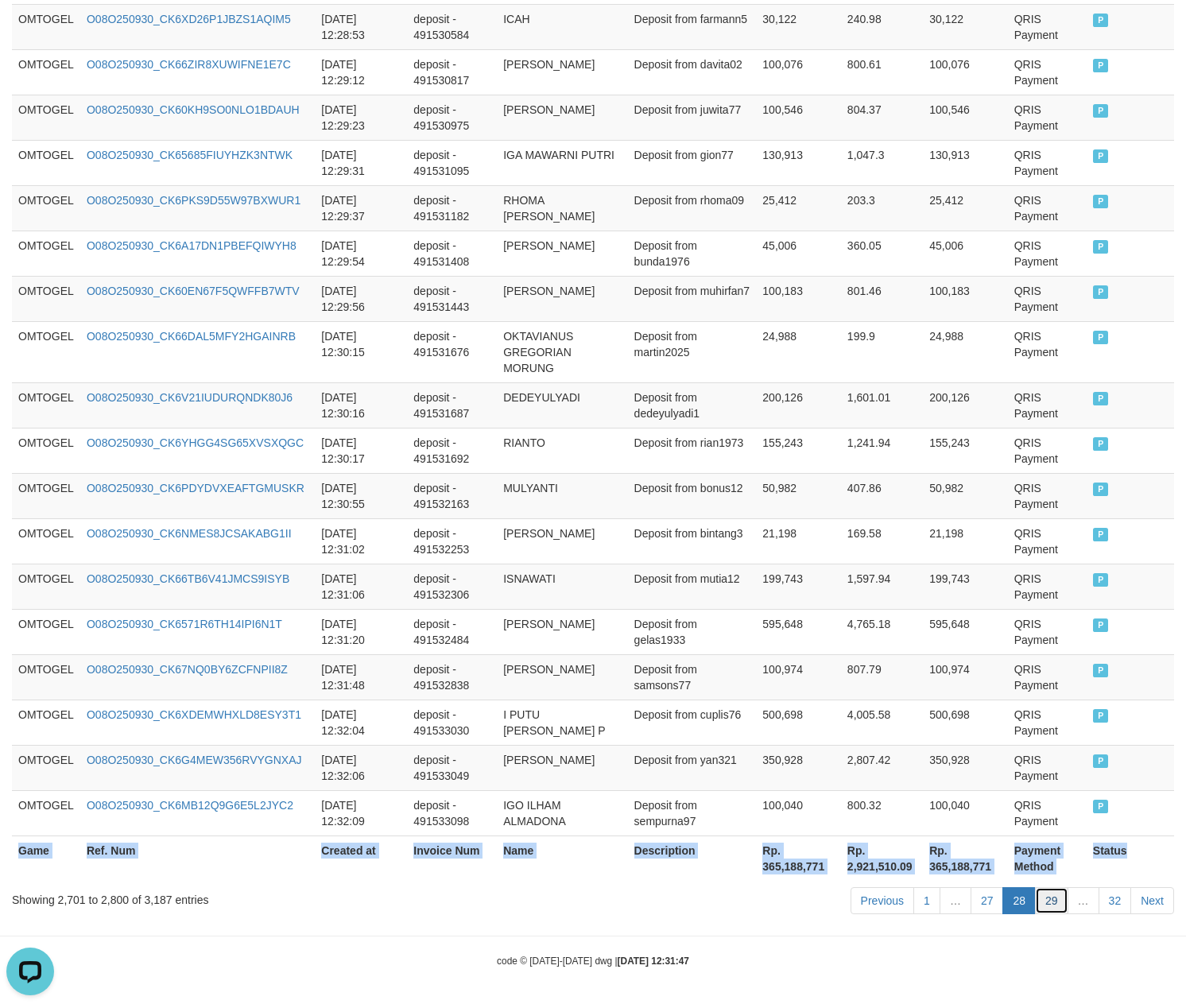
click at [1043, 896] on link "29" at bounding box center [1052, 900] width 33 height 27
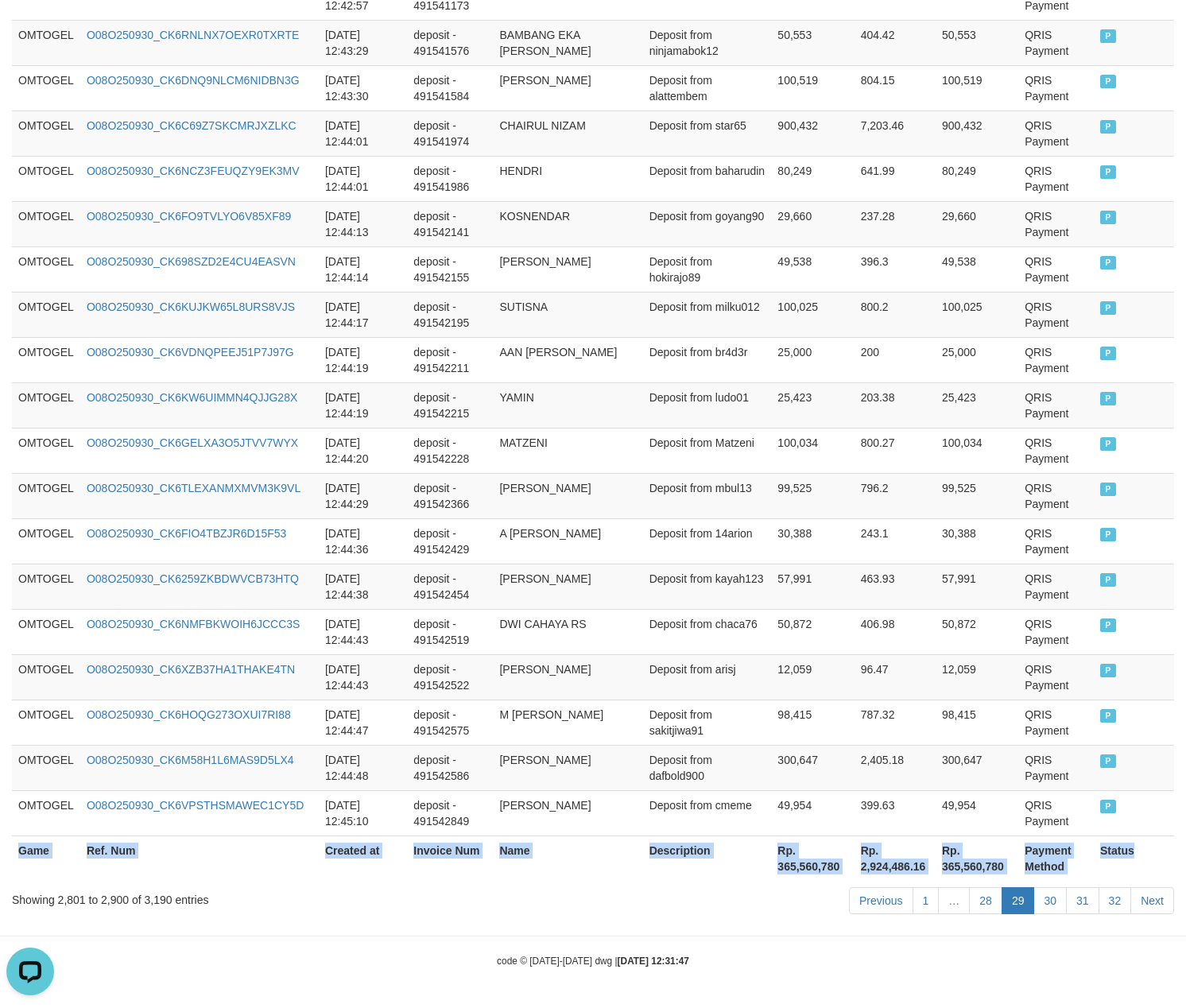
scroll to position [4345, 0]
click at [1054, 898] on link "30" at bounding box center [1051, 900] width 33 height 27
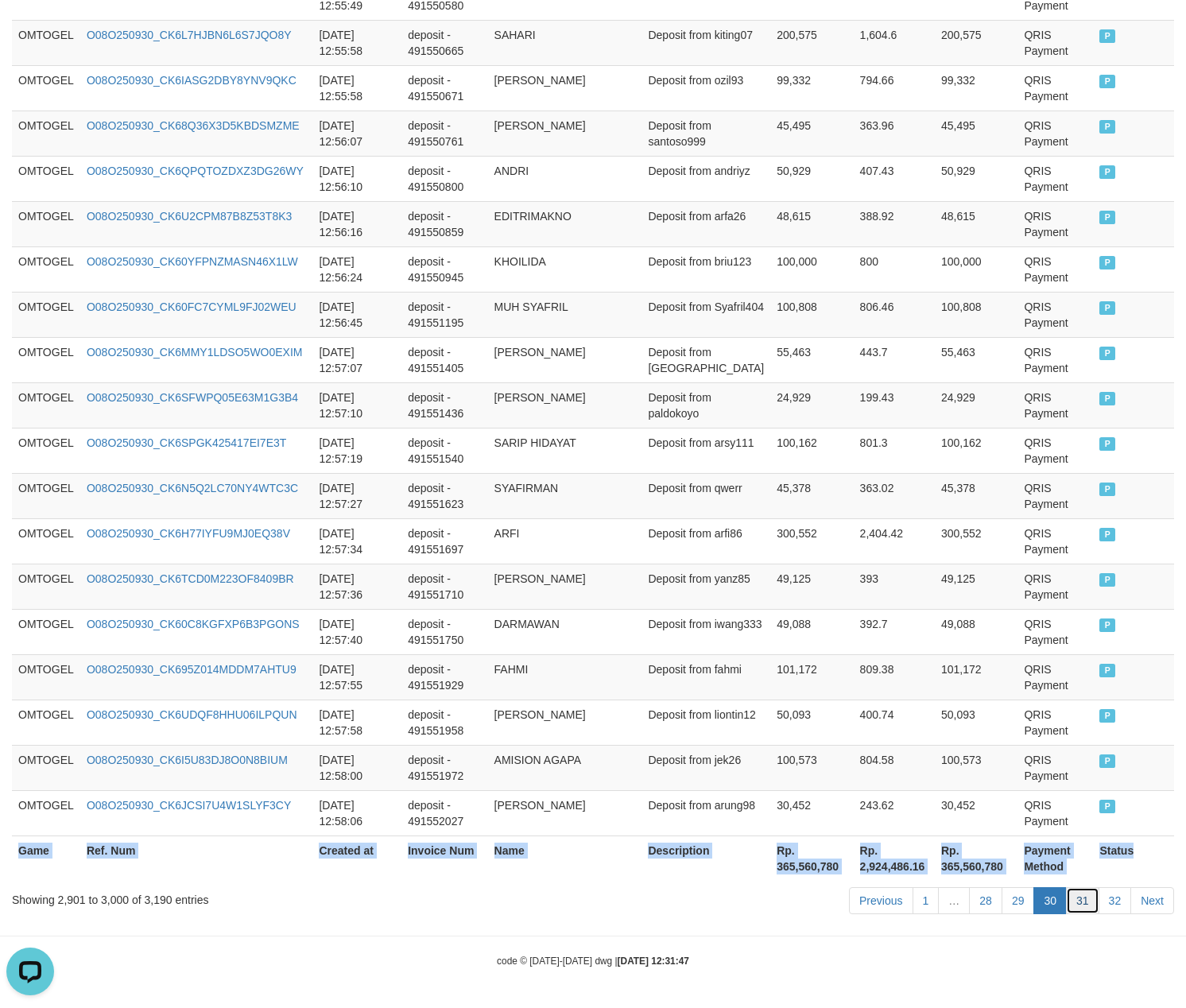
click at [1088, 900] on link "31" at bounding box center [1083, 900] width 33 height 27
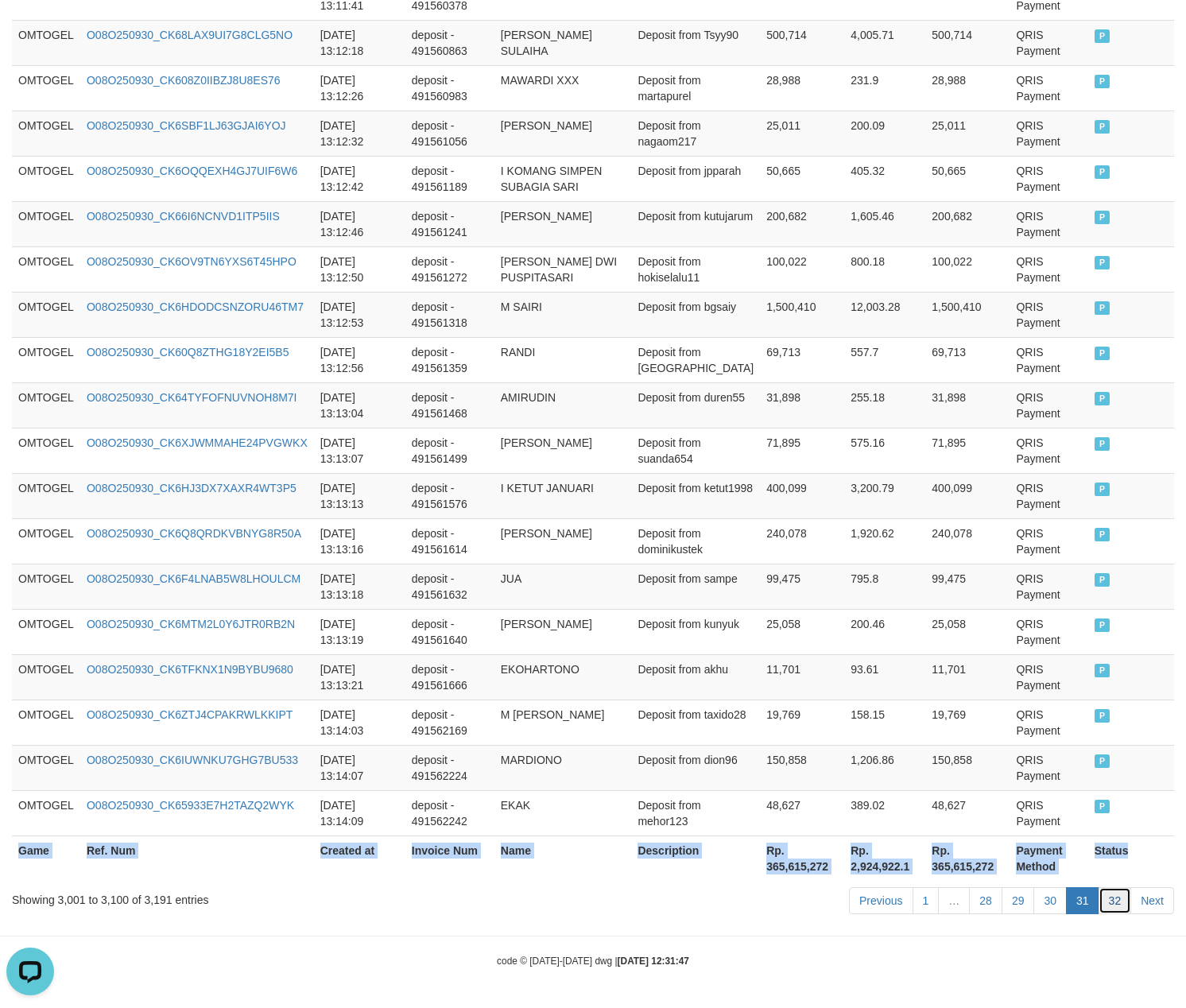
click at [1107, 892] on link "32" at bounding box center [1116, 900] width 33 height 27
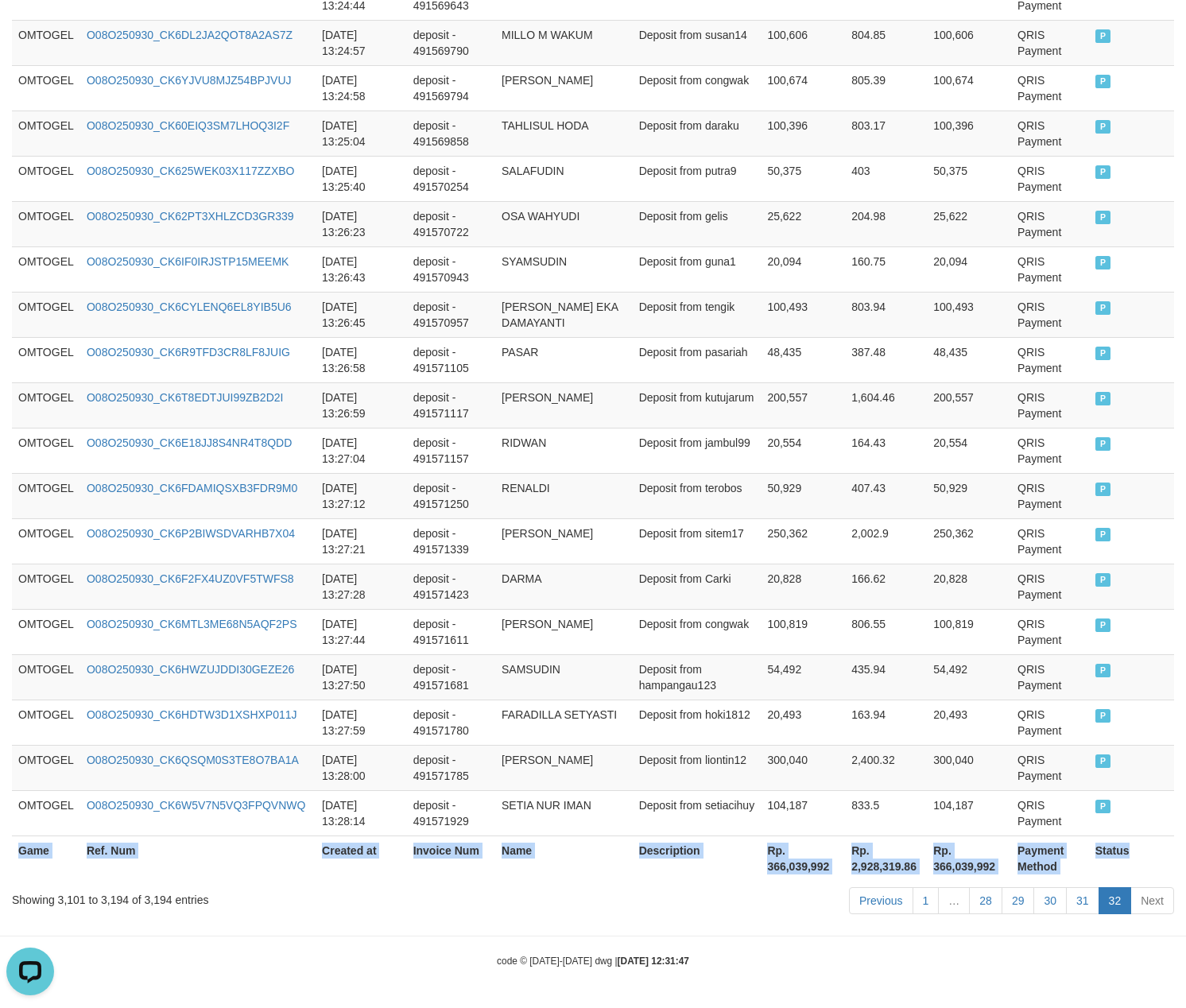
scroll to position [4072, 0]
click at [501, 588] on td "DARMA" at bounding box center [564, 586] width 138 height 45
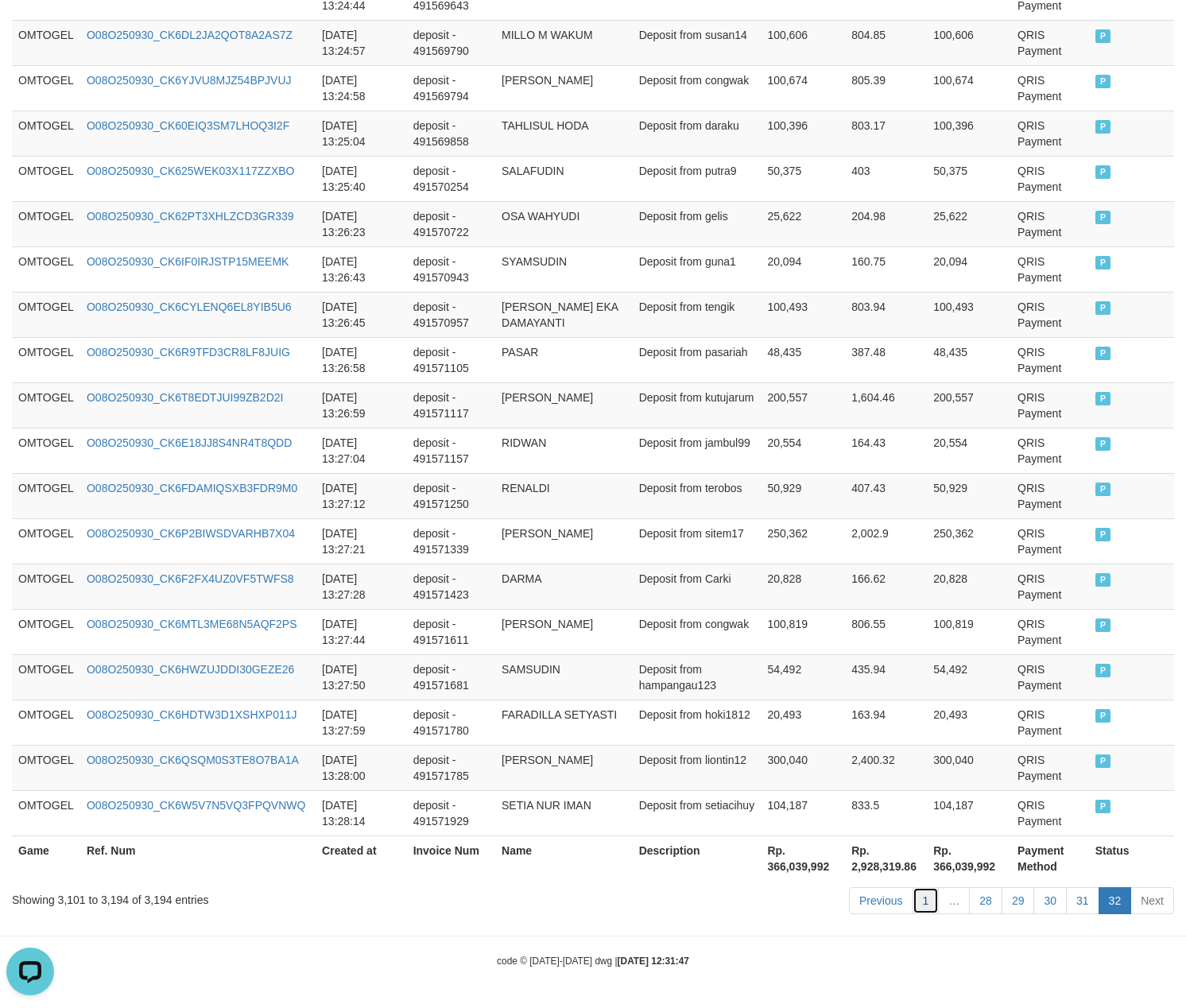
click at [916, 891] on link "1" at bounding box center [926, 900] width 27 height 27
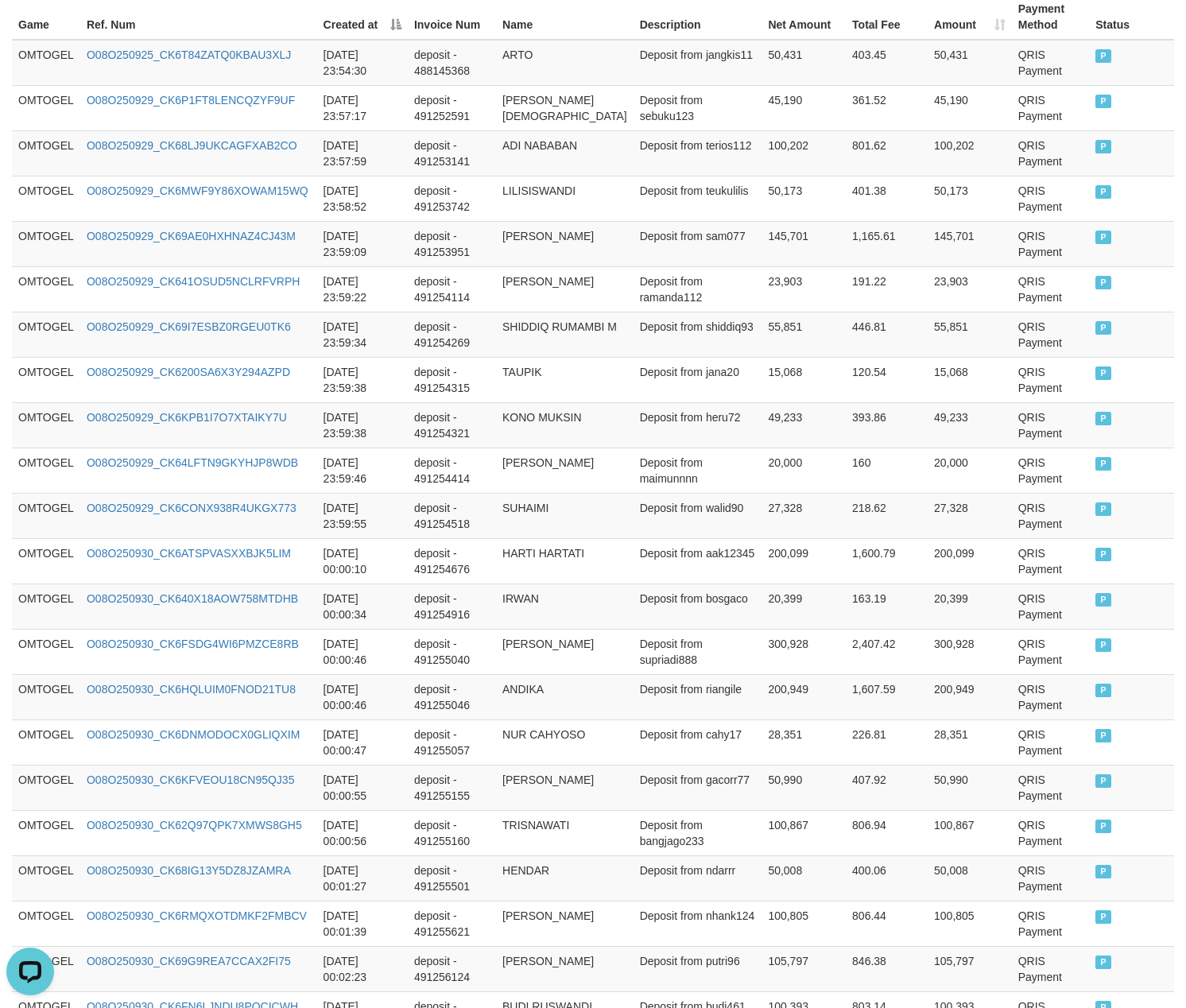
scroll to position [0, 0]
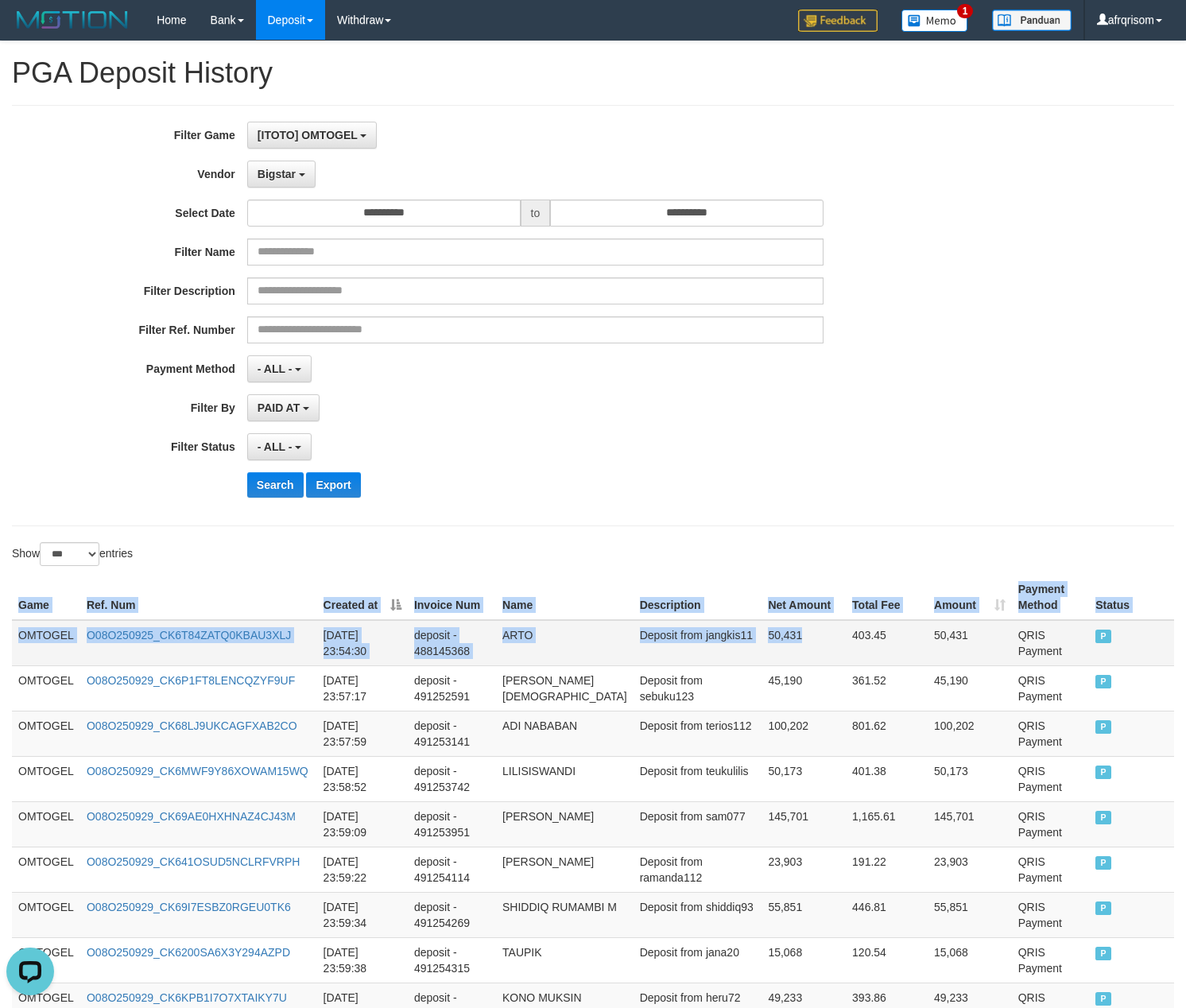
drag, startPoint x: 29, startPoint y: 637, endPoint x: 791, endPoint y: 633, distance: 762.0
click at [657, 649] on td "Deposit from jangkis11" at bounding box center [698, 643] width 129 height 46
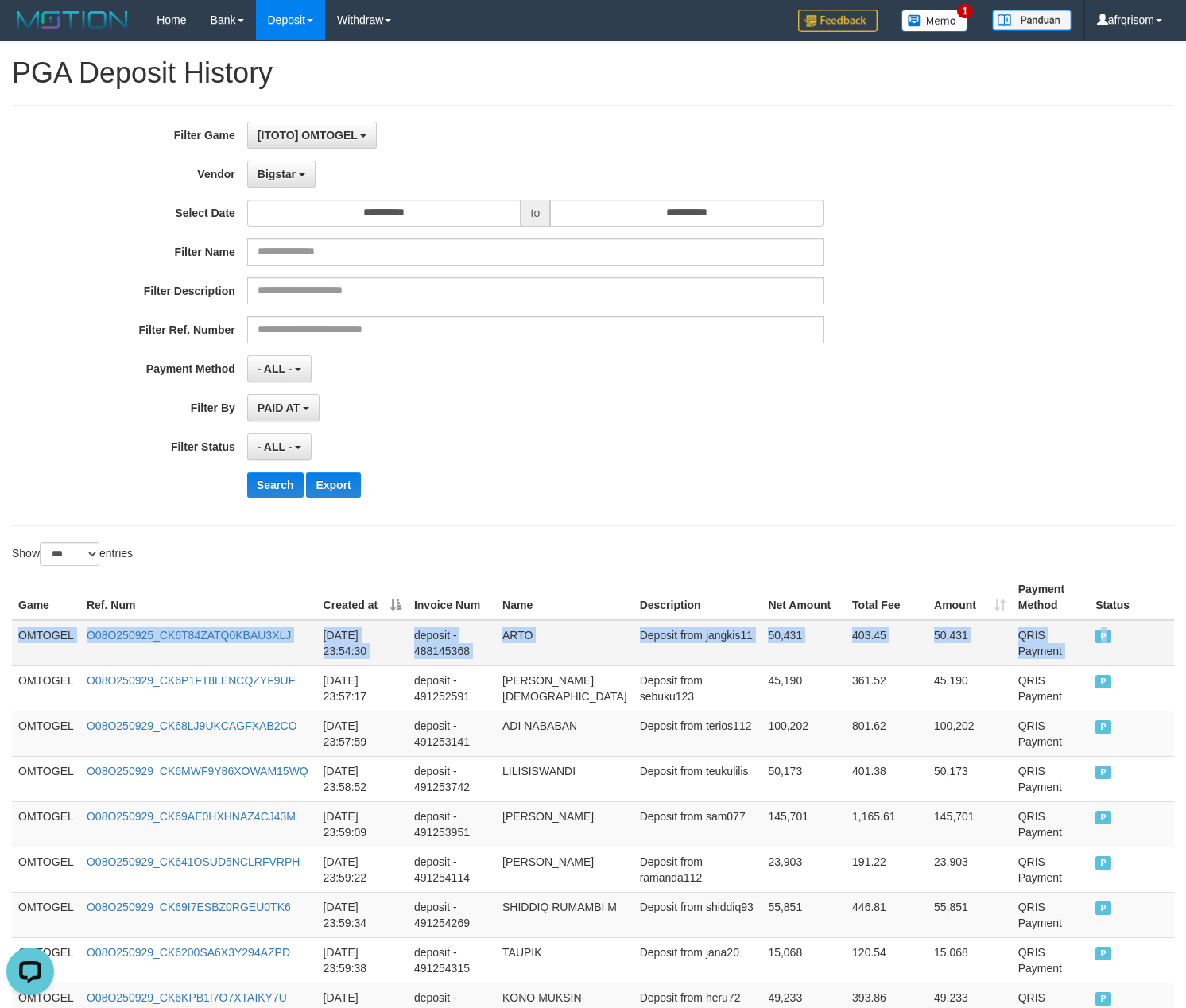
drag, startPoint x: 16, startPoint y: 639, endPoint x: 1129, endPoint y: 633, distance: 1113.0
click at [1129, 633] on tr "OMTOGEL O08O250925_CK6T84ZATQ0KBAU3XLJ [DATE] 23:54:30 deposit - 488145368 ARTO…" at bounding box center [593, 643] width 1162 height 46
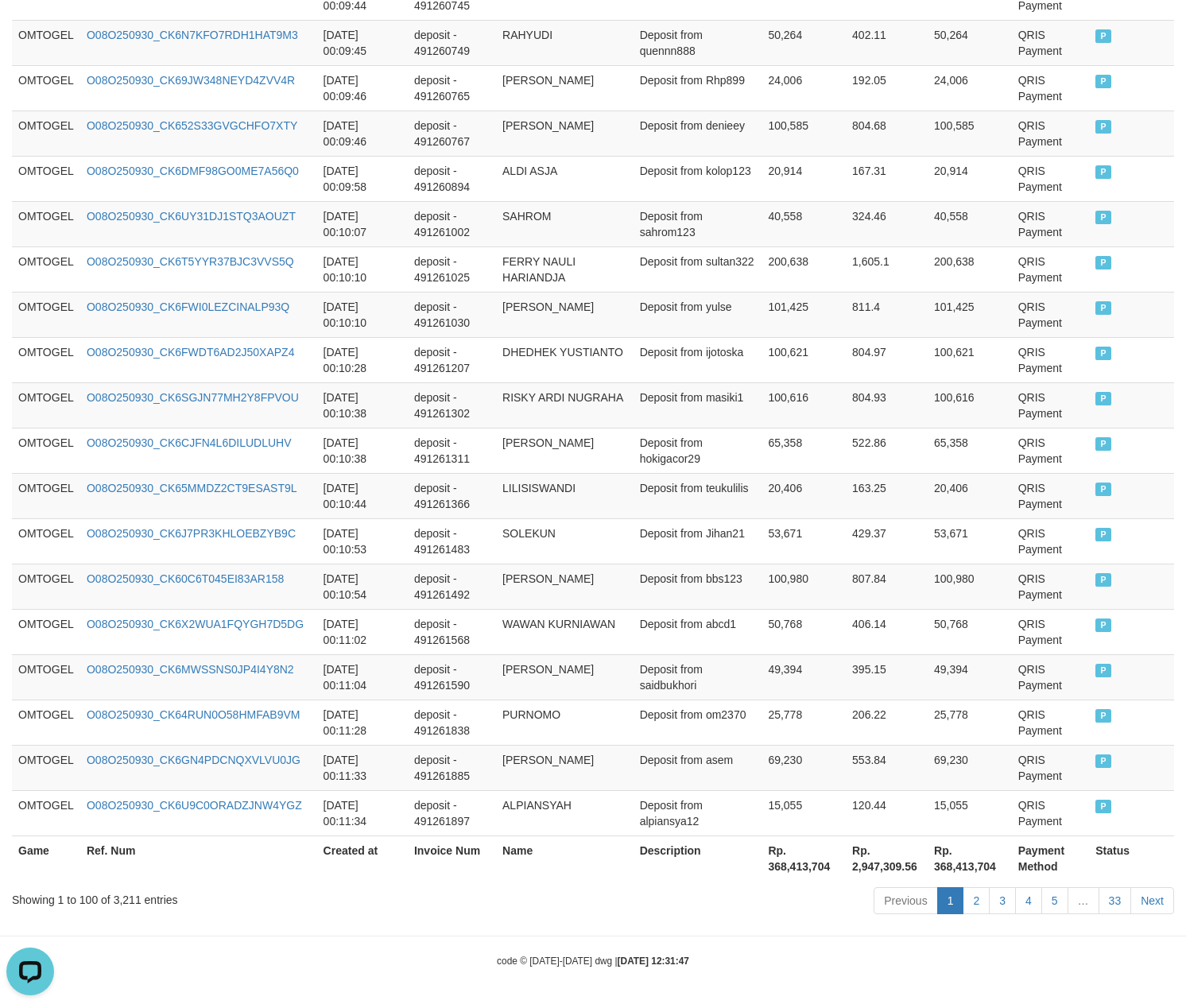
scroll to position [4361, 0]
